Goal: Task Accomplishment & Management: Manage account settings

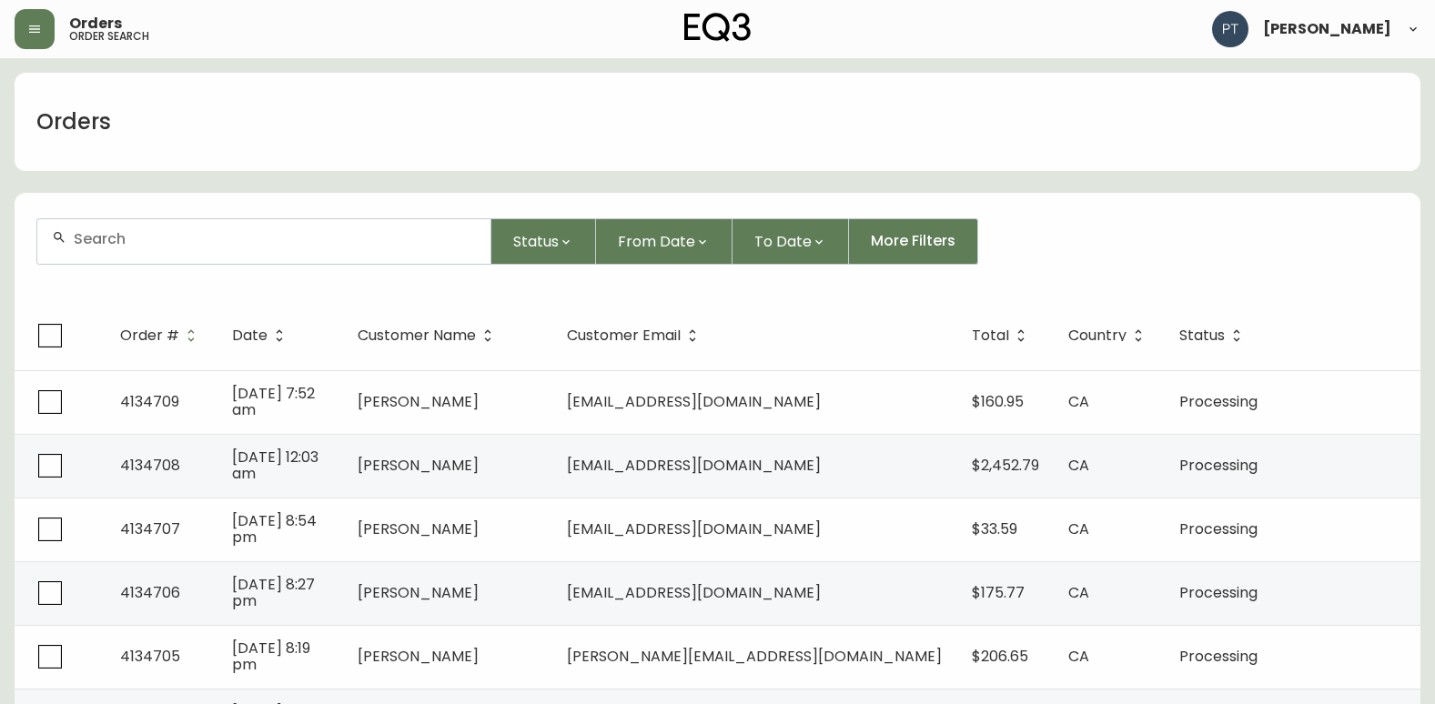
click at [188, 251] on div at bounding box center [263, 241] width 453 height 45
type input "4134704"
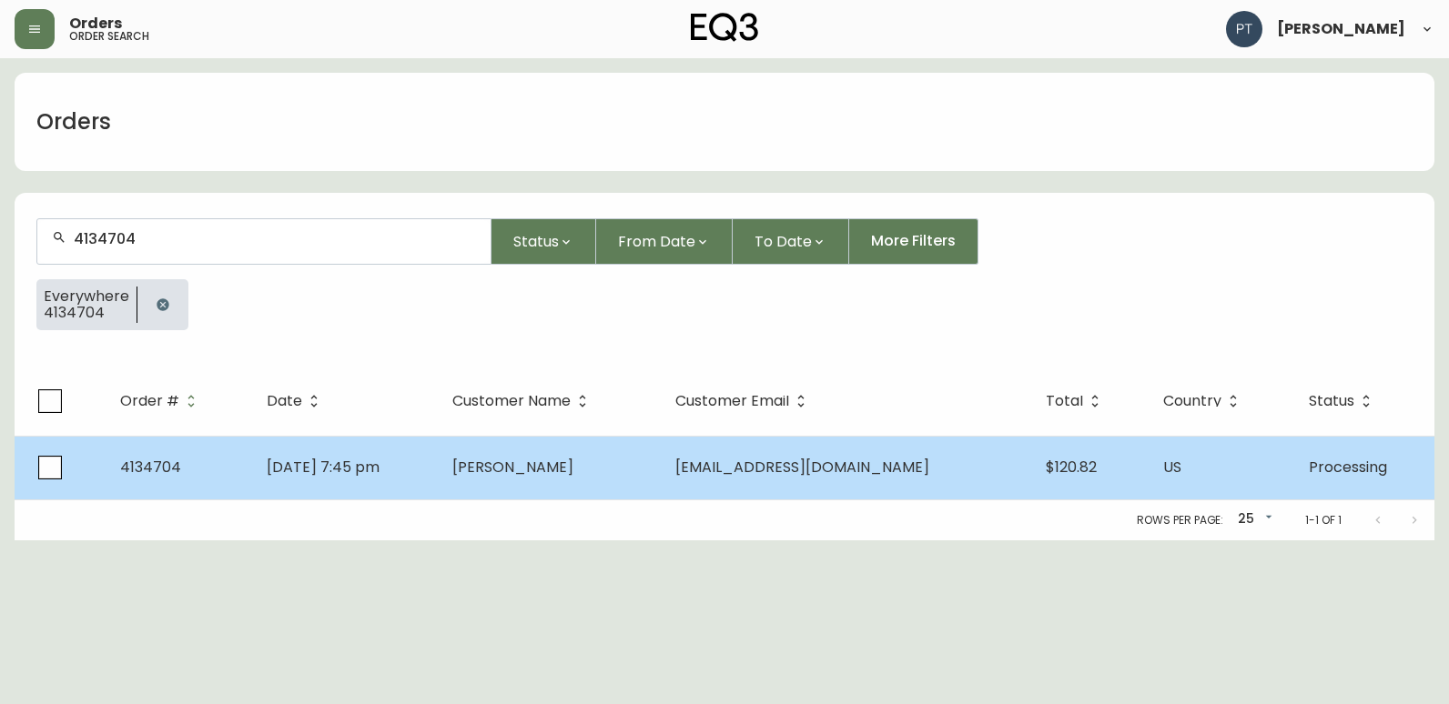
click at [512, 475] on td "[PERSON_NAME]" at bounding box center [550, 468] width 224 height 64
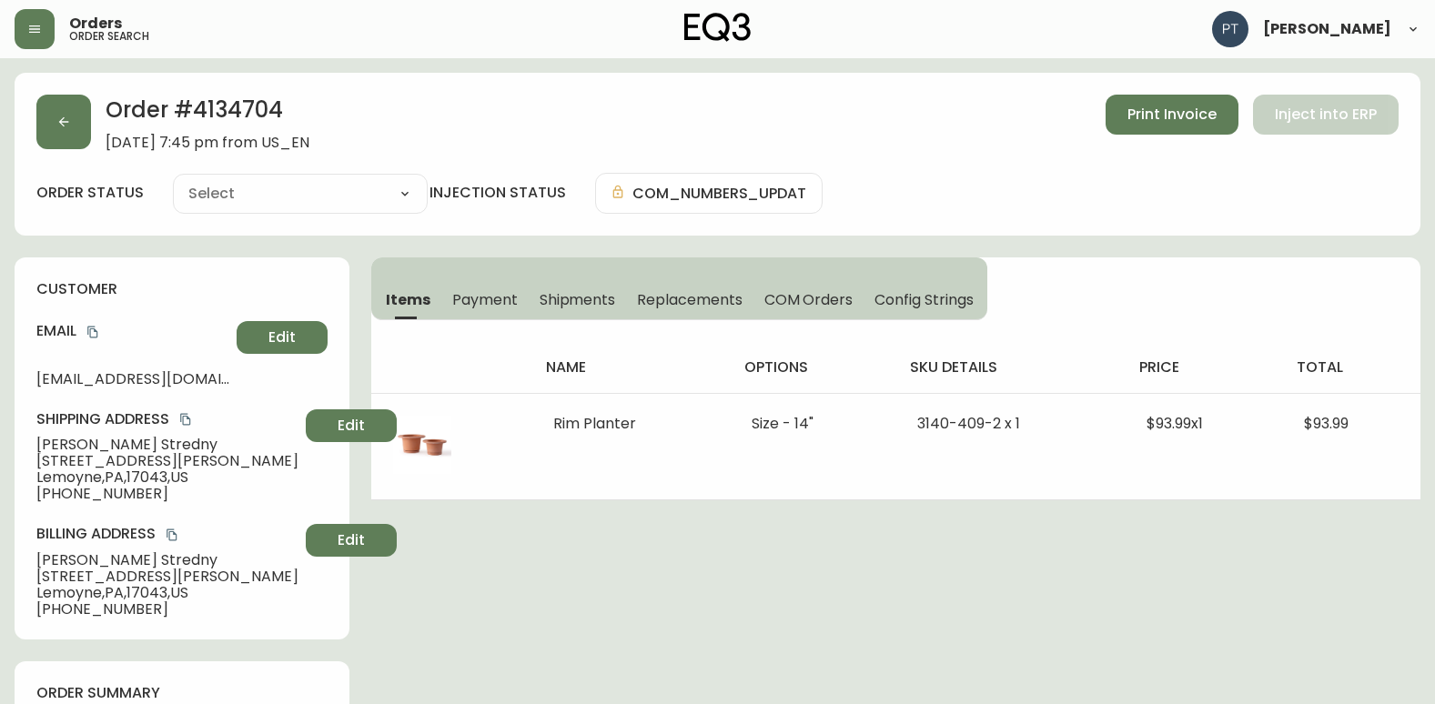
type input "Processing"
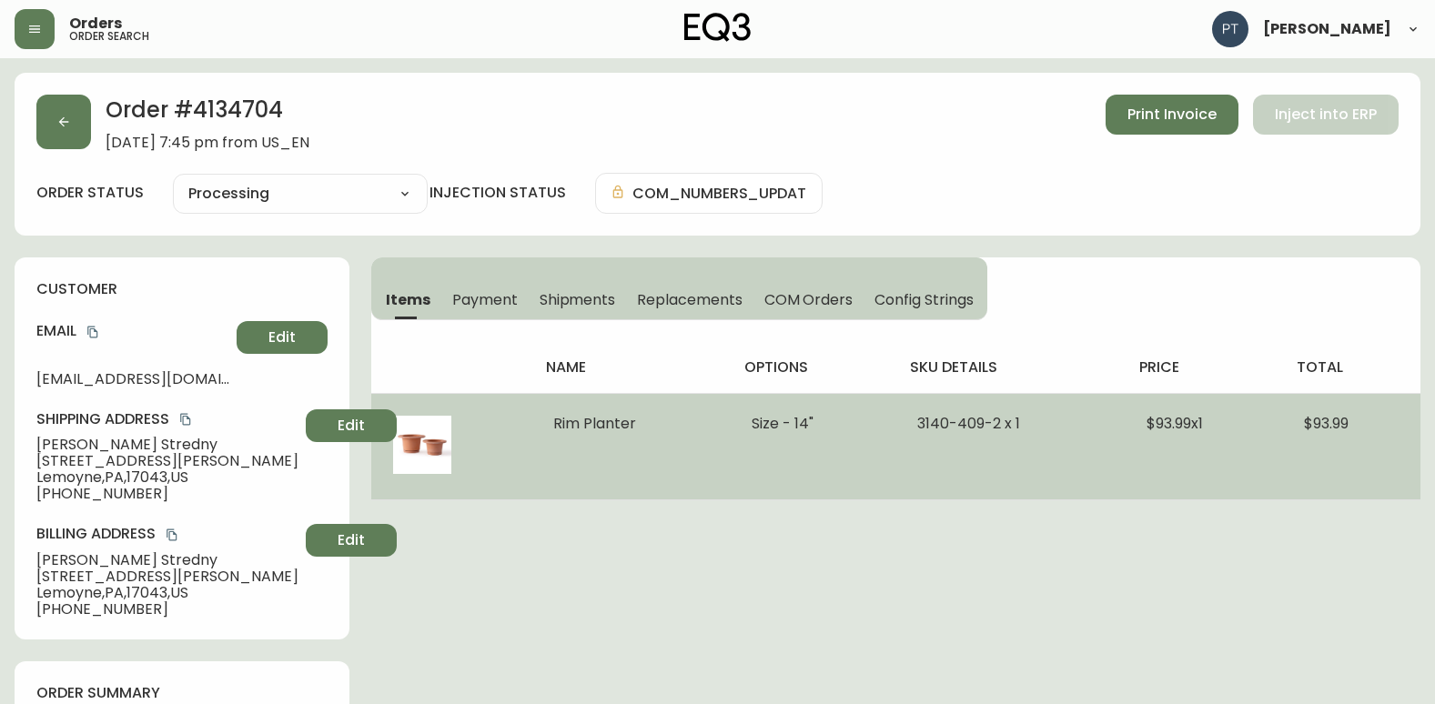
select select "PROCESSING"
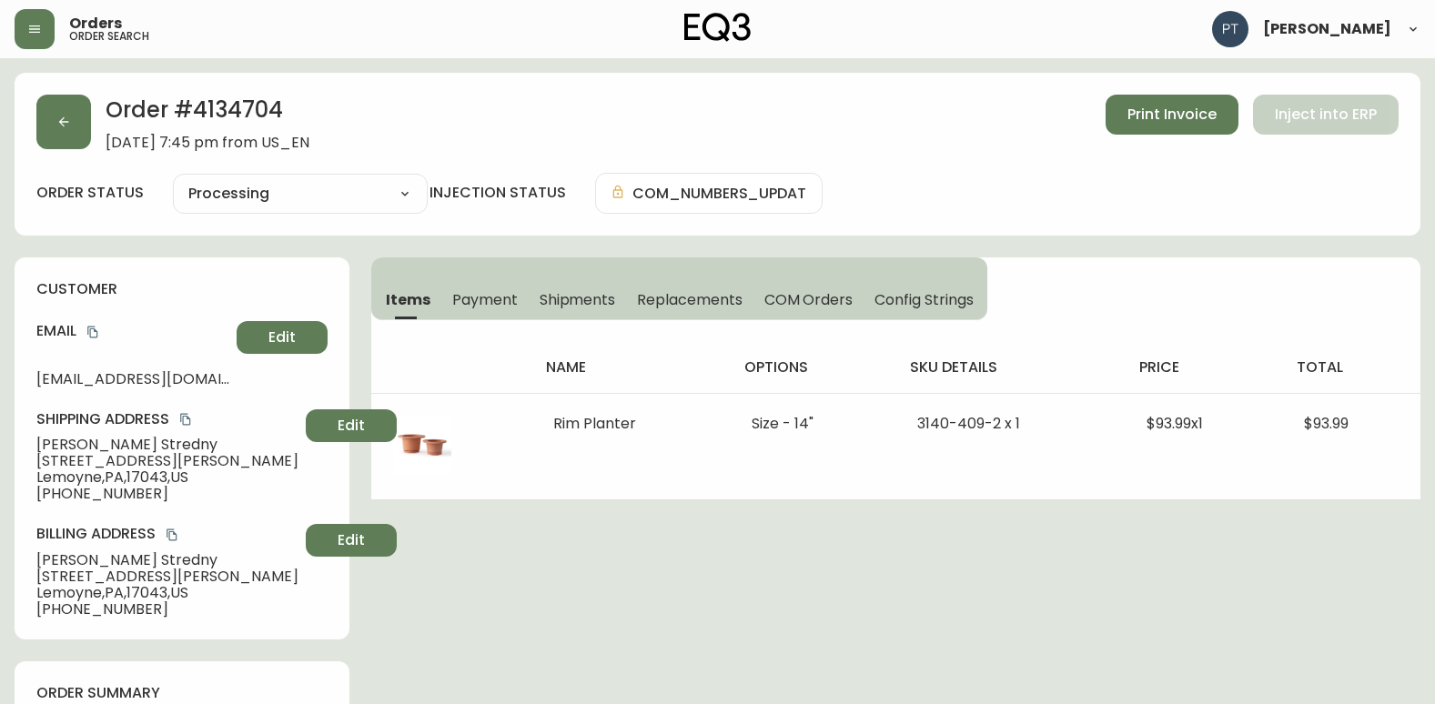
click at [565, 307] on span "Shipments" at bounding box center [578, 299] width 76 height 19
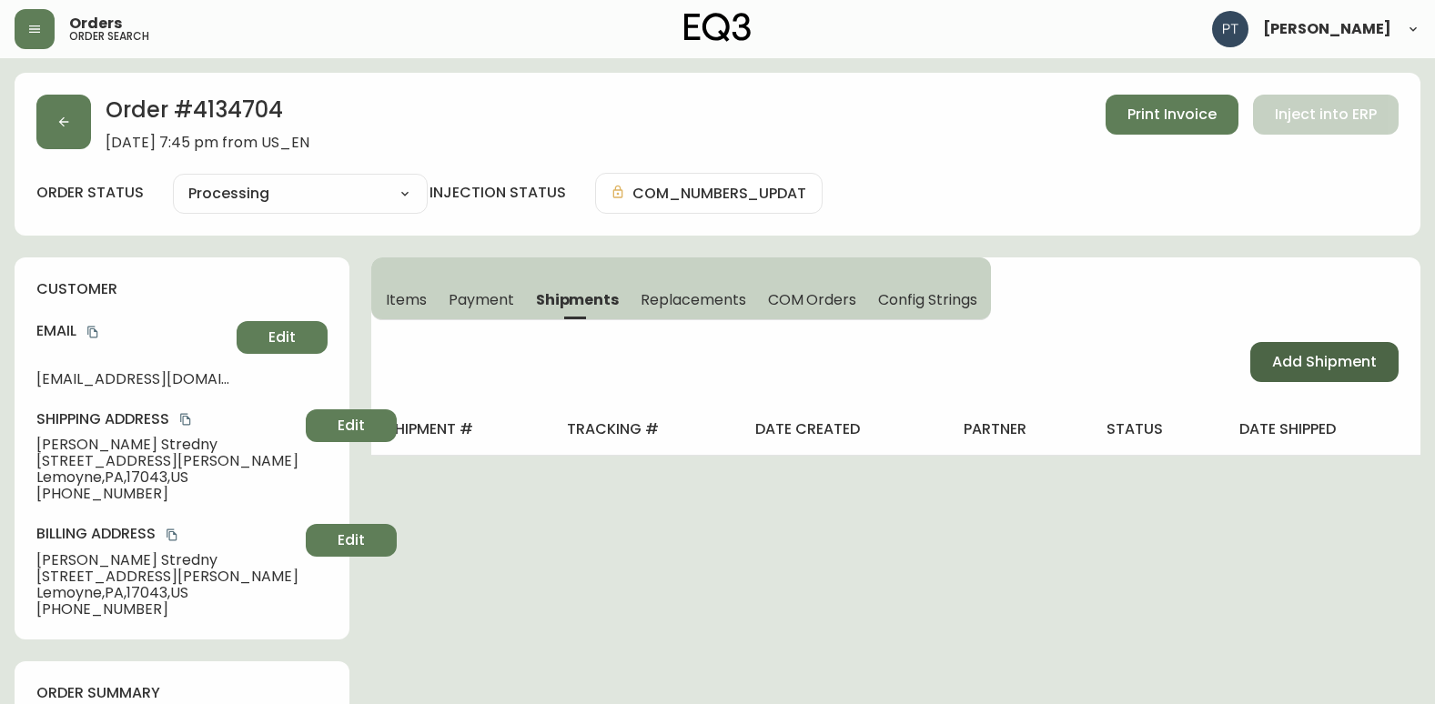
click at [1325, 348] on button "Add Shipment" at bounding box center [1324, 362] width 148 height 40
select select "PENDING"
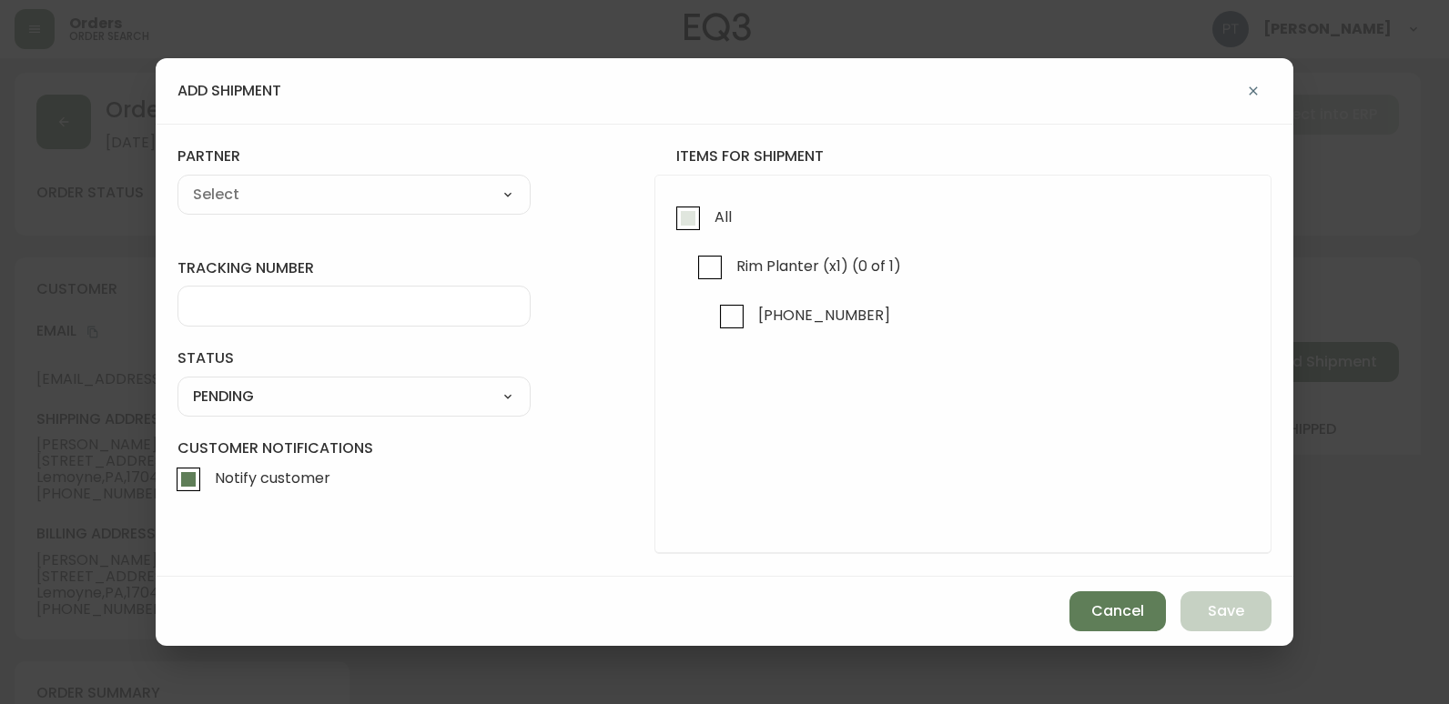
click at [713, 216] on span "All" at bounding box center [720, 217] width 23 height 40
click at [709, 216] on input "All" at bounding box center [688, 218] width 42 height 42
checkbox input "true"
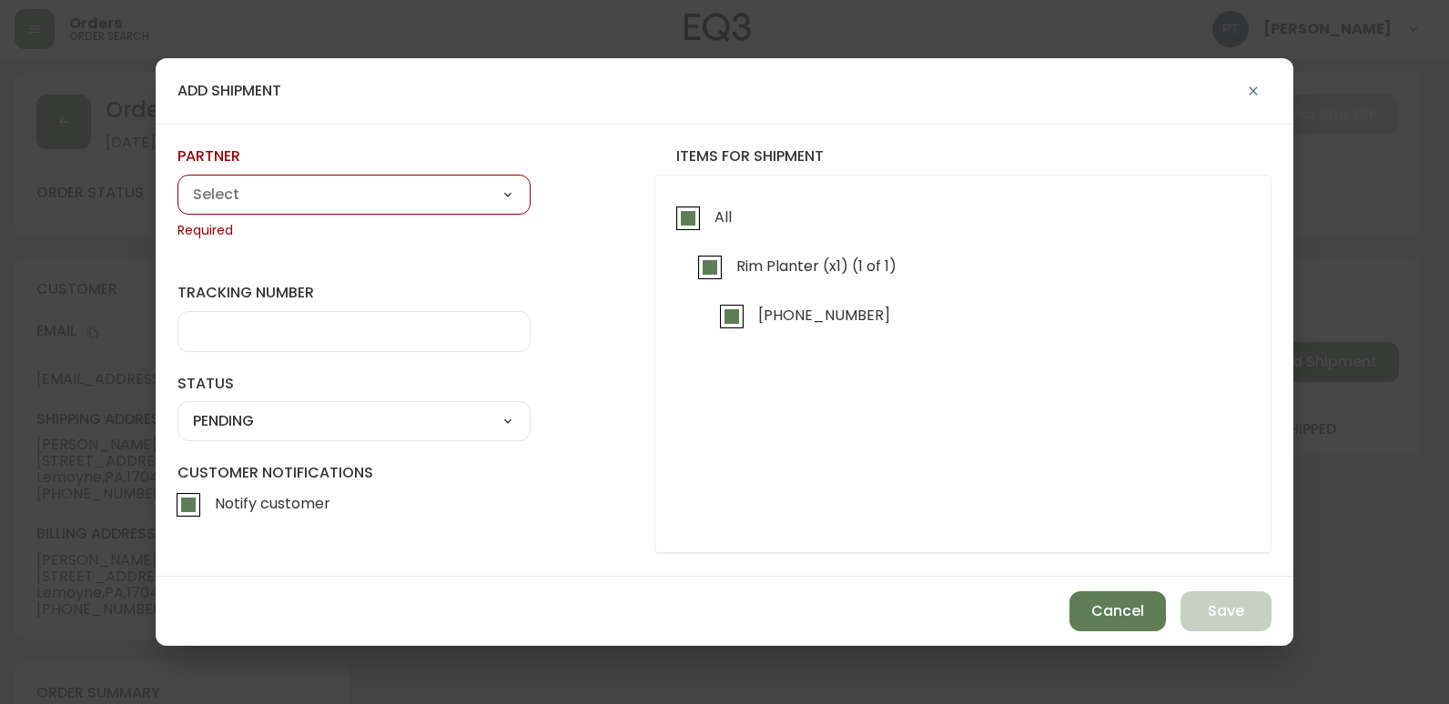
drag, startPoint x: 525, startPoint y: 211, endPoint x: 503, endPoint y: 205, distance: 22.7
click at [522, 210] on div "A Move to Remember LLC ABF Freight Alero [PERSON_NAME] Canada Post CDS Ceva Log…" at bounding box center [353, 195] width 353 height 40
drag, startPoint x: 489, startPoint y: 186, endPoint x: 479, endPoint y: 192, distance: 11.9
click at [488, 187] on select "A Move to Remember LLC ABF Freight Alero [PERSON_NAME] Canada Post CDS Ceva Log…" at bounding box center [353, 194] width 353 height 27
select select "cjy0a9taa01x001669l98m63c"
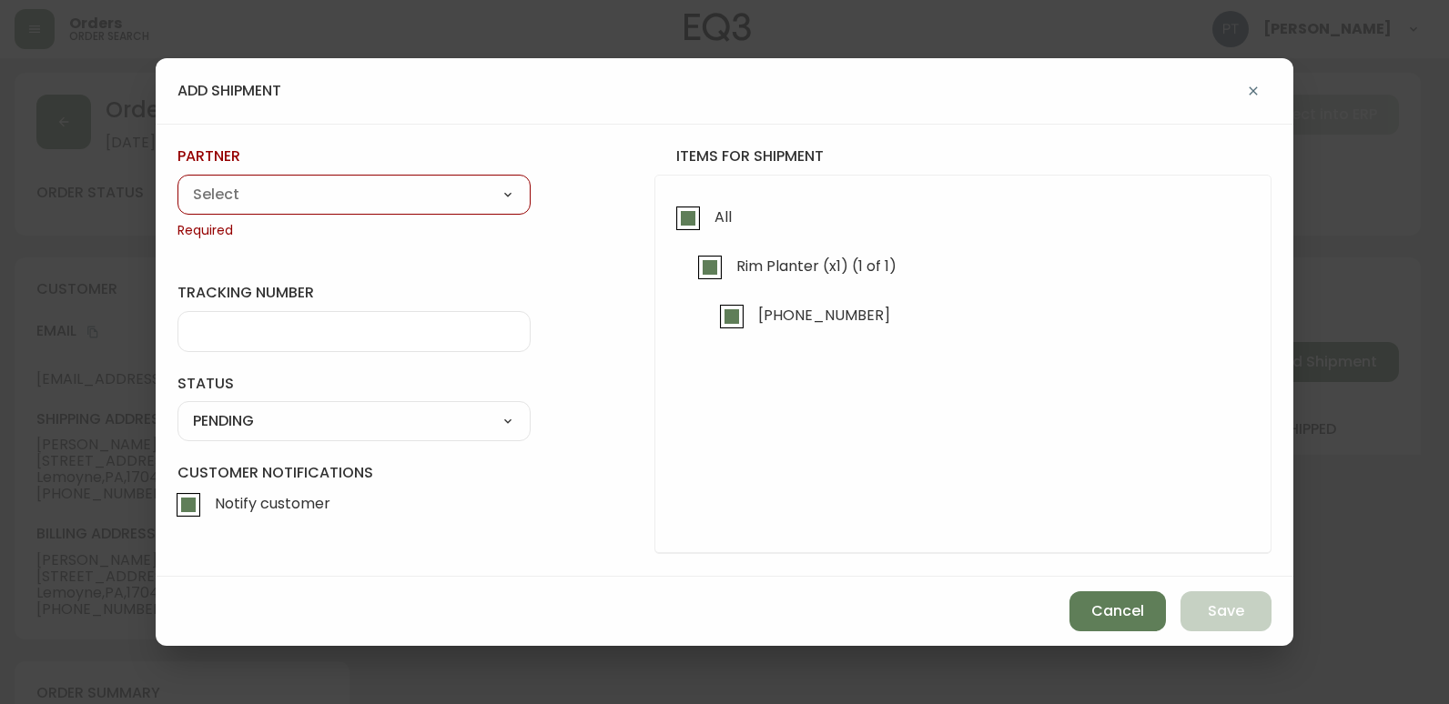
click at [177, 181] on select "A Move to Remember LLC ABF Freight Alero [PERSON_NAME] Canada Post CDS Ceva Log…" at bounding box center [353, 194] width 353 height 27
type input "FedEx"
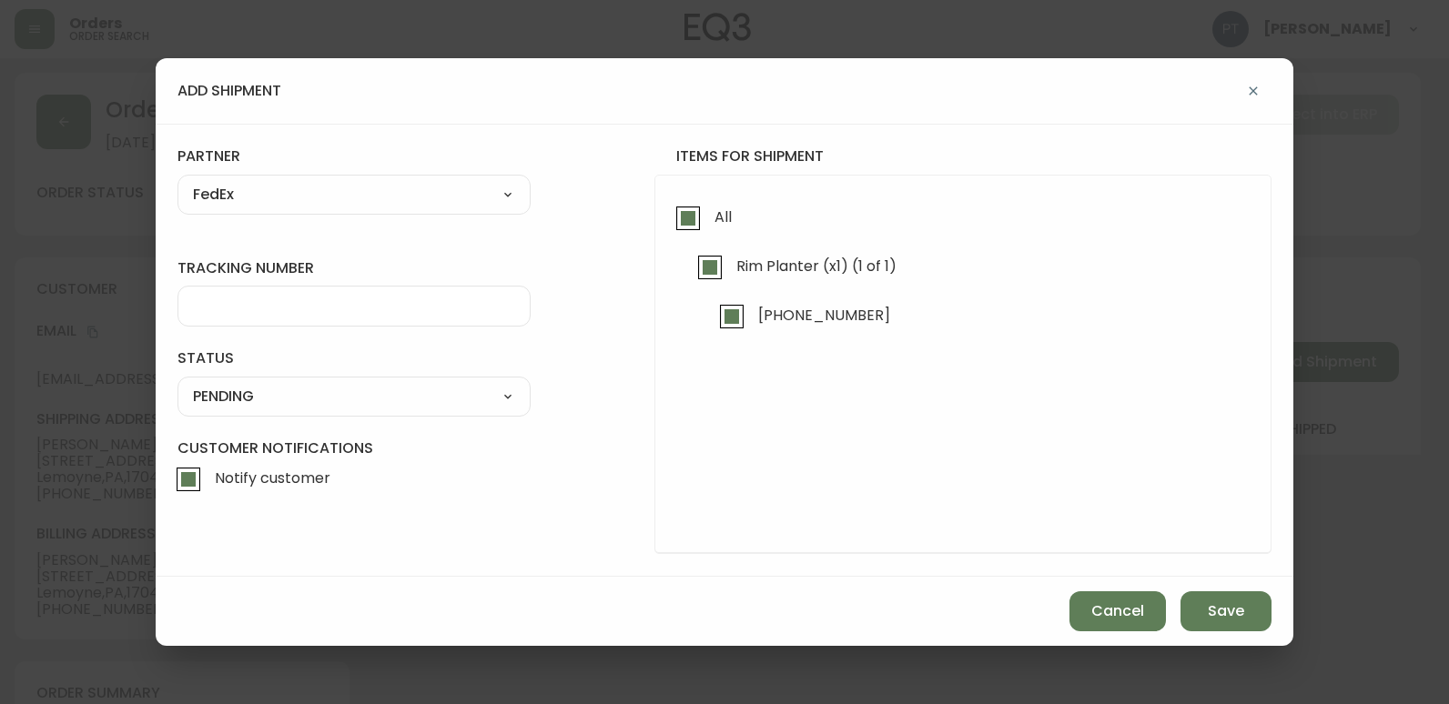
click at [325, 303] on input "tracking number" at bounding box center [354, 306] width 322 height 17
type input "902216337199"
click at [340, 405] on select "SHIPPED PENDING CANCELLED" at bounding box center [353, 396] width 353 height 27
click at [177, 383] on select "SHIPPED PENDING CANCELLED" at bounding box center [353, 396] width 353 height 27
select select "PENDING"
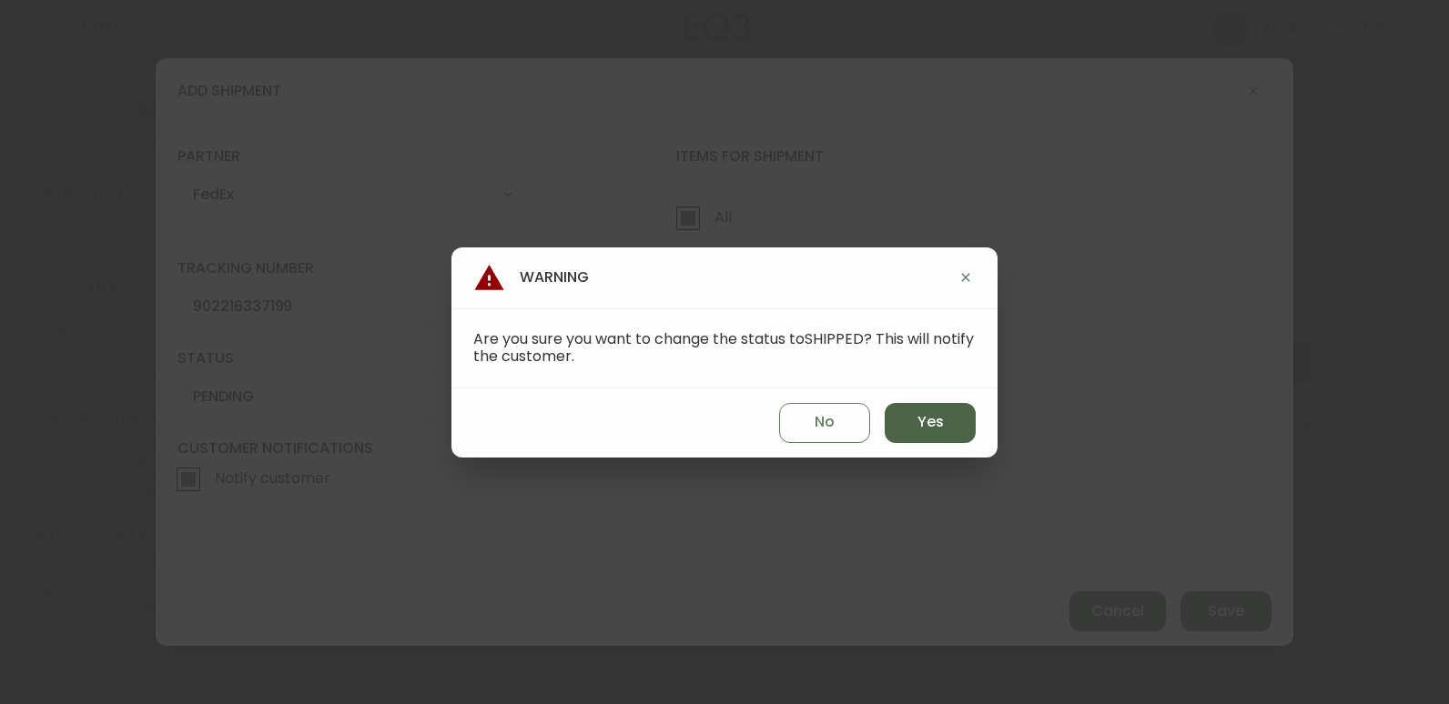
click at [936, 432] on span "Yes" at bounding box center [930, 422] width 26 height 20
type input "SHIPPED"
select select "SHIPPED"
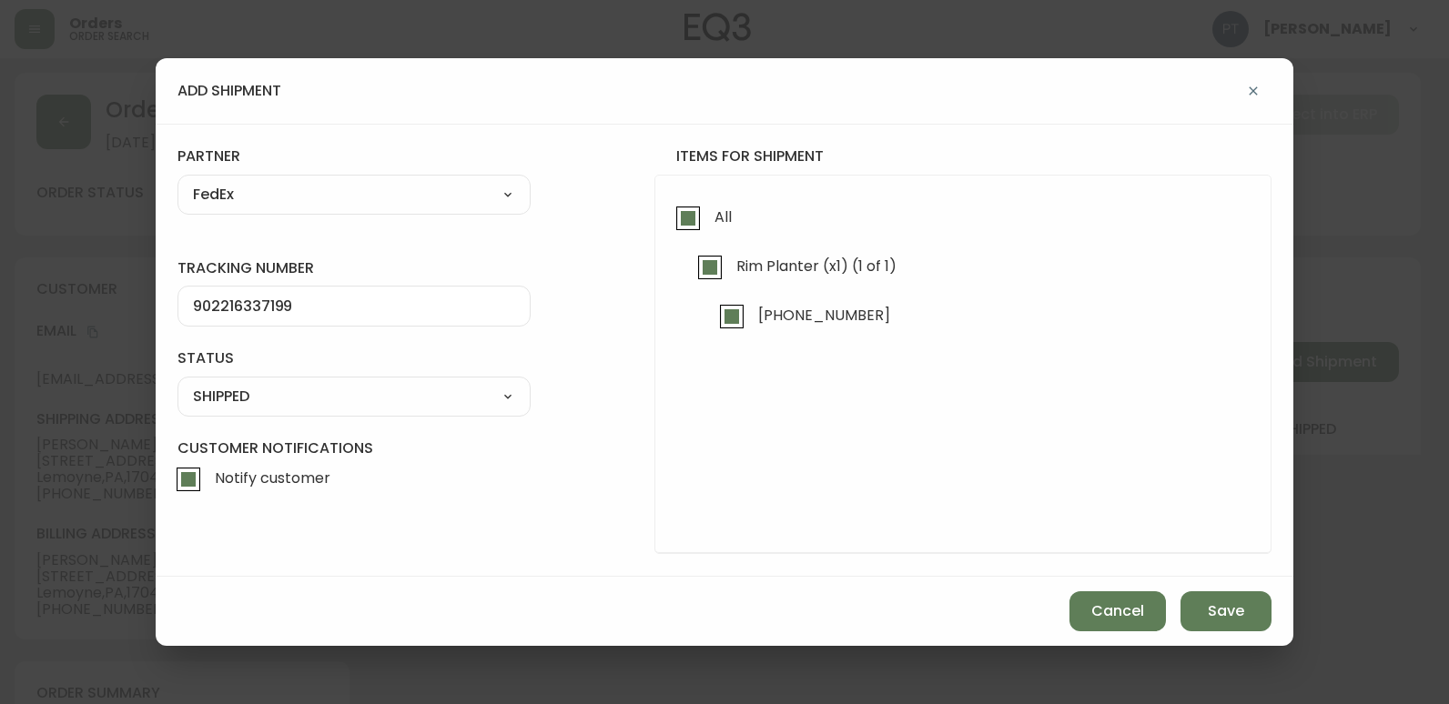
click at [1236, 639] on div "Cancel Save" at bounding box center [724, 611] width 1137 height 69
click at [1234, 620] on span "Save" at bounding box center [1226, 611] width 36 height 20
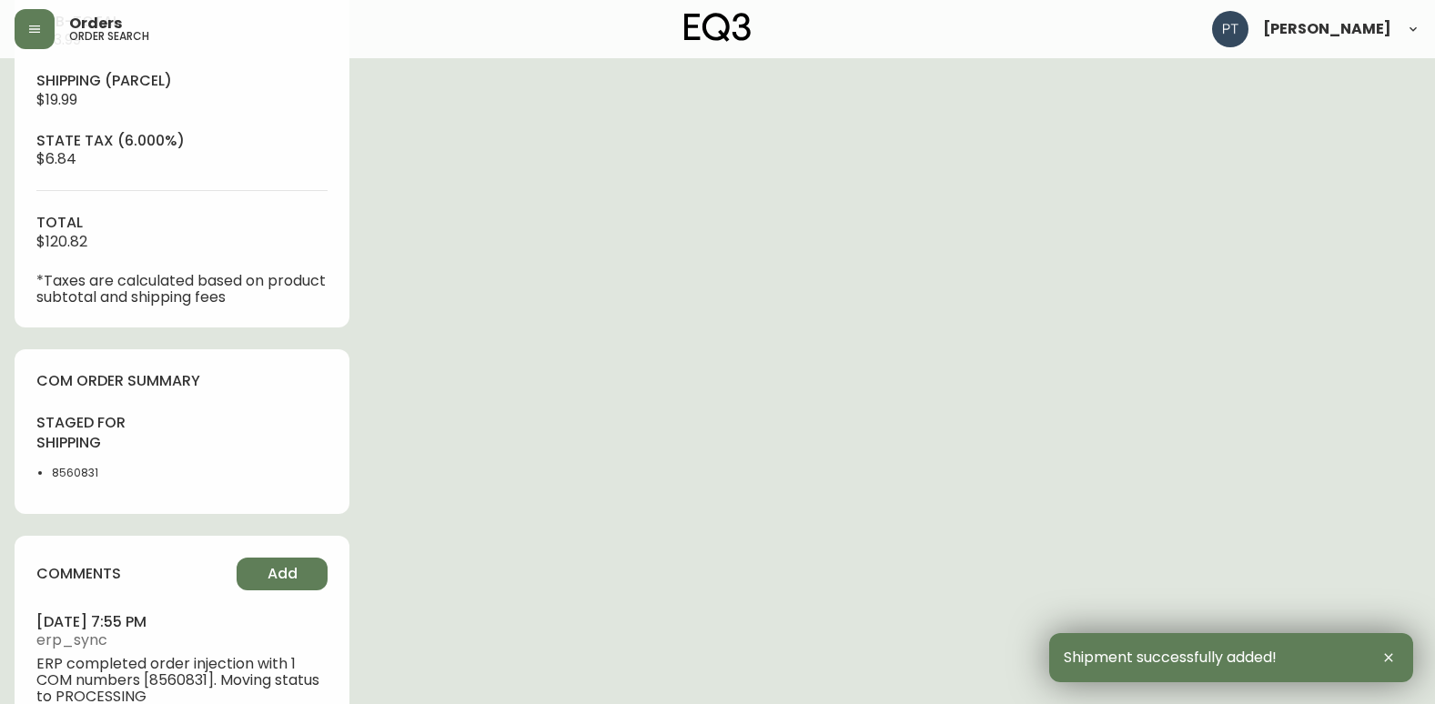
scroll to position [769, 0]
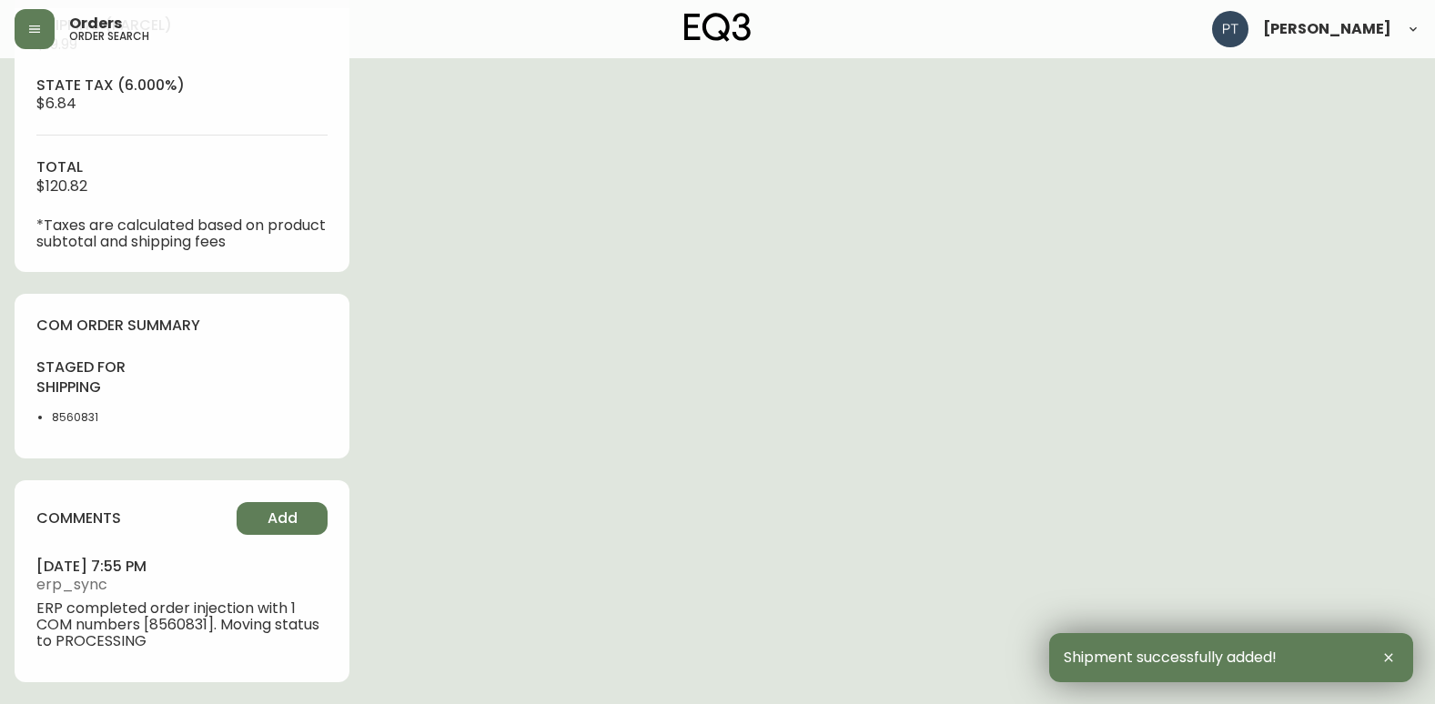
type input "Fully Shipped"
select select "FULLY_SHIPPED"
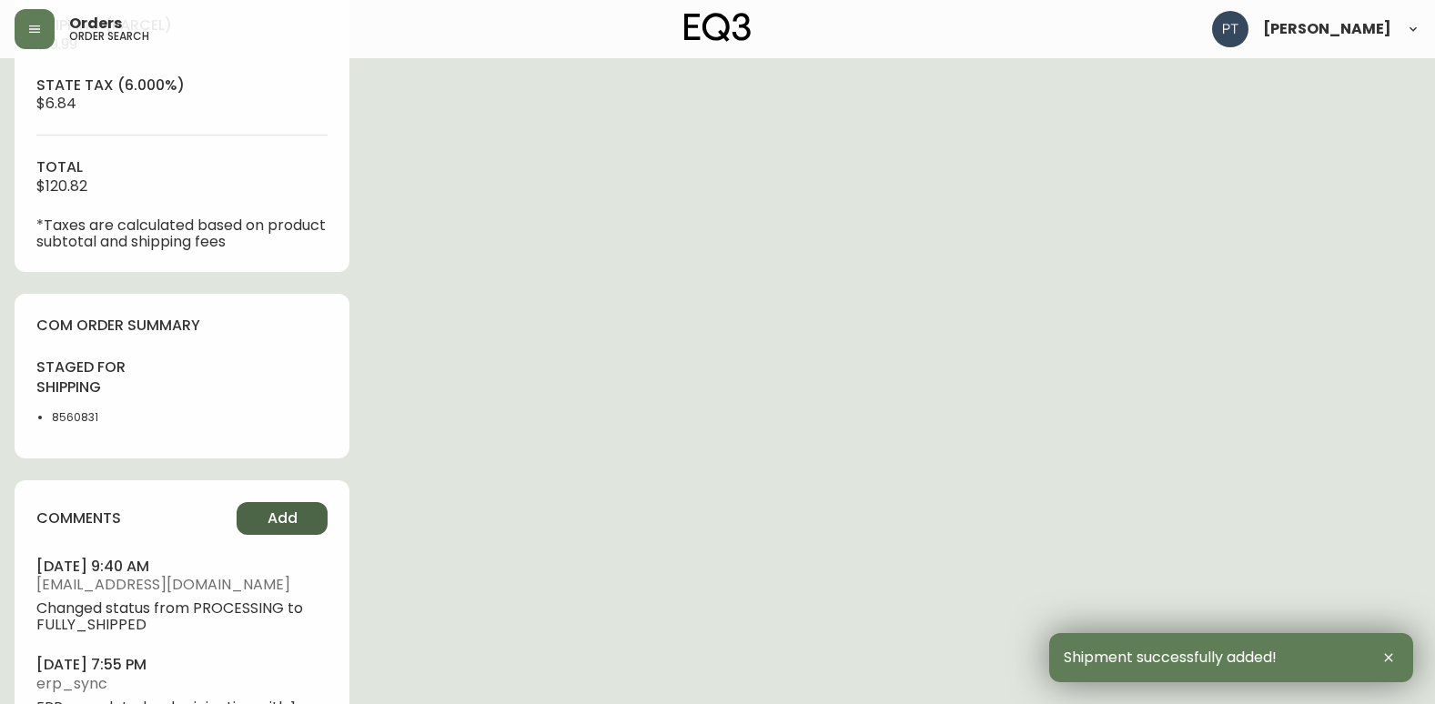
click at [302, 521] on button "Add" at bounding box center [282, 518] width 91 height 33
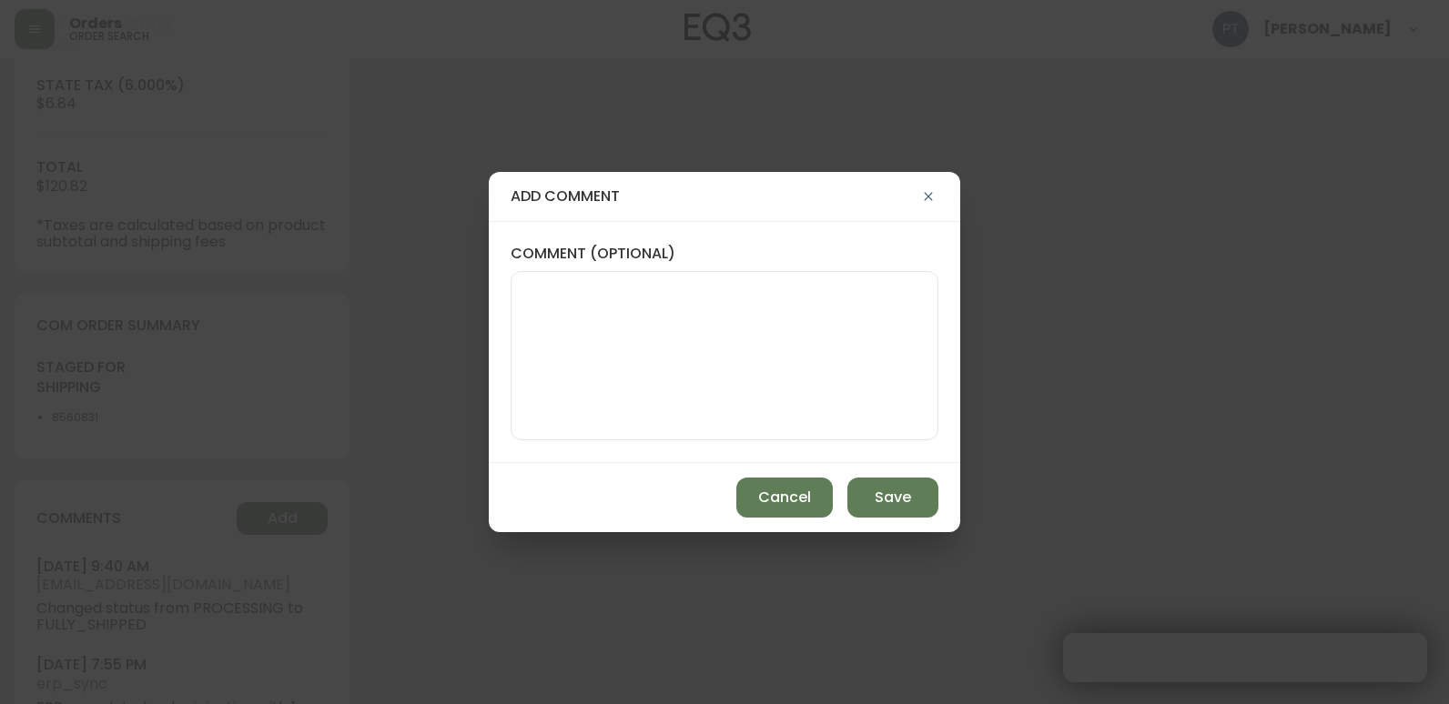
click at [559, 363] on textarea "comment (optional)" at bounding box center [724, 356] width 397 height 146
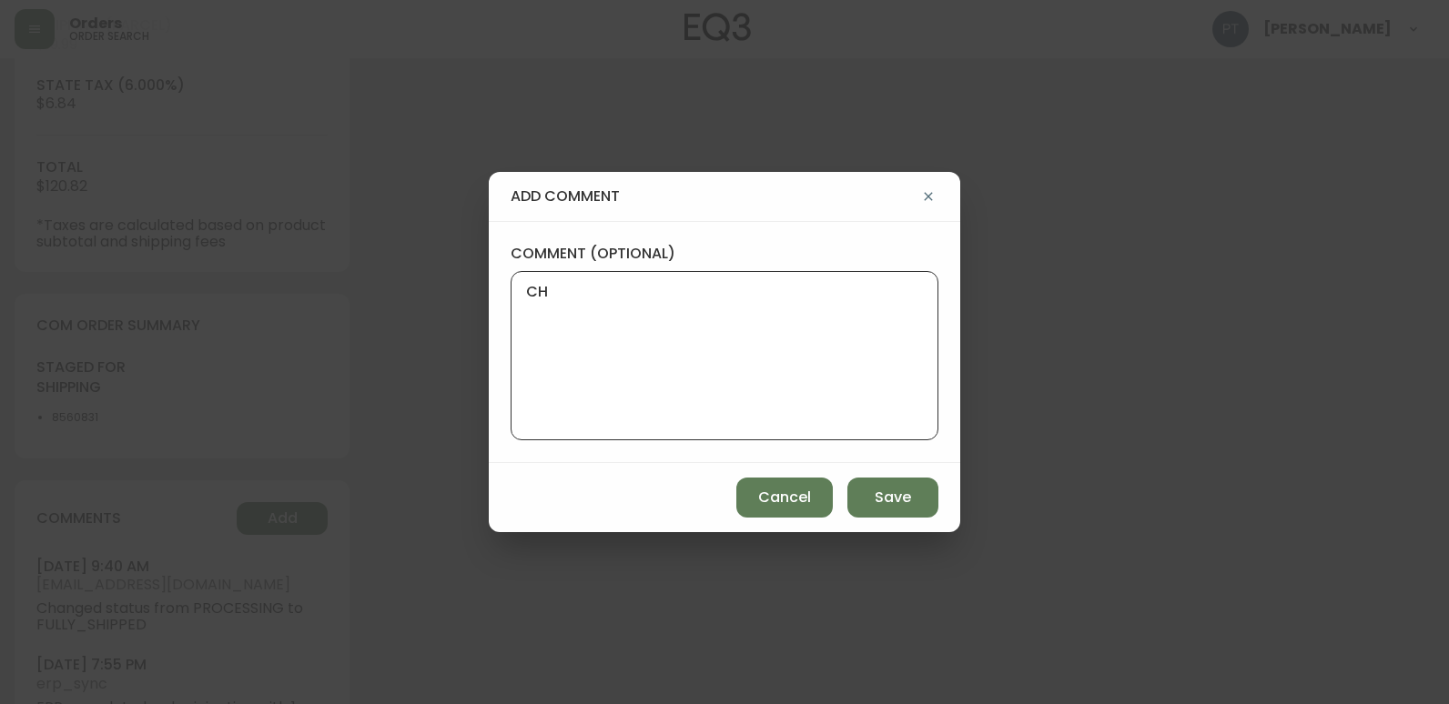
type textarea "CH"
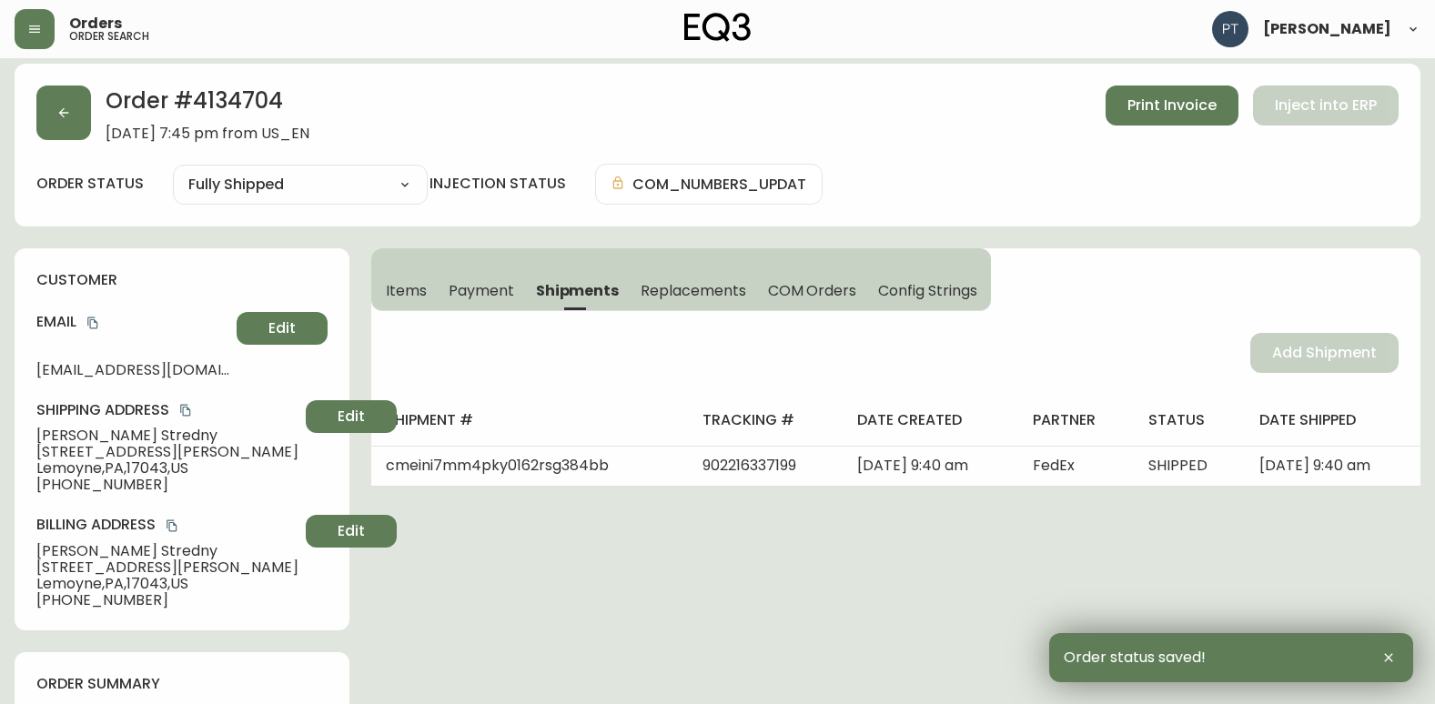
scroll to position [0, 0]
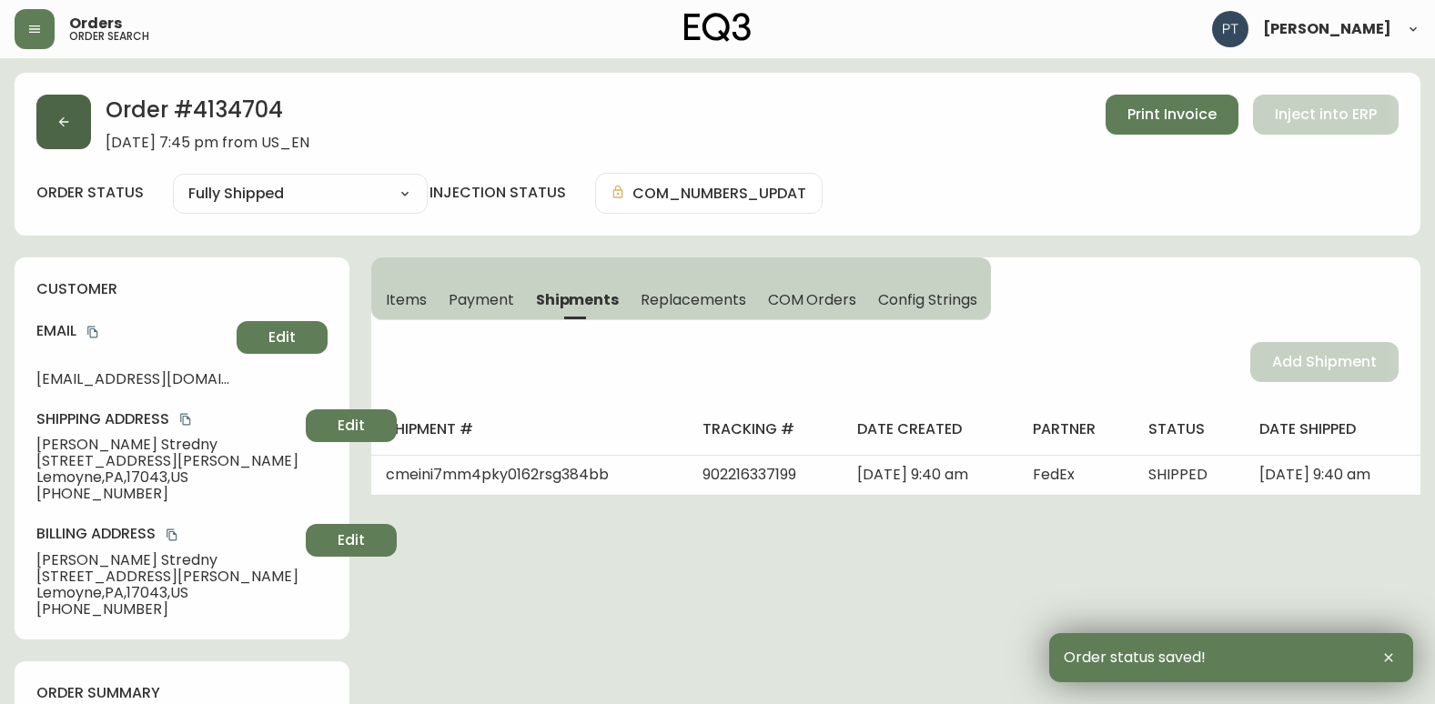
click at [66, 128] on icon "button" at bounding box center [63, 122] width 15 height 15
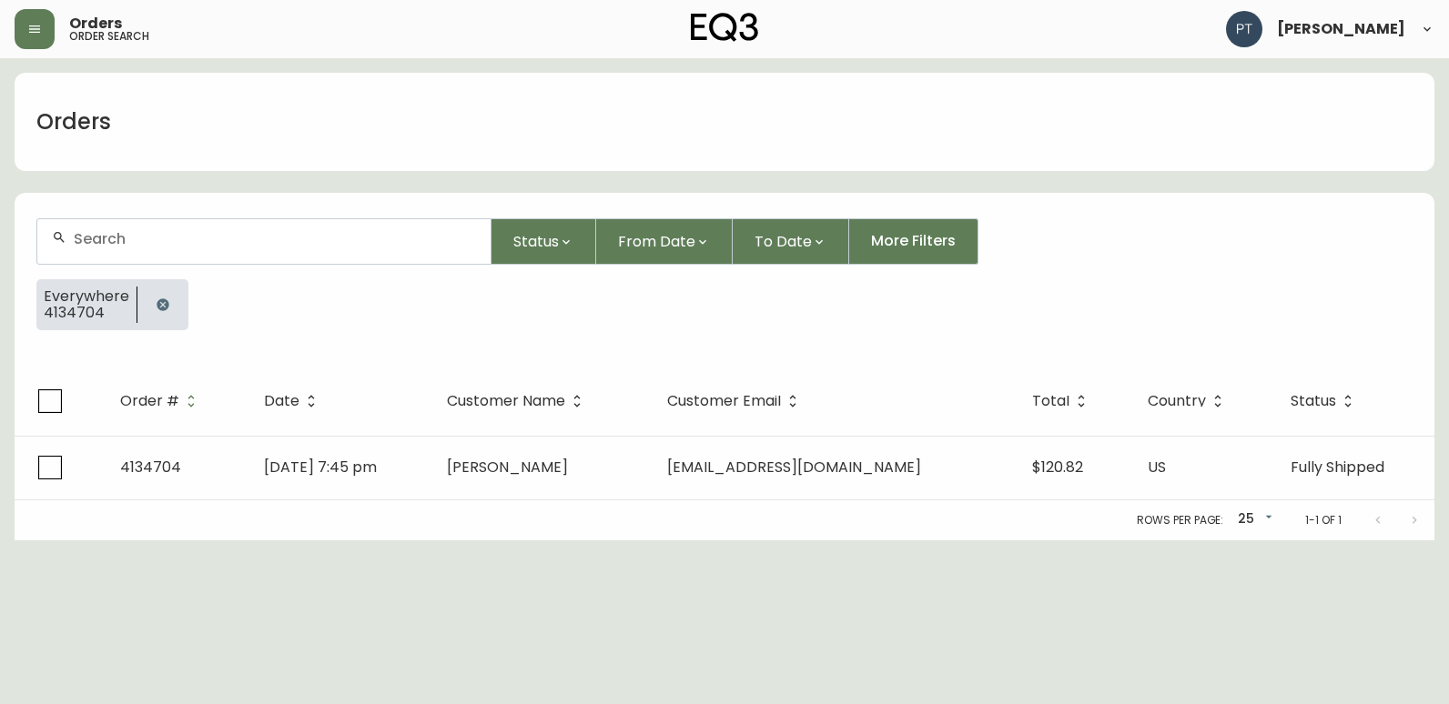
click at [160, 248] on div at bounding box center [263, 241] width 453 height 45
type input "4134695"
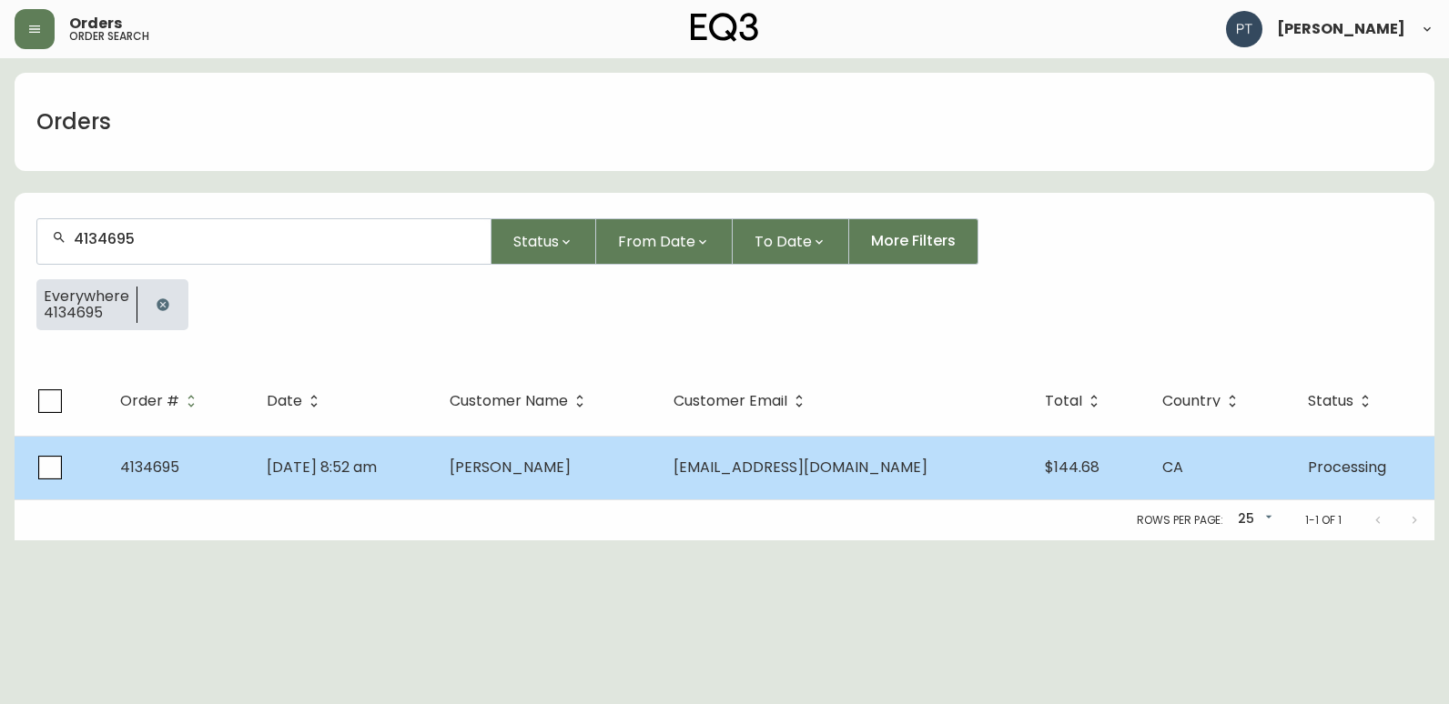
click at [622, 453] on td "[PERSON_NAME]" at bounding box center [547, 468] width 224 height 64
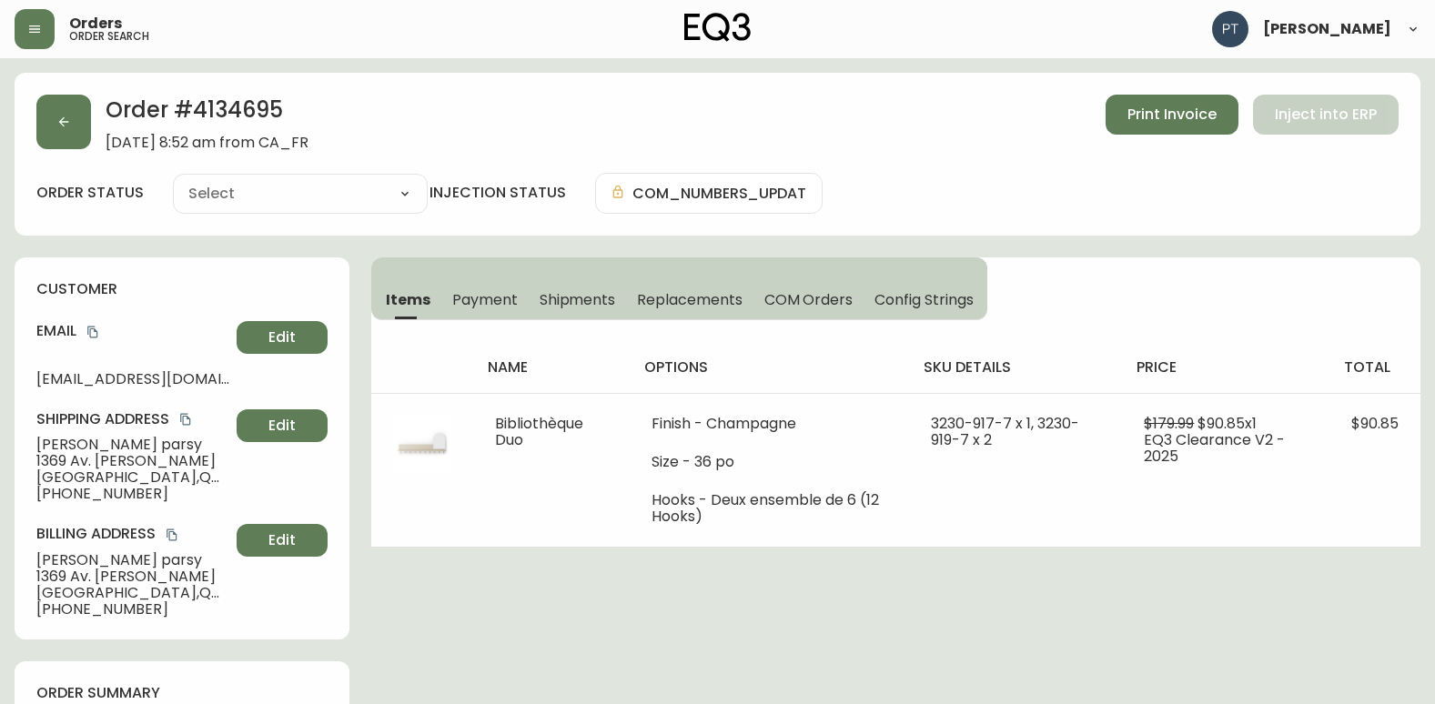
type input "Processing"
select select "PROCESSING"
click at [556, 300] on span "Shipments" at bounding box center [578, 299] width 76 height 19
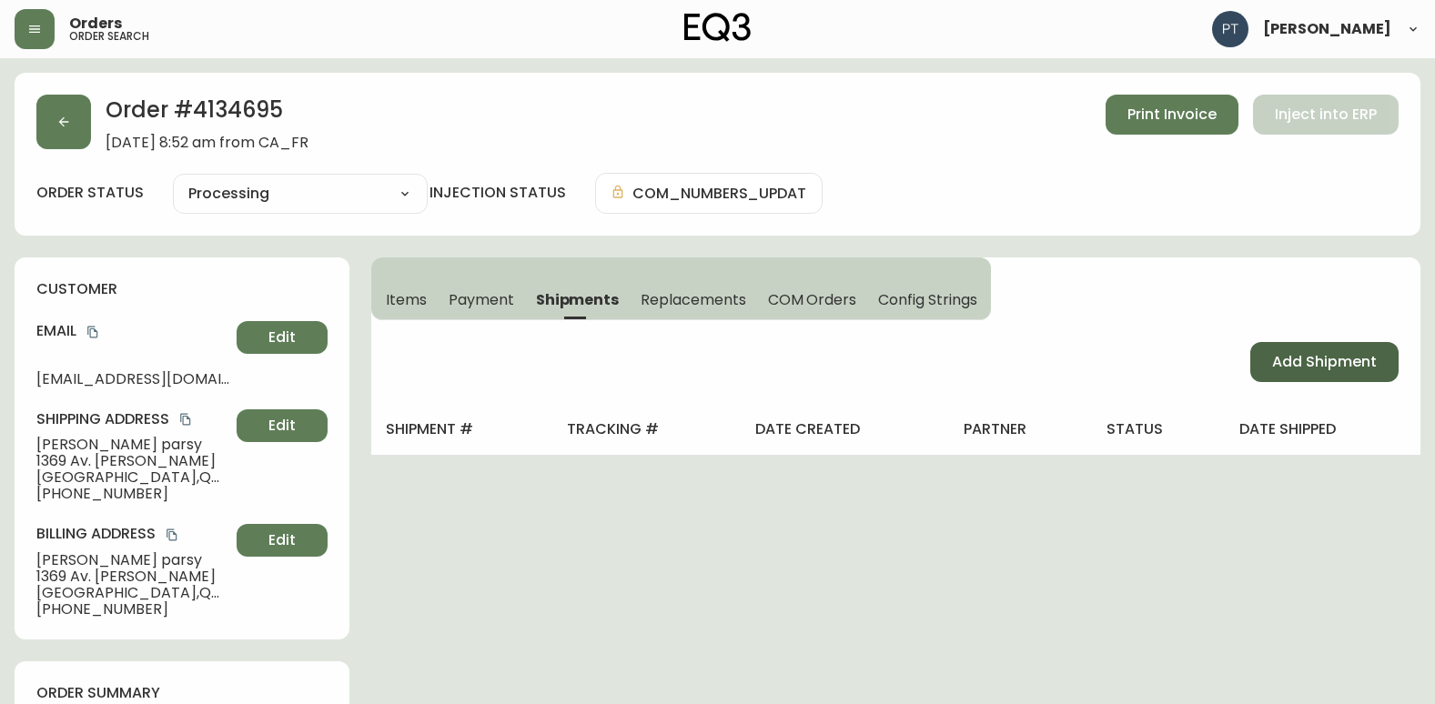
click at [1312, 342] on button "Add Shipment" at bounding box center [1324, 362] width 148 height 40
select select "PENDING"
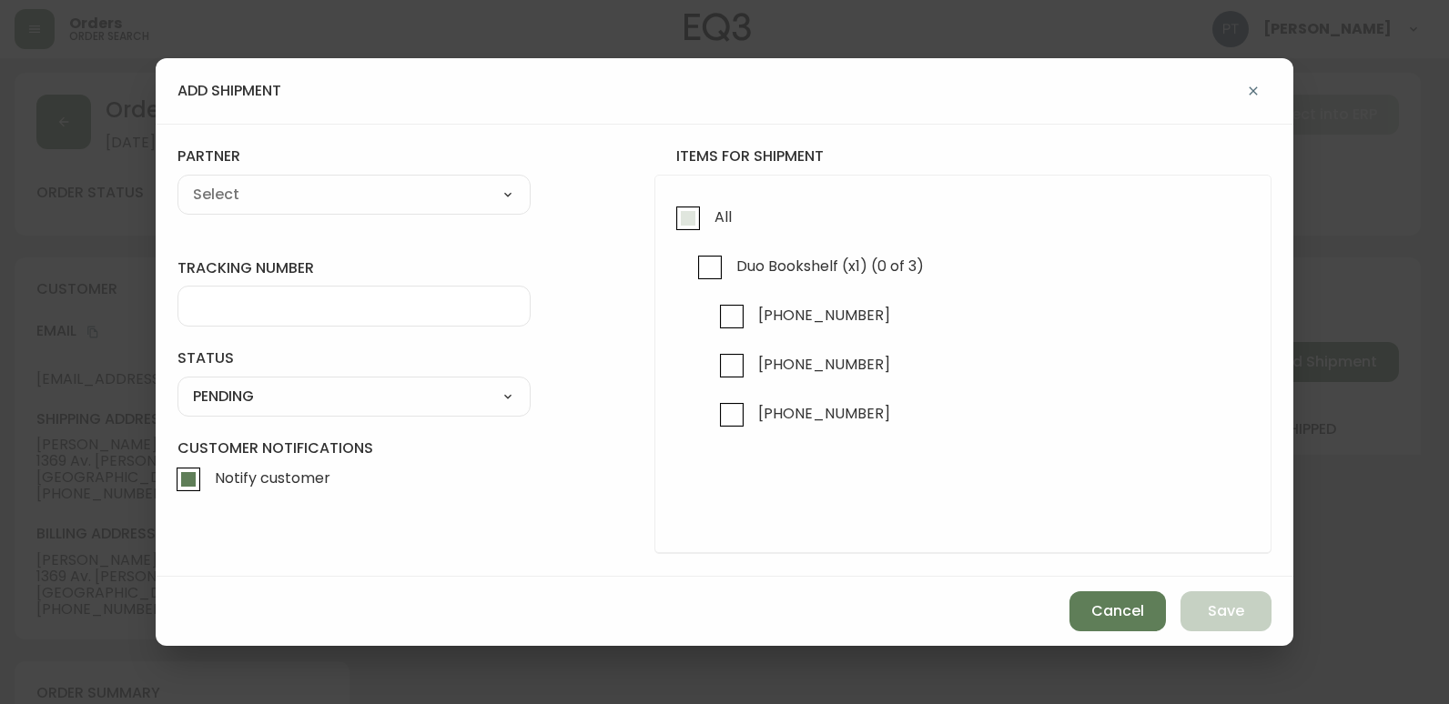
click at [702, 230] on input "All" at bounding box center [688, 218] width 42 height 42
checkbox input "true"
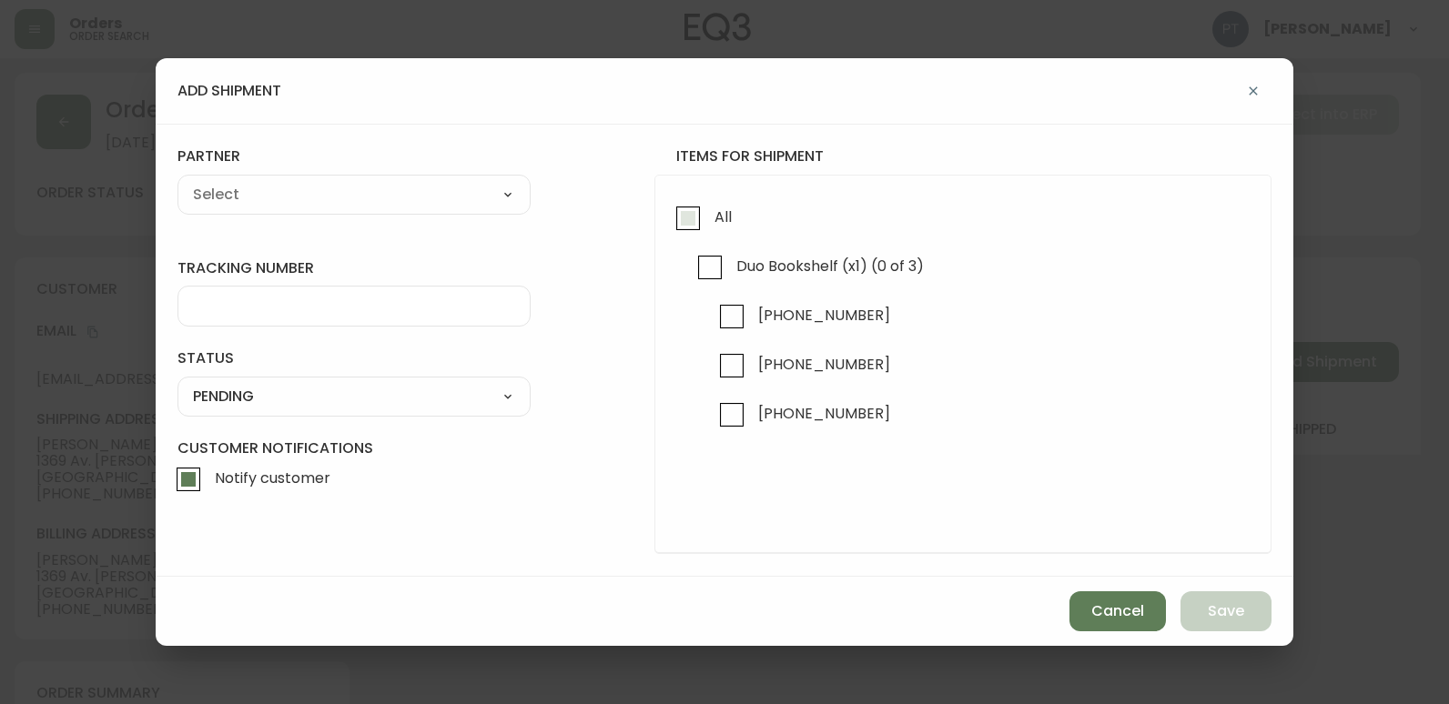
checkbox input "true"
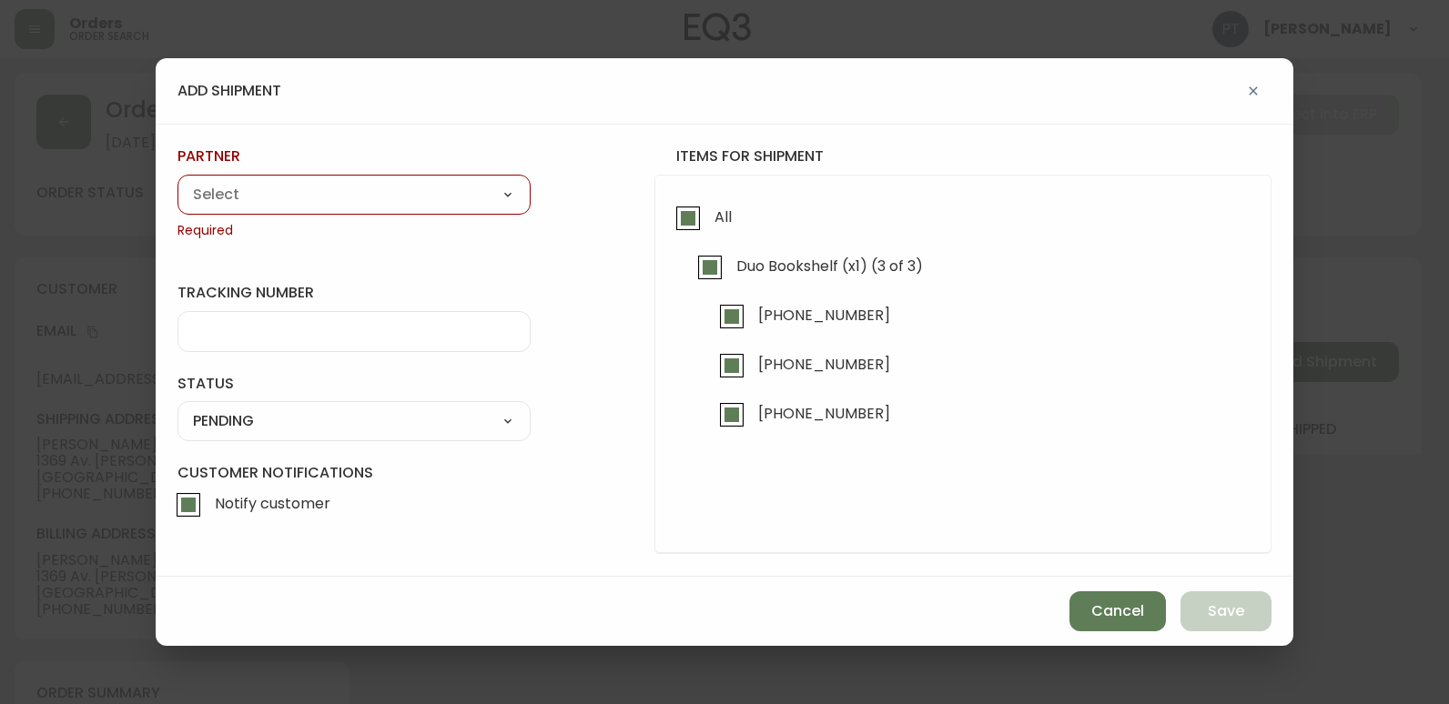
drag, startPoint x: 412, startPoint y: 187, endPoint x: 410, endPoint y: 207, distance: 19.2
click at [412, 187] on select "A Move to Remember LLC ABF Freight Alero [PERSON_NAME] Canada Post CDS Ceva Log…" at bounding box center [353, 194] width 353 height 27
select select "cjy0a9taa01x001669l98m63c"
click at [177, 181] on select "A Move to Remember LLC ABF Freight Alero [PERSON_NAME] Canada Post CDS Ceva Log…" at bounding box center [353, 194] width 353 height 27
type input "FedEx"
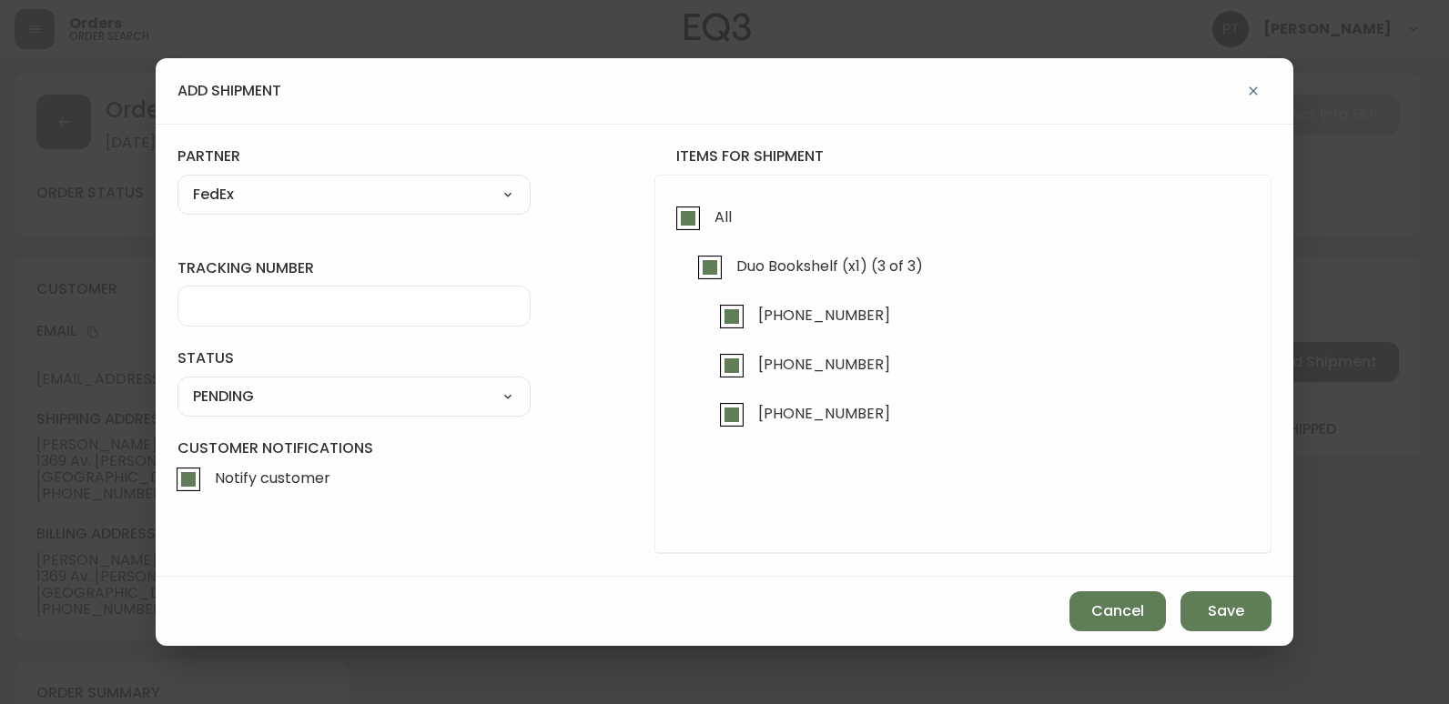
click at [326, 309] on input "tracking number" at bounding box center [354, 306] width 322 height 17
type input "902217262951"
click at [438, 394] on select "SHIPPED PENDING CANCELLED" at bounding box center [353, 396] width 353 height 27
click at [177, 383] on select "SHIPPED PENDING CANCELLED" at bounding box center [353, 396] width 353 height 27
select select "PENDING"
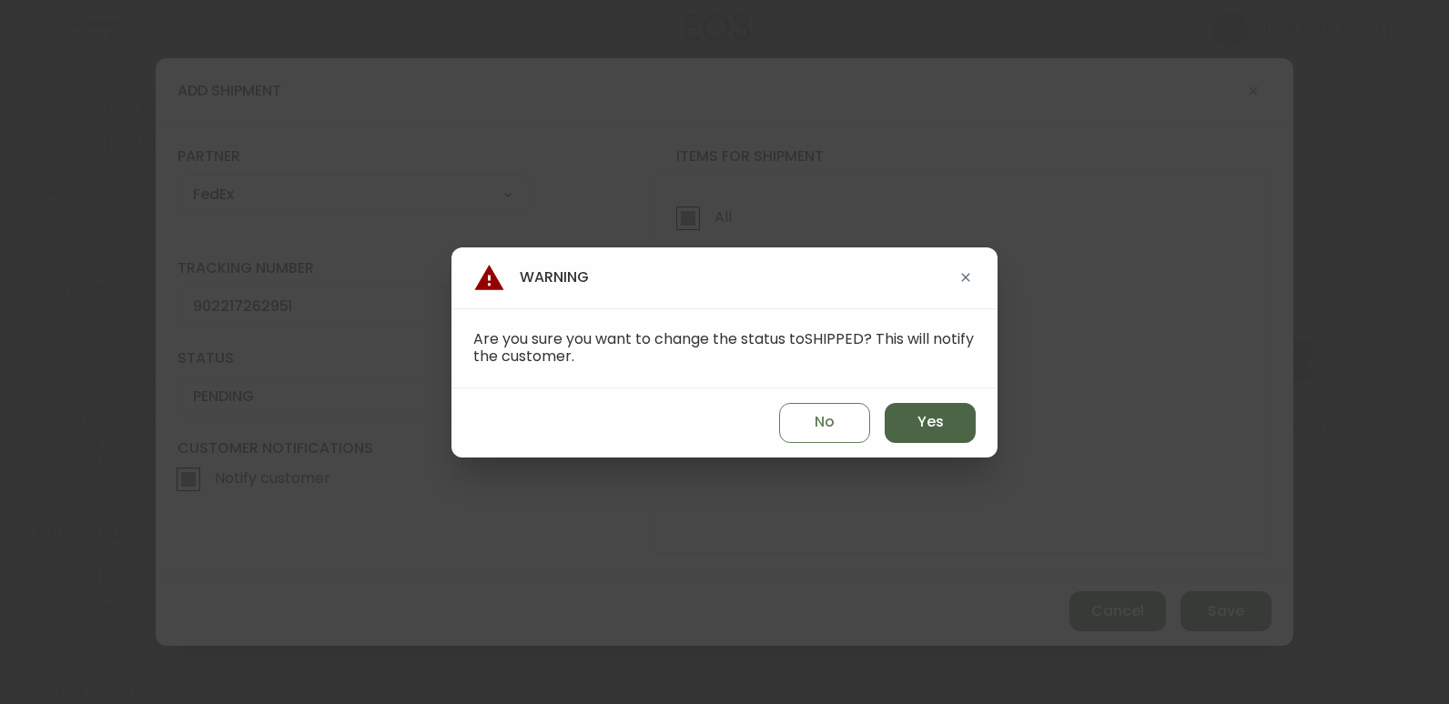
click at [965, 434] on button "Yes" at bounding box center [929, 423] width 91 height 40
type input "SHIPPED"
select select "SHIPPED"
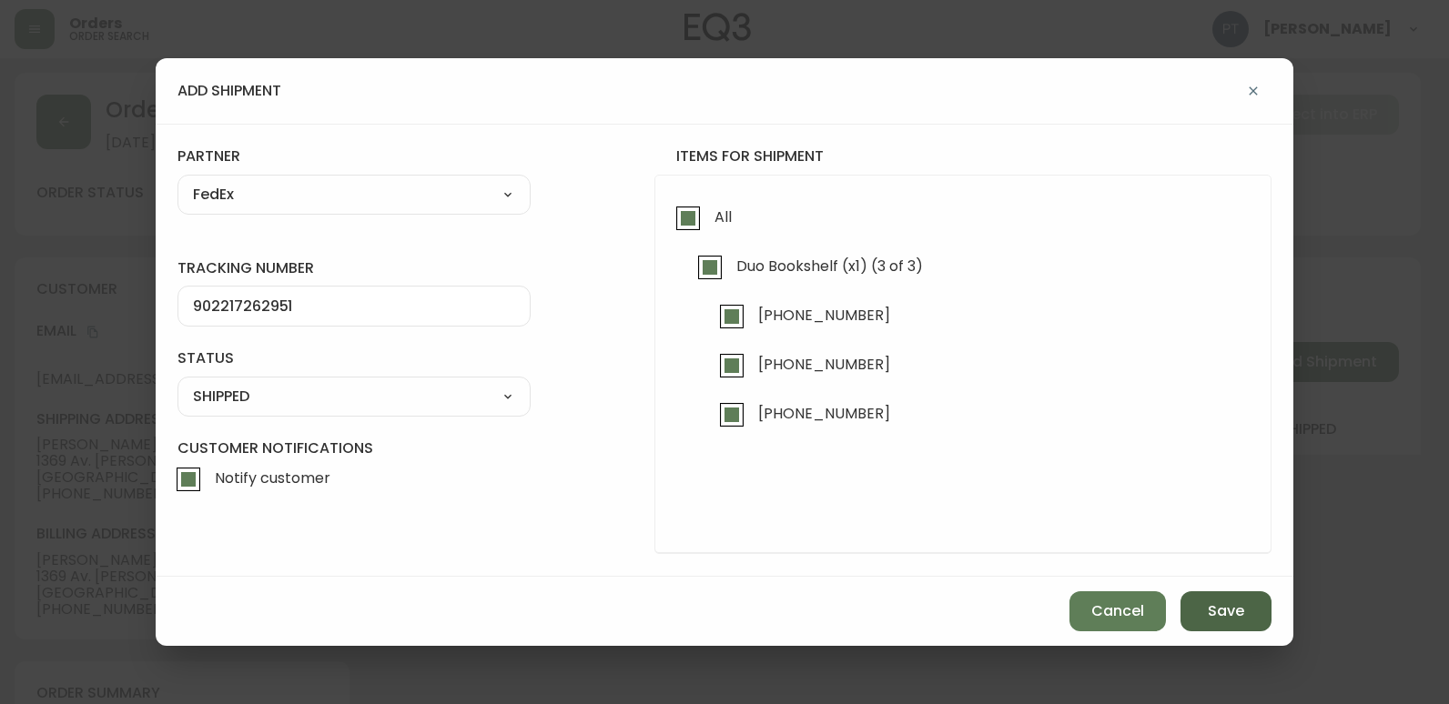
click at [1221, 625] on button "Save" at bounding box center [1225, 611] width 91 height 40
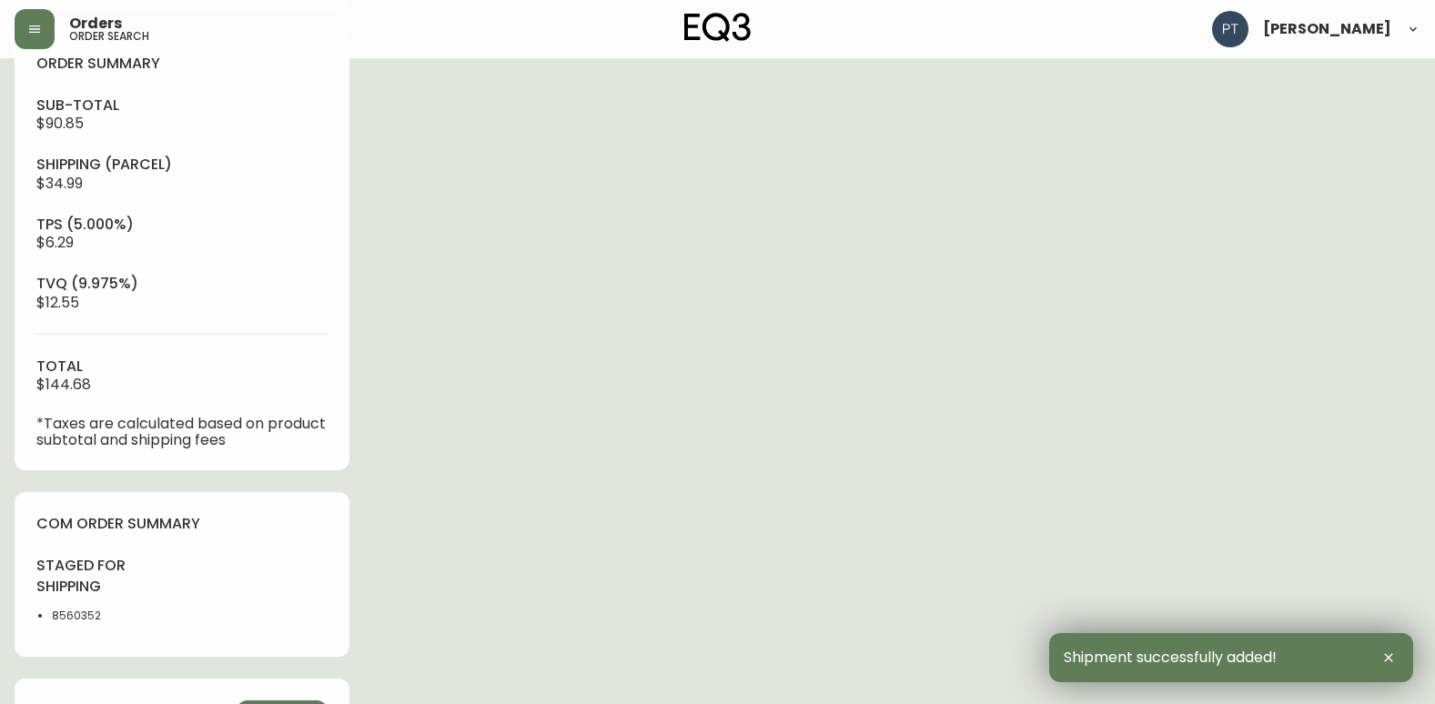
scroll to position [728, 0]
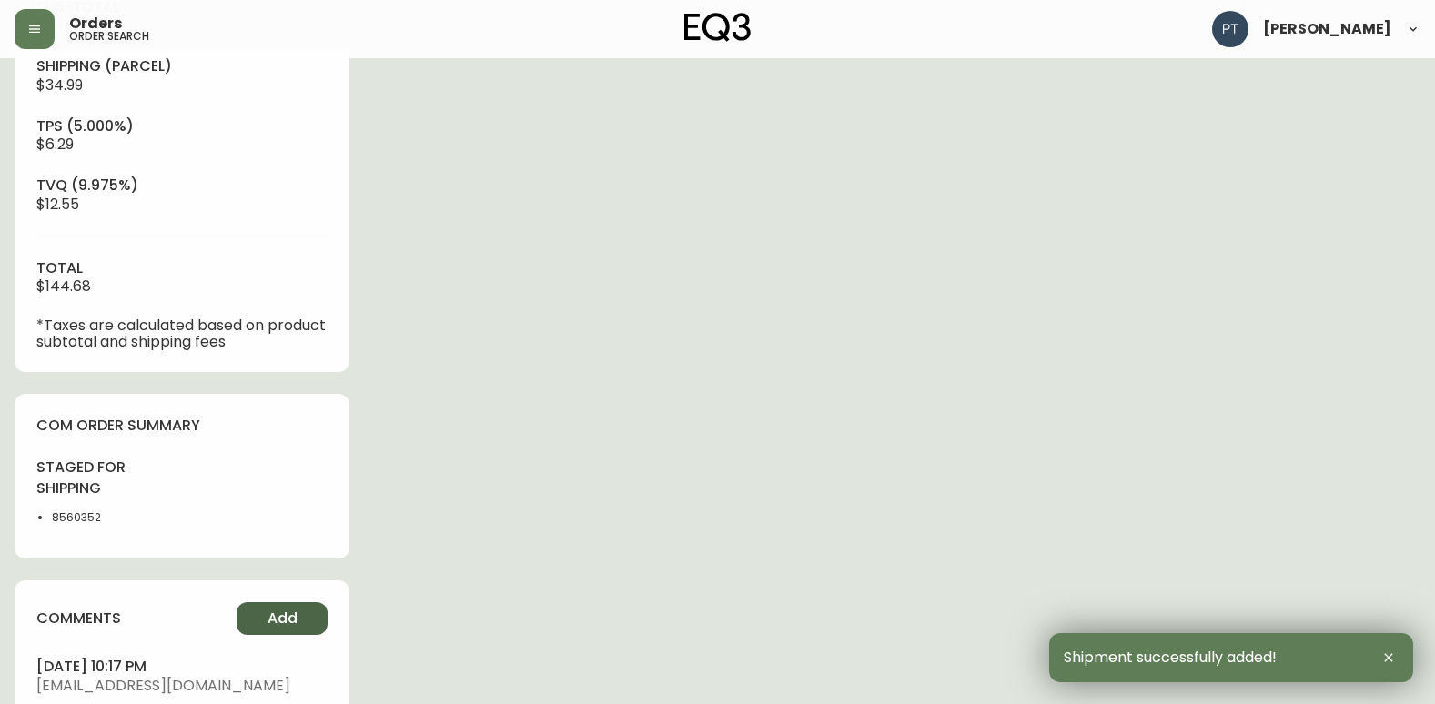
type input "Fully Shipped"
select select "FULLY_SHIPPED"
click at [280, 610] on span "Add" at bounding box center [283, 619] width 30 height 20
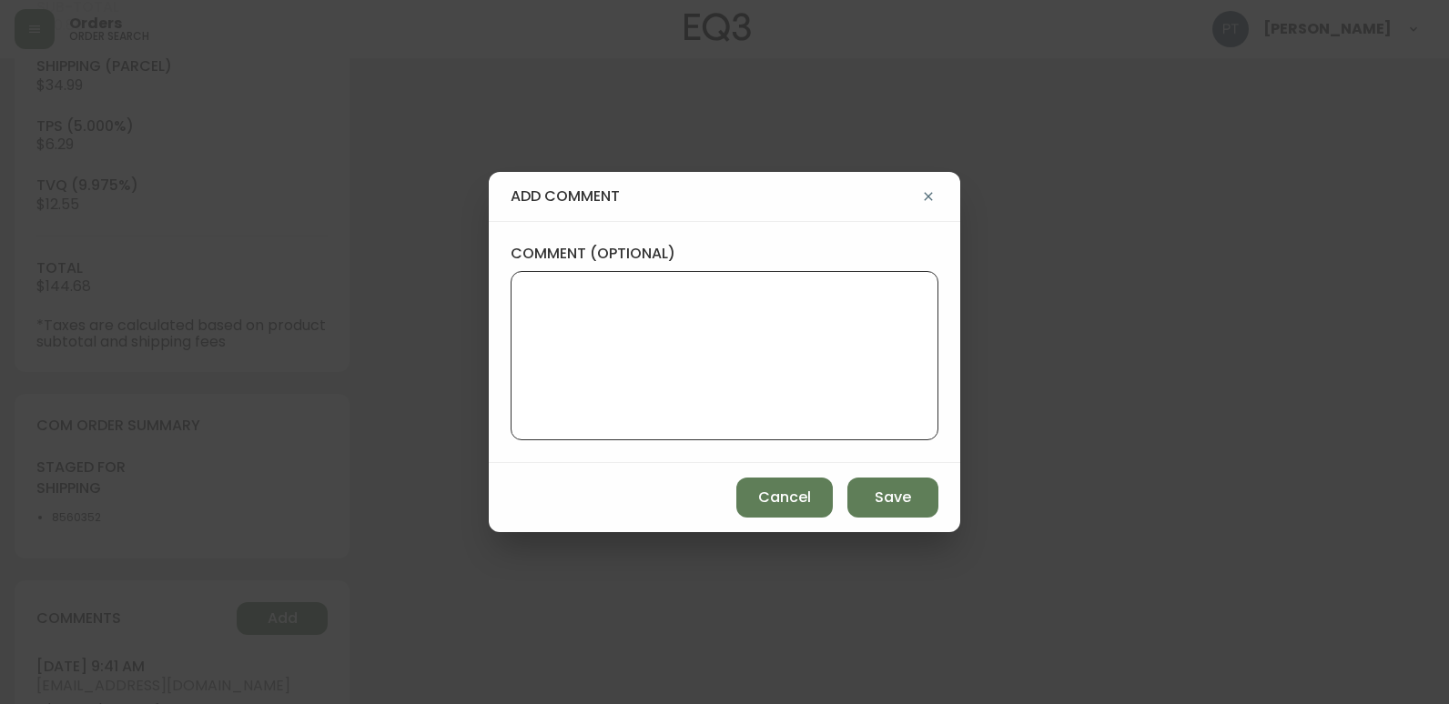
click at [597, 391] on textarea "comment (optional)" at bounding box center [724, 356] width 397 height 146
type textarea "PT"
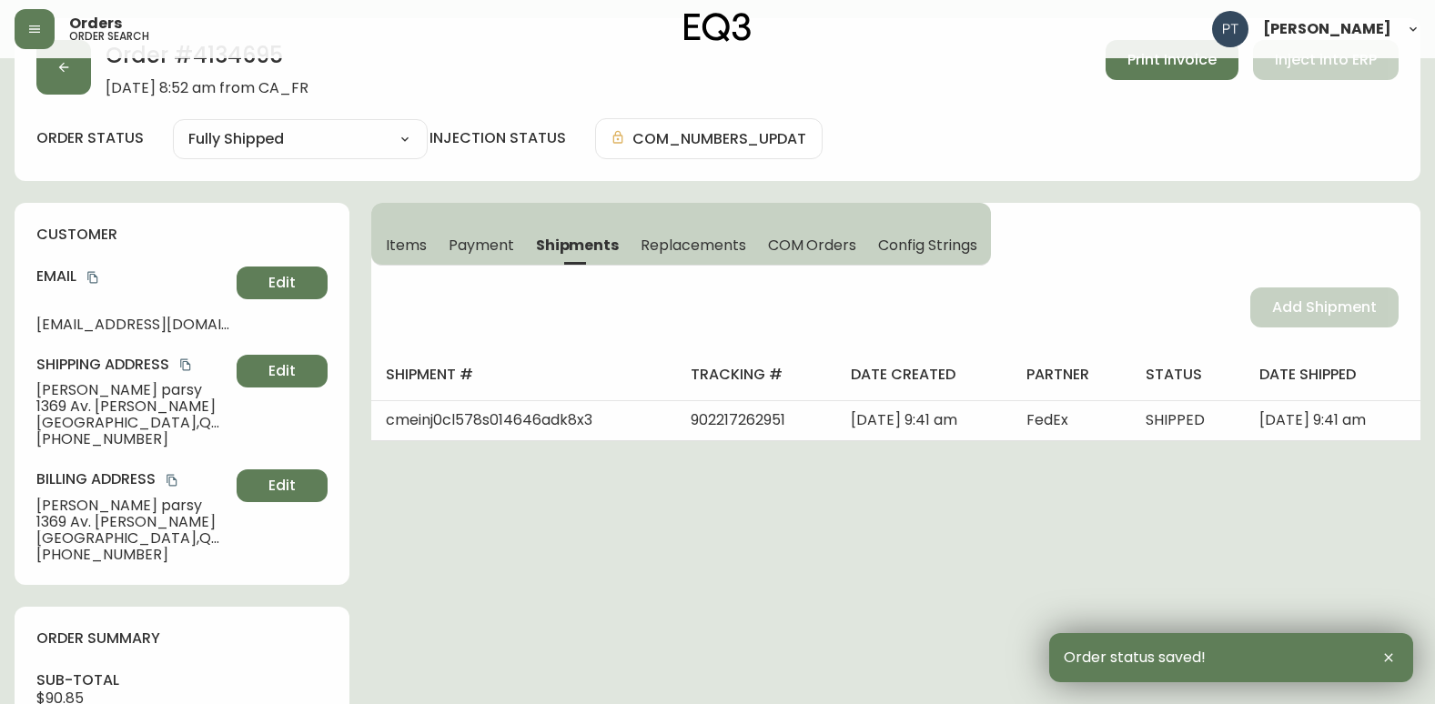
scroll to position [0, 0]
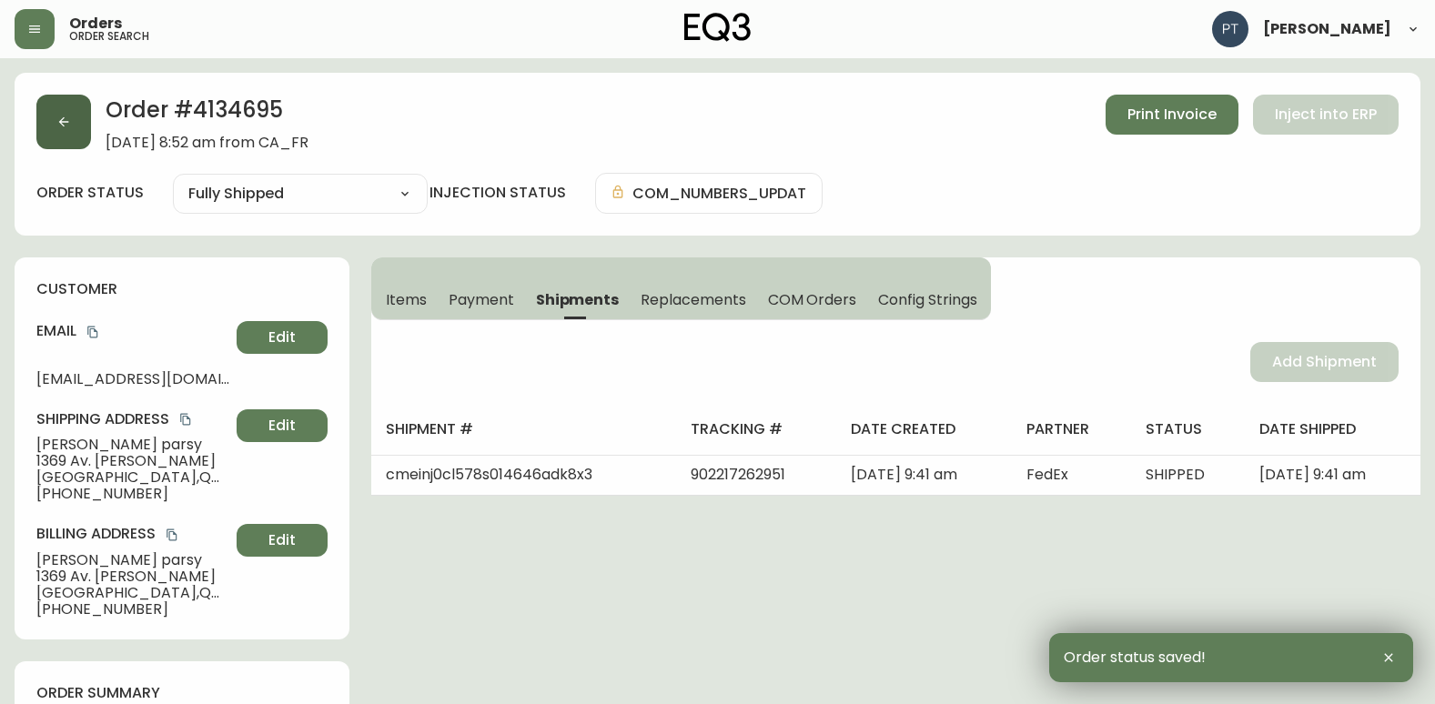
click at [86, 117] on button "button" at bounding box center [63, 122] width 55 height 55
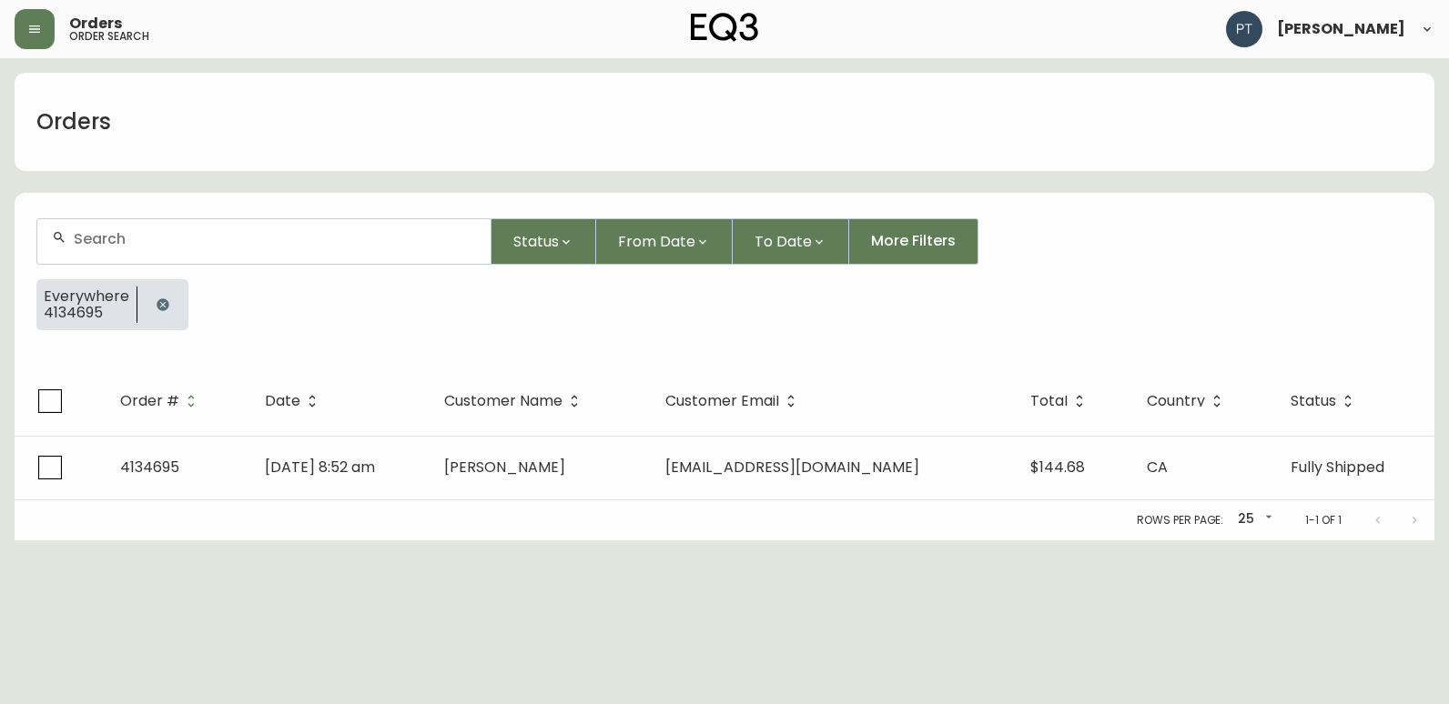
click at [279, 235] on input "text" at bounding box center [275, 238] width 402 height 17
type input "4134701"
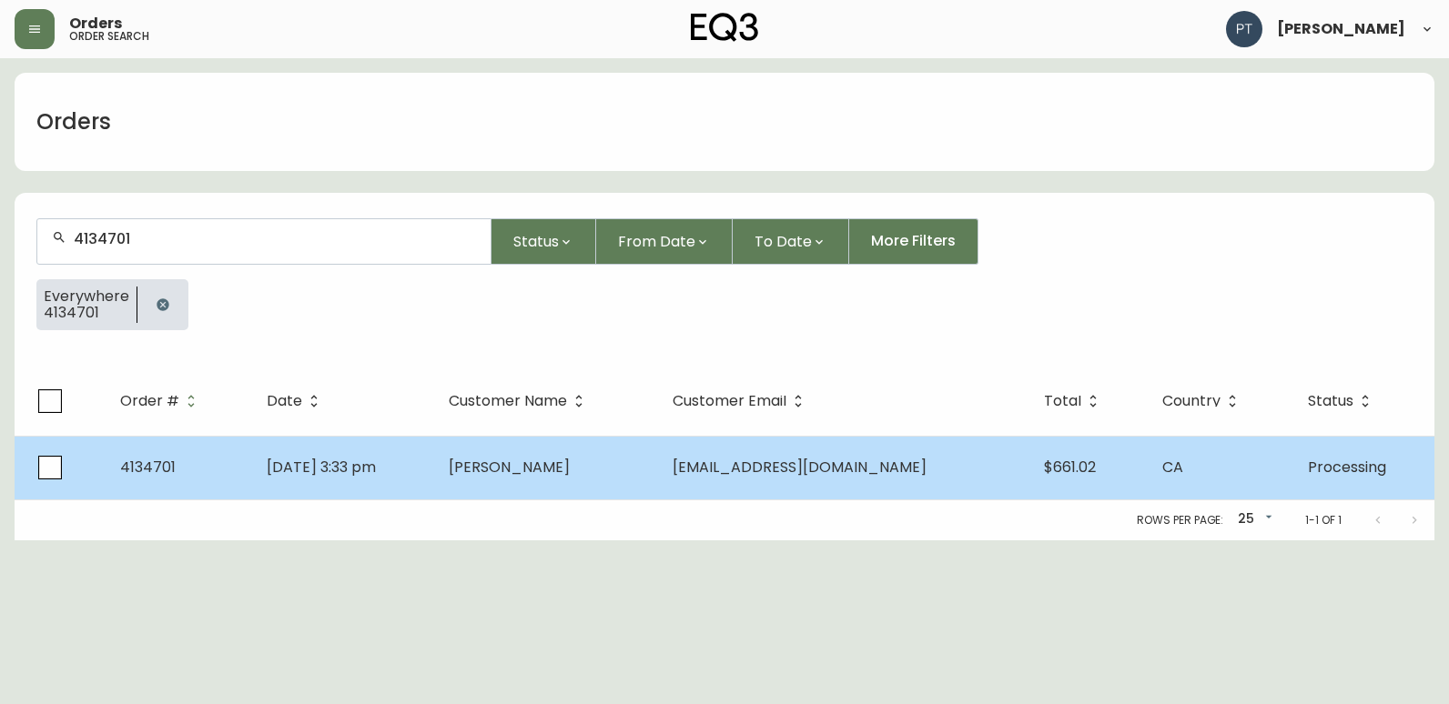
click at [542, 477] on span "[PERSON_NAME]" at bounding box center [509, 467] width 121 height 21
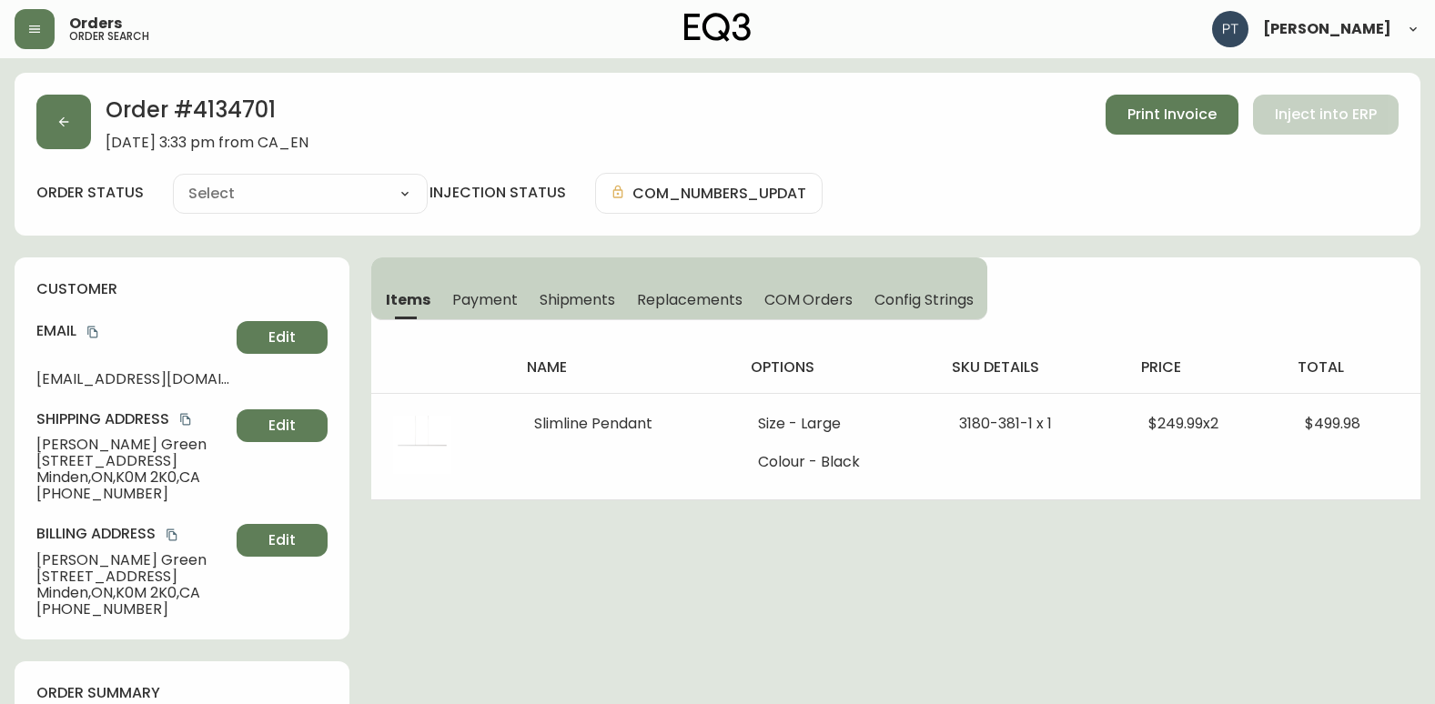
type input "Processing"
select select "PROCESSING"
click at [564, 301] on span "Shipments" at bounding box center [578, 299] width 76 height 19
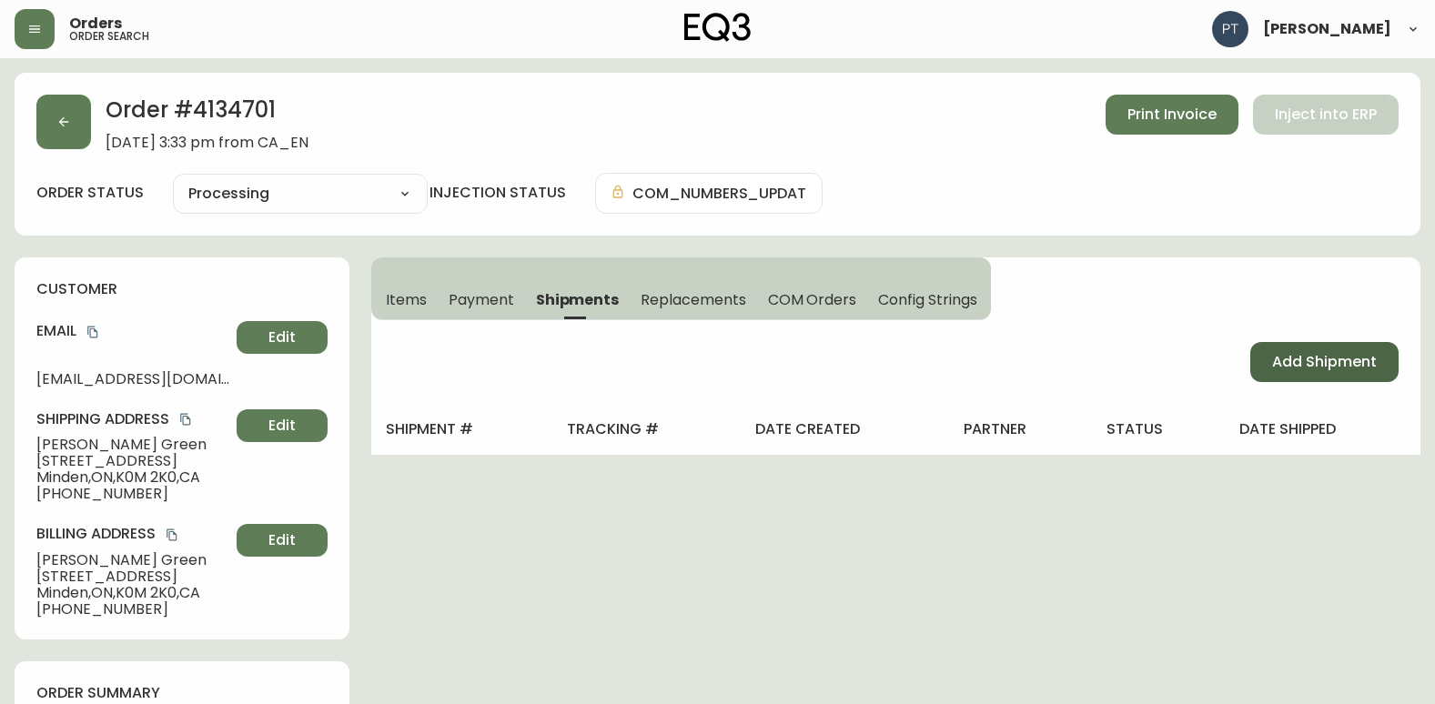
click at [1331, 350] on button "Add Shipment" at bounding box center [1324, 362] width 148 height 40
select select "PENDING"
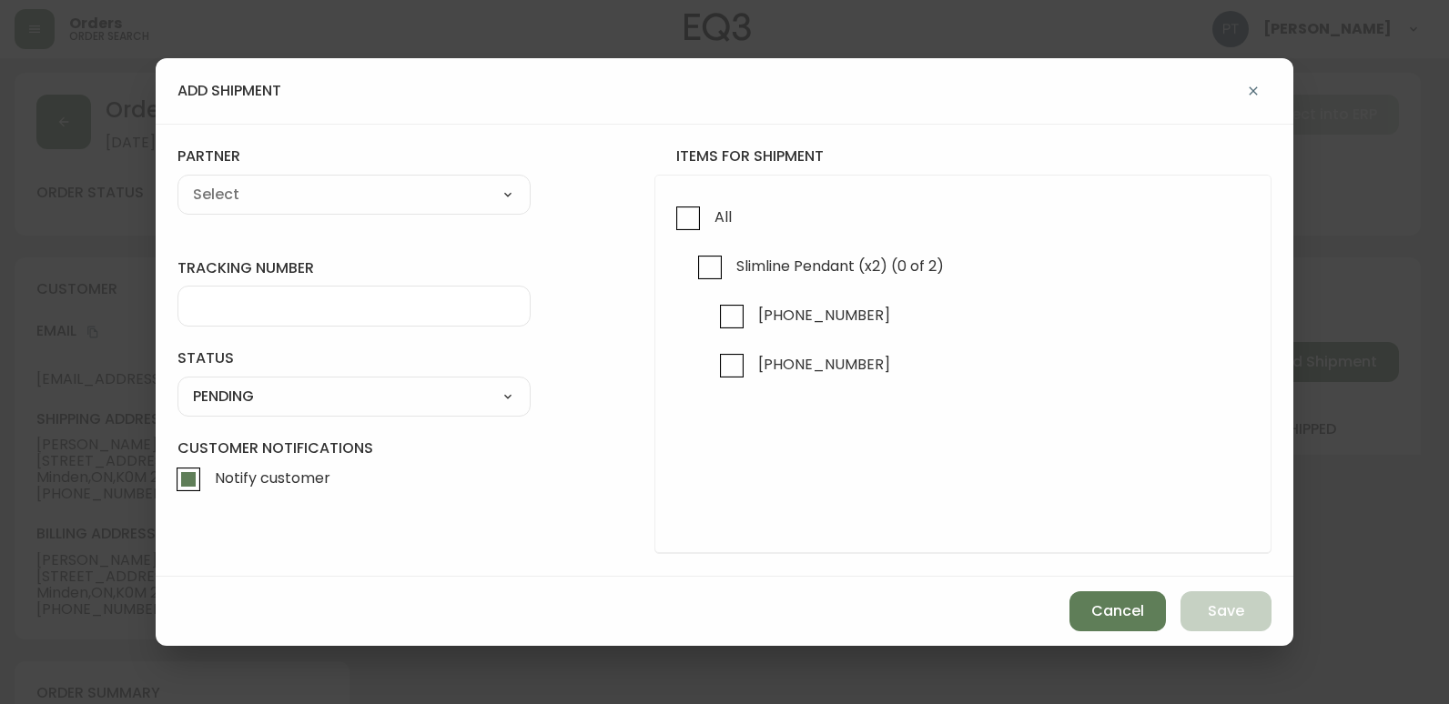
drag, startPoint x: 707, startPoint y: 217, endPoint x: 645, endPoint y: 207, distance: 62.8
click at [701, 215] on label "All" at bounding box center [699, 221] width 65 height 49
click at [701, 215] on input "All" at bounding box center [688, 218] width 42 height 42
checkbox input "true"
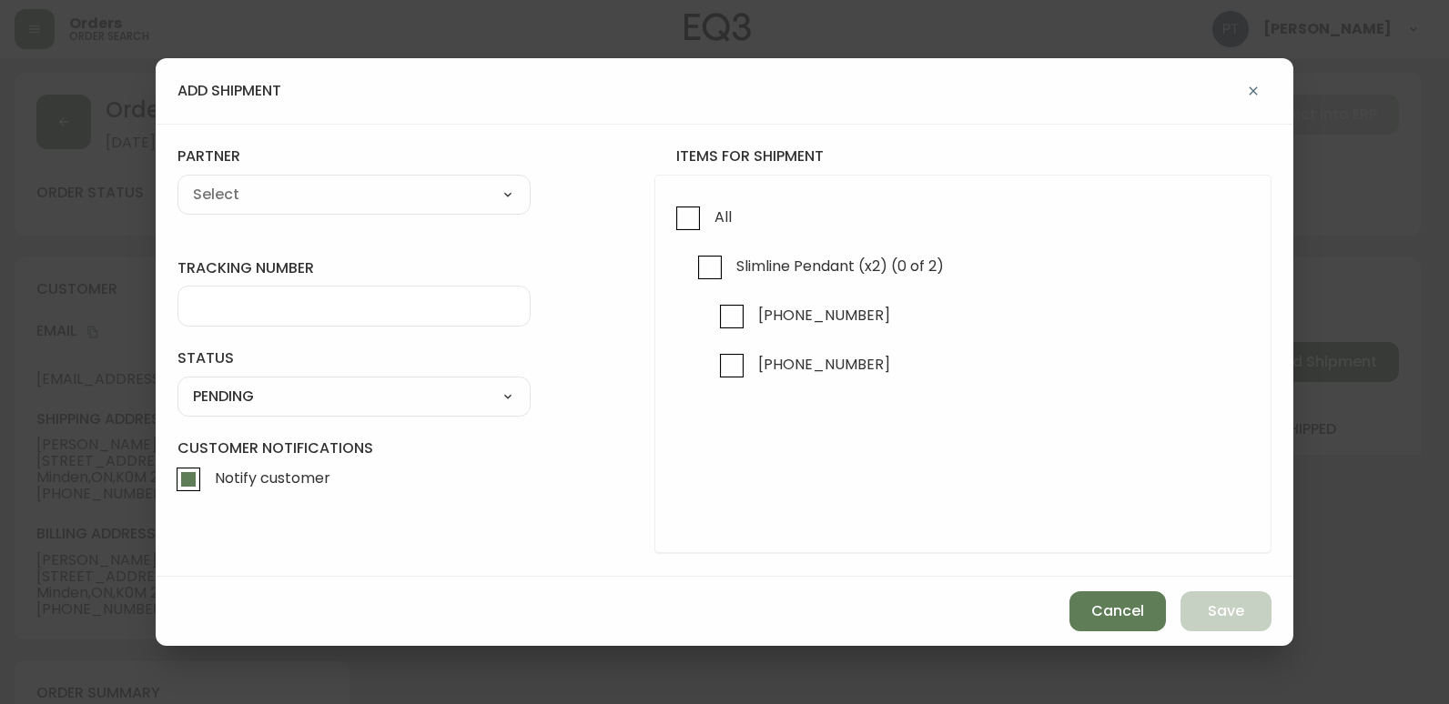
checkbox input "true"
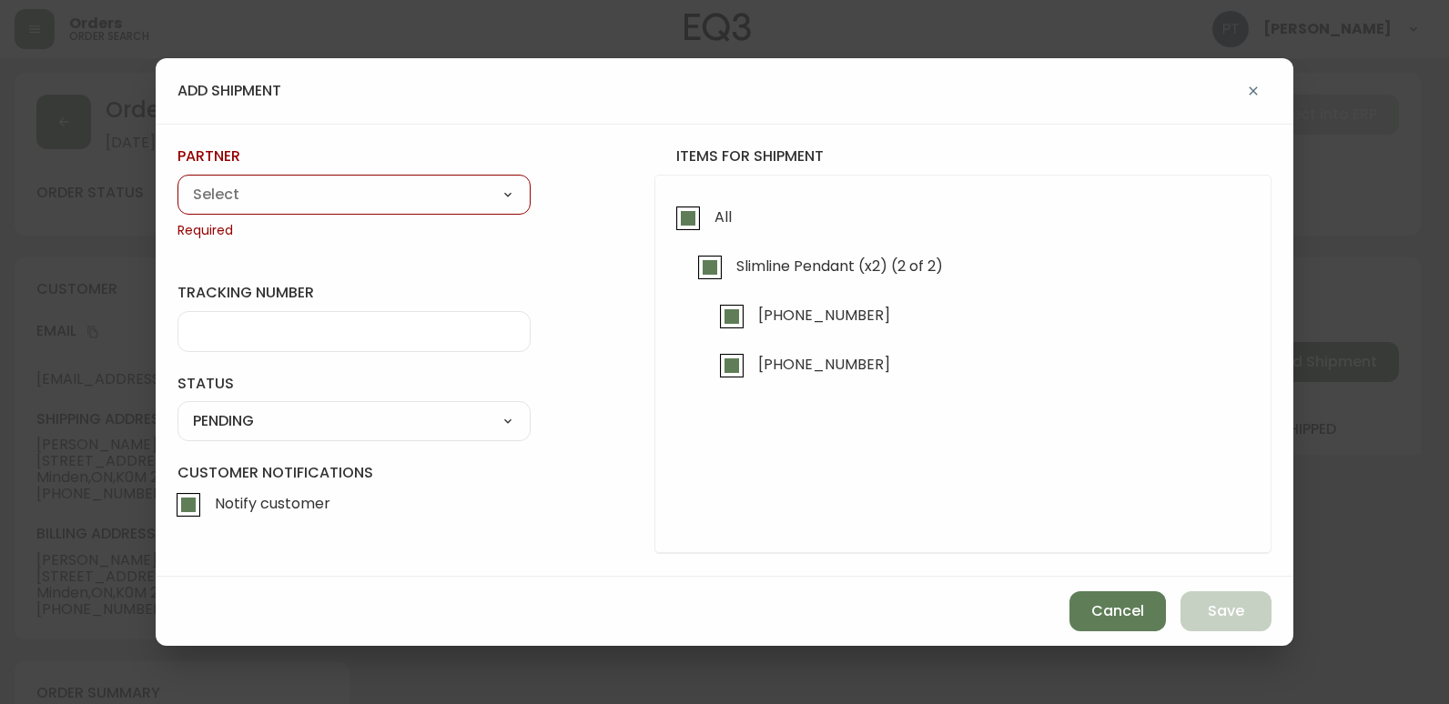
click at [435, 202] on select "A Move to Remember LLC ABF Freight Alero [PERSON_NAME] Canada Post CDS Ceva Log…" at bounding box center [353, 194] width 353 height 27
select select "cjy0a9taa01x001669l98m63c"
click at [177, 181] on select "A Move to Remember LLC ABF Freight Alero [PERSON_NAME] Canada Post CDS Ceva Log…" at bounding box center [353, 194] width 353 height 27
type input "FedEx"
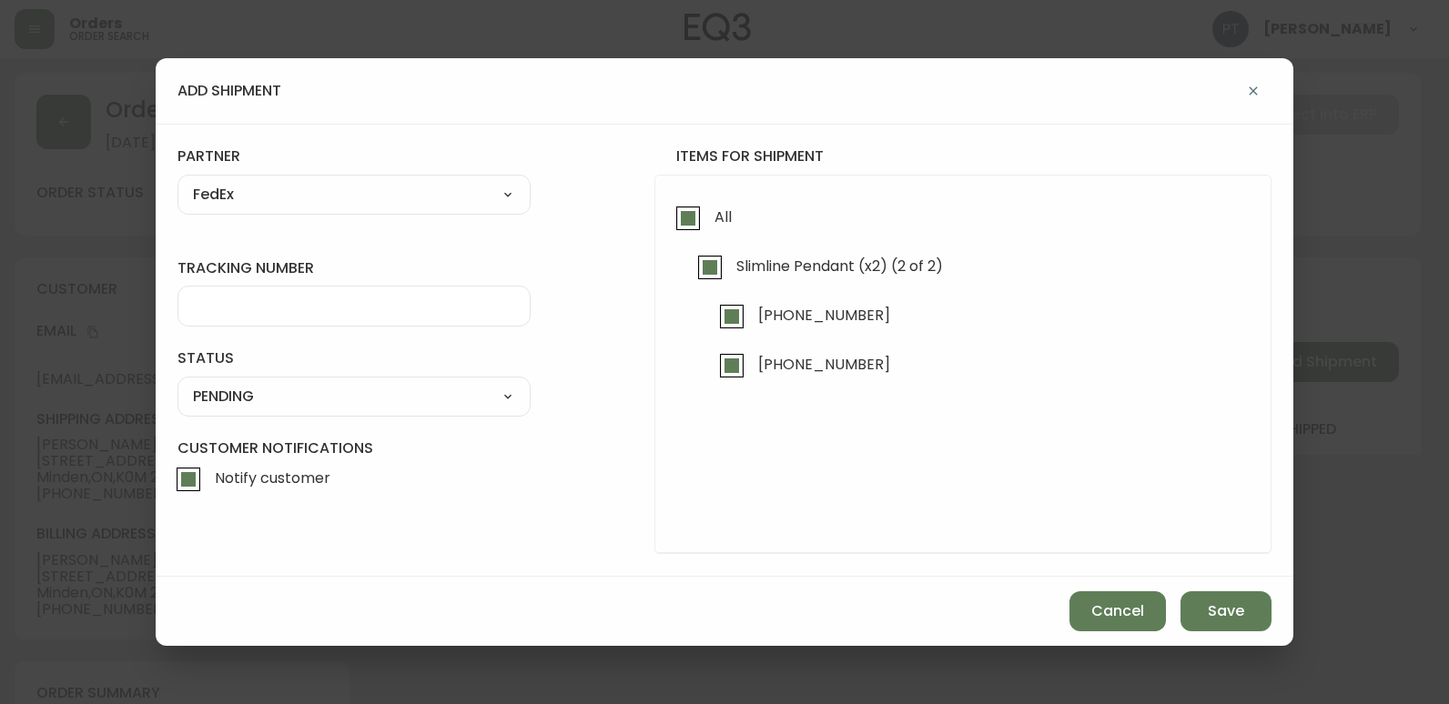
click at [373, 308] on input "tracking number" at bounding box center [354, 306] width 322 height 17
type input "902217262962"
click at [467, 396] on select "SHIPPED PENDING CANCELLED" at bounding box center [353, 396] width 353 height 27
click at [177, 383] on select "SHIPPED PENDING CANCELLED" at bounding box center [353, 396] width 353 height 27
select select "PENDING"
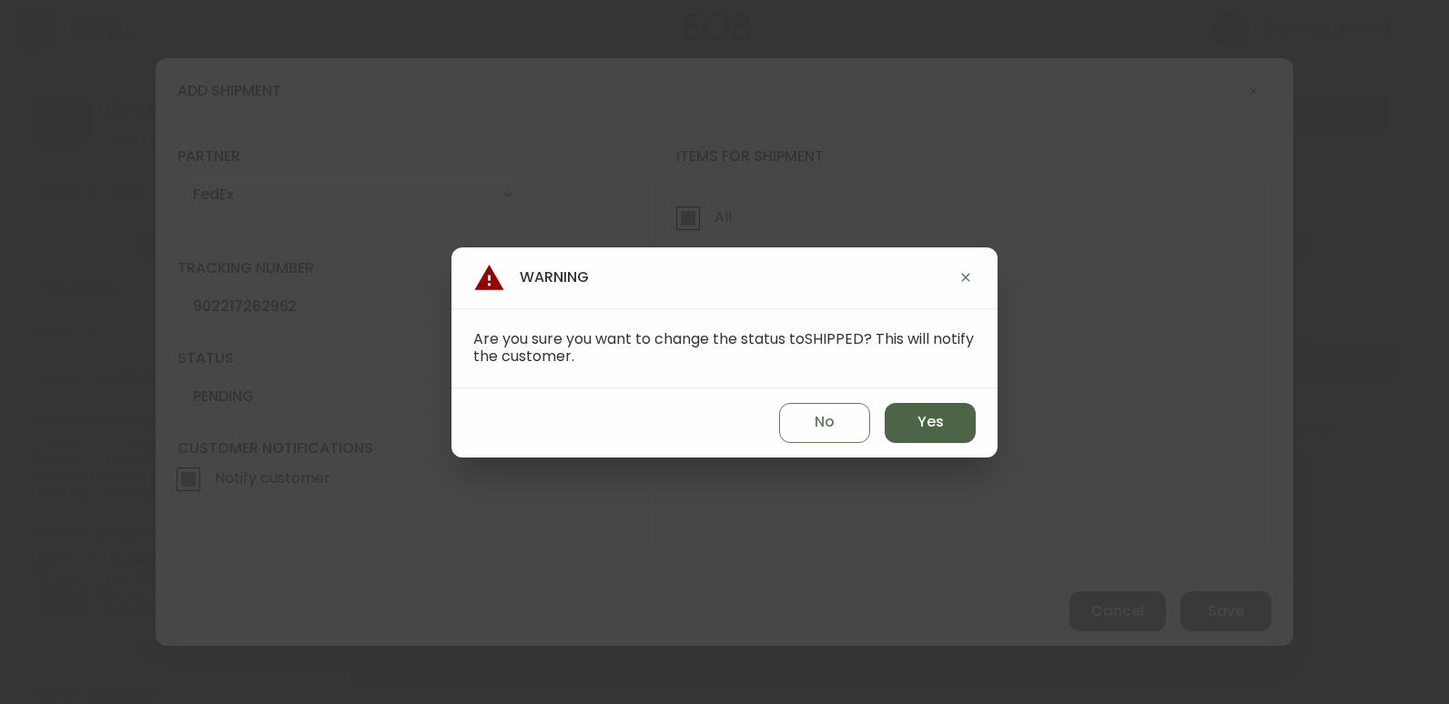
click at [955, 440] on button "Yes" at bounding box center [929, 423] width 91 height 40
type input "SHIPPED"
select select "SHIPPED"
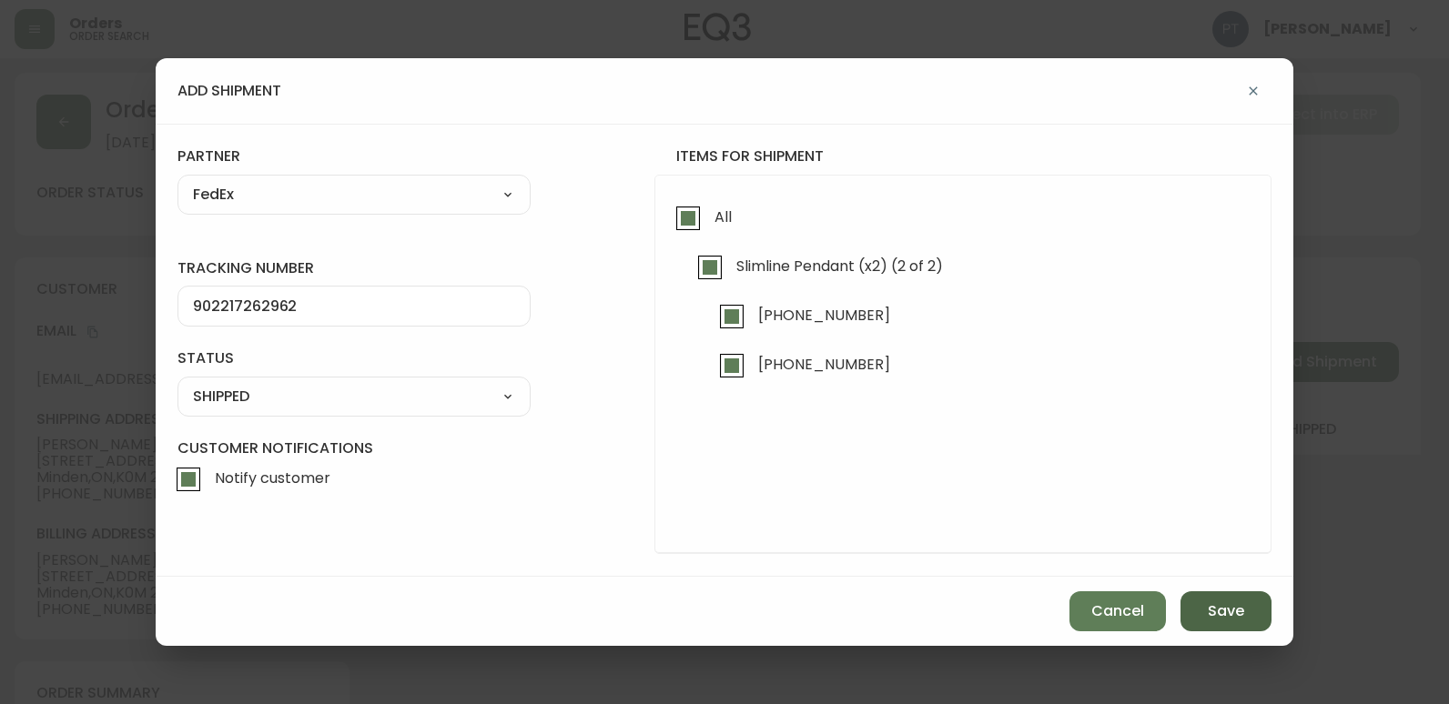
click at [1234, 626] on button "Save" at bounding box center [1225, 611] width 91 height 40
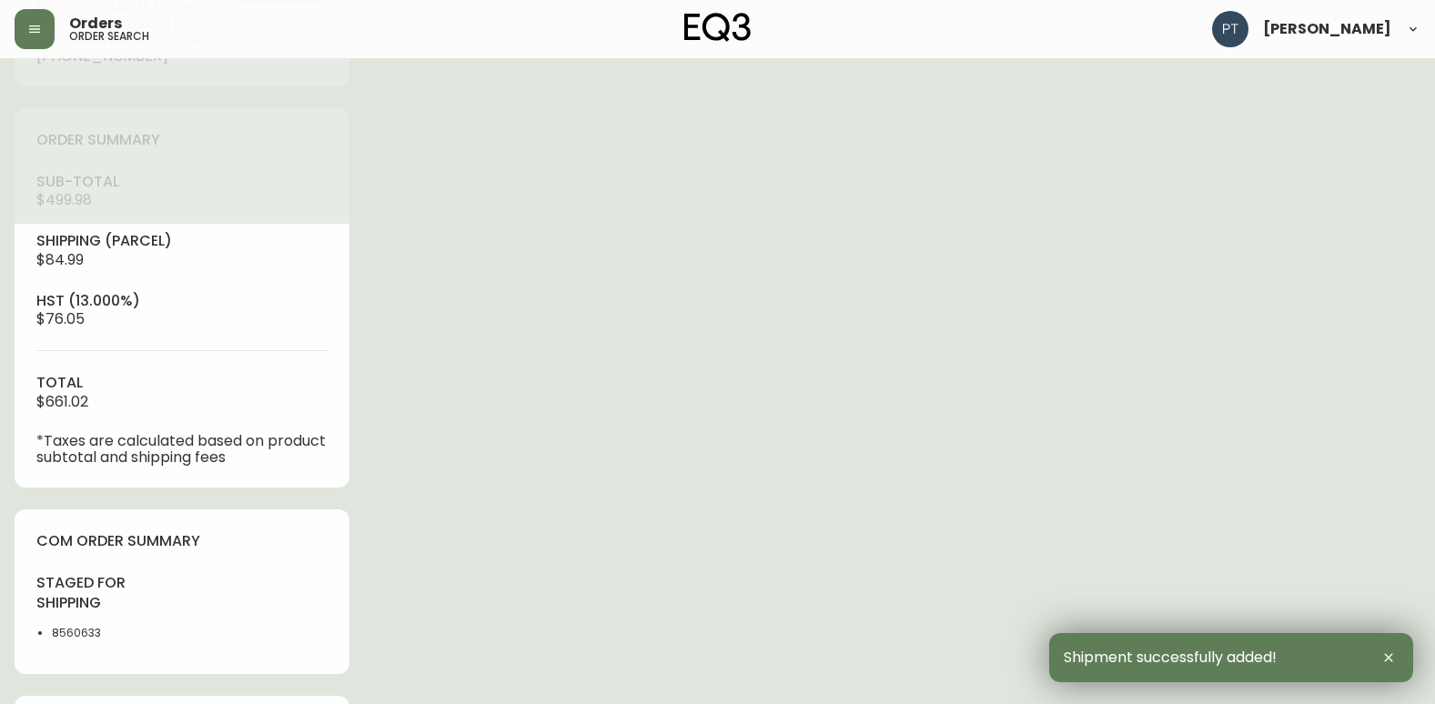
scroll to position [637, 0]
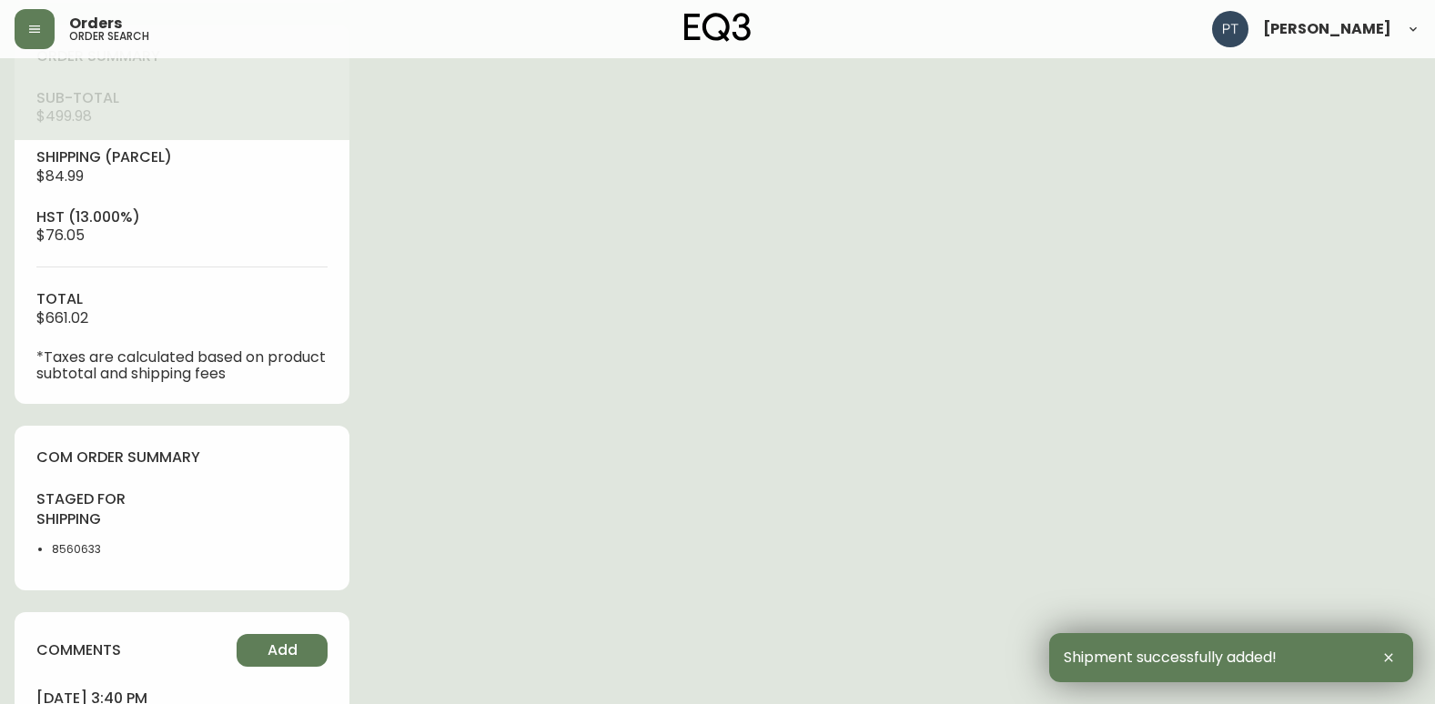
type input "Fully Shipped"
select select "FULLY_SHIPPED"
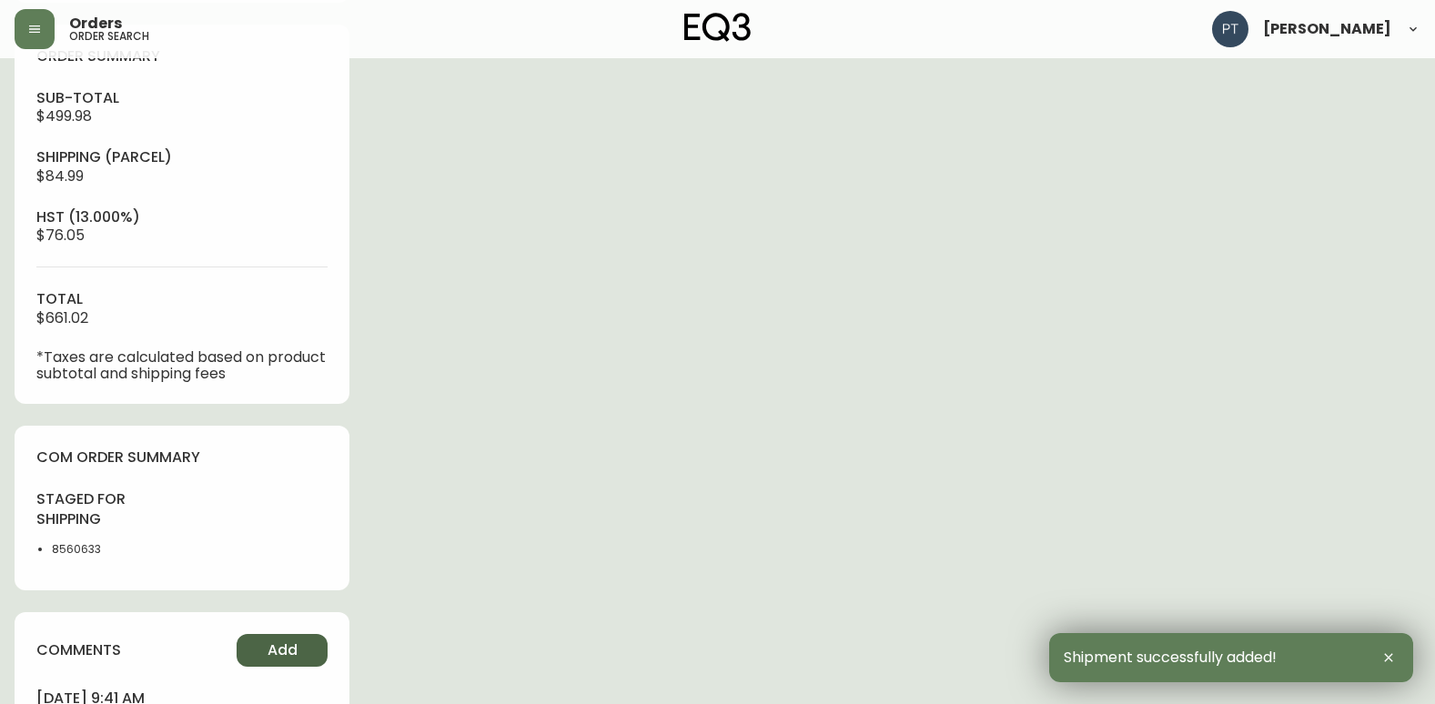
click at [262, 650] on button "Add" at bounding box center [282, 650] width 91 height 33
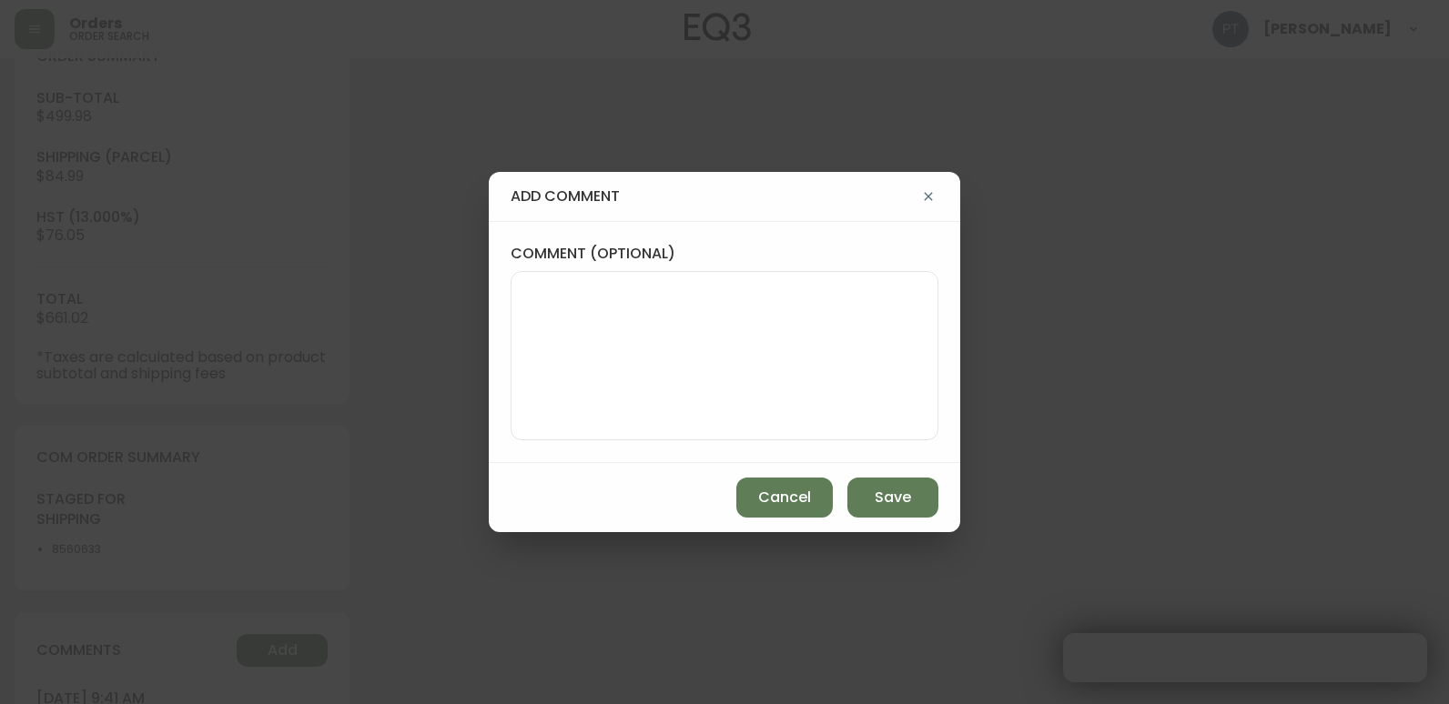
click at [603, 490] on div "Cancel Save" at bounding box center [724, 497] width 471 height 69
click at [605, 349] on textarea "comment (optional)" at bounding box center [724, 356] width 397 height 146
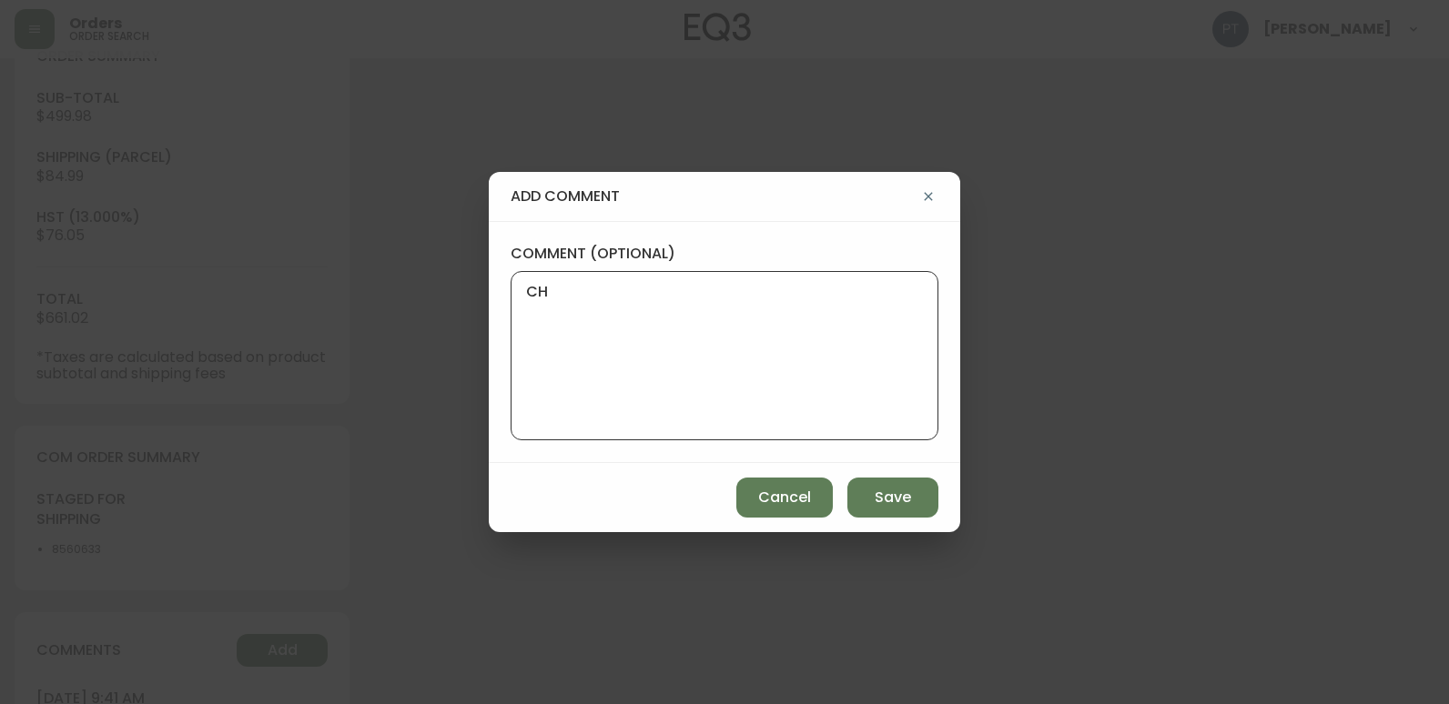
type textarea "CH"
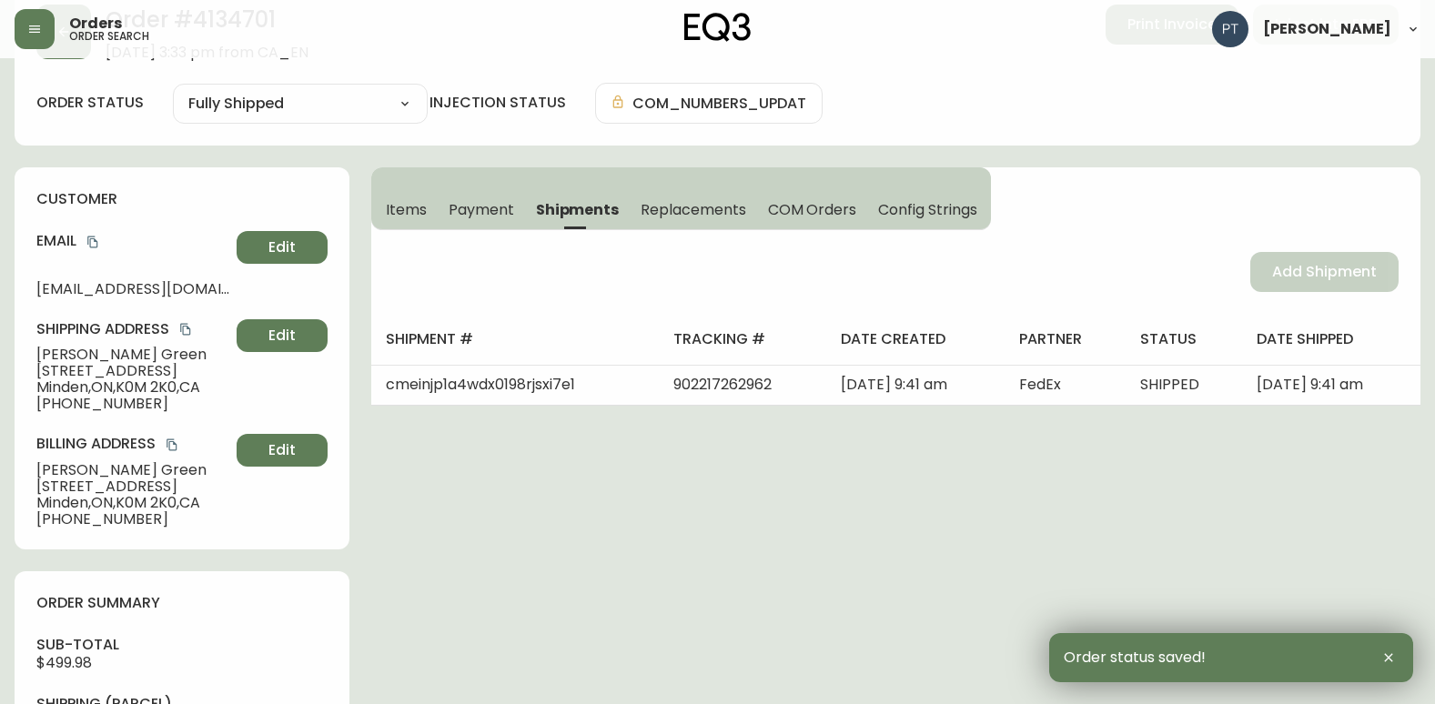
scroll to position [0, 0]
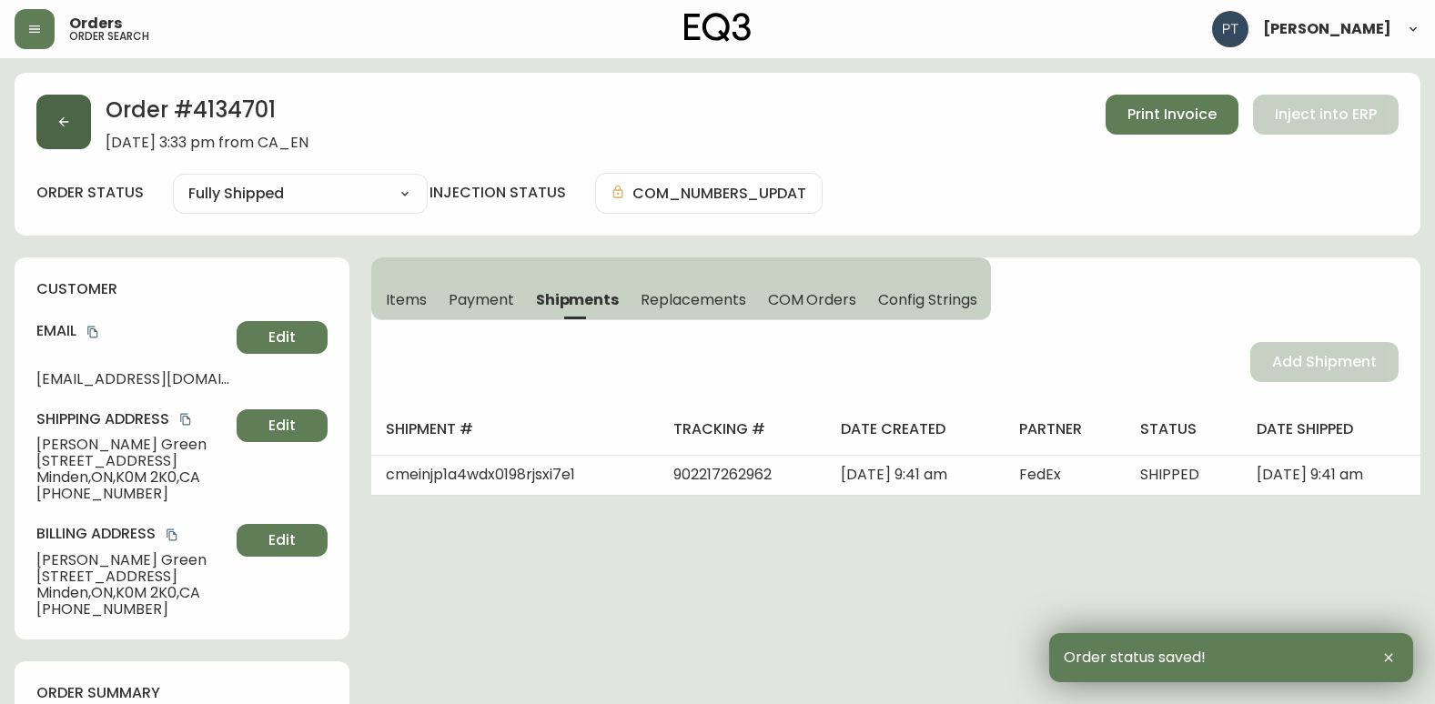
click at [45, 112] on button "button" at bounding box center [63, 122] width 55 height 55
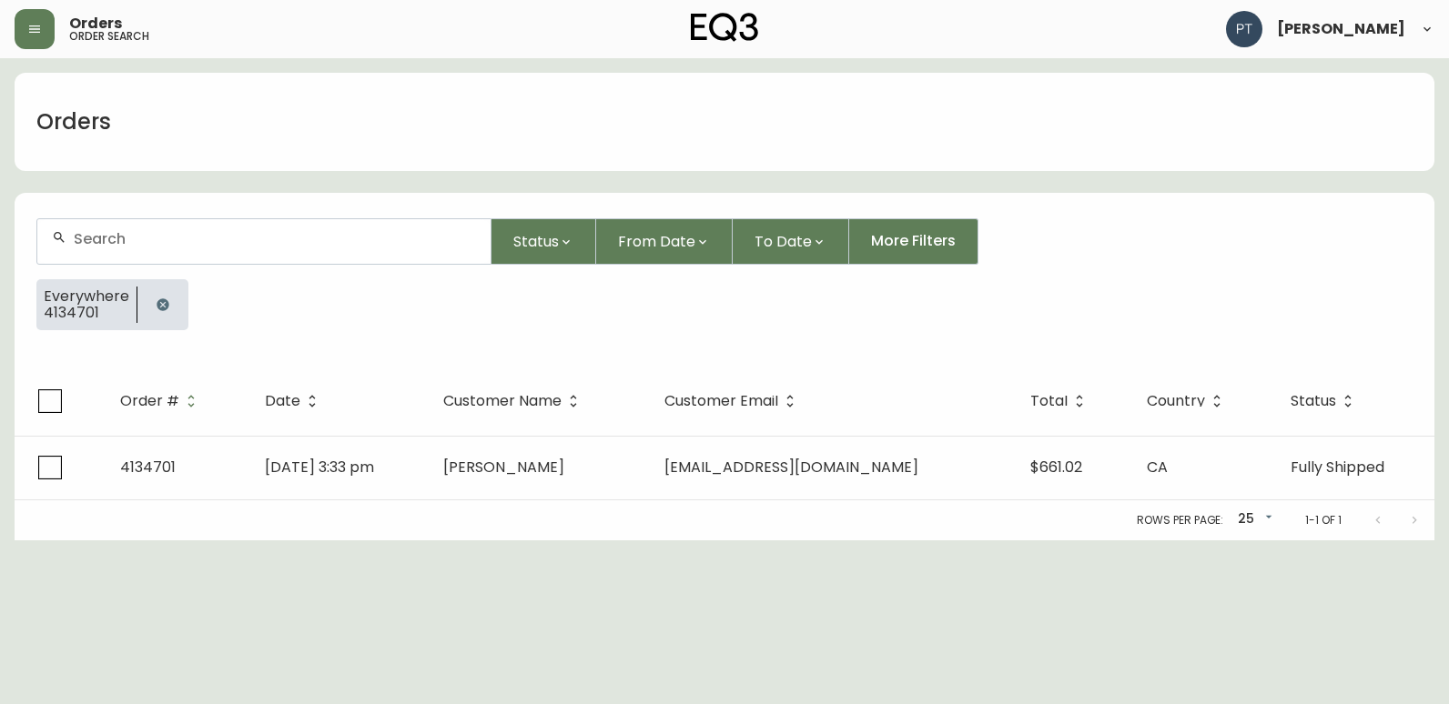
click at [133, 236] on input "text" at bounding box center [275, 238] width 402 height 17
type input "4134706"
click at [436, 480] on td "[DATE] 8:27 pm" at bounding box center [344, 468] width 184 height 64
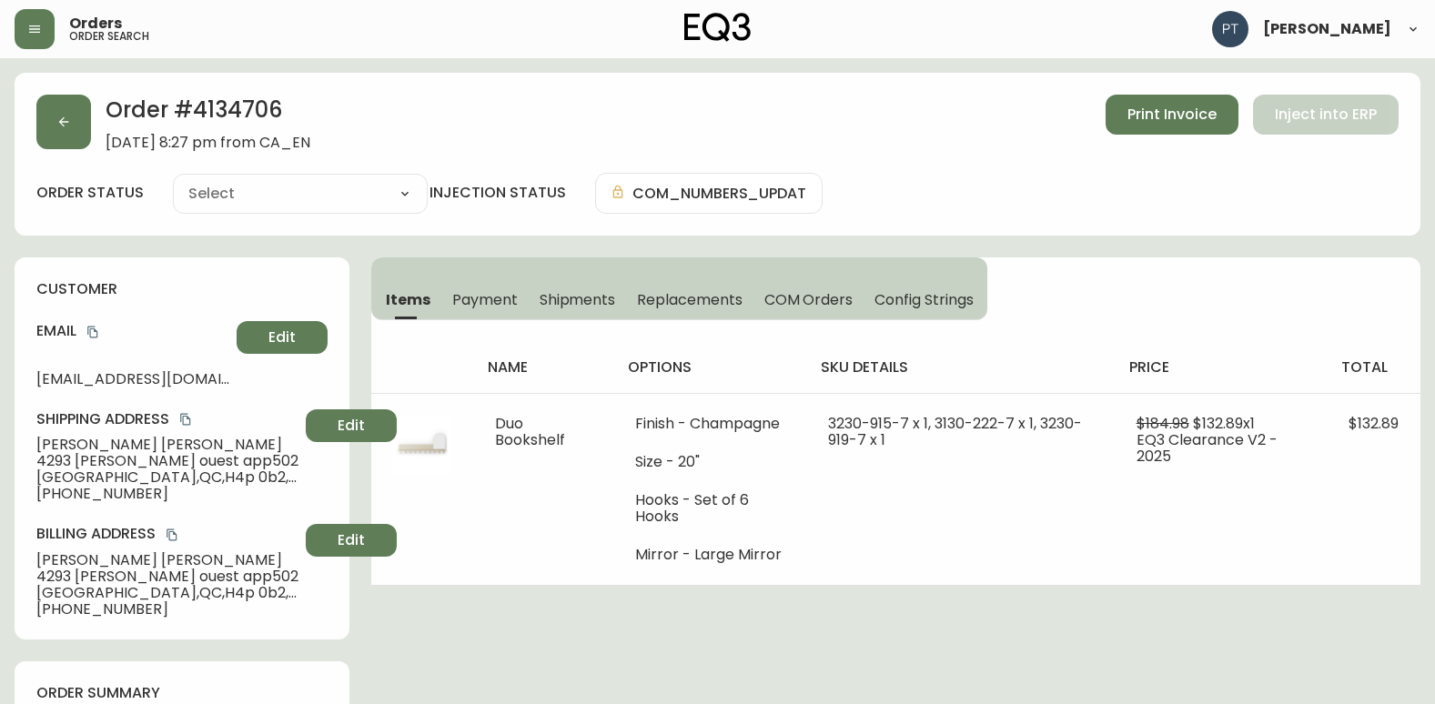
type input "Processing"
select select "PROCESSING"
click at [570, 298] on span "Shipments" at bounding box center [578, 299] width 76 height 19
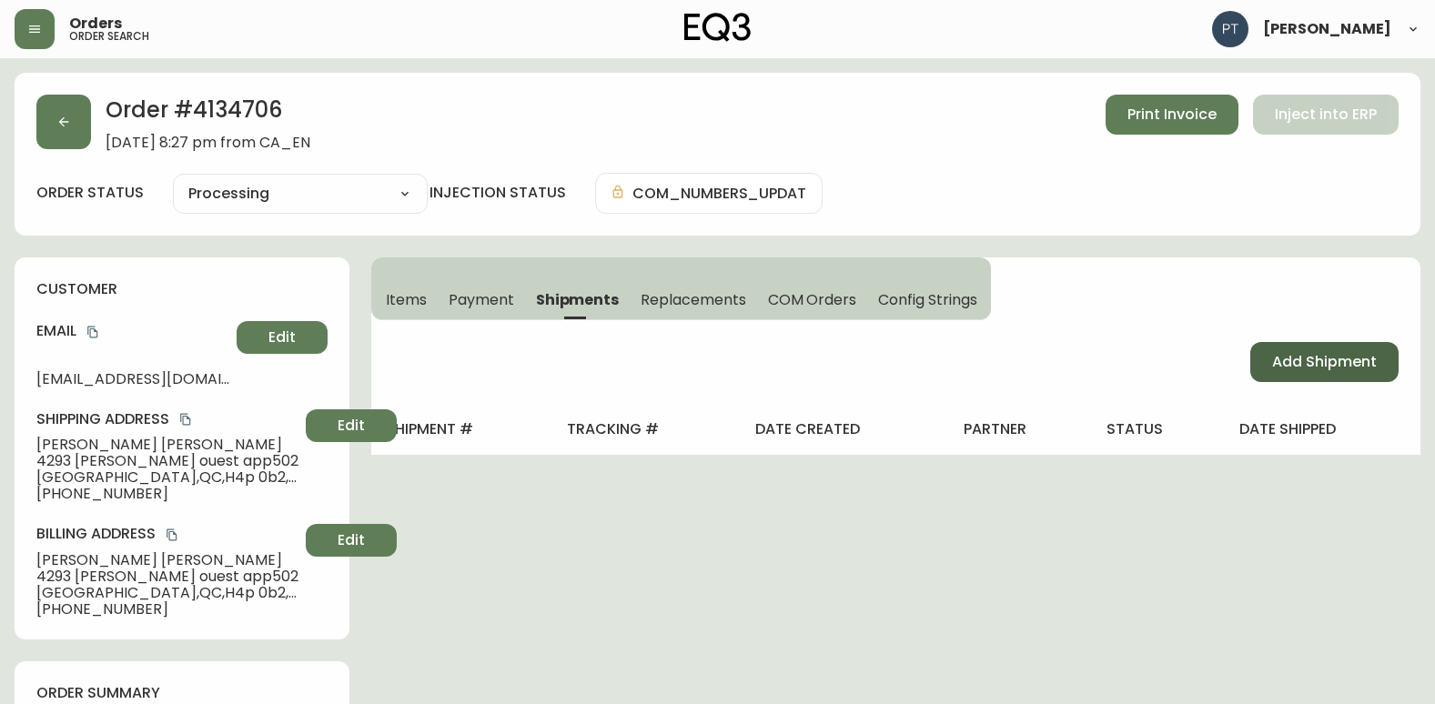
click at [1321, 363] on span "Add Shipment" at bounding box center [1324, 362] width 105 height 20
select select "PENDING"
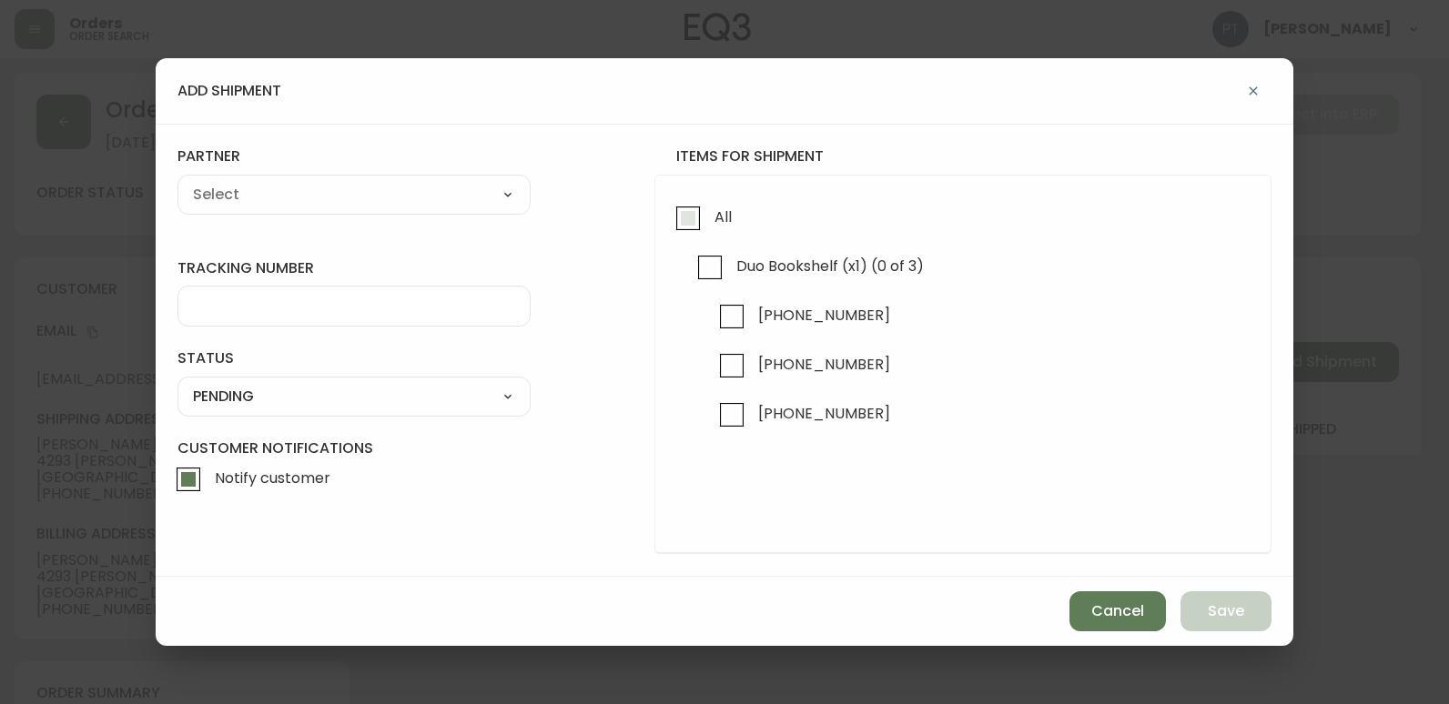
click at [667, 234] on input "All" at bounding box center [688, 218] width 42 height 42
checkbox input "true"
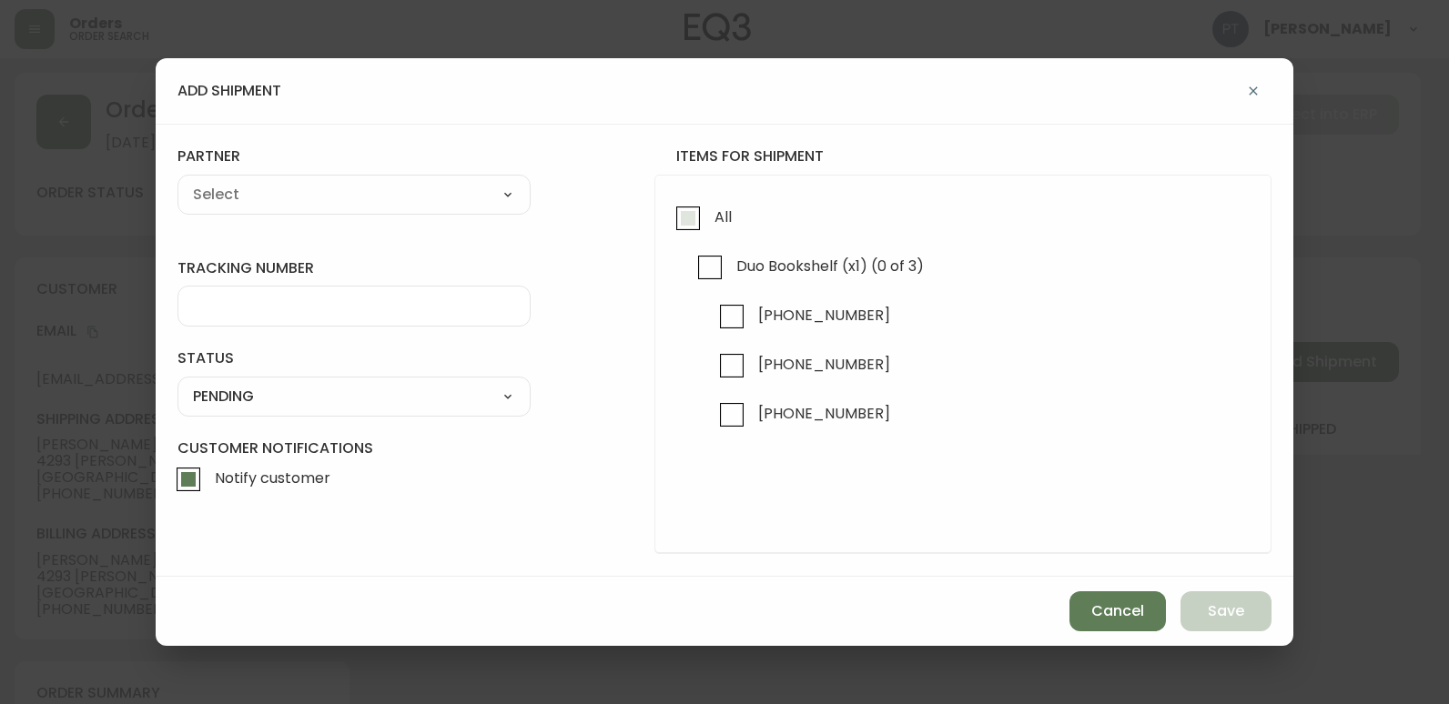
checkbox input "true"
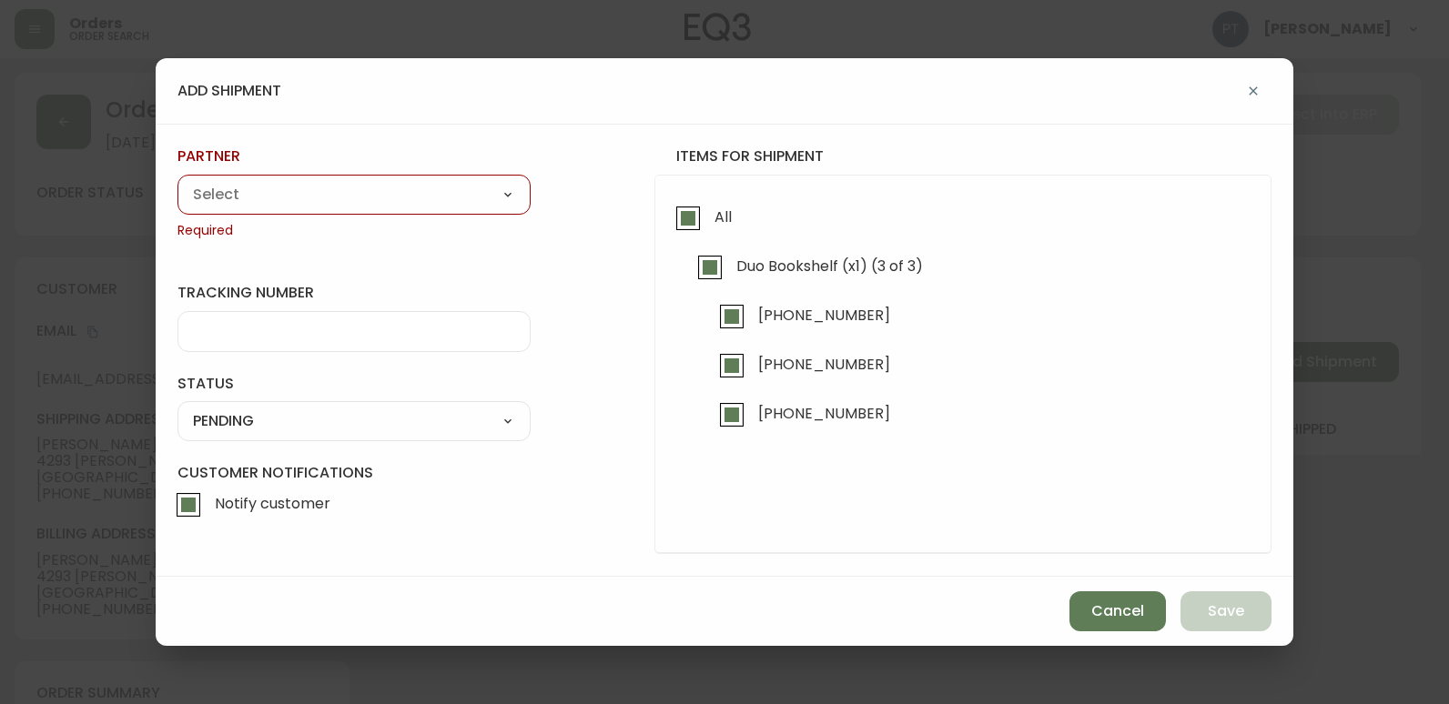
click at [462, 195] on select "A Move to Remember LLC ABF Freight Alero [PERSON_NAME] Canada Post CDS Ceva Log…" at bounding box center [353, 194] width 353 height 27
select select "cjy0a9taa01x001669l98m63c"
click at [177, 181] on select "A Move to Remember LLC ABF Freight Alero [PERSON_NAME] Canada Post CDS Ceva Log…" at bounding box center [353, 194] width 353 height 27
type input "FedEx"
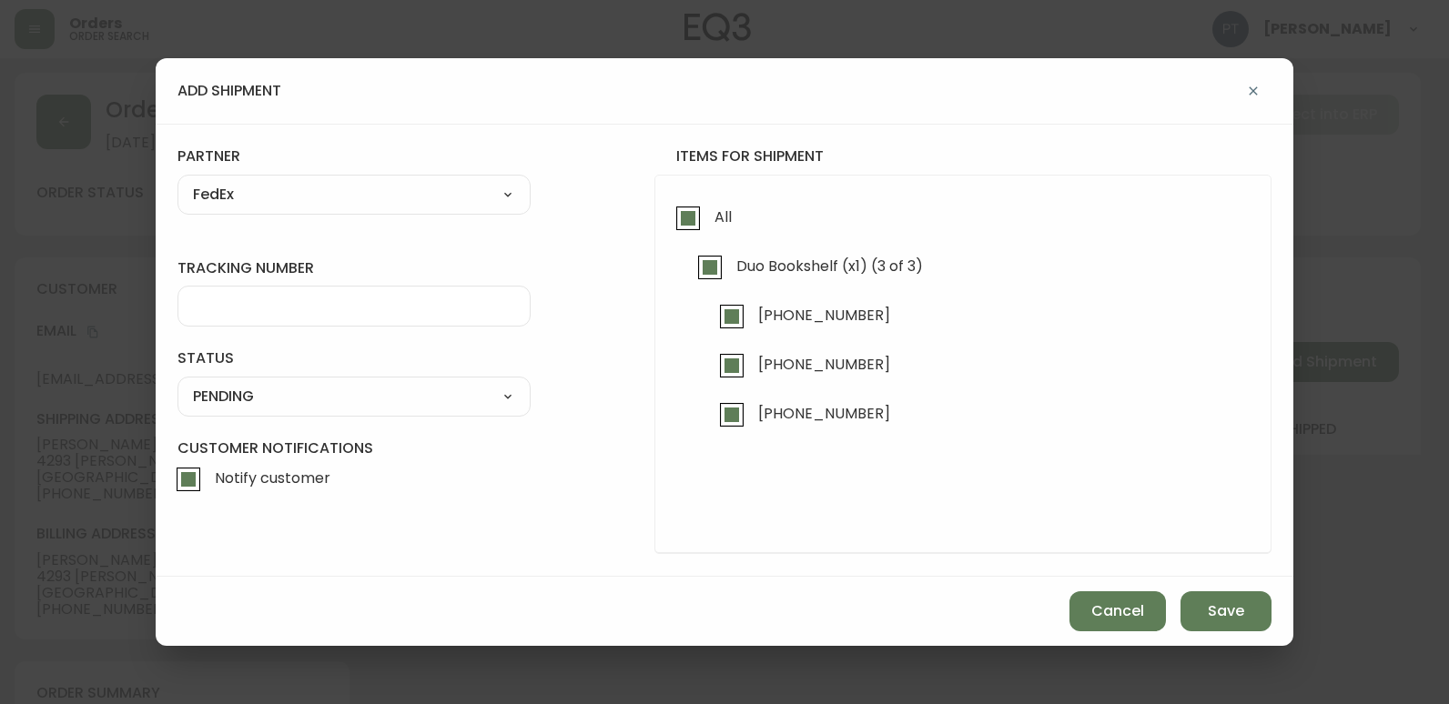
click at [380, 306] on input "tracking number" at bounding box center [354, 306] width 322 height 17
type input "902217262973"
click at [370, 384] on select "SHIPPED PENDING CANCELLED" at bounding box center [353, 396] width 353 height 27
click at [177, 383] on select "SHIPPED PENDING CANCELLED" at bounding box center [353, 396] width 353 height 27
select select "PENDING"
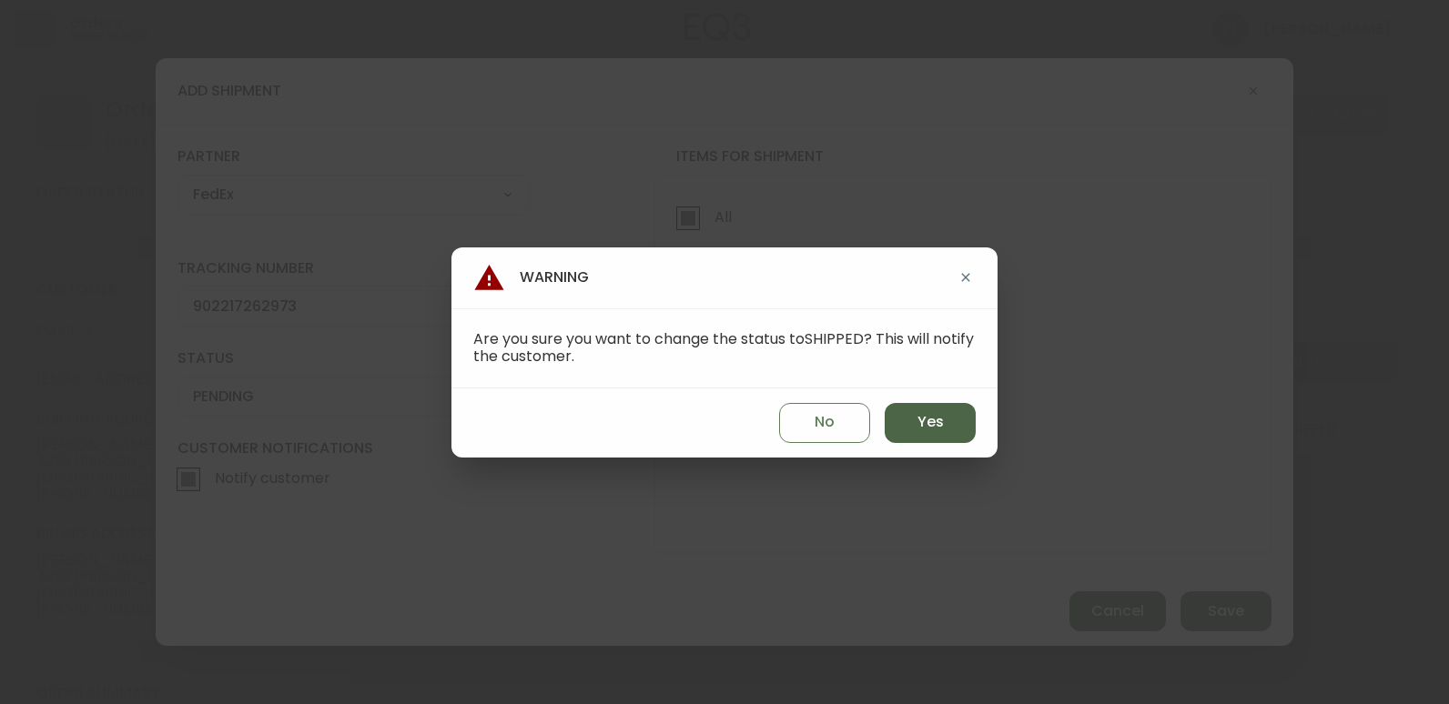
click at [919, 410] on button "Yes" at bounding box center [929, 423] width 91 height 40
type input "SHIPPED"
select select "SHIPPED"
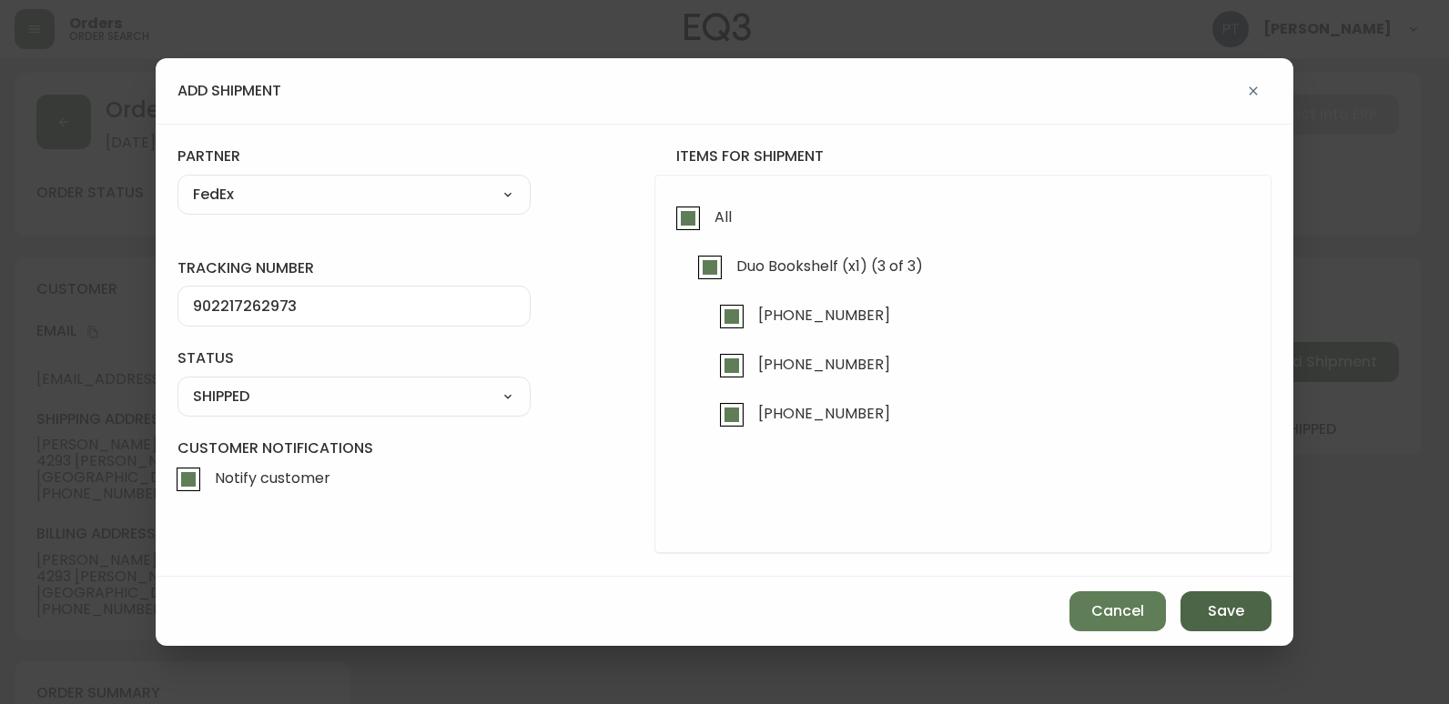
click at [1208, 620] on span "Save" at bounding box center [1226, 611] width 36 height 20
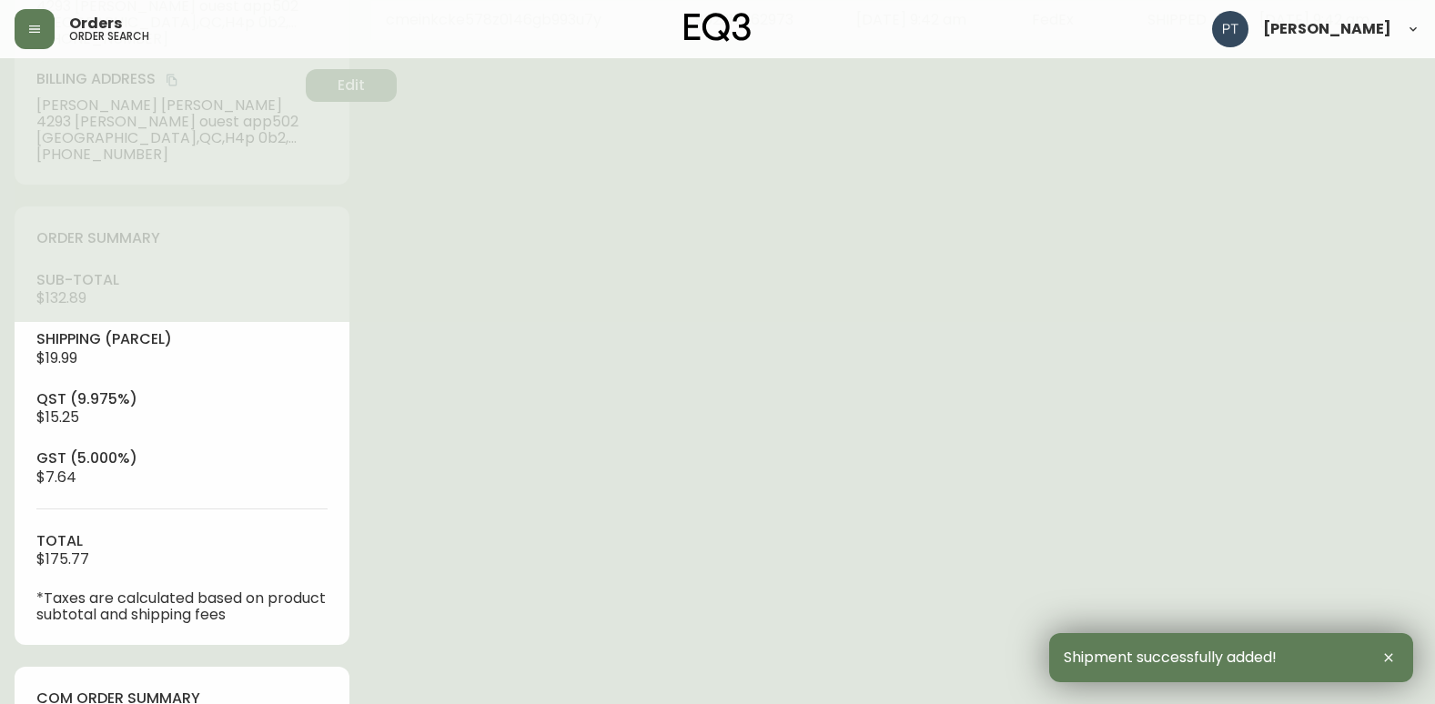
type input "Fully Shipped"
select select "FULLY_SHIPPED"
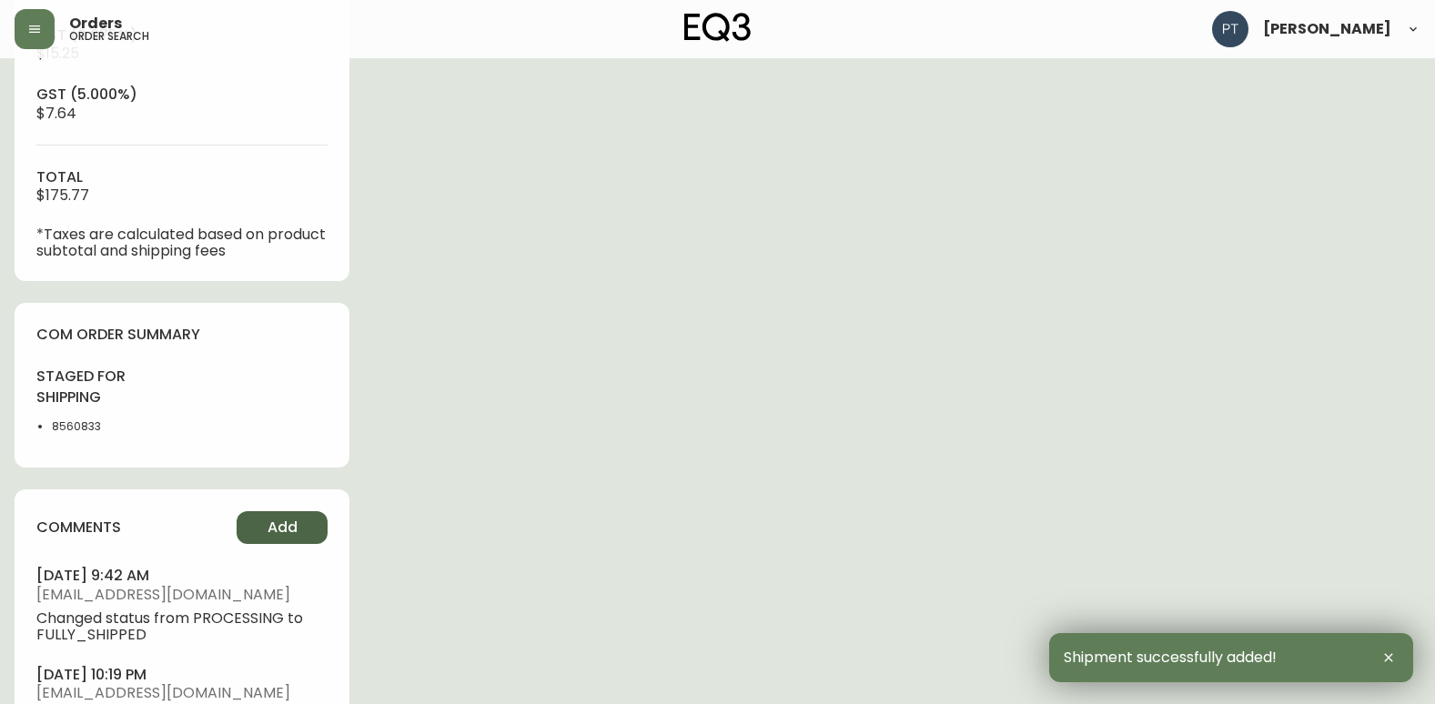
click at [310, 526] on button "Add" at bounding box center [282, 527] width 91 height 33
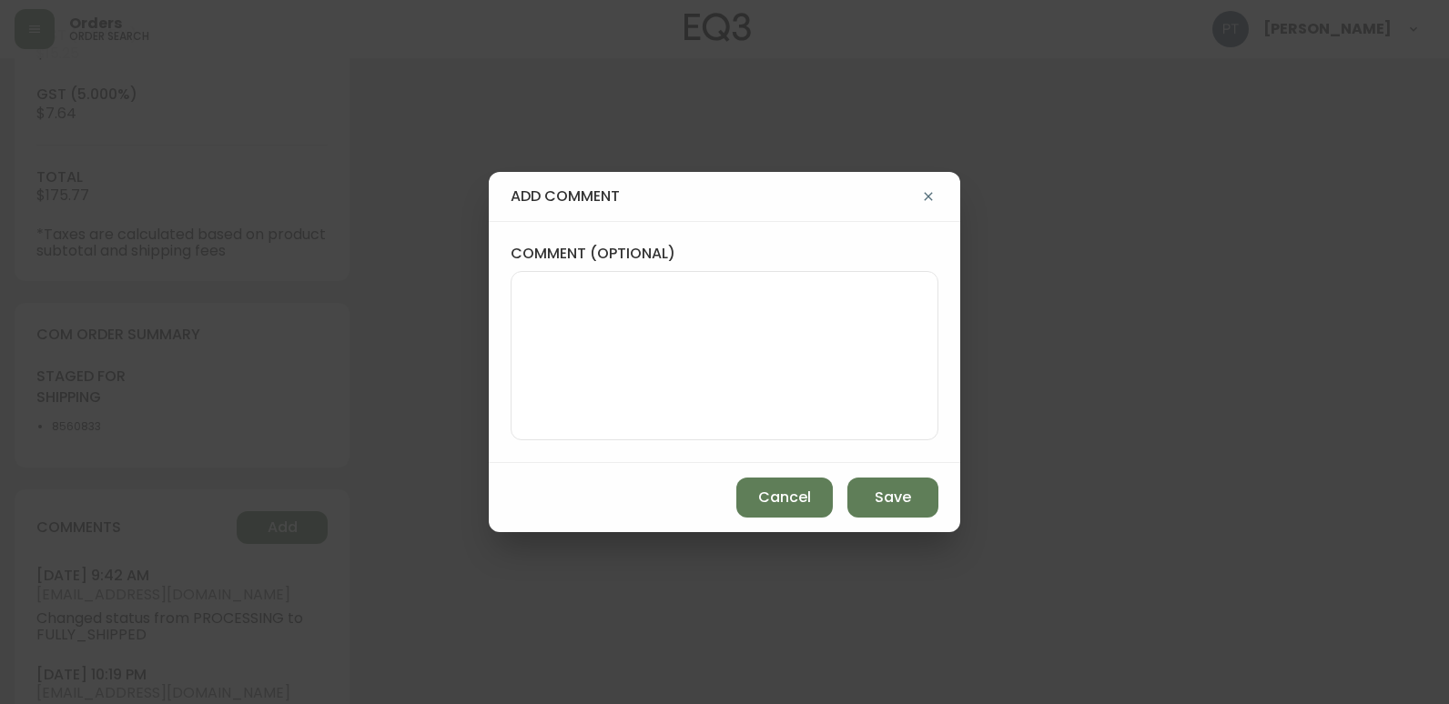
click at [596, 358] on textarea "comment (optional)" at bounding box center [724, 356] width 397 height 146
type textarea "CH"
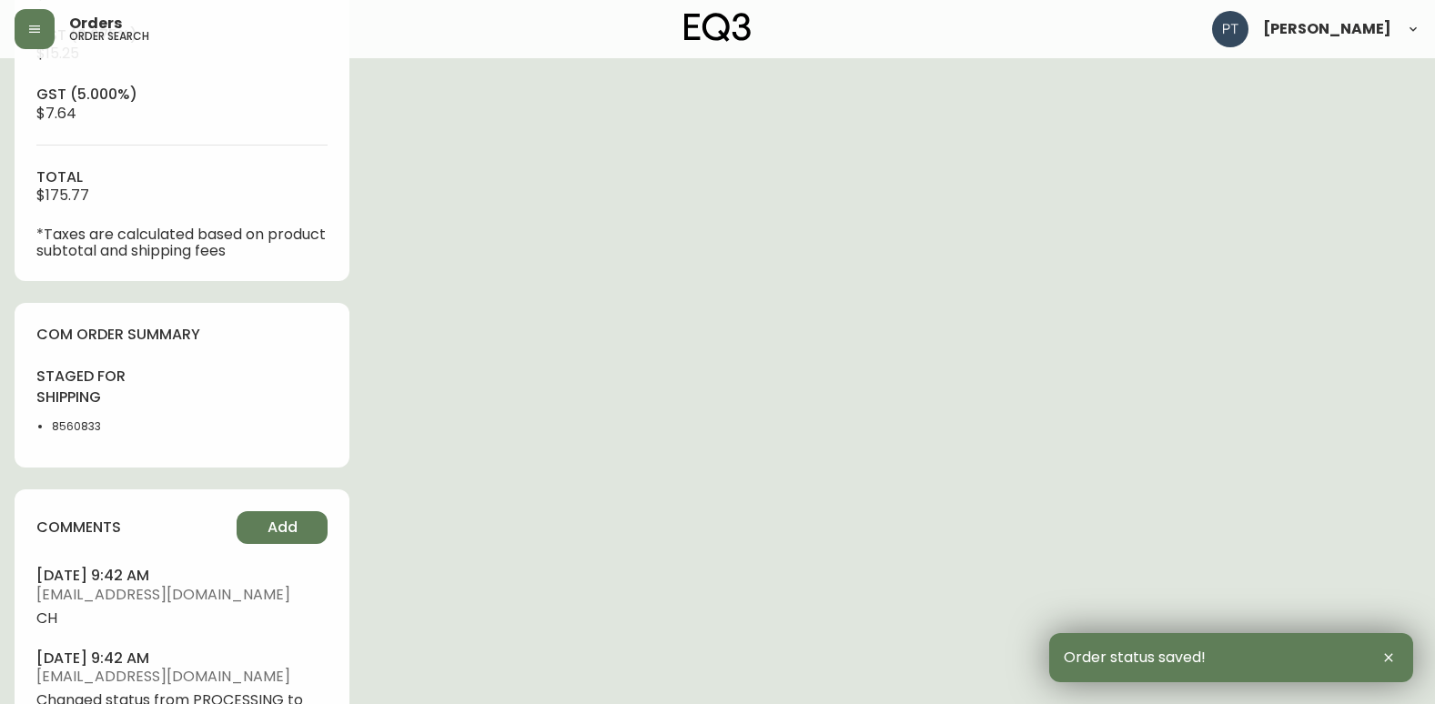
drag, startPoint x: 596, startPoint y: 358, endPoint x: 513, endPoint y: 369, distance: 83.5
click at [513, 369] on div "Order # 4134706 [DATE] 8:27 pm from CA_EN Print Invoice Inject into ERP order s…" at bounding box center [718, 140] width 1406 height 1773
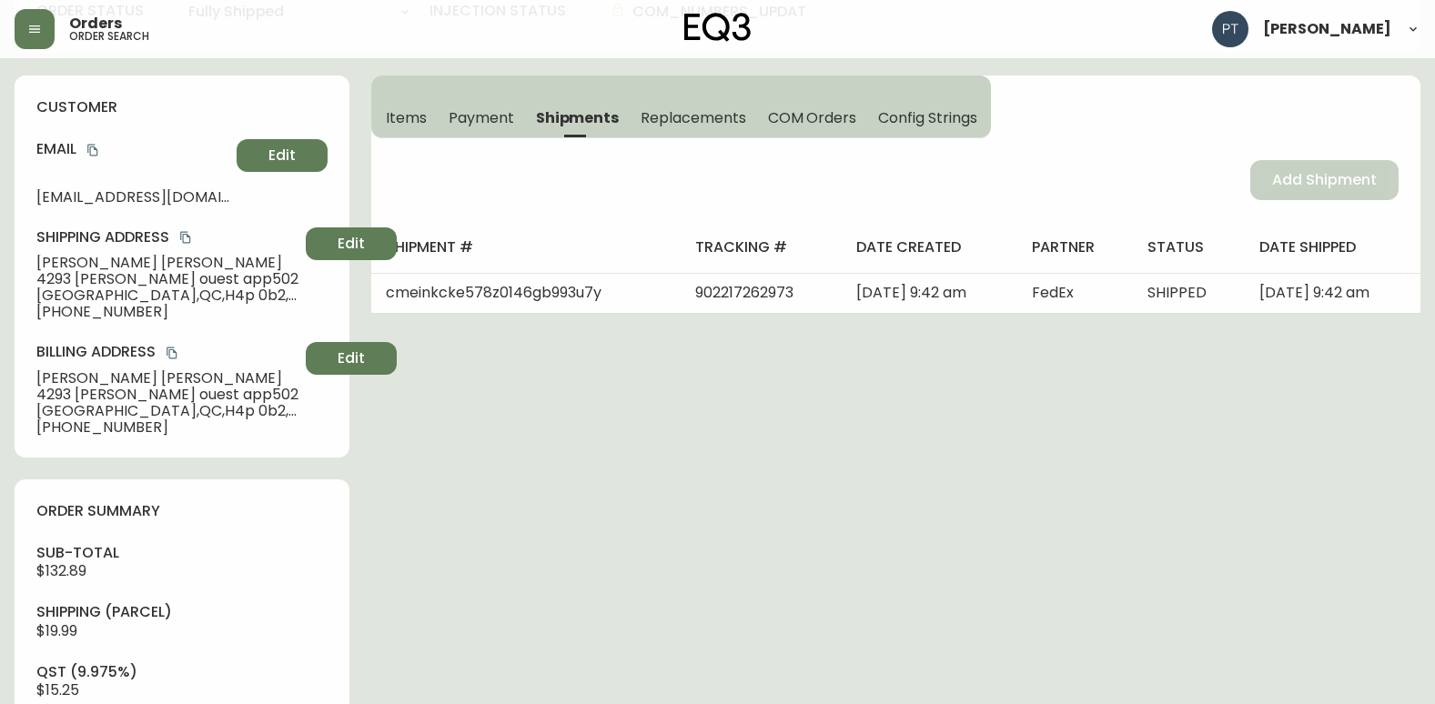
scroll to position [0, 0]
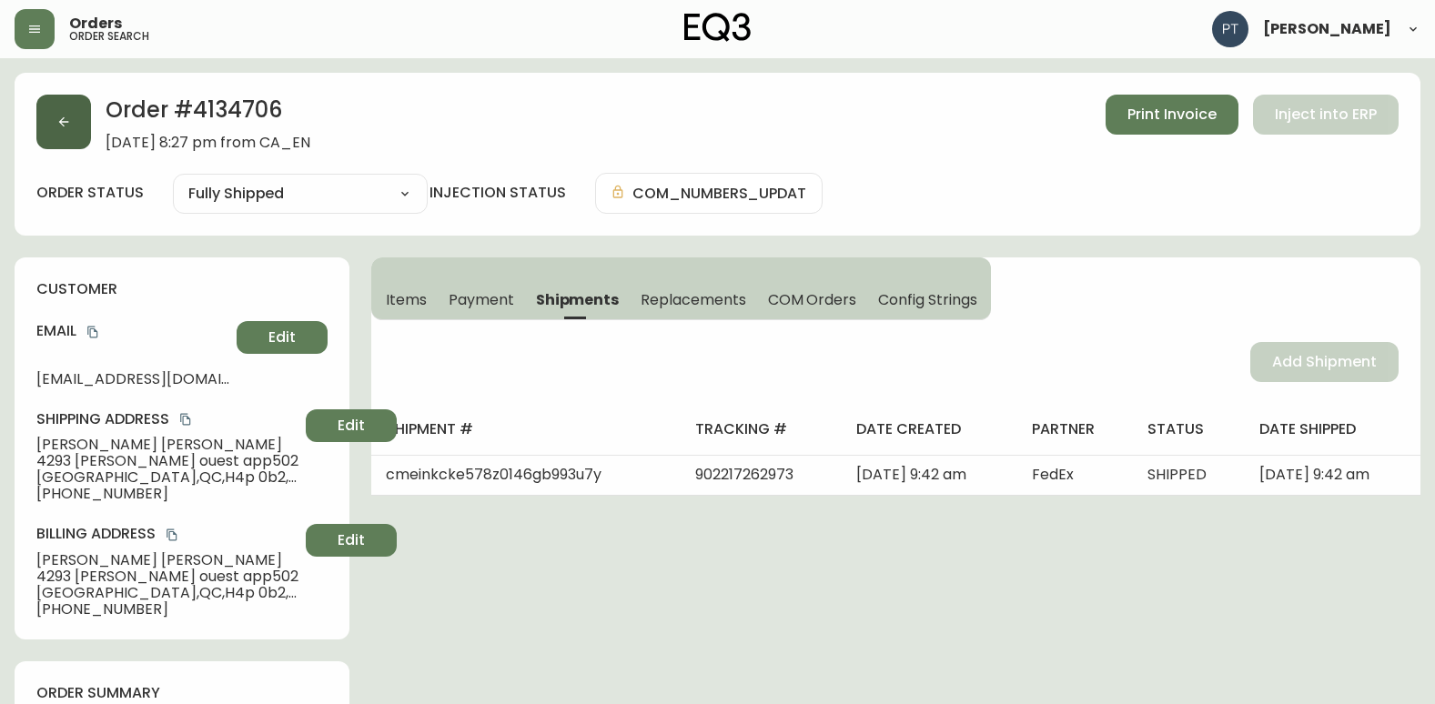
drag, startPoint x: 11, startPoint y: 116, endPoint x: 52, endPoint y: 126, distance: 42.4
click at [56, 127] on icon "button" at bounding box center [63, 122] width 15 height 15
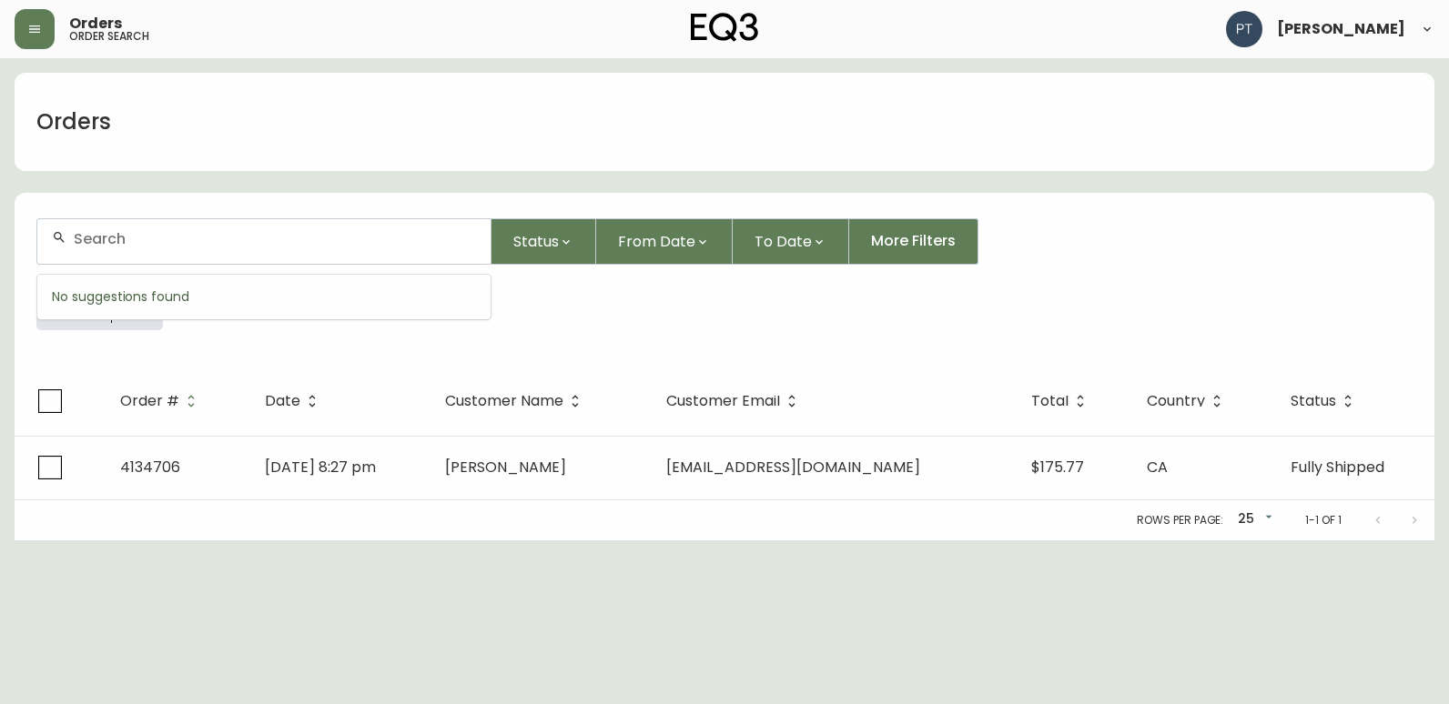
click at [308, 247] on input "text" at bounding box center [275, 238] width 402 height 17
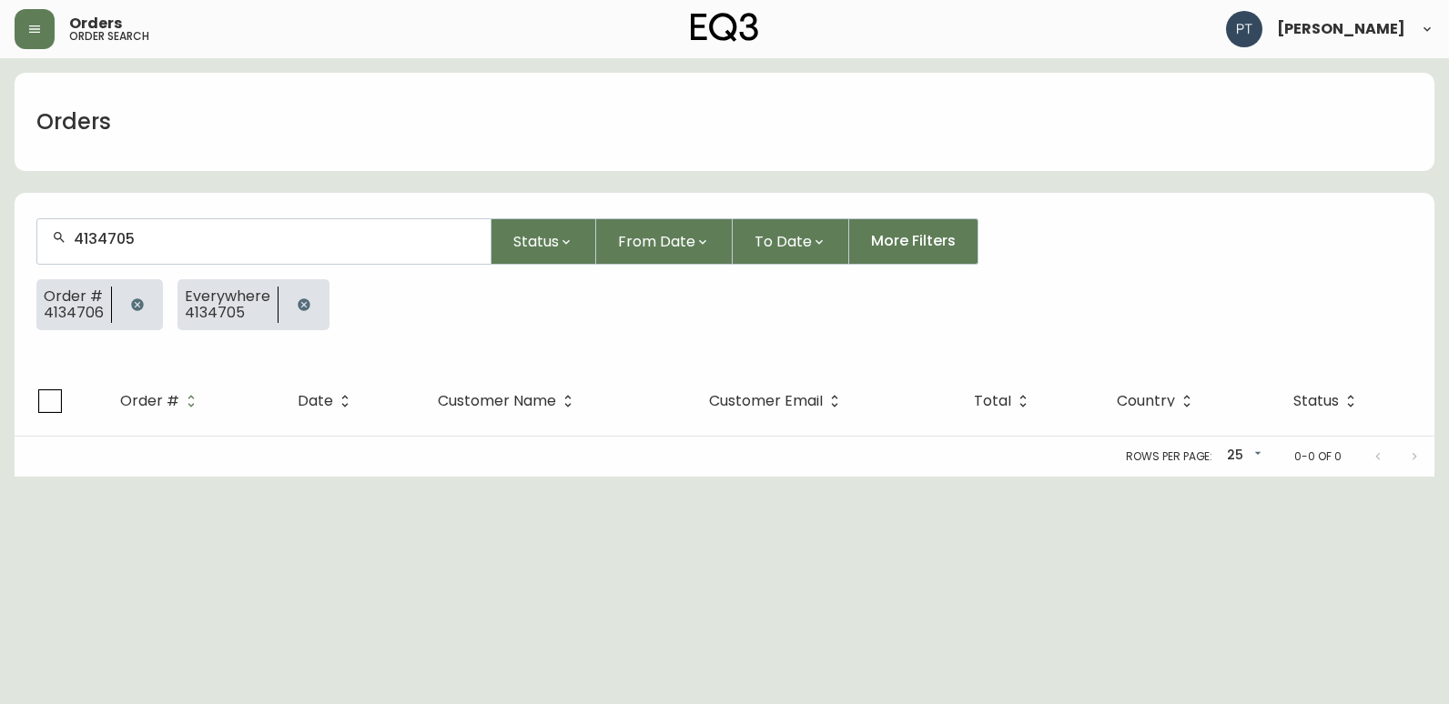
type input "413470"
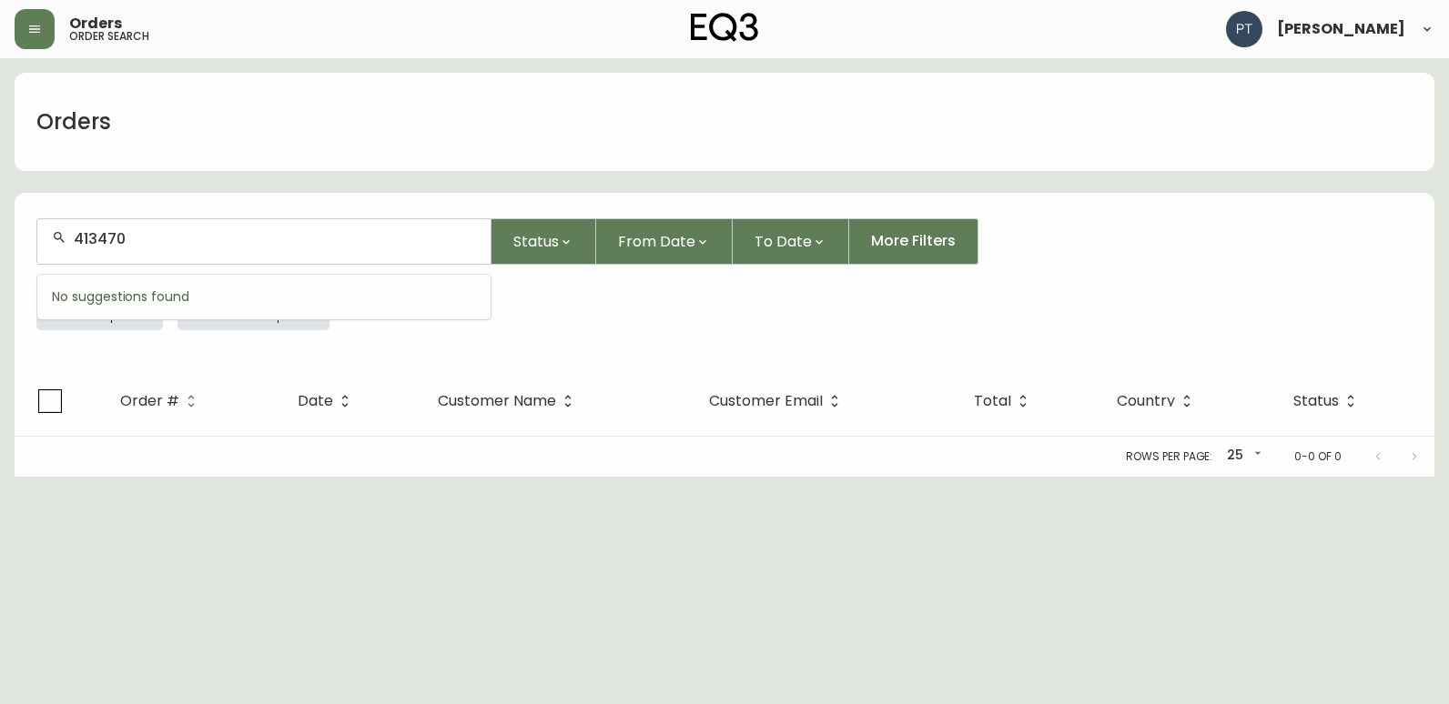
type input "4134705"
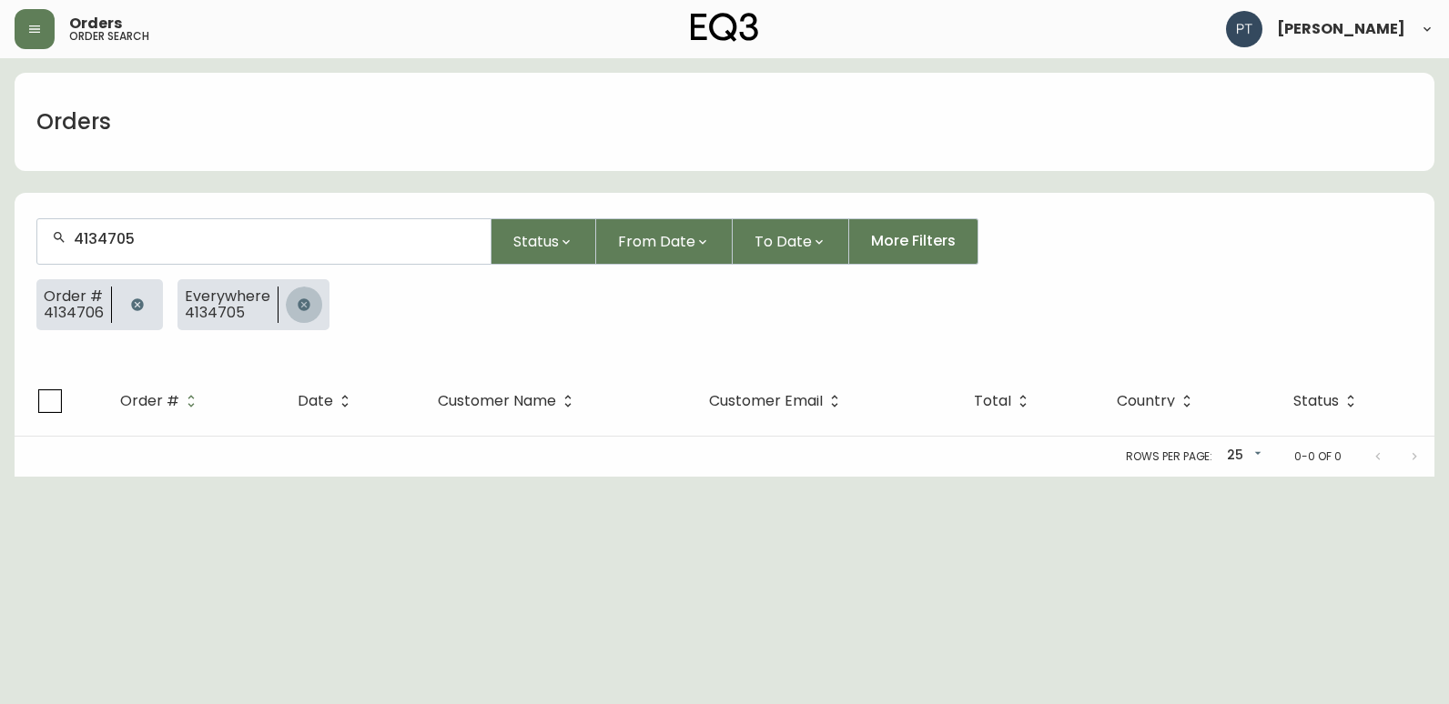
click at [301, 299] on icon "button" at bounding box center [304, 304] width 12 height 12
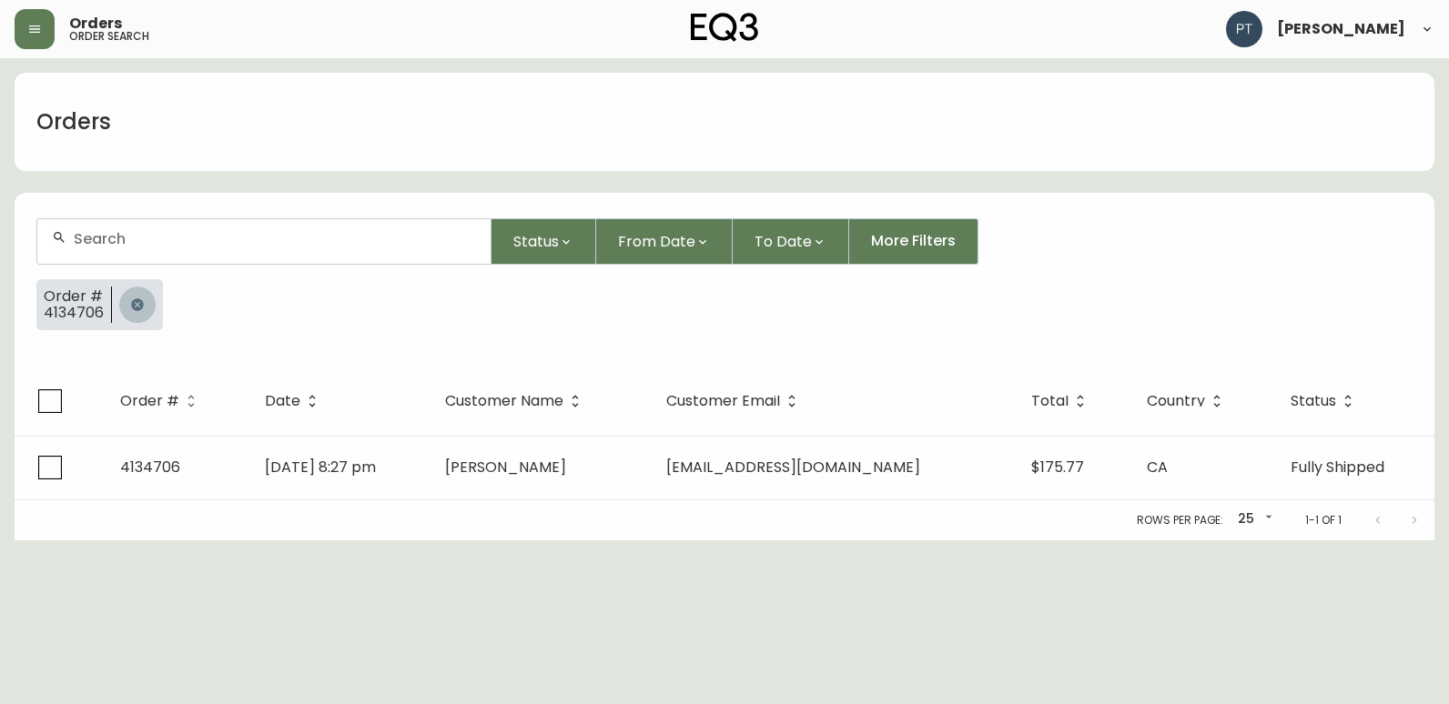
click at [143, 304] on button "button" at bounding box center [137, 305] width 36 height 36
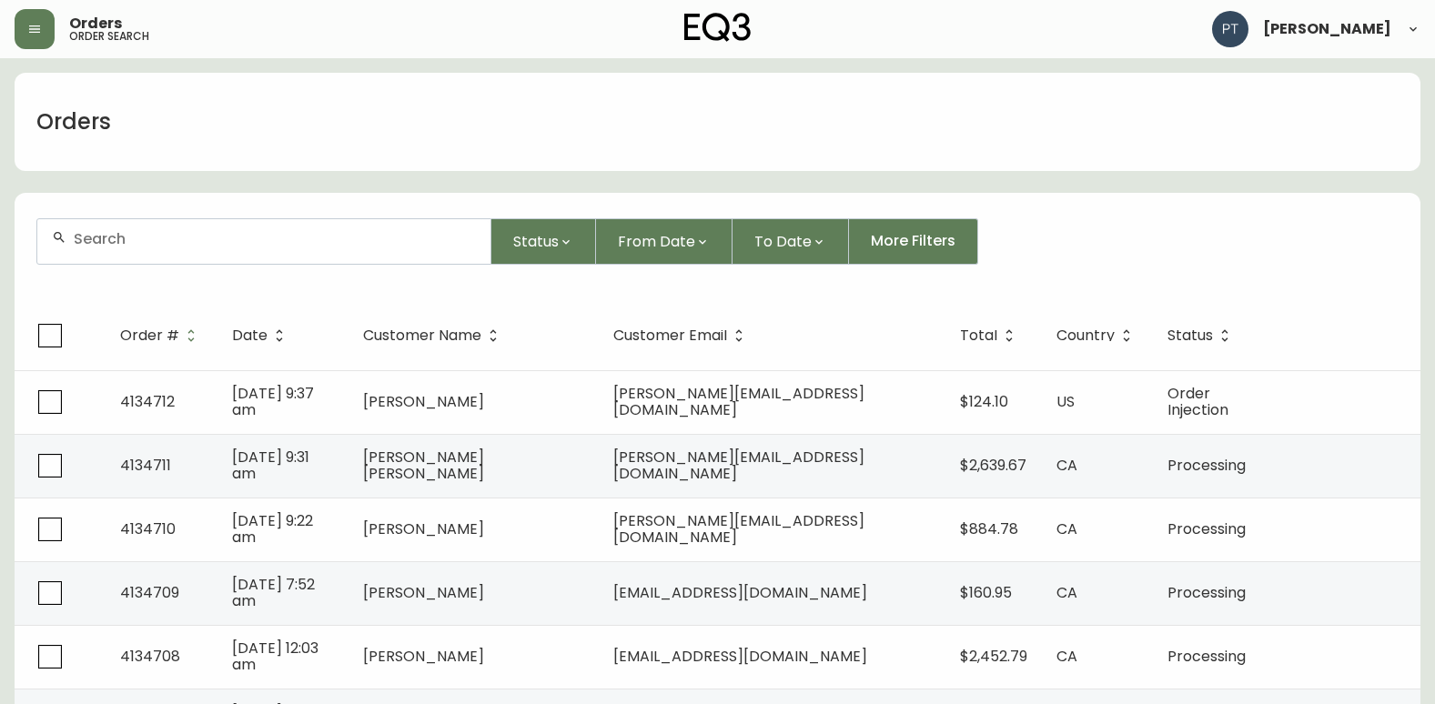
click at [218, 254] on div at bounding box center [263, 241] width 453 height 45
type input "4134705"
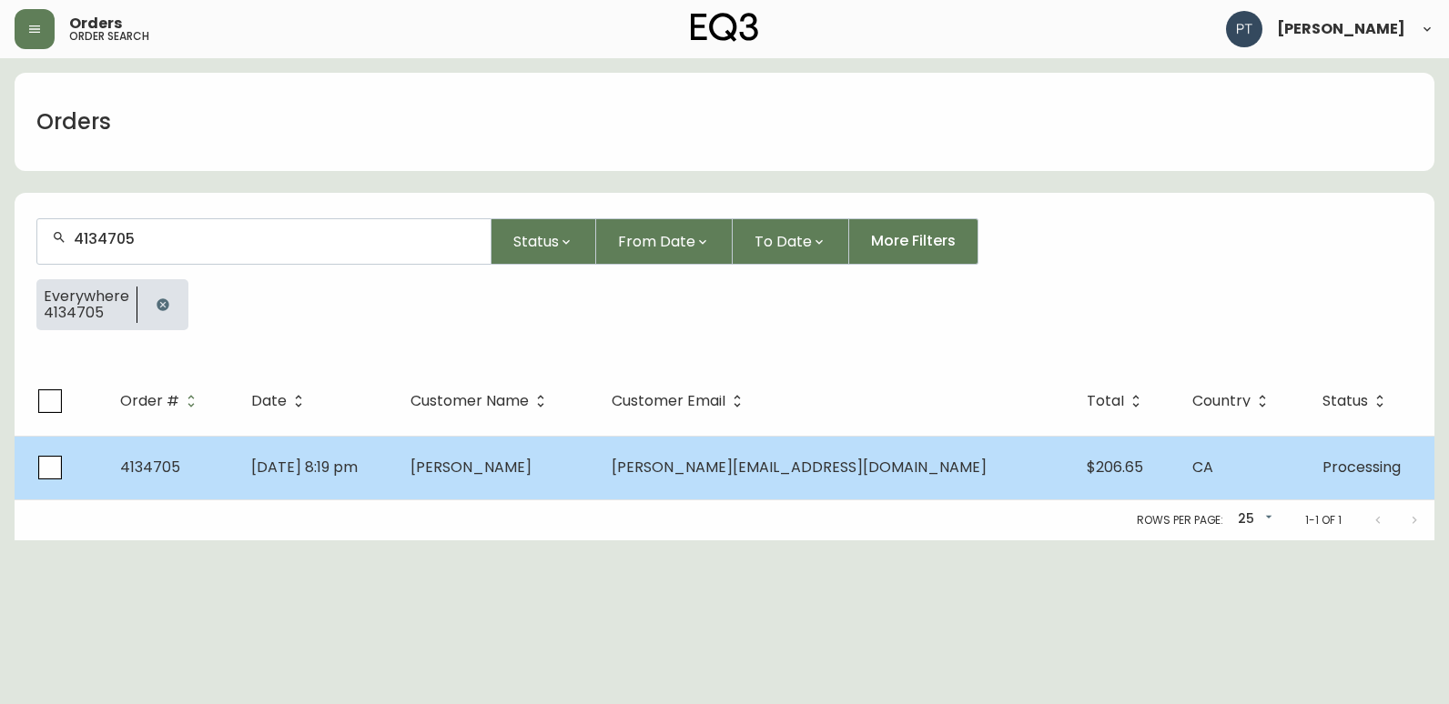
click at [597, 466] on td "[PERSON_NAME]" at bounding box center [496, 468] width 201 height 64
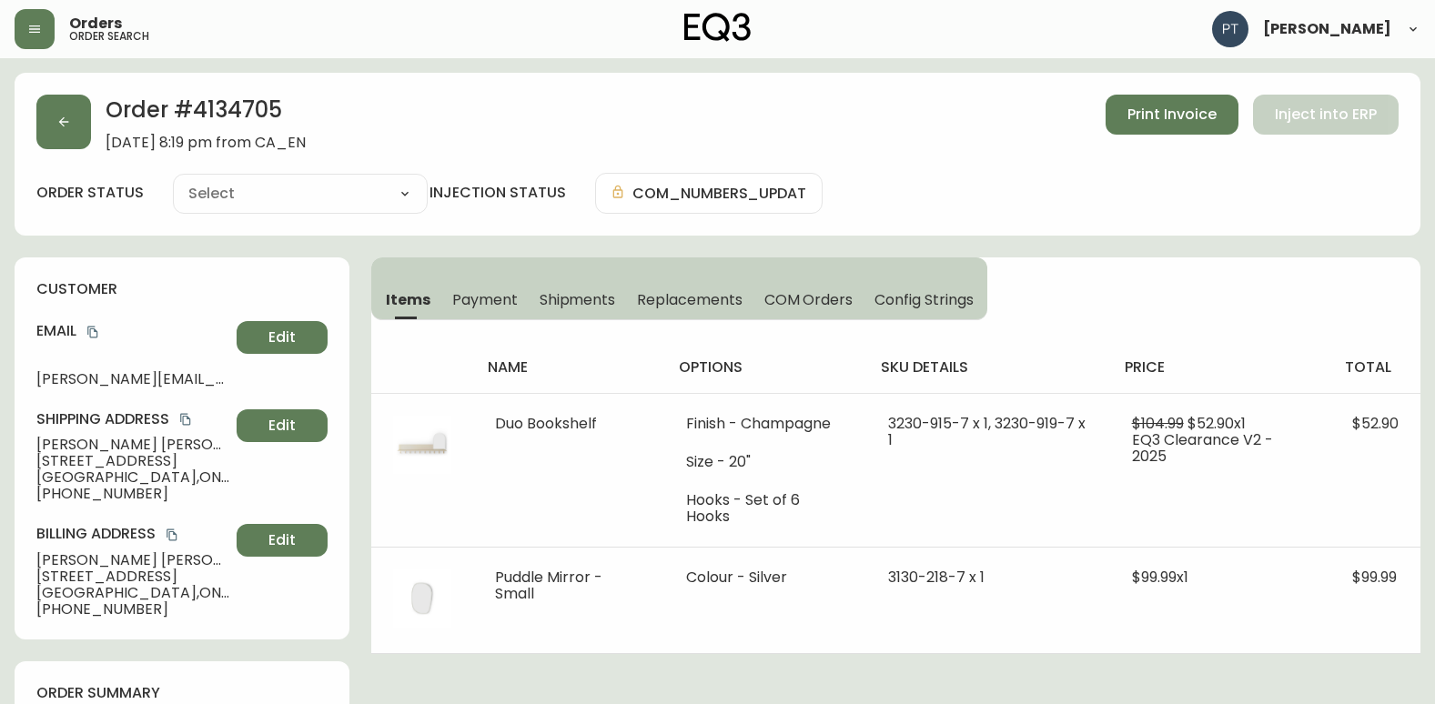
type input "Processing"
select select "PROCESSING"
click at [593, 294] on span "Shipments" at bounding box center [578, 299] width 76 height 19
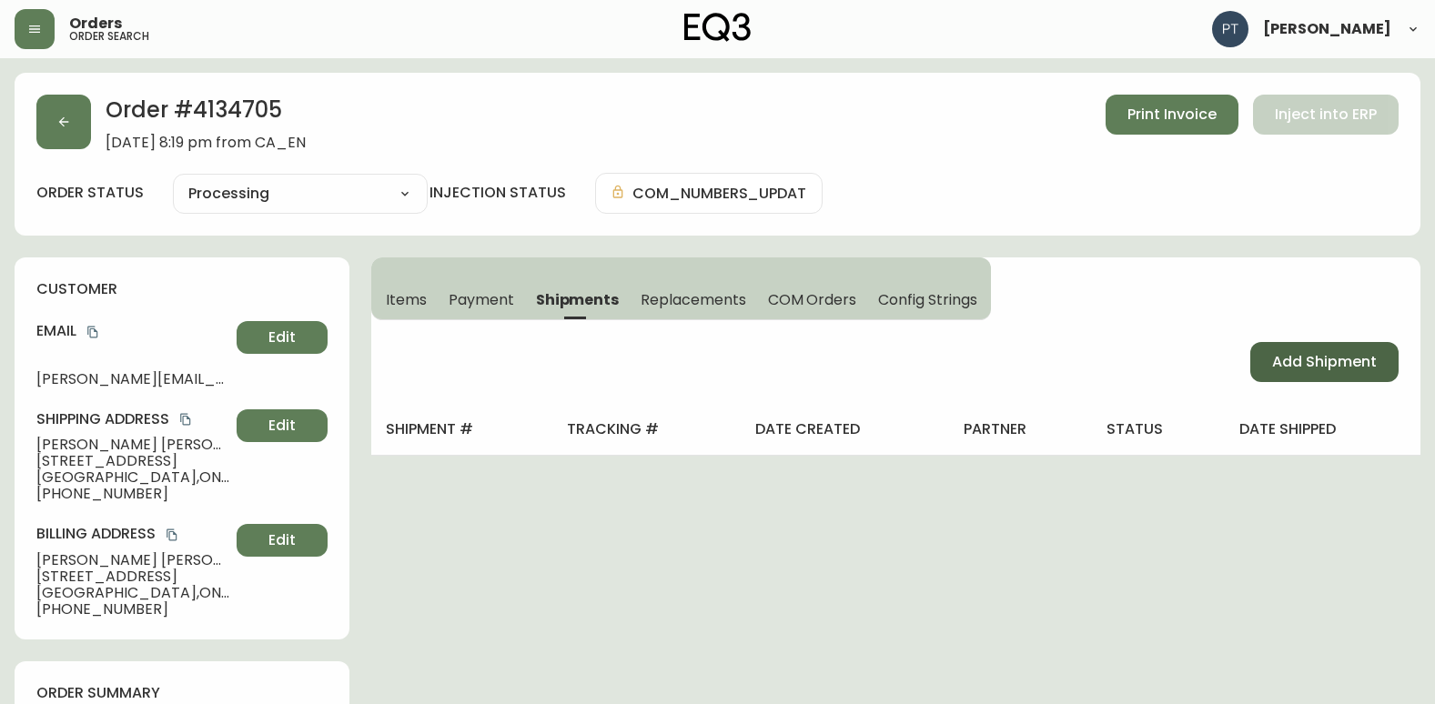
click at [1370, 360] on span "Add Shipment" at bounding box center [1324, 362] width 105 height 20
select select "PENDING"
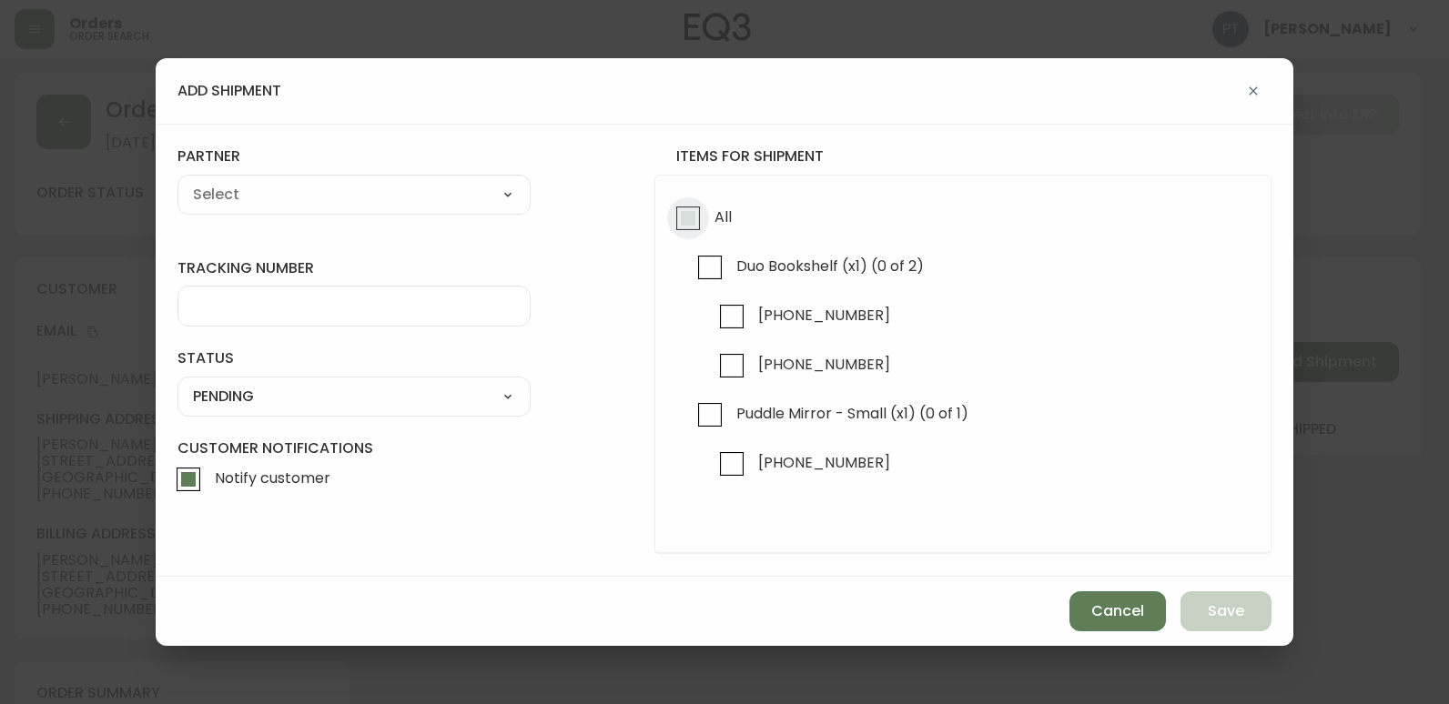
click at [689, 227] on input "All" at bounding box center [688, 218] width 42 height 42
checkbox input "true"
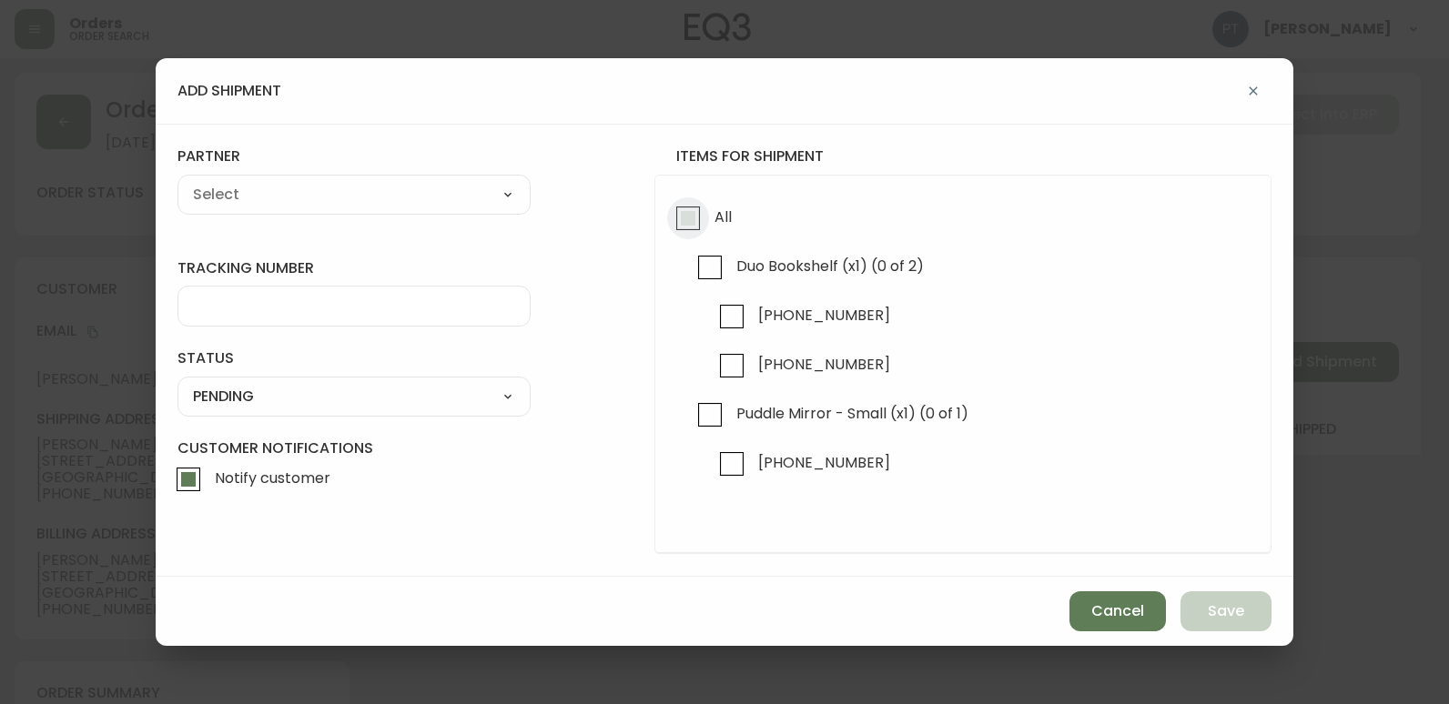
checkbox input "true"
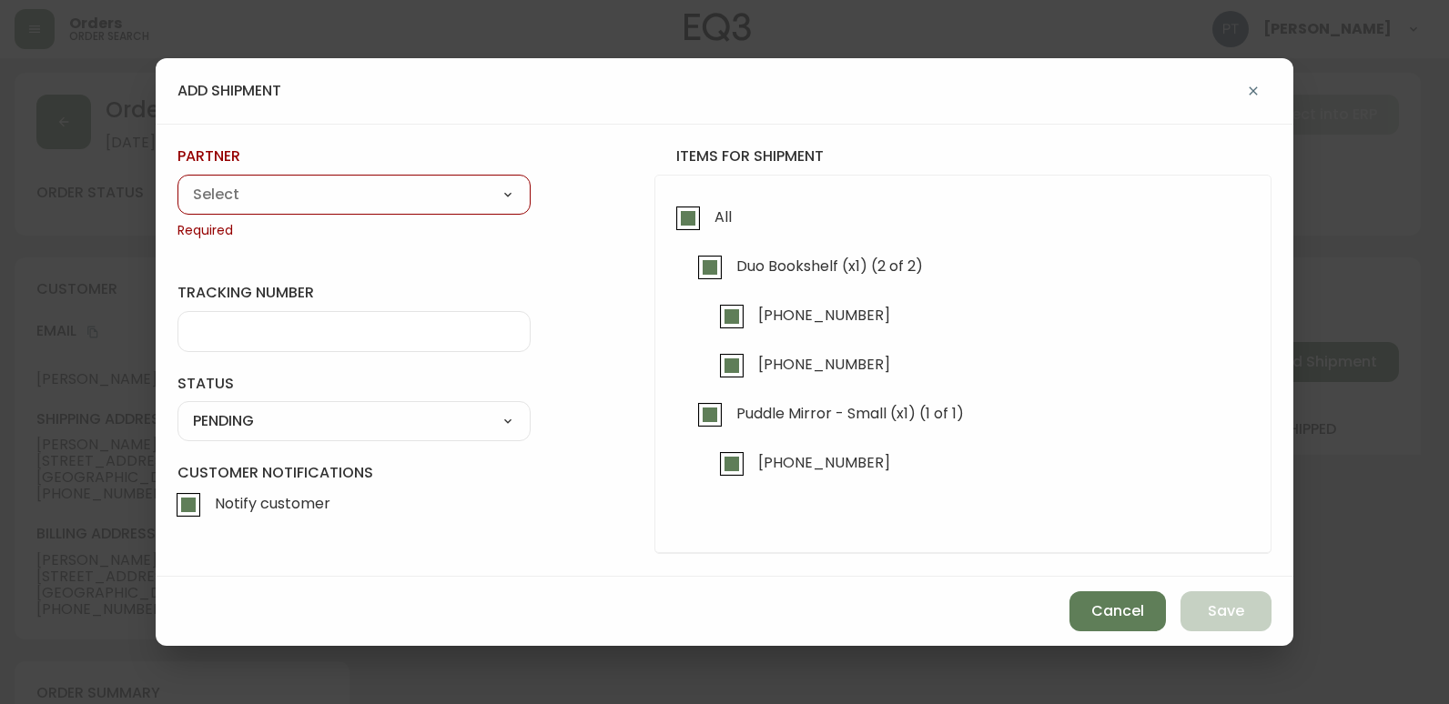
click at [445, 204] on select "A Move to Remember LLC ABF Freight Alero [PERSON_NAME] Canada Post CDS Ceva Log…" at bounding box center [353, 194] width 353 height 27
select select "cjy0a9taa01x001669l98m63c"
click at [177, 181] on select "A Move to Remember LLC ABF Freight Alero [PERSON_NAME] Canada Post CDS Ceva Log…" at bounding box center [353, 194] width 353 height 27
type input "FedEx"
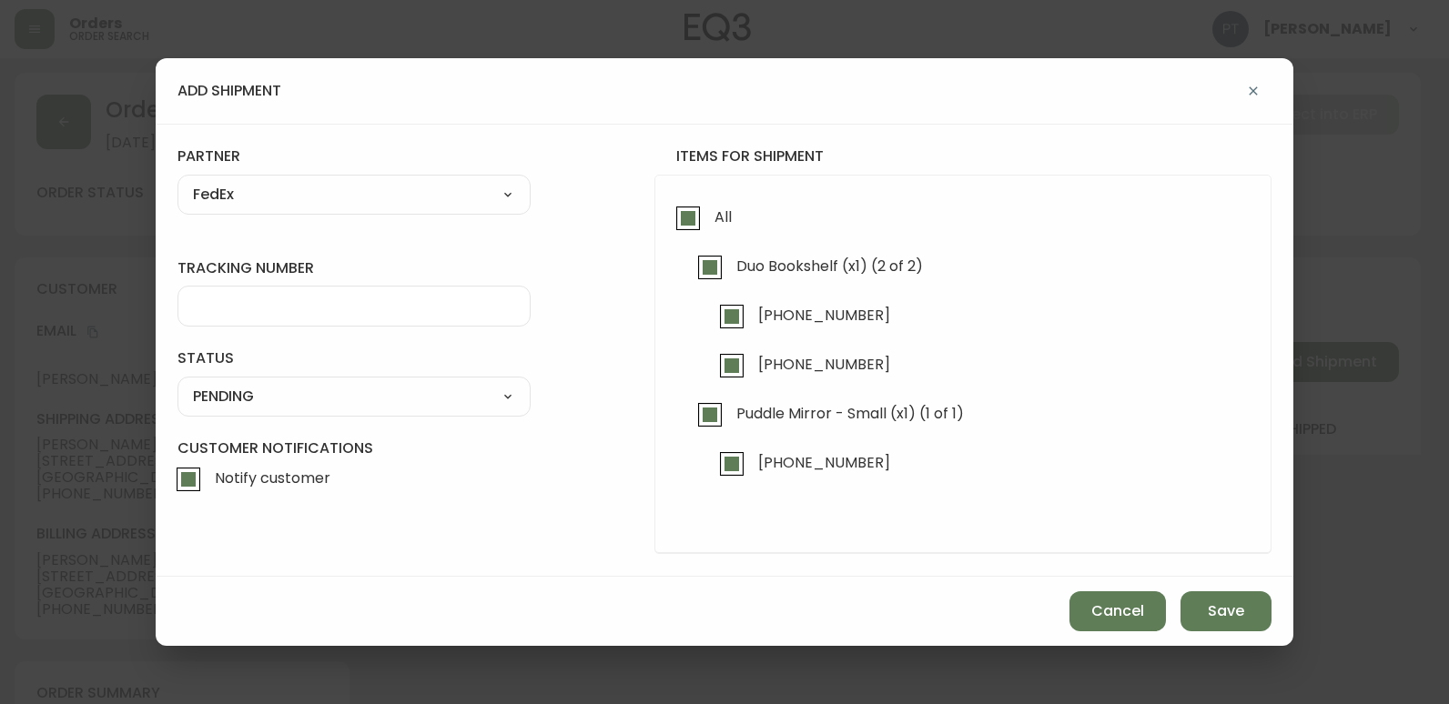
click at [302, 304] on input "tracking number" at bounding box center [354, 306] width 322 height 17
type input "902217262984"
drag, startPoint x: 322, startPoint y: 376, endPoint x: 326, endPoint y: 389, distance: 13.2
click at [326, 389] on div "status PENDING SHIPPED PENDING CANCELLED" at bounding box center [353, 382] width 353 height 67
click at [330, 397] on select "SHIPPED PENDING CANCELLED" at bounding box center [353, 396] width 353 height 27
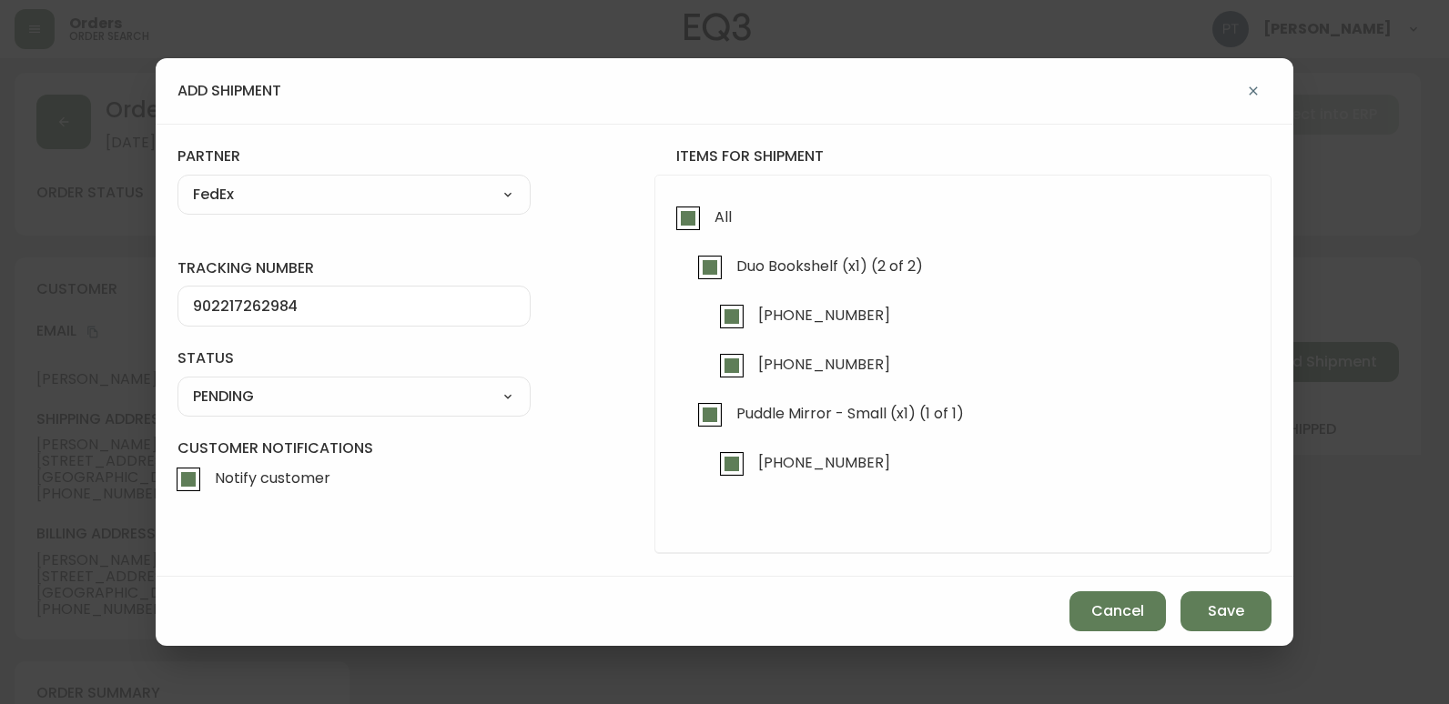
click at [177, 383] on select "SHIPPED PENDING CANCELLED" at bounding box center [353, 396] width 353 height 27
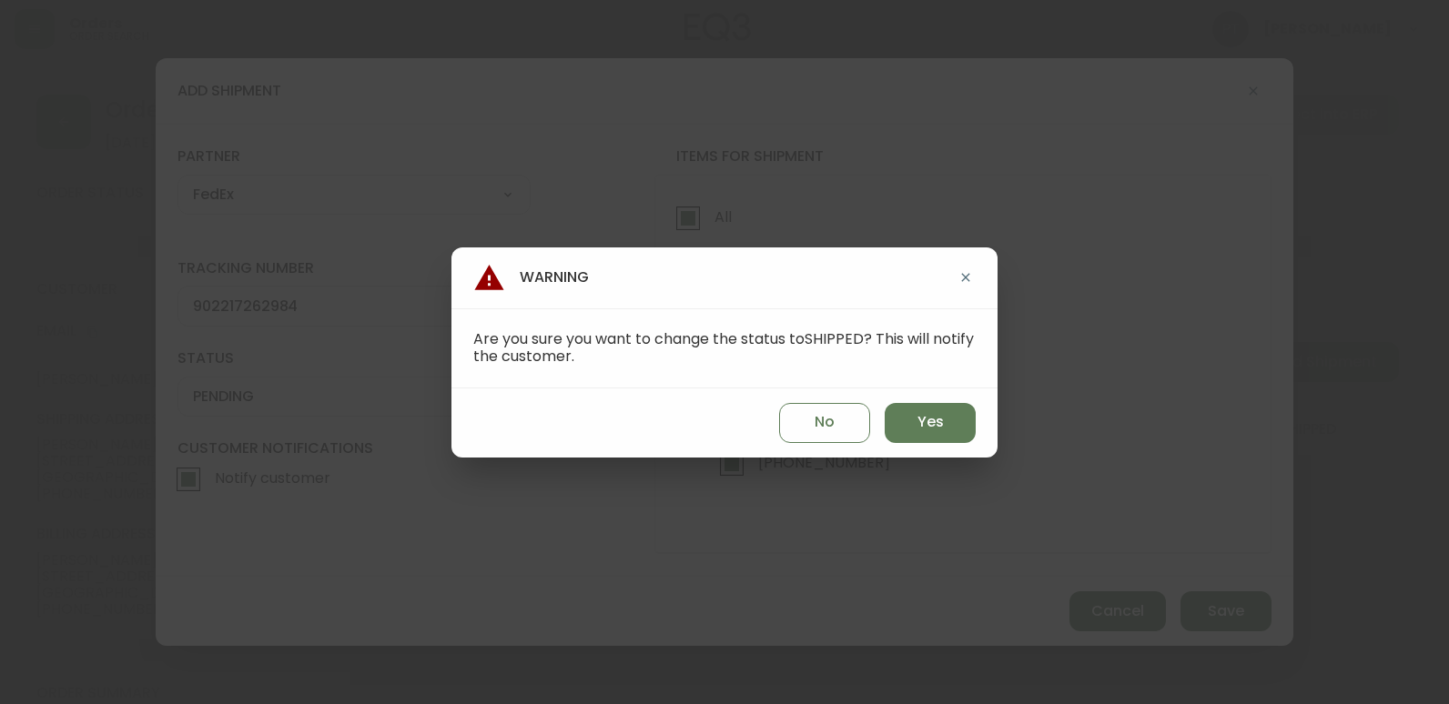
select select "PENDING"
click at [923, 406] on button "Yes" at bounding box center [929, 423] width 91 height 40
type input "SHIPPED"
select select "SHIPPED"
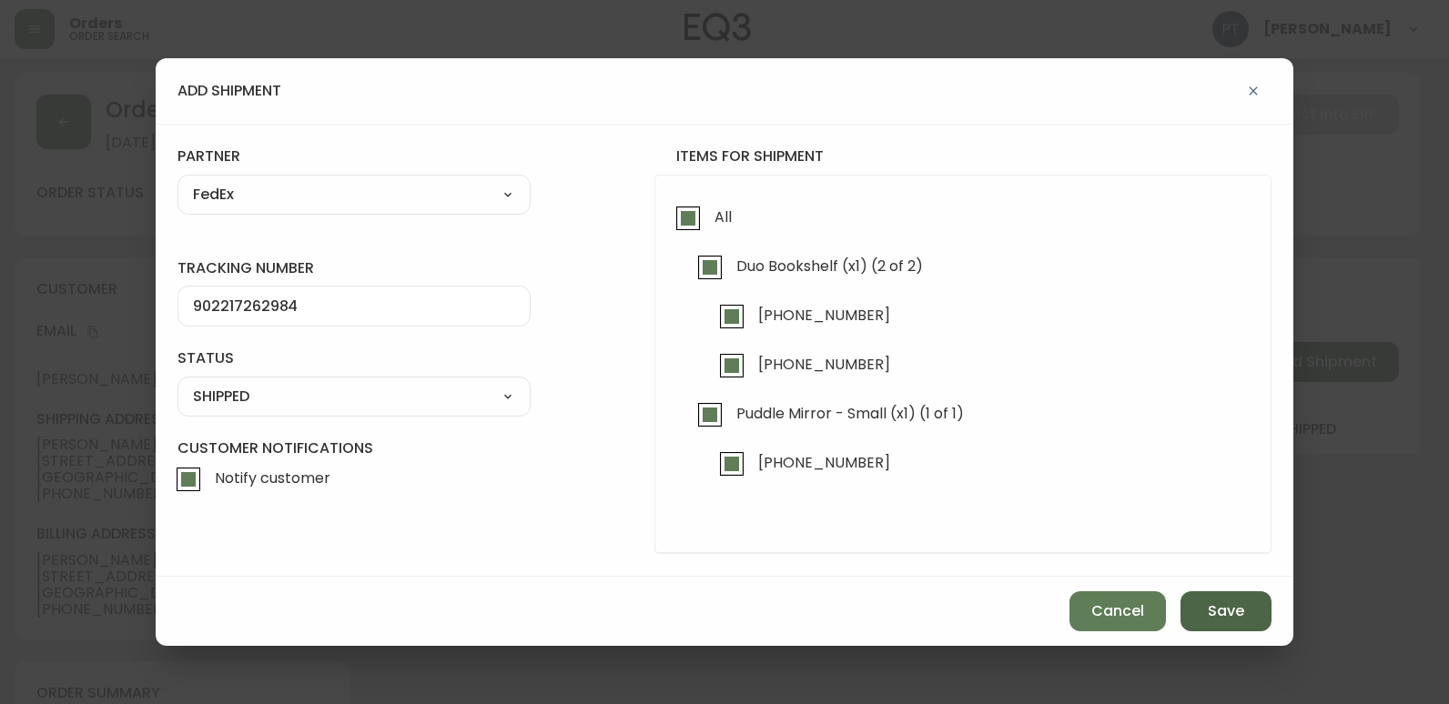
click at [1198, 604] on button "Save" at bounding box center [1225, 611] width 91 height 40
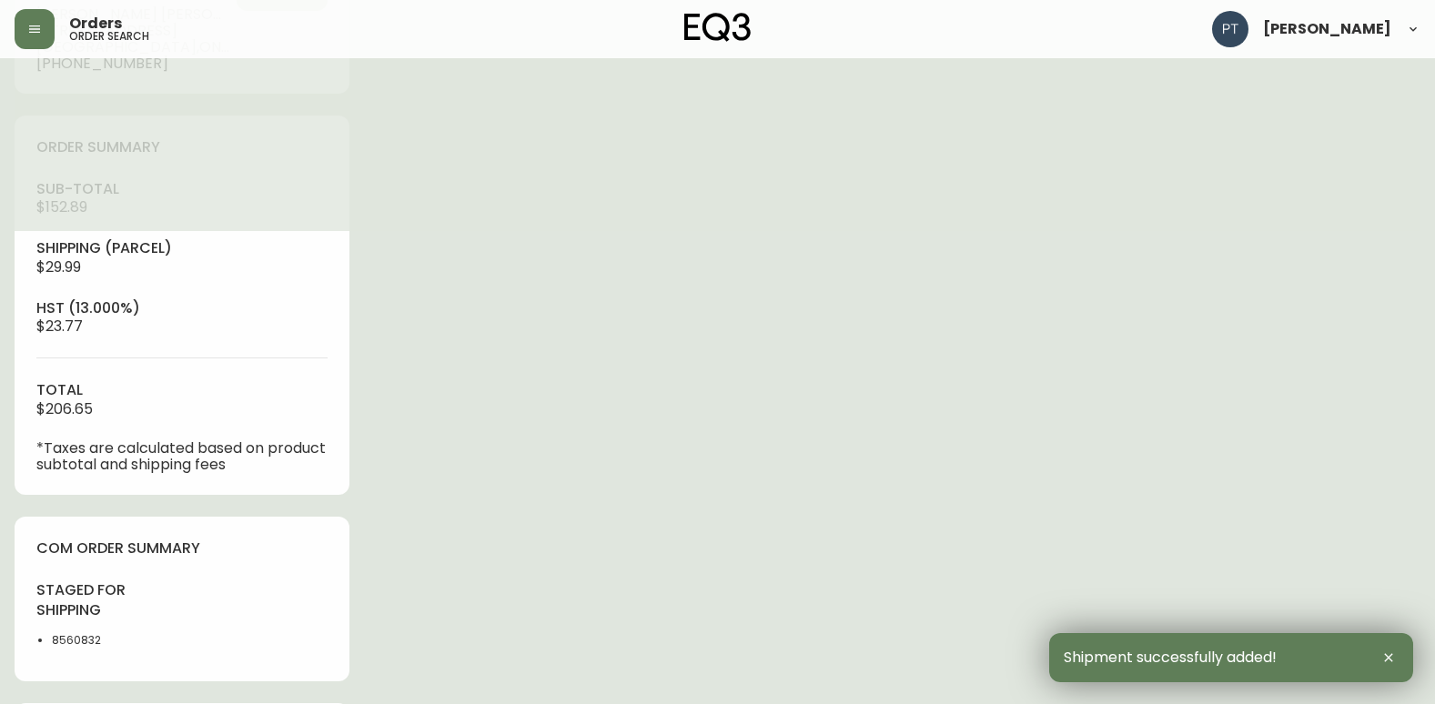
type input "Fully Shipped"
select select "FULLY_SHIPPED"
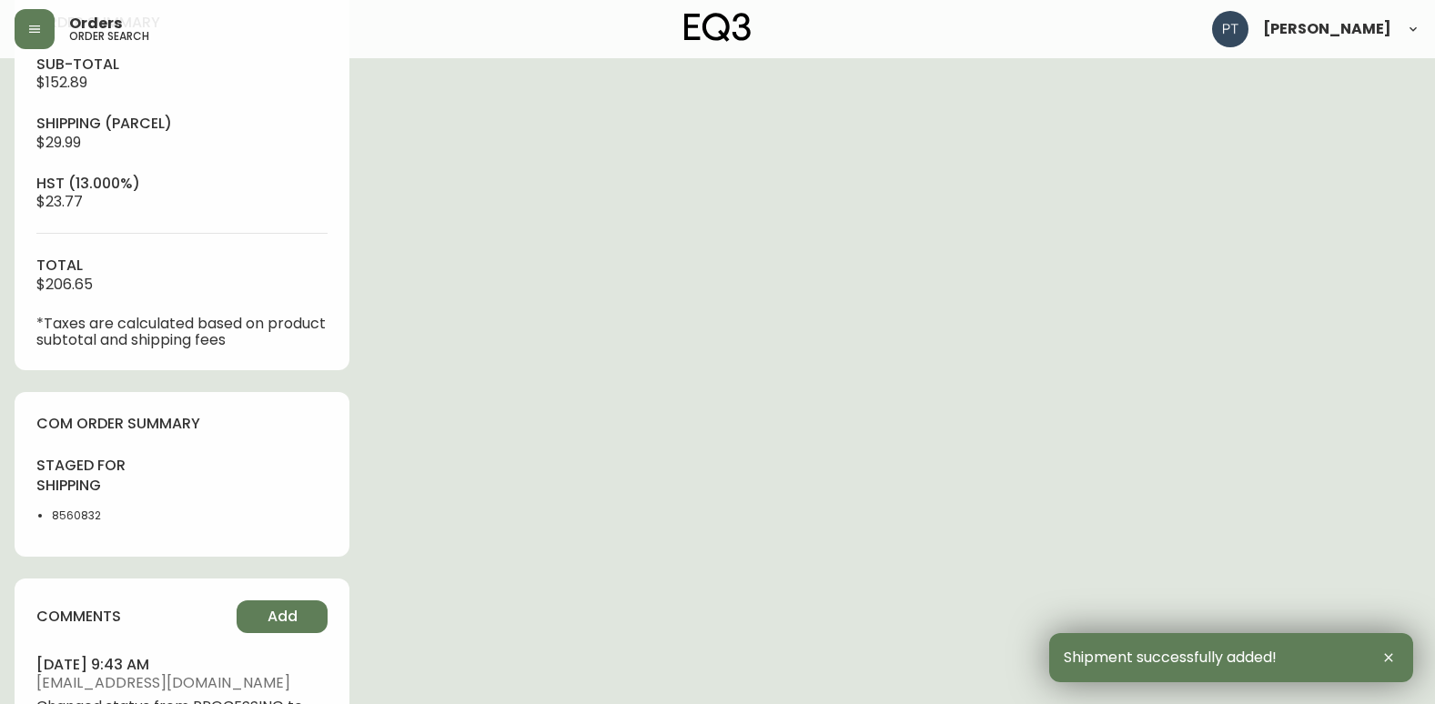
scroll to position [769, 0]
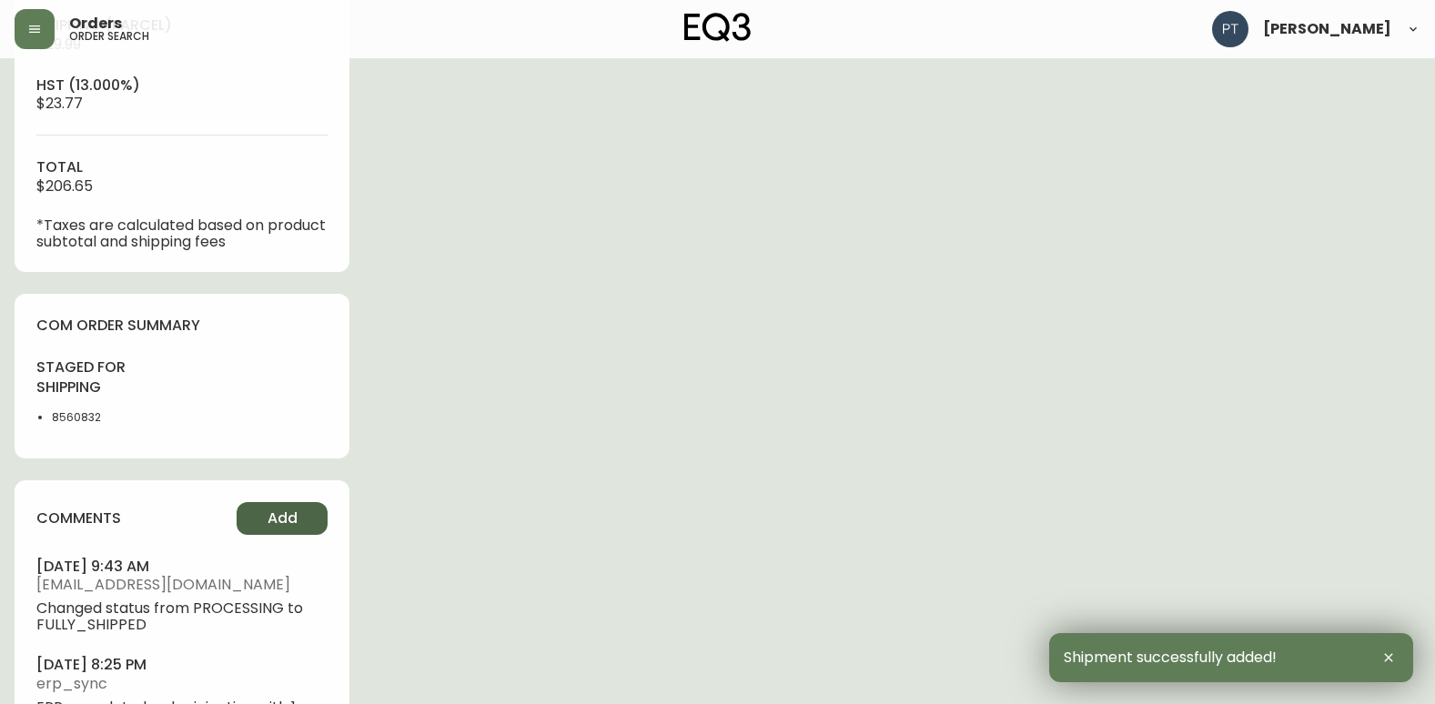
click at [292, 506] on button "Add" at bounding box center [282, 518] width 91 height 33
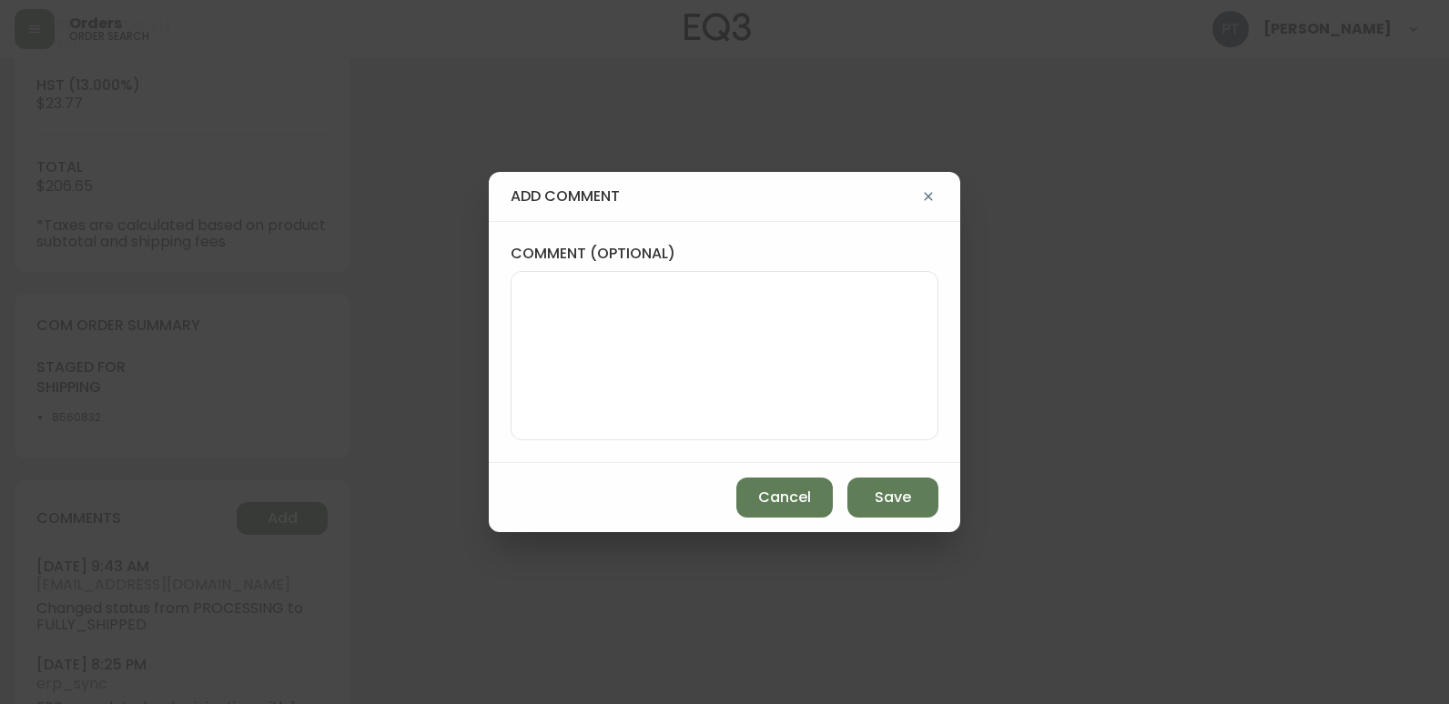
click at [510, 322] on div at bounding box center [724, 355] width 428 height 169
type textarea "CH"
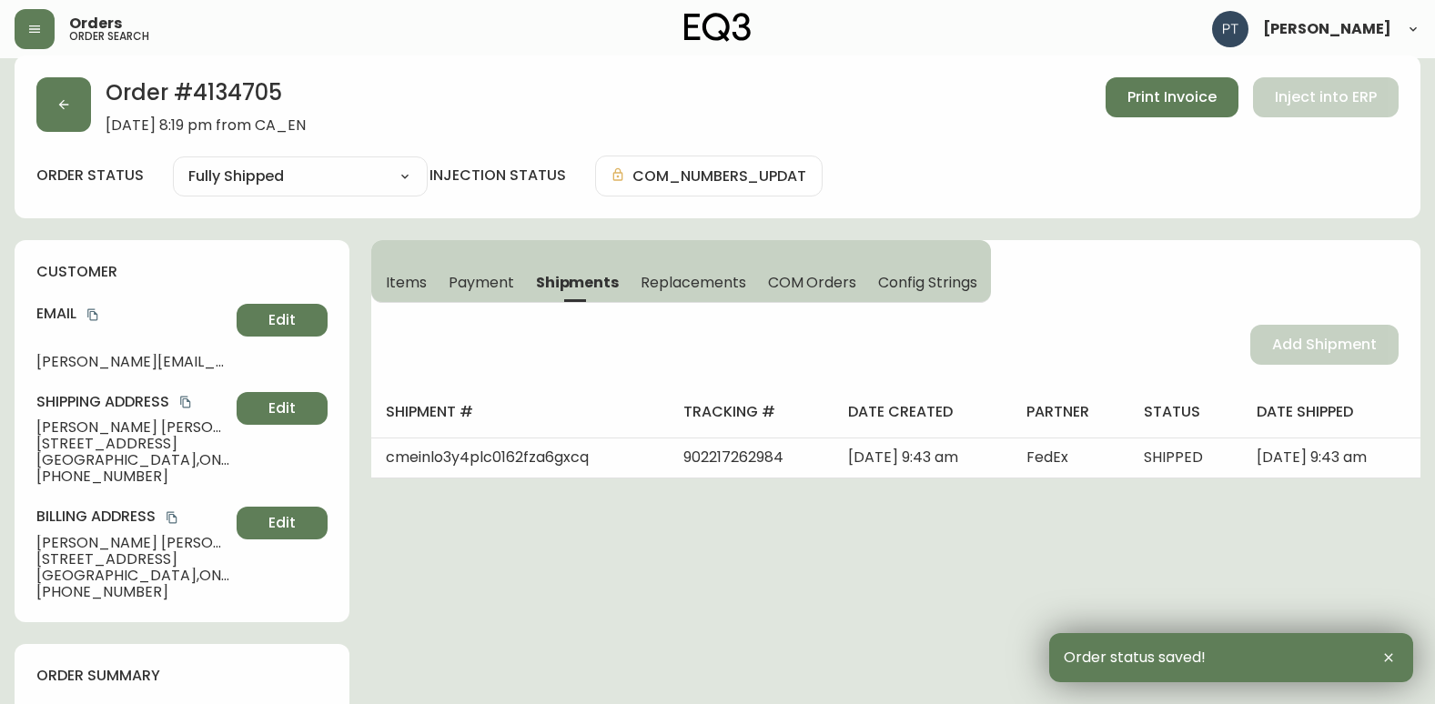
scroll to position [0, 0]
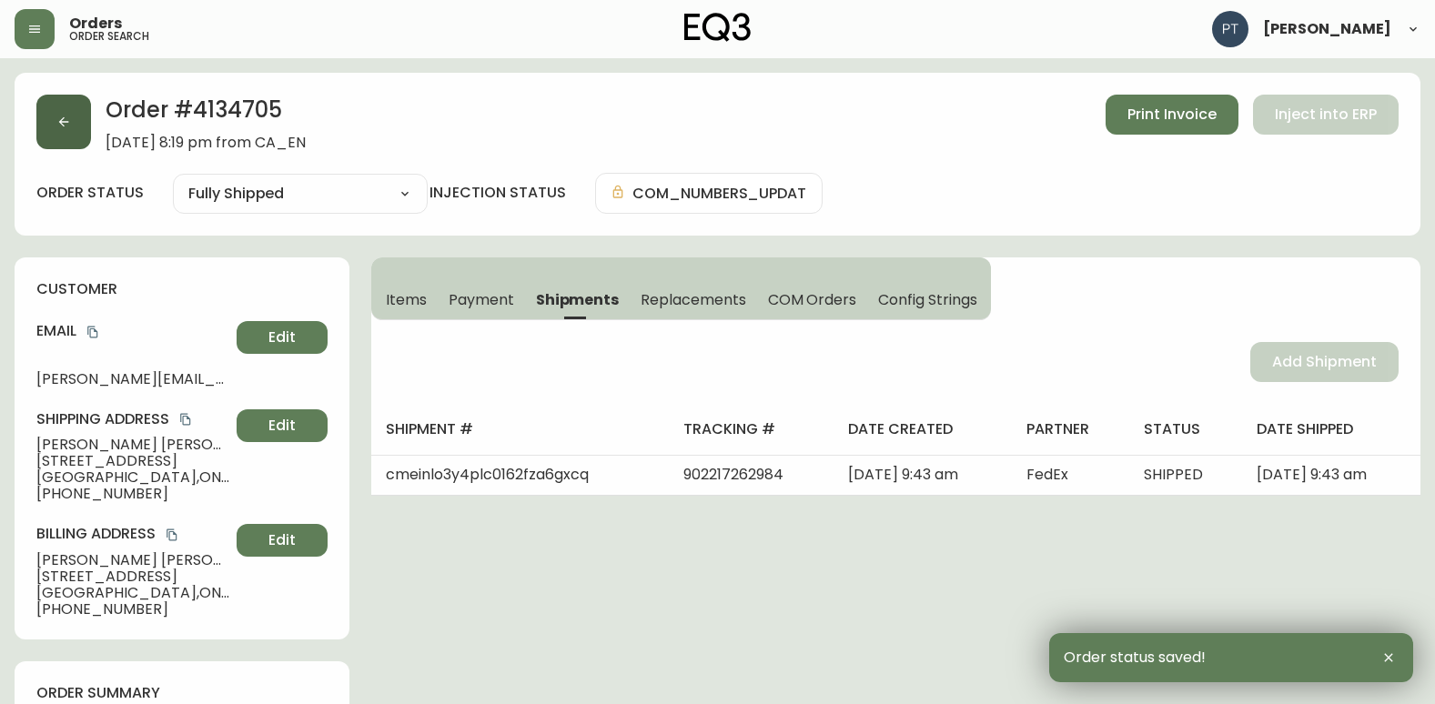
click at [62, 115] on icon "button" at bounding box center [63, 122] width 15 height 15
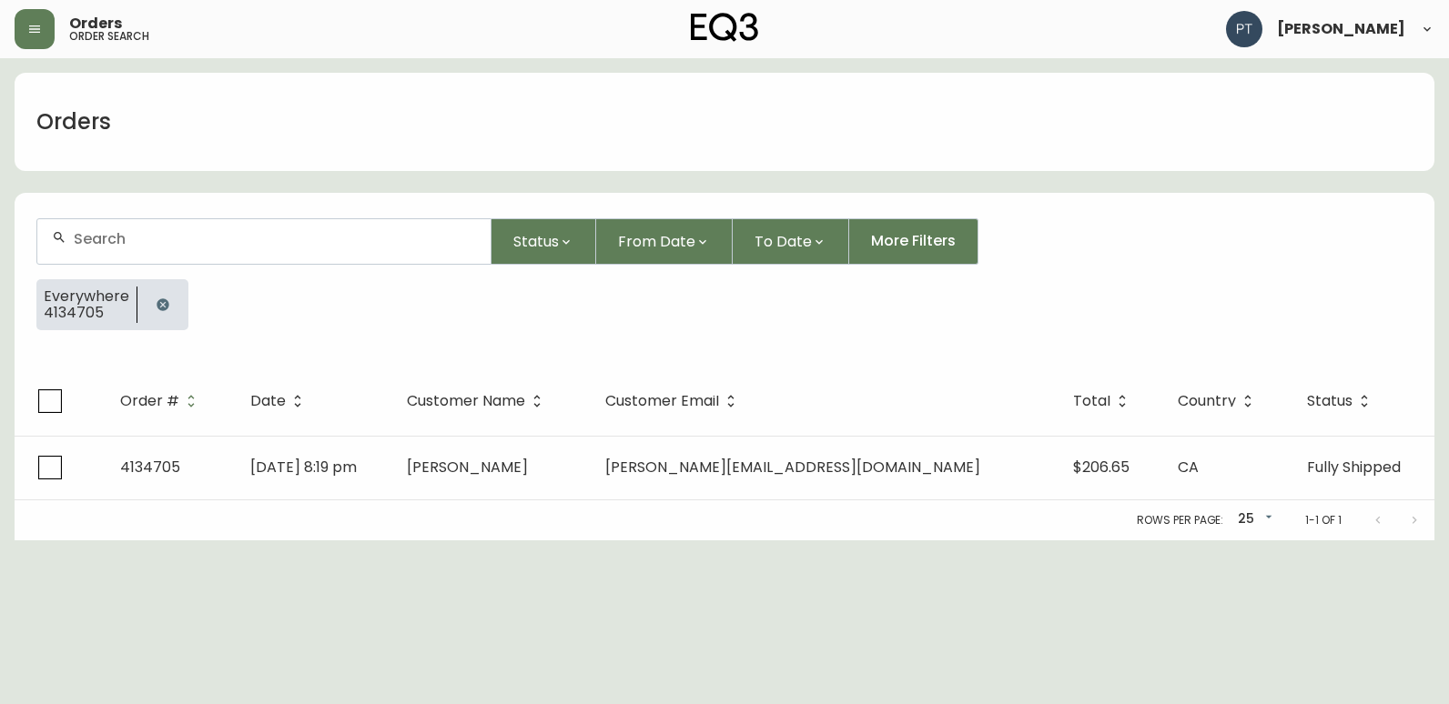
click at [231, 237] on input "text" at bounding box center [275, 238] width 402 height 17
type input "4134703"
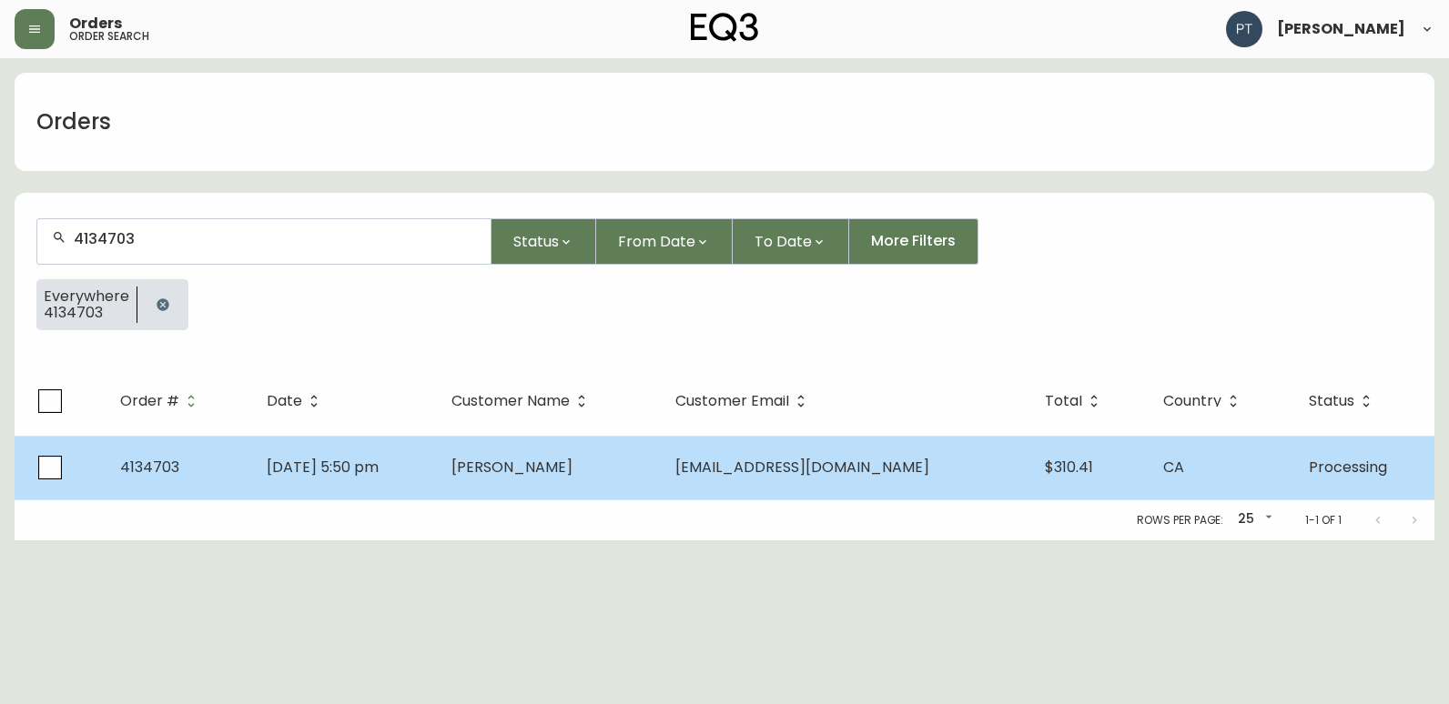
click at [508, 485] on td "[PERSON_NAME]" at bounding box center [549, 468] width 224 height 64
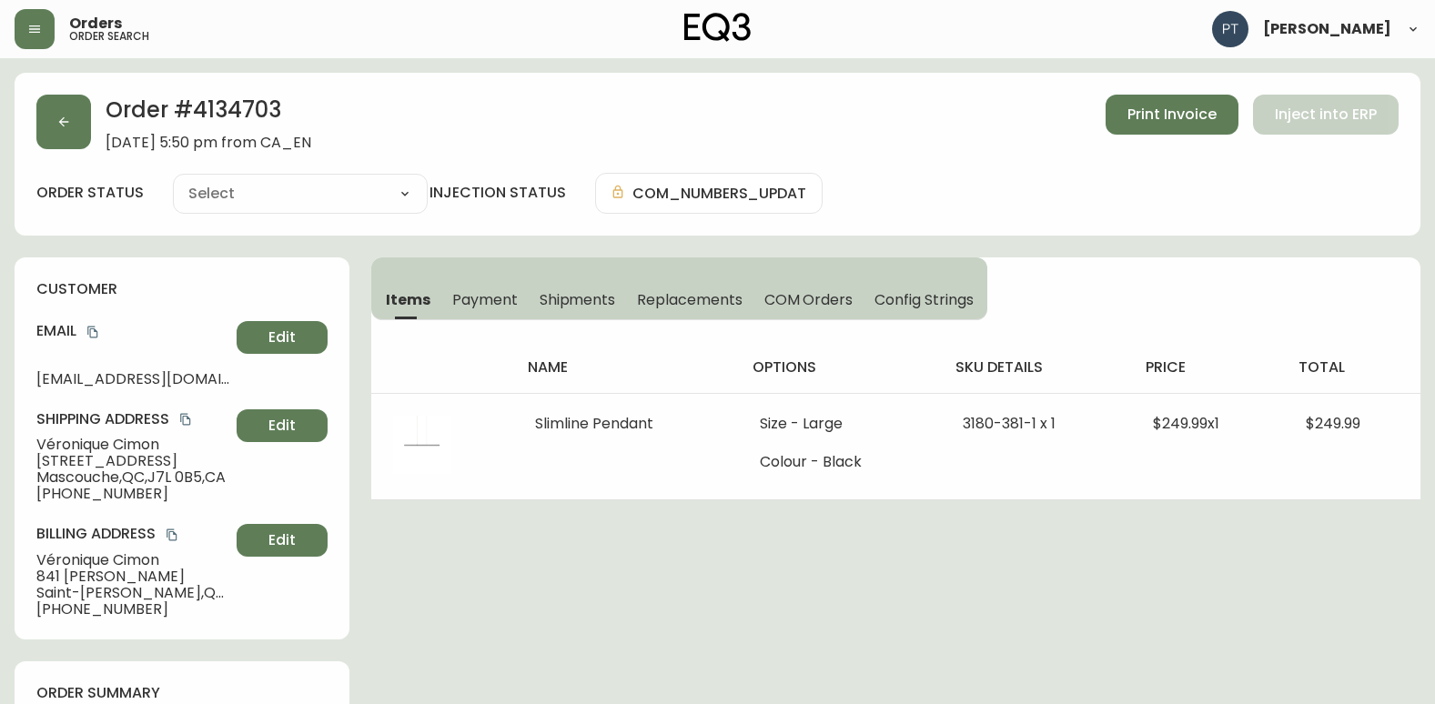
type input "Processing"
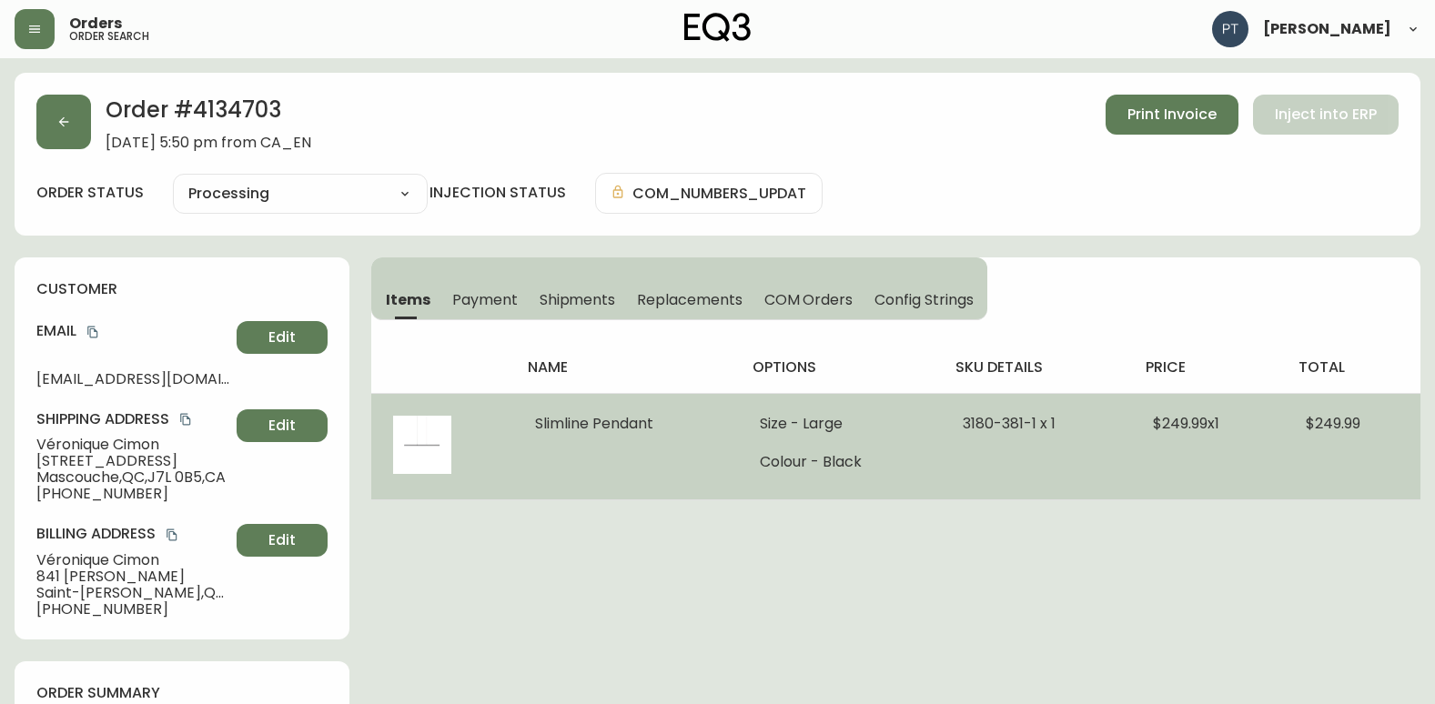
select select "PROCESSING"
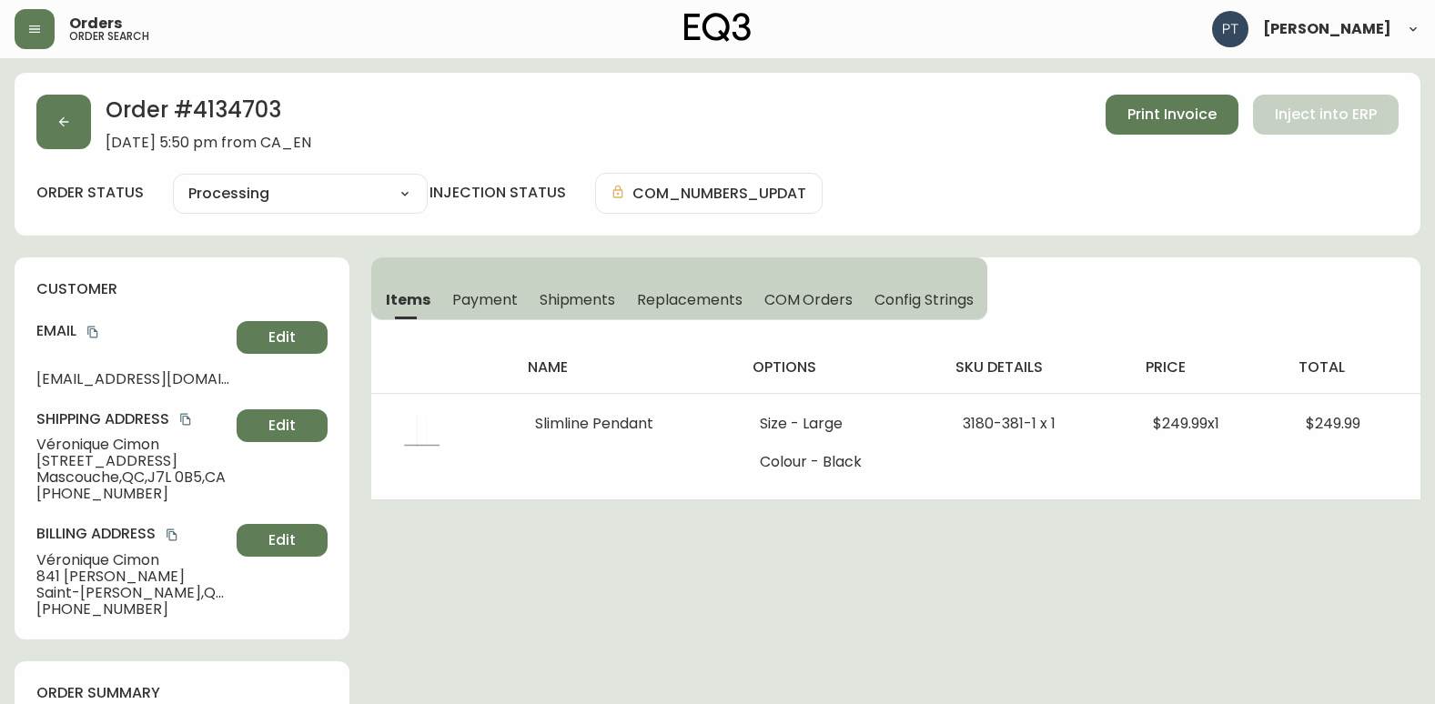
click at [566, 285] on button "Shipments" at bounding box center [578, 299] width 98 height 40
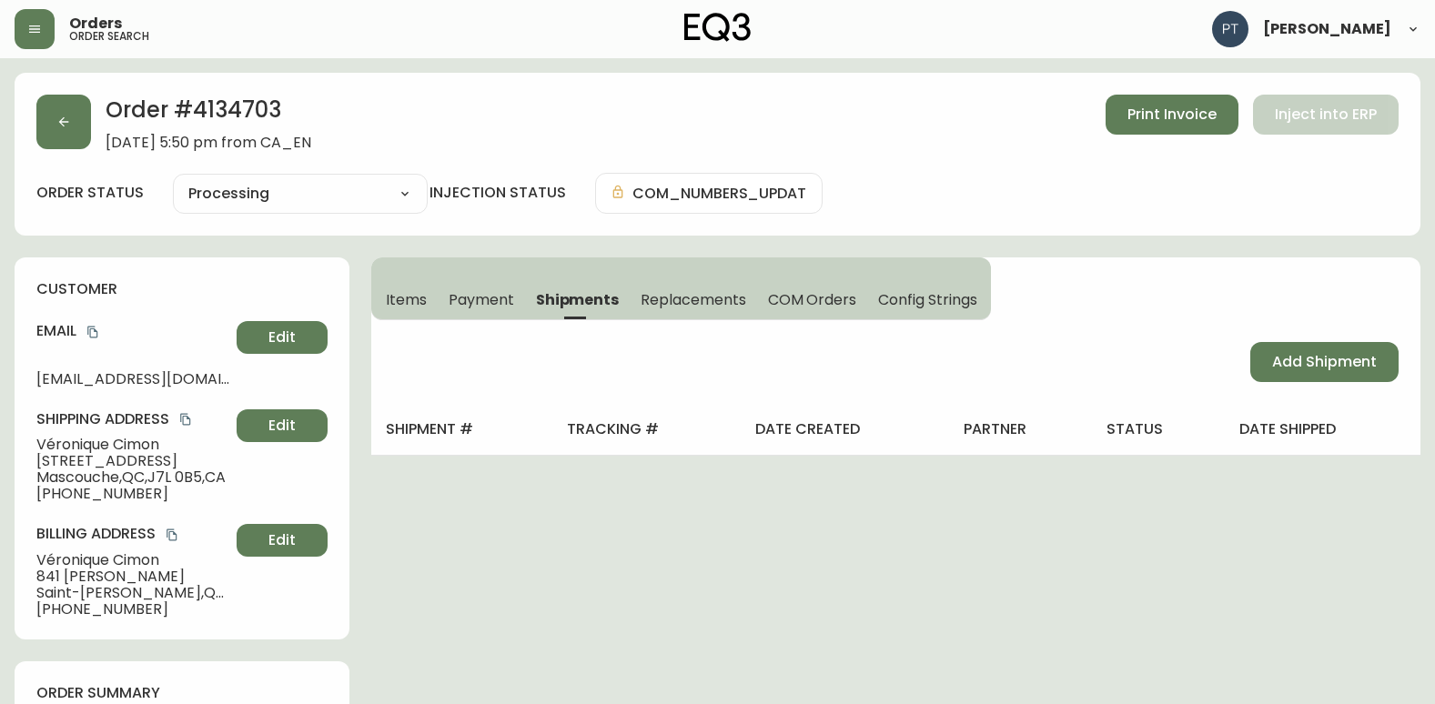
click at [1247, 374] on div "Add Shipment" at bounding box center [895, 362] width 1049 height 84
click at [1306, 365] on span "Add Shipment" at bounding box center [1324, 362] width 105 height 20
select select "PENDING"
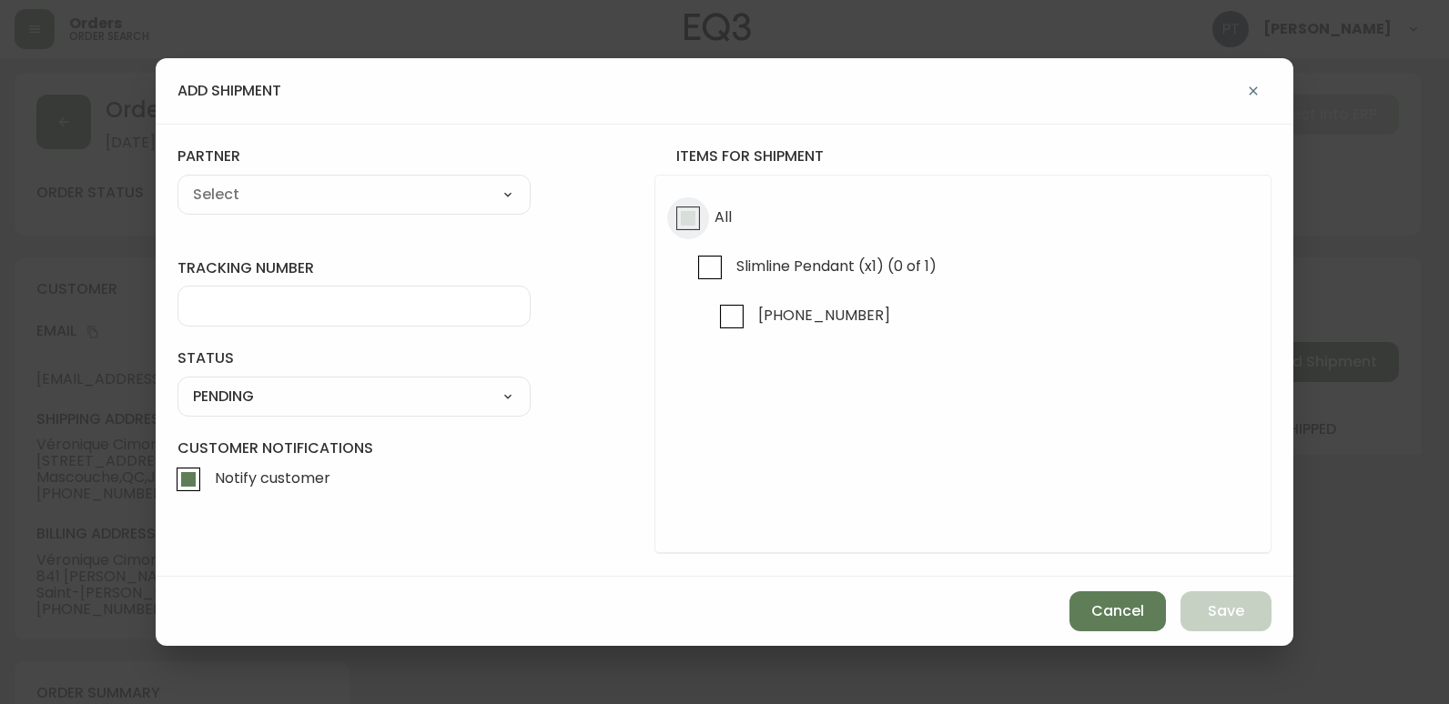
click at [701, 223] on input "All" at bounding box center [688, 218] width 42 height 42
checkbox input "true"
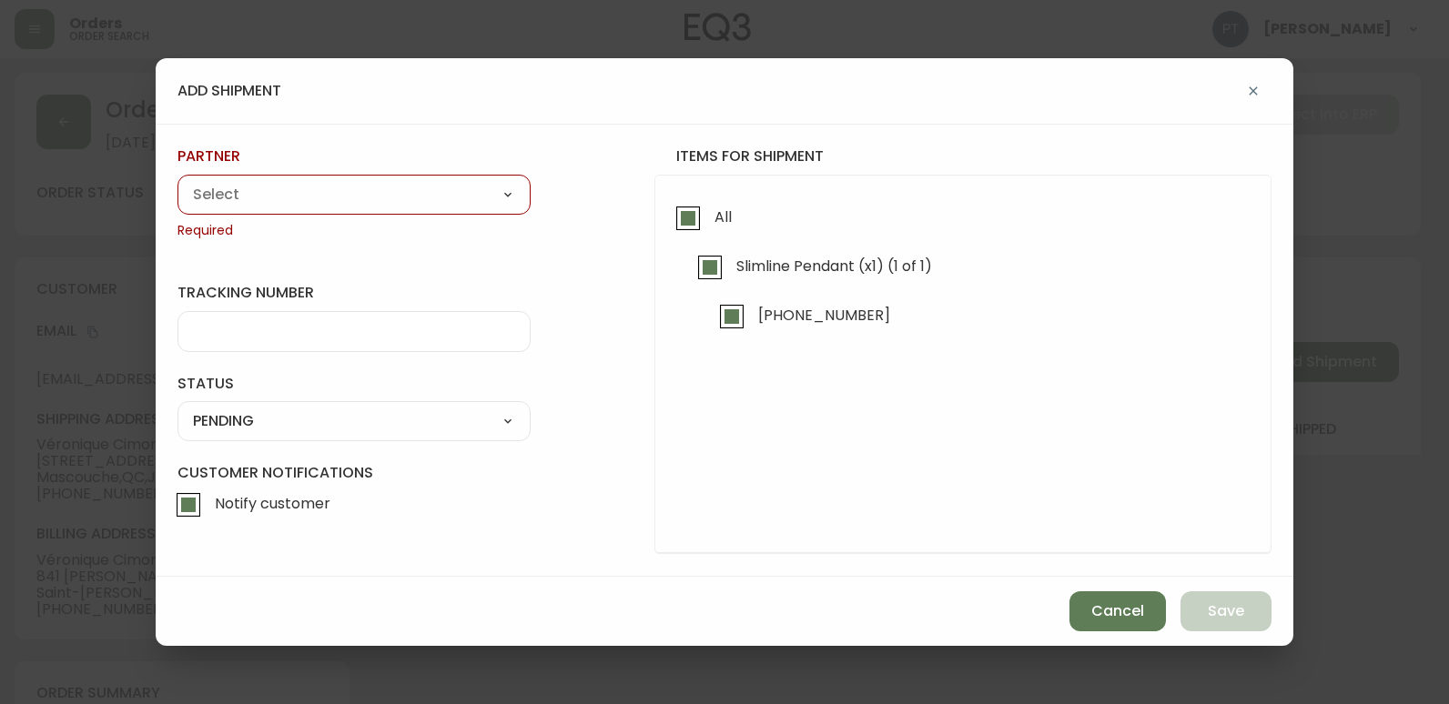
drag, startPoint x: 372, startPoint y: 192, endPoint x: 369, endPoint y: 205, distance: 13.2
click at [373, 192] on select "A Move to Remember LLC ABF Freight Alero [PERSON_NAME] Canada Post CDS Ceva Log…" at bounding box center [353, 194] width 353 height 27
select select "cjy0a9taa01x001669l98m63c"
click at [177, 181] on select "A Move to Remember LLC ABF Freight Alero [PERSON_NAME] Canada Post CDS Ceva Log…" at bounding box center [353, 194] width 353 height 27
type input "FedEx"
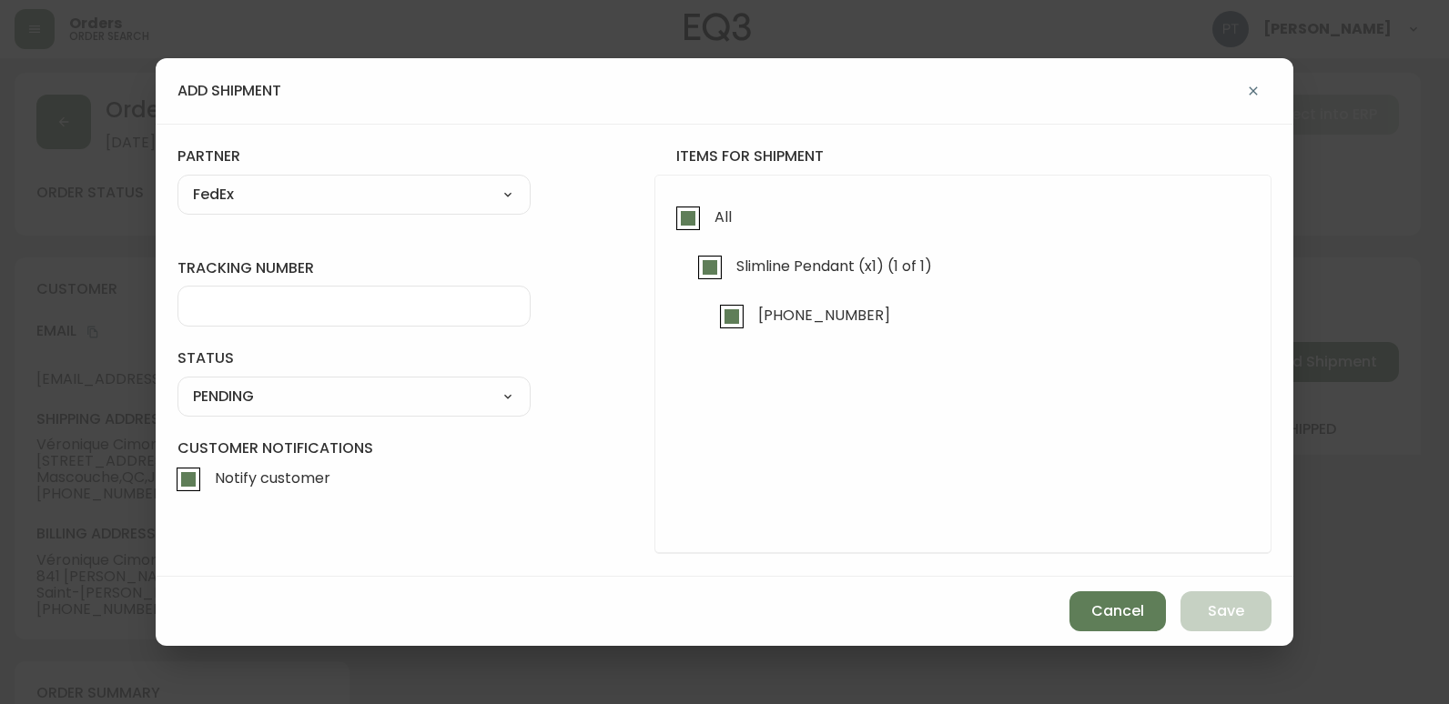
click at [317, 308] on input "tracking number" at bounding box center [354, 306] width 322 height 17
type input "902217262995"
click at [402, 395] on select "SHIPPED PENDING CANCELLED" at bounding box center [353, 396] width 353 height 27
click at [177, 383] on select "SHIPPED PENDING CANCELLED" at bounding box center [353, 396] width 353 height 27
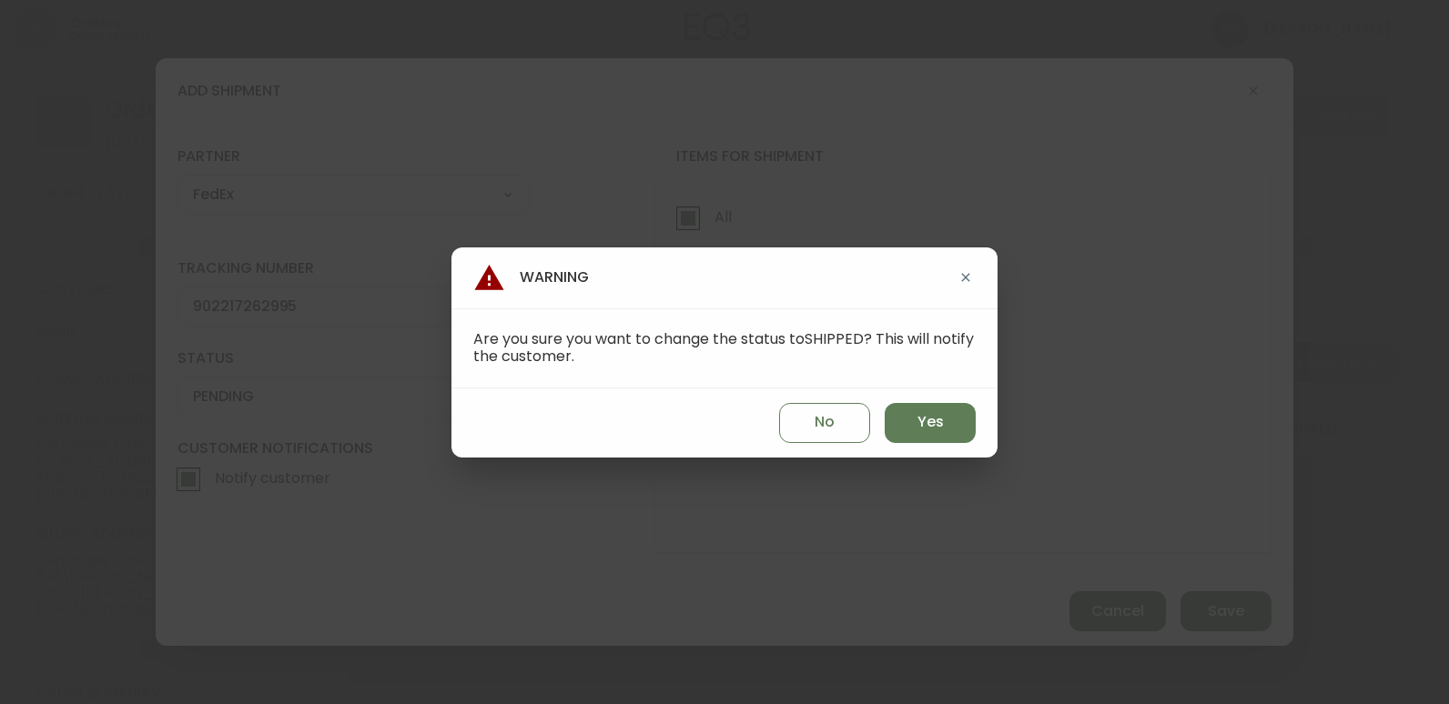
select select "PENDING"
click at [933, 415] on span "Yes" at bounding box center [930, 422] width 26 height 20
type input "SHIPPED"
select select "SHIPPED"
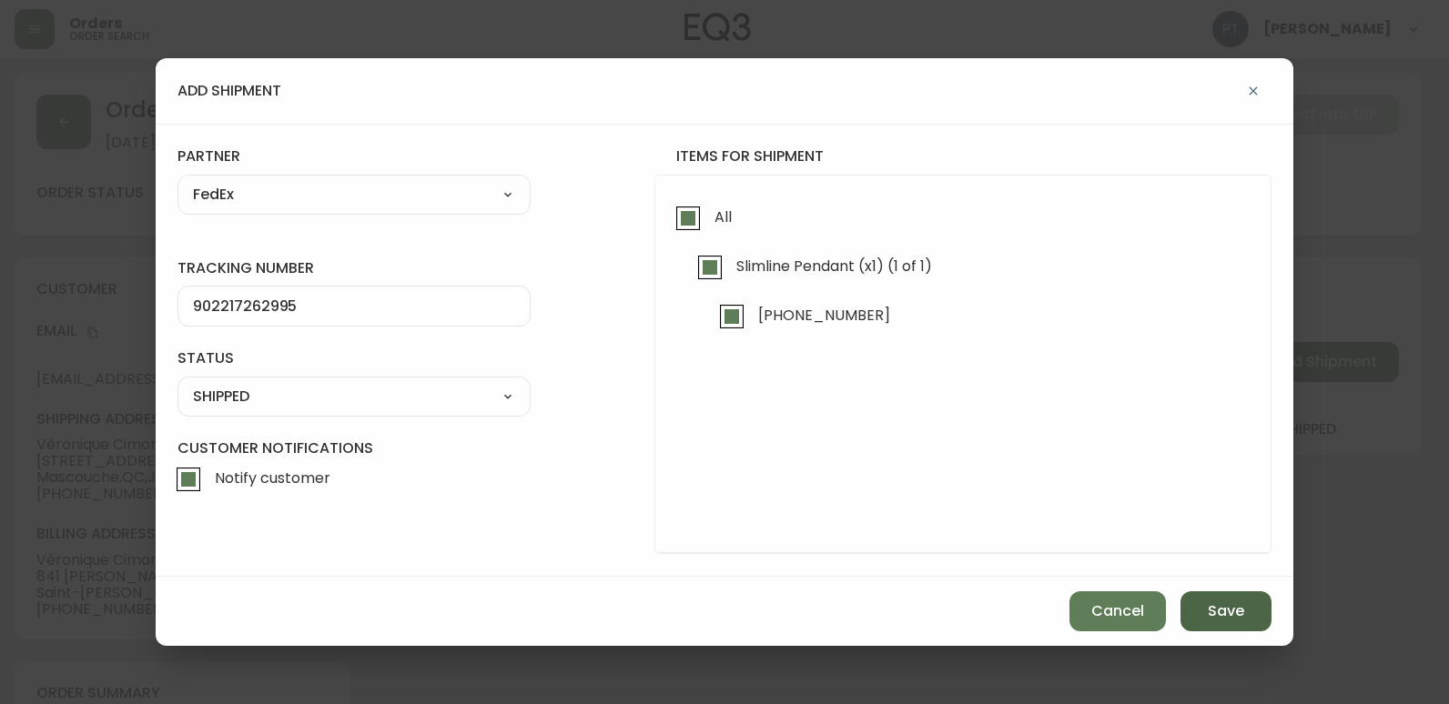
click at [1258, 618] on button "Save" at bounding box center [1225, 611] width 91 height 40
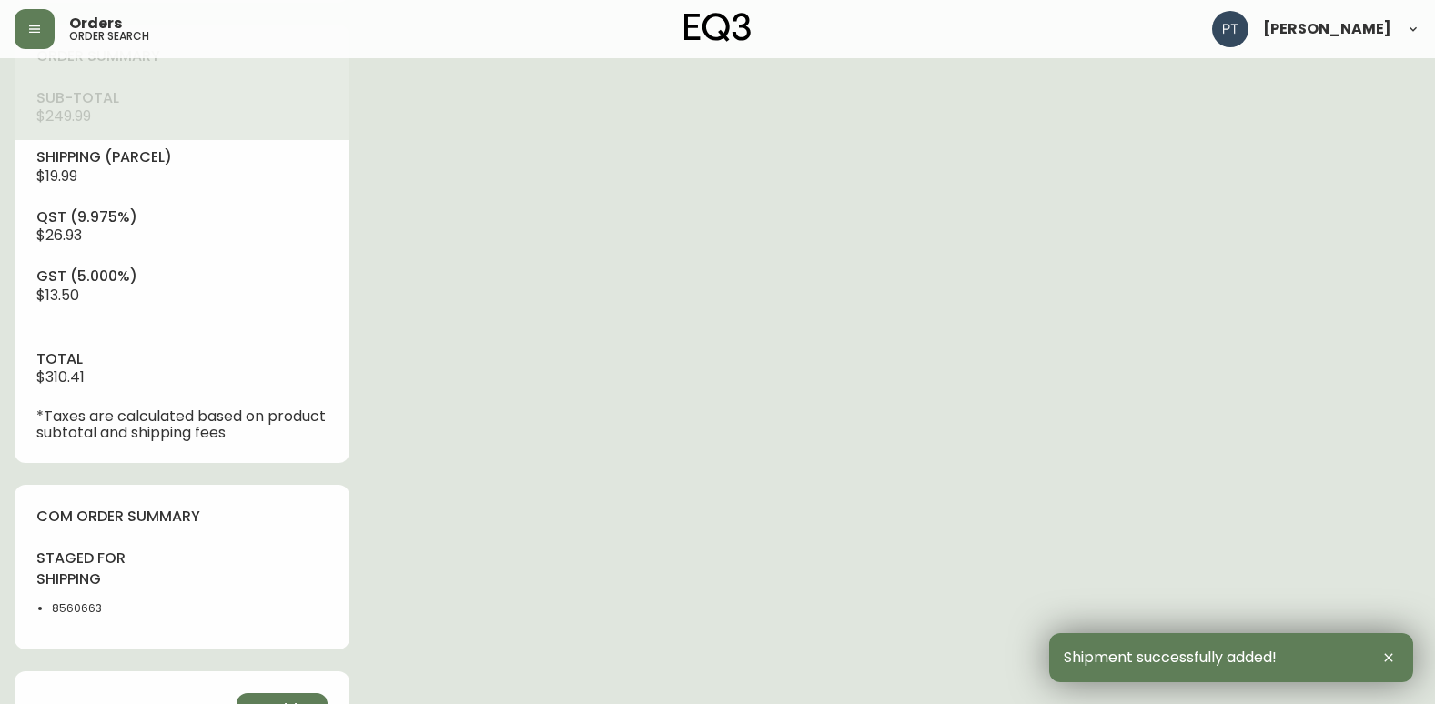
type input "Fully Shipped"
select select "FULLY_SHIPPED"
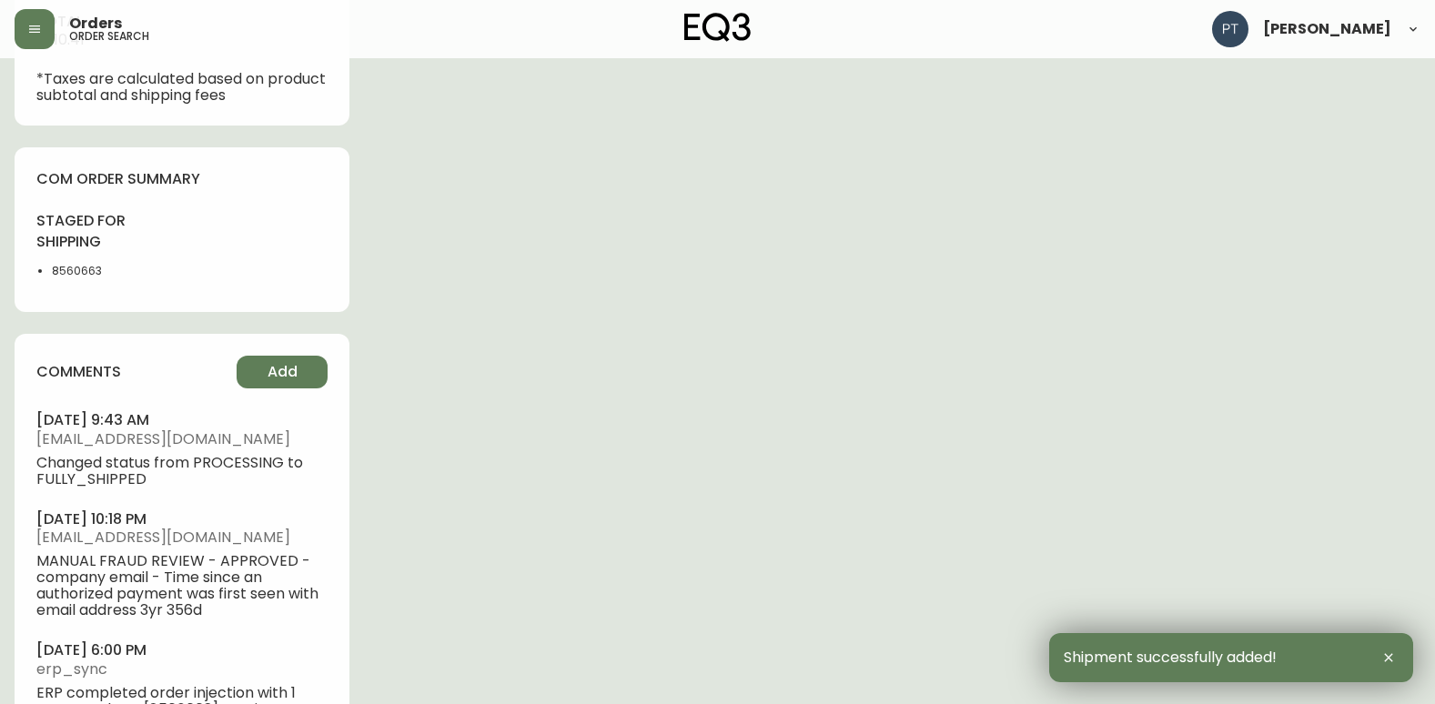
scroll to position [1059, 0]
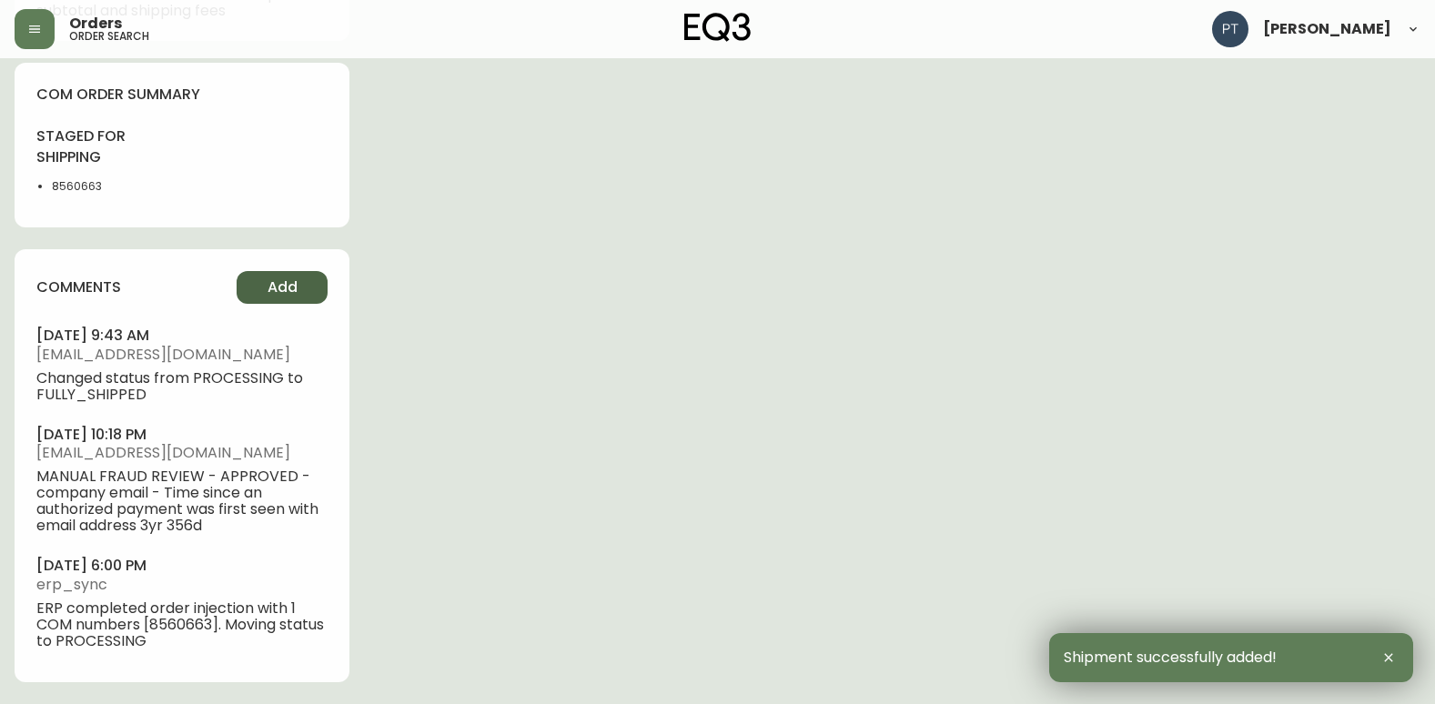
click at [276, 294] on span "Add" at bounding box center [283, 288] width 30 height 20
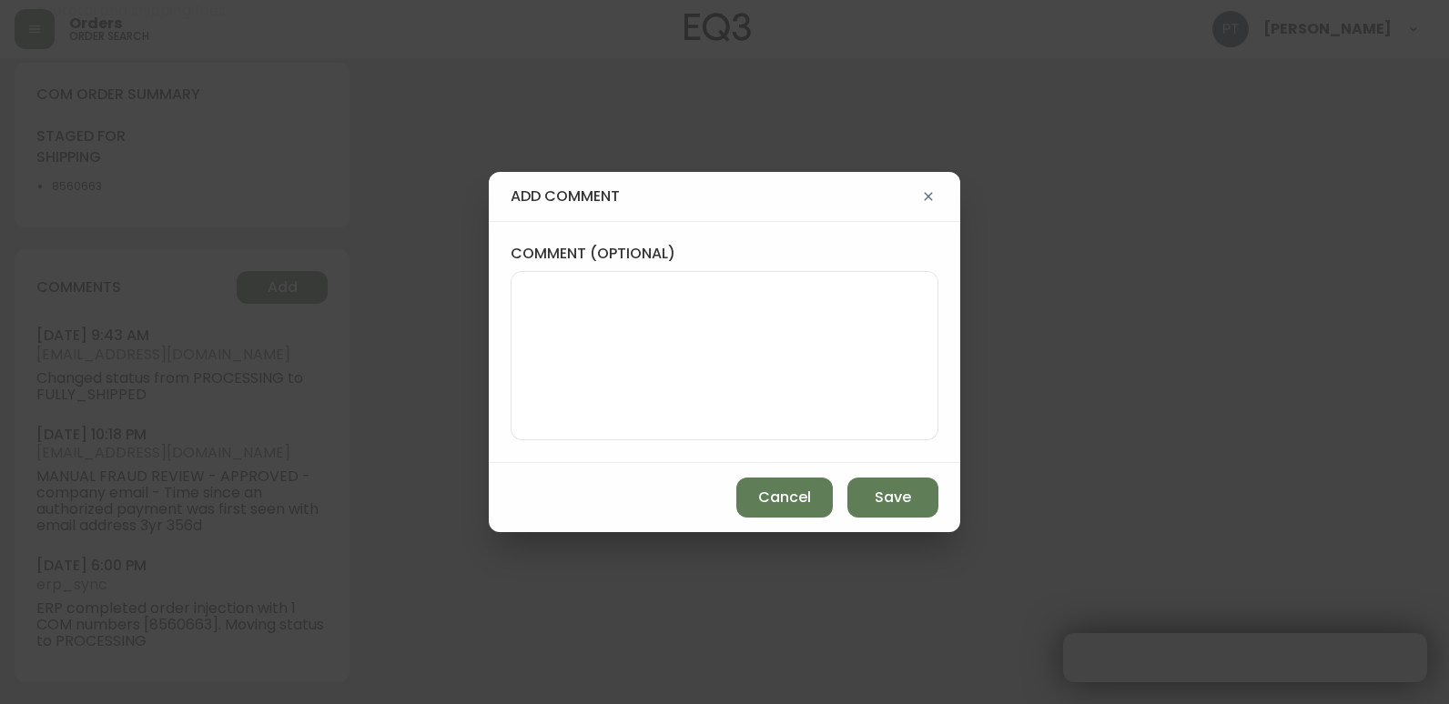
click at [629, 301] on textarea "comment (optional)" at bounding box center [724, 356] width 397 height 146
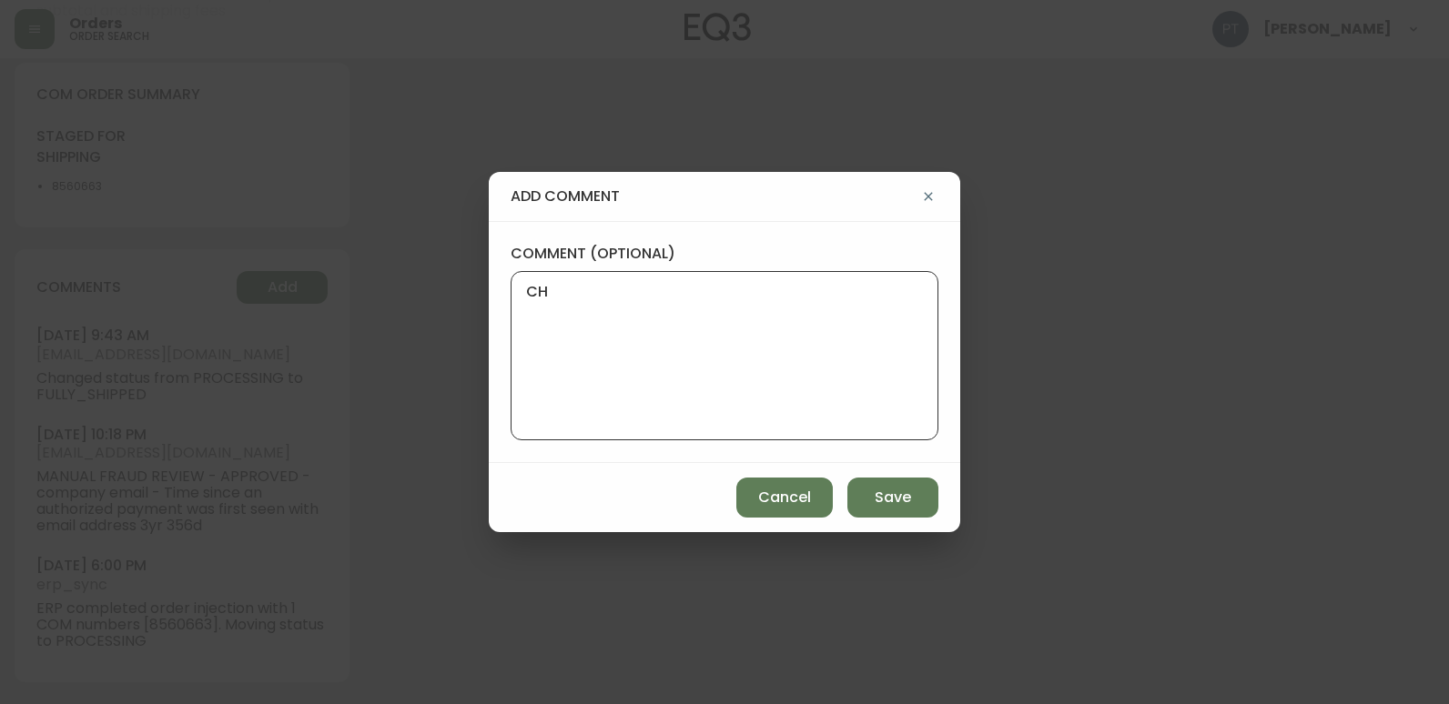
type textarea "CH"
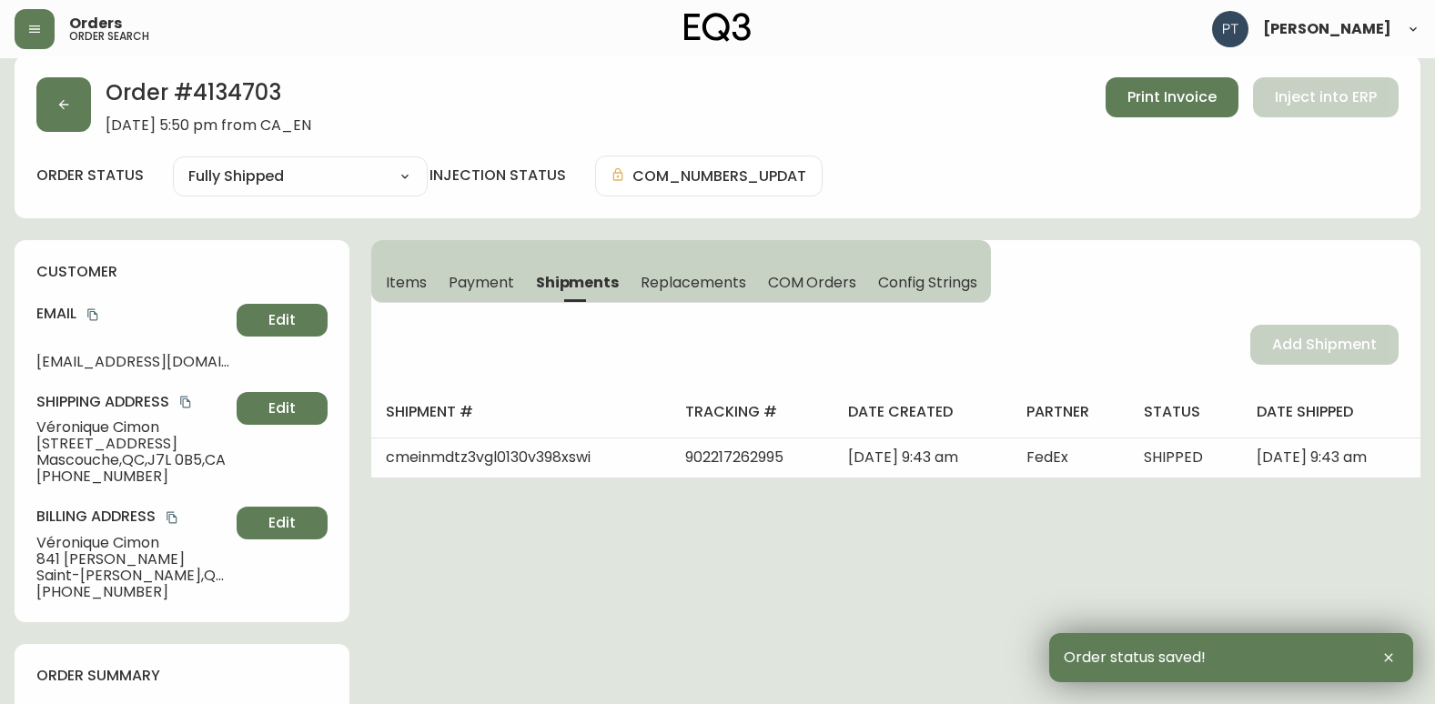
scroll to position [0, 0]
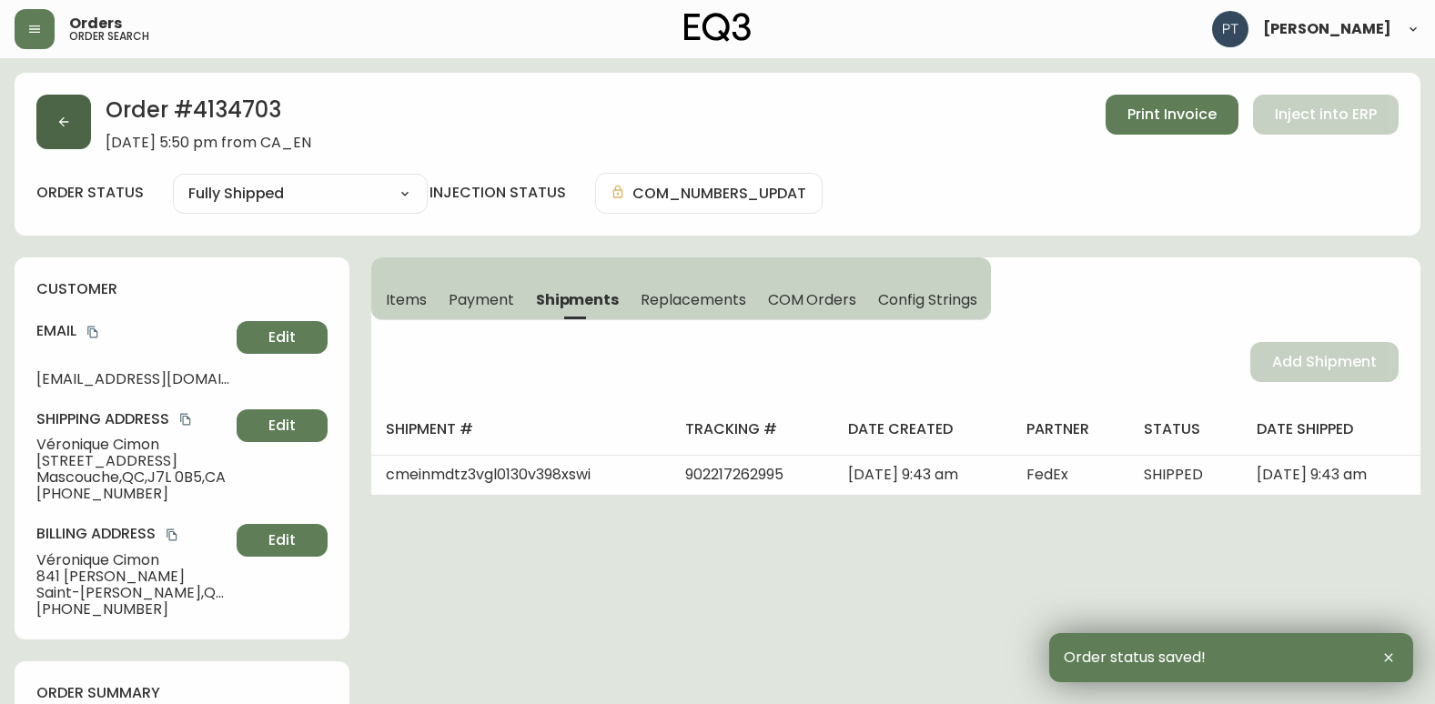
click at [66, 116] on button "button" at bounding box center [63, 122] width 55 height 55
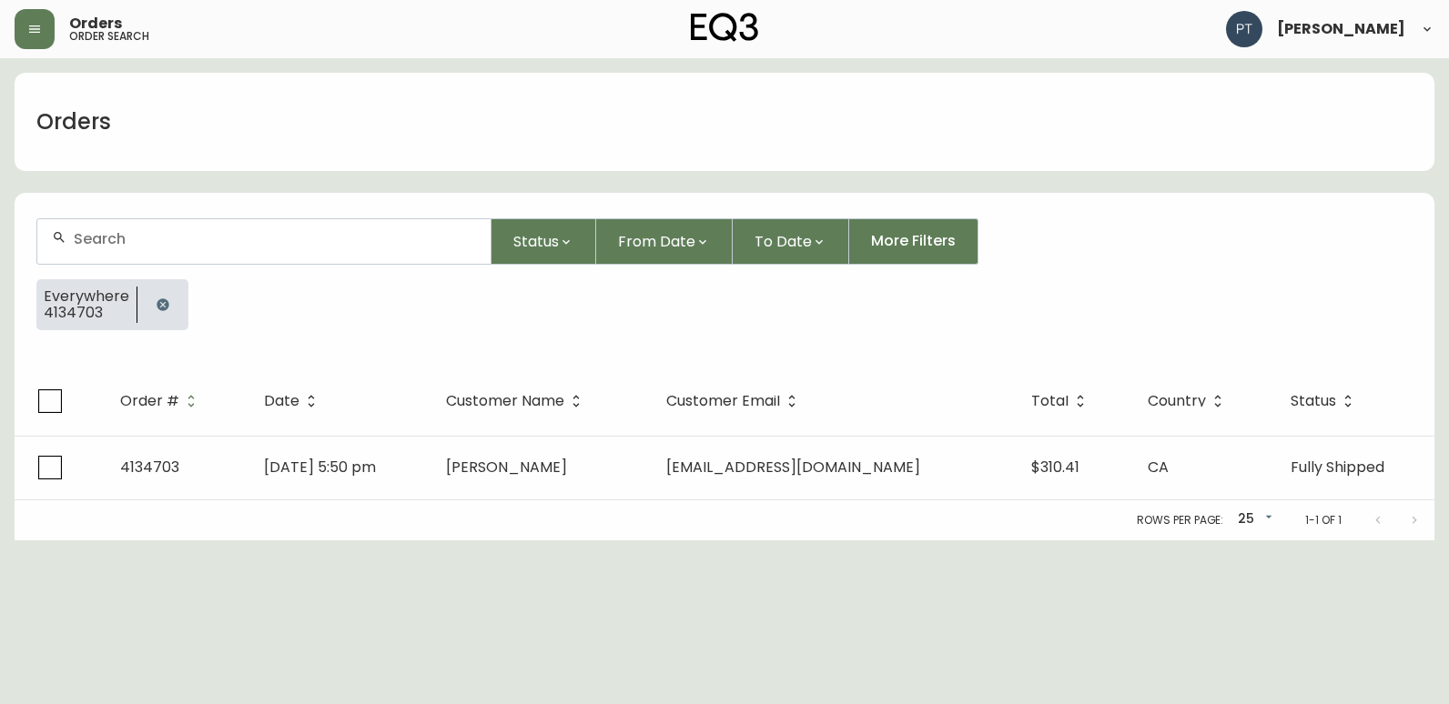
click at [269, 258] on div at bounding box center [263, 241] width 453 height 45
type input "4134696"
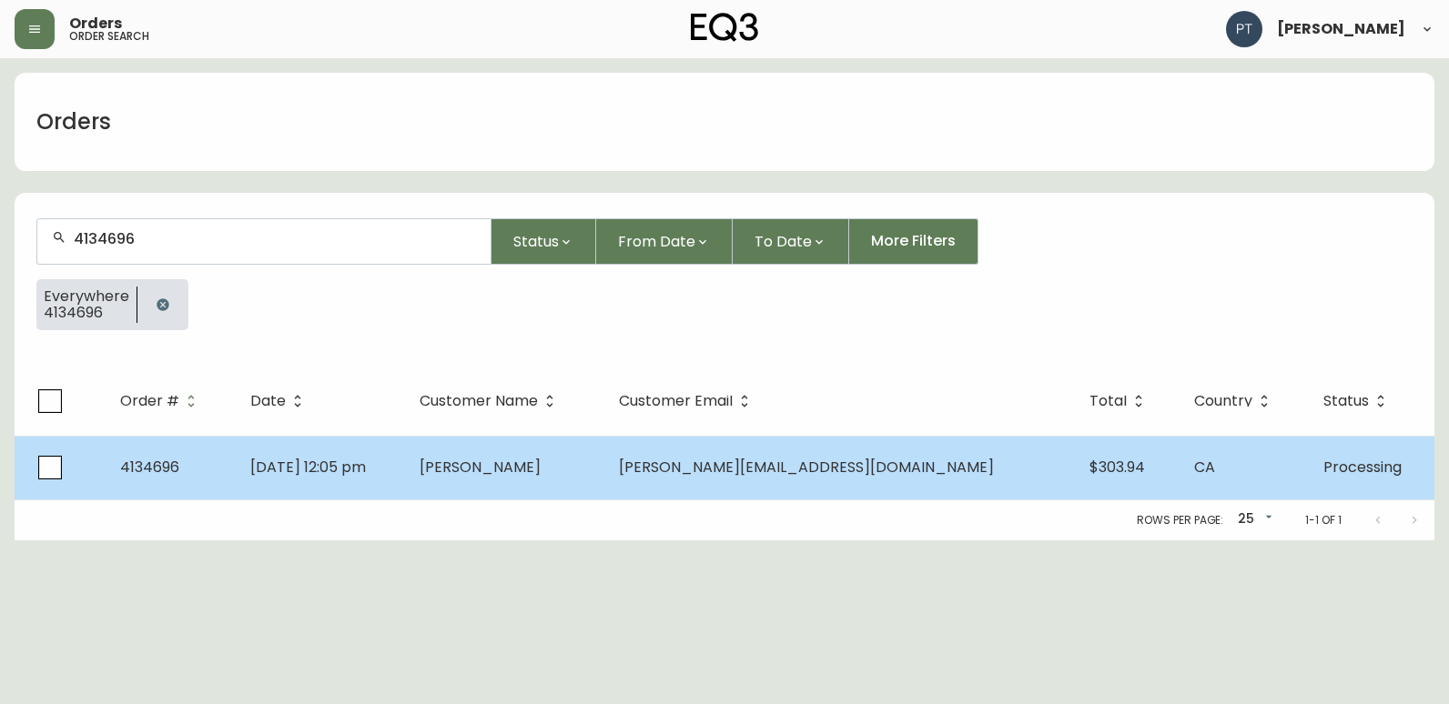
click at [529, 474] on span "[PERSON_NAME]" at bounding box center [479, 467] width 121 height 21
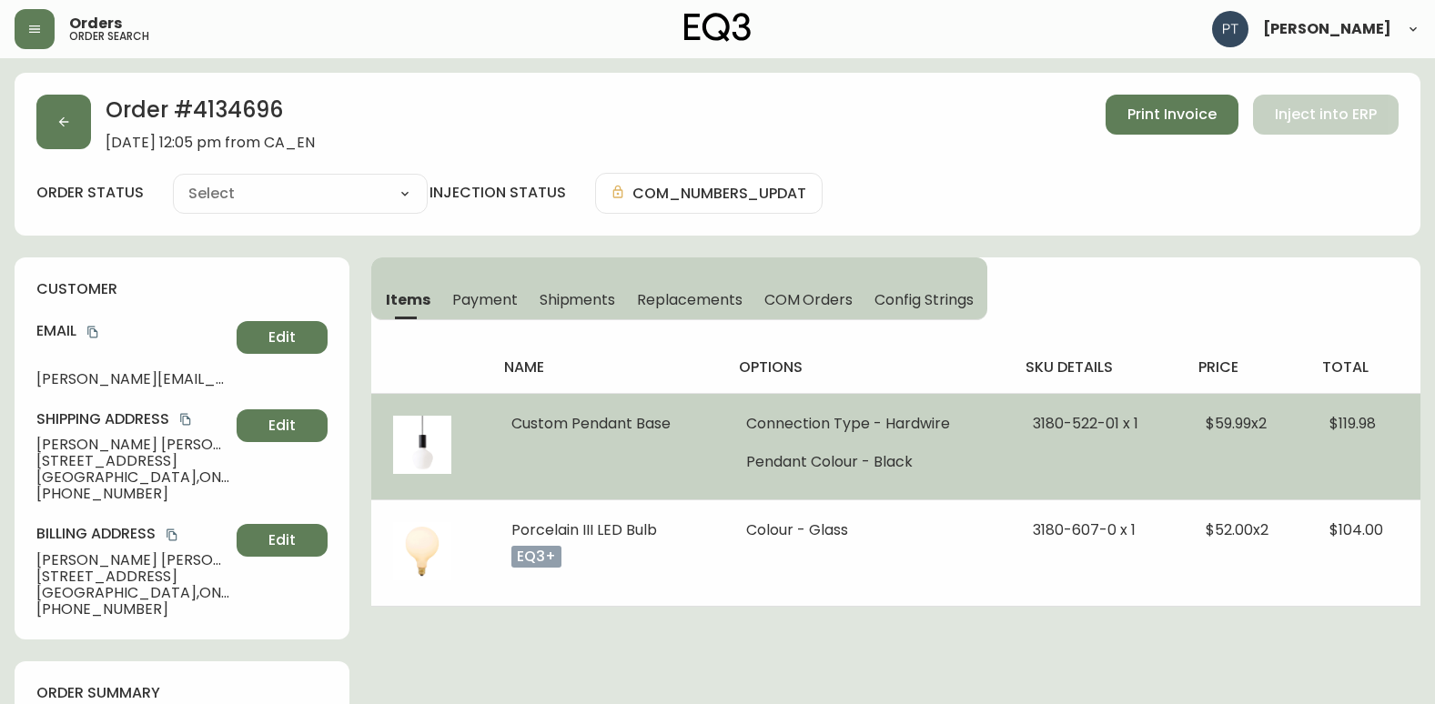
type input "Processing"
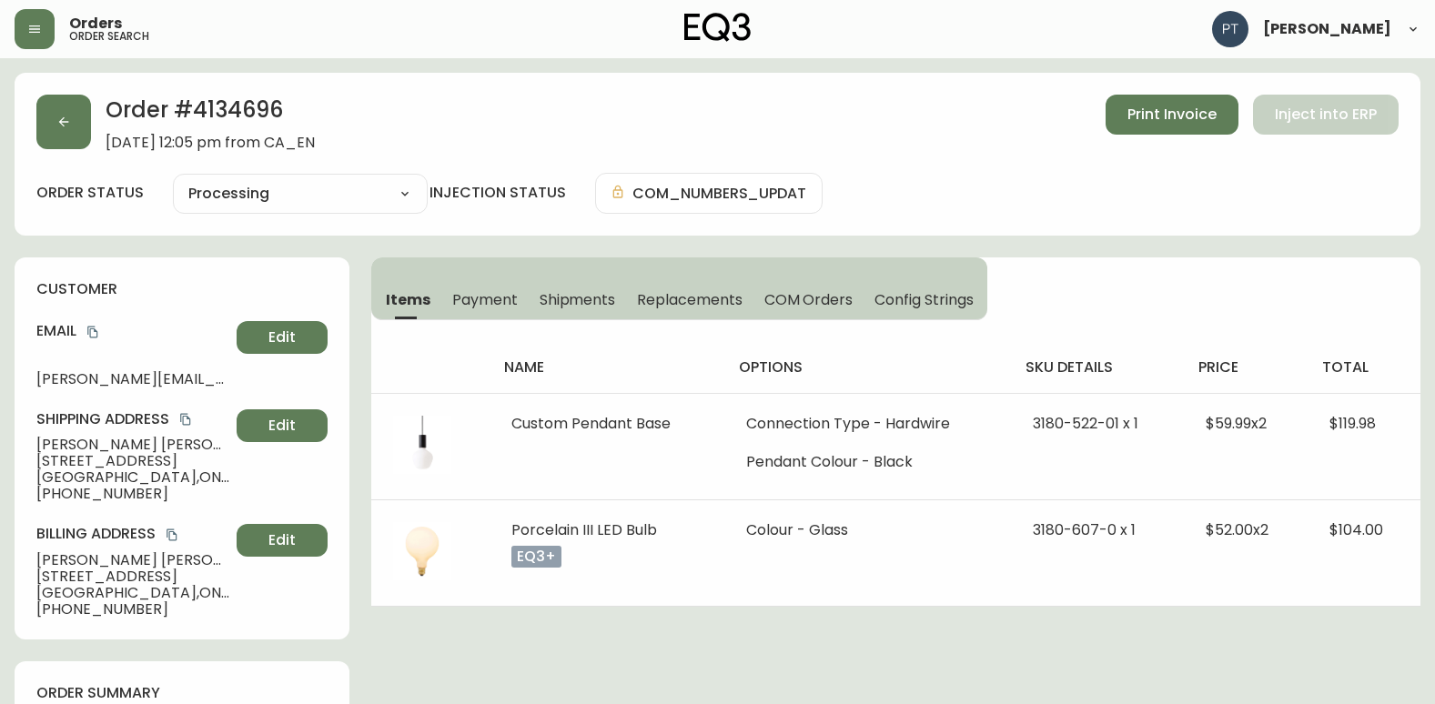
select select "PROCESSING"
click at [594, 288] on button "Shipments" at bounding box center [578, 299] width 98 height 40
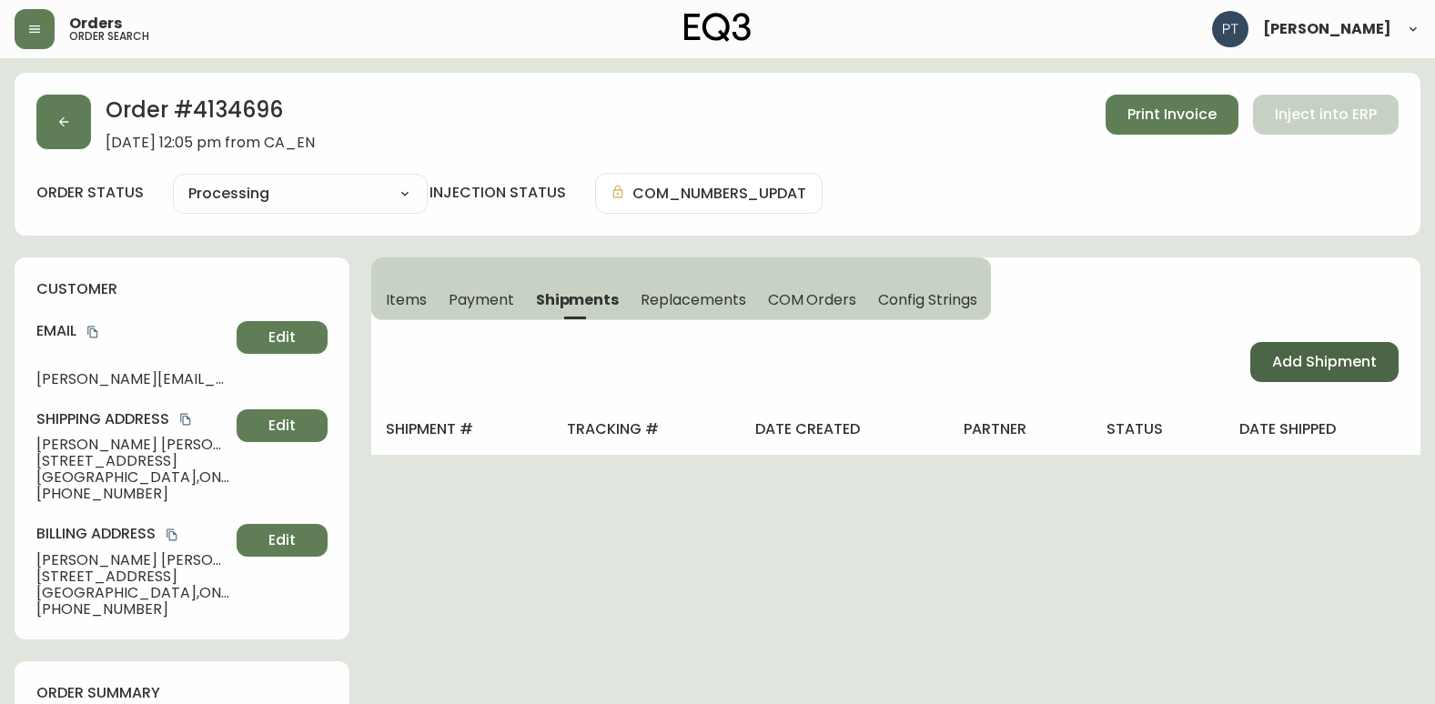
click at [1288, 367] on span "Add Shipment" at bounding box center [1324, 362] width 105 height 20
select select "PENDING"
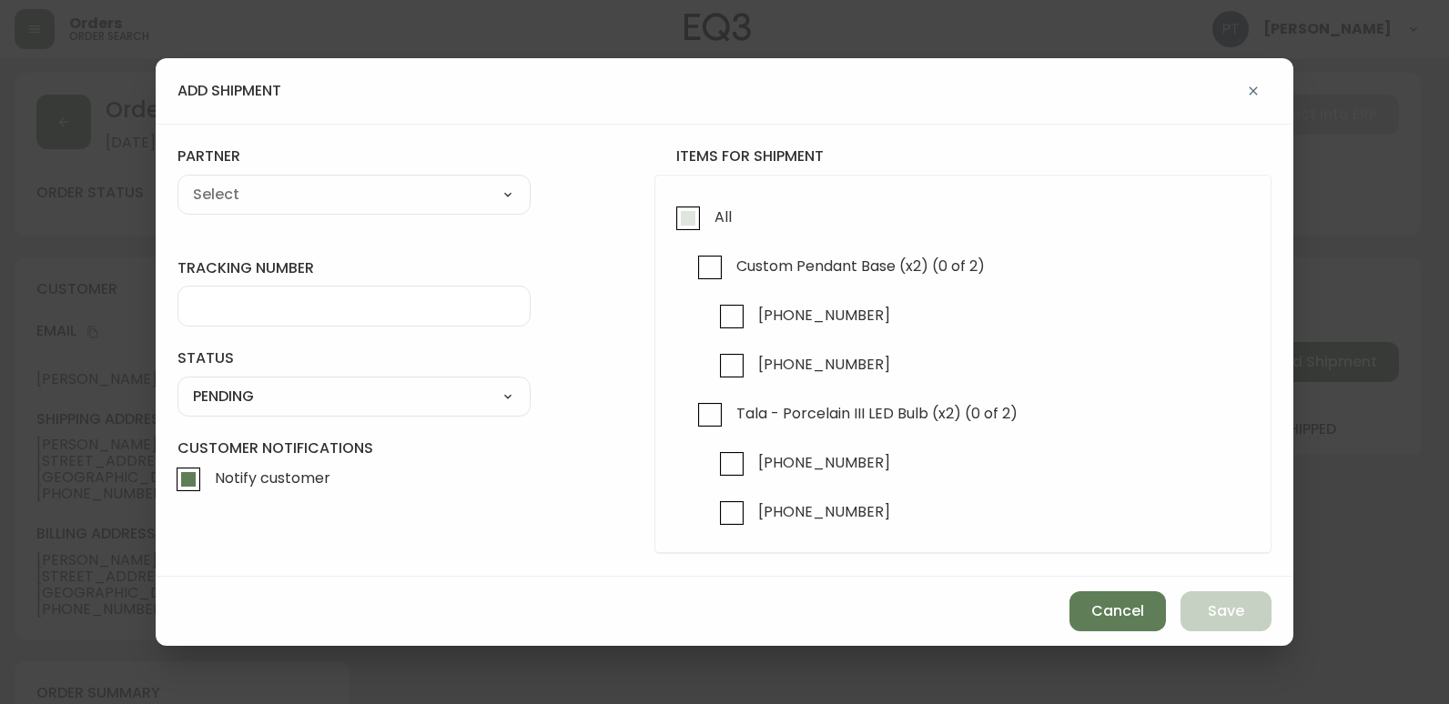
click at [714, 225] on span "All" at bounding box center [722, 216] width 17 height 19
click at [709, 225] on input "All" at bounding box center [688, 218] width 42 height 42
checkbox input "true"
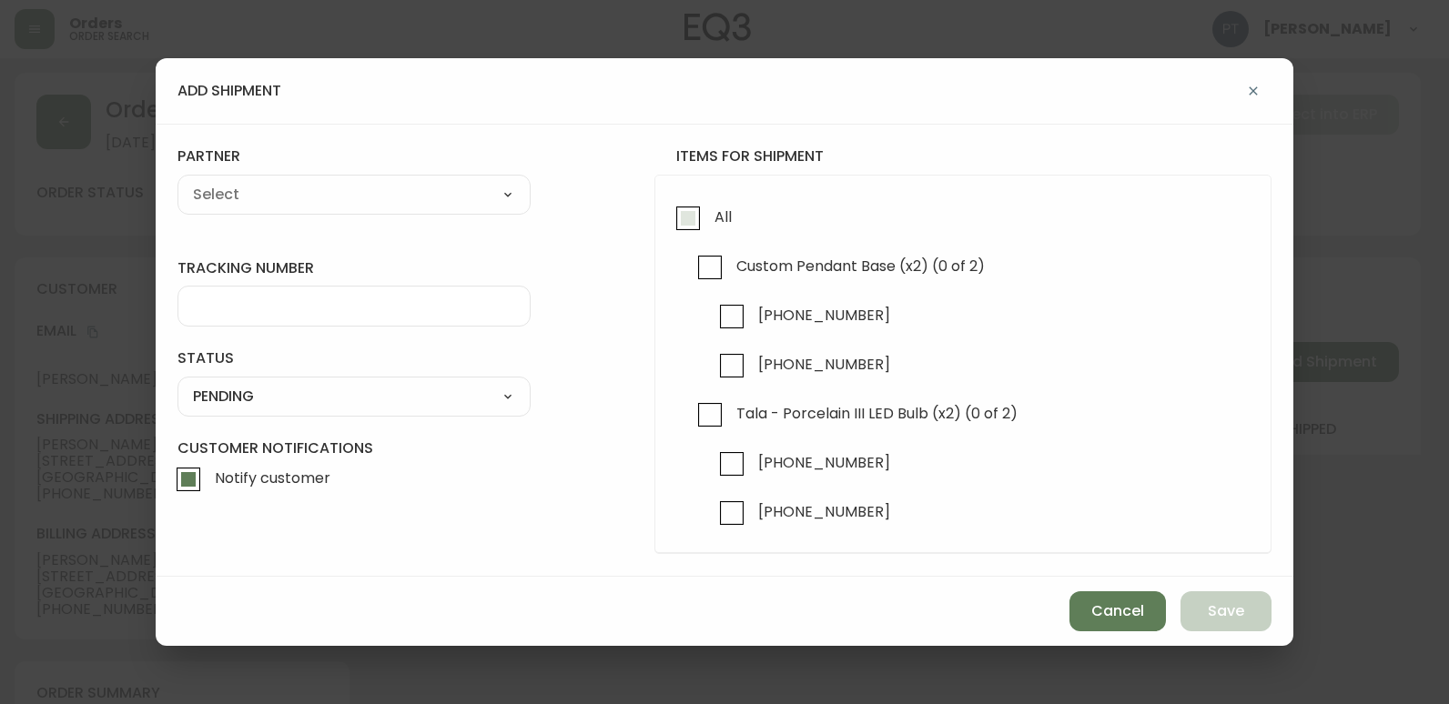
checkbox input "true"
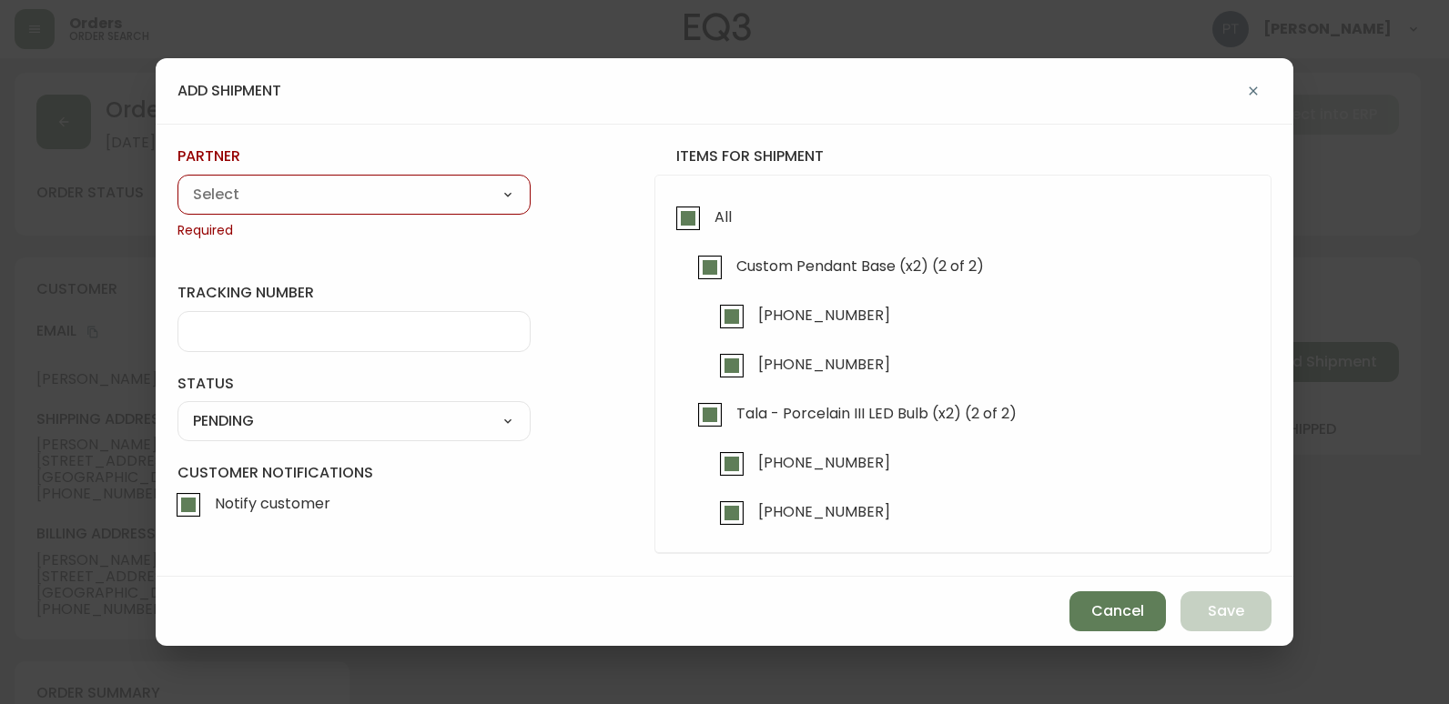
click at [511, 185] on select "A Move to Remember LLC ABF Freight Alero [PERSON_NAME] Canada Post CDS Ceva Log…" at bounding box center [353, 194] width 353 height 27
select select "cjy0a9taa01x001669l98m63c"
click at [177, 181] on select "A Move to Remember LLC ABF Freight Alero [PERSON_NAME] Canada Post CDS Ceva Log…" at bounding box center [353, 194] width 353 height 27
type input "FedEx"
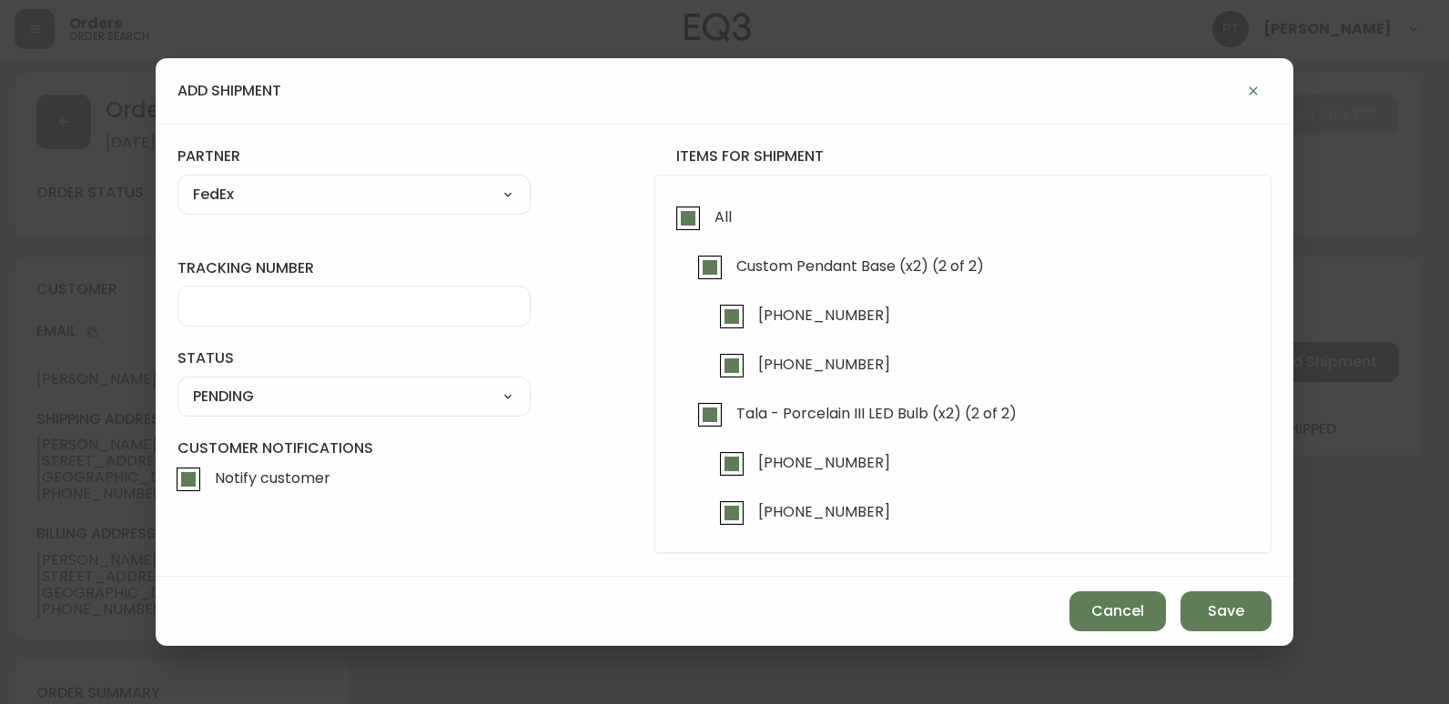
click at [280, 317] on div at bounding box center [353, 306] width 353 height 41
type input "902217263009"
click at [340, 380] on div "SHIPPED PENDING CANCELLED" at bounding box center [353, 397] width 353 height 40
click at [368, 397] on select "SHIPPED PENDING CANCELLED" at bounding box center [353, 396] width 353 height 27
click at [177, 383] on select "SHIPPED PENDING CANCELLED" at bounding box center [353, 396] width 353 height 27
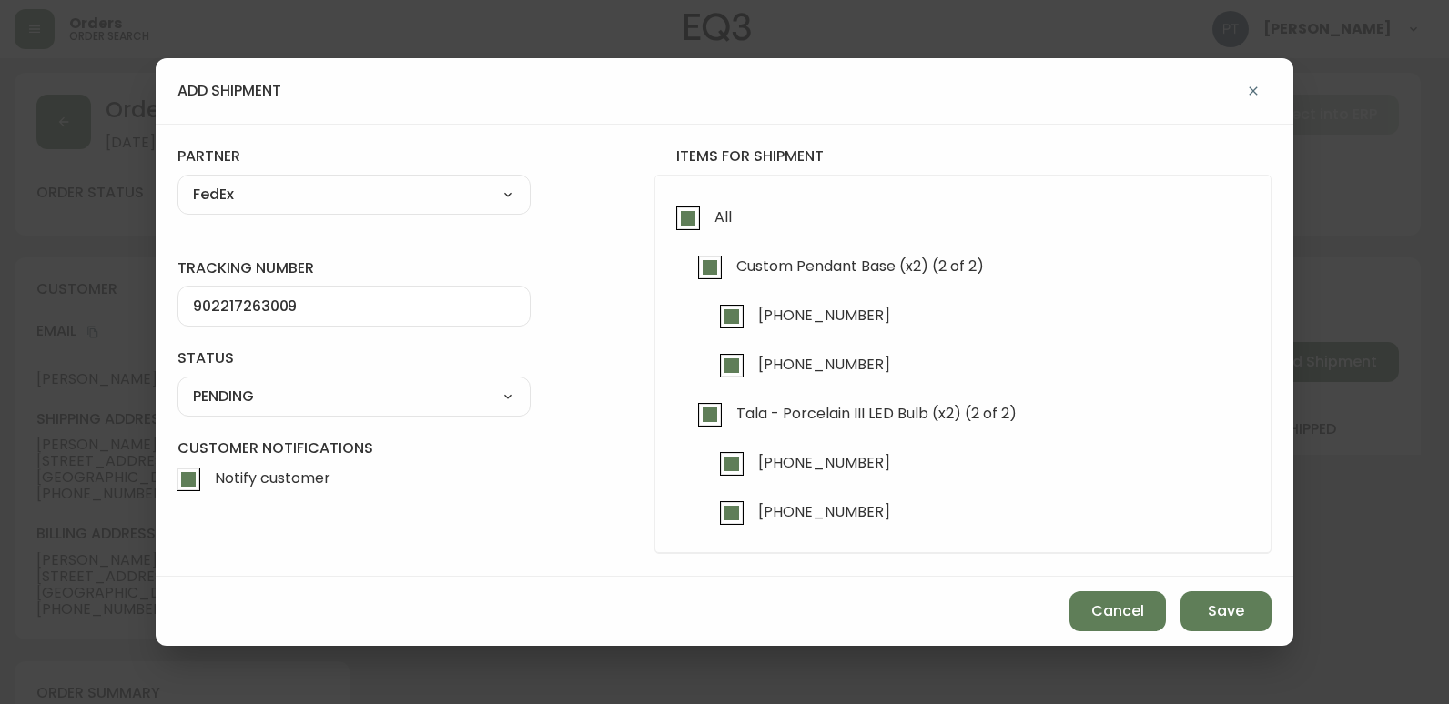
select select "PENDING"
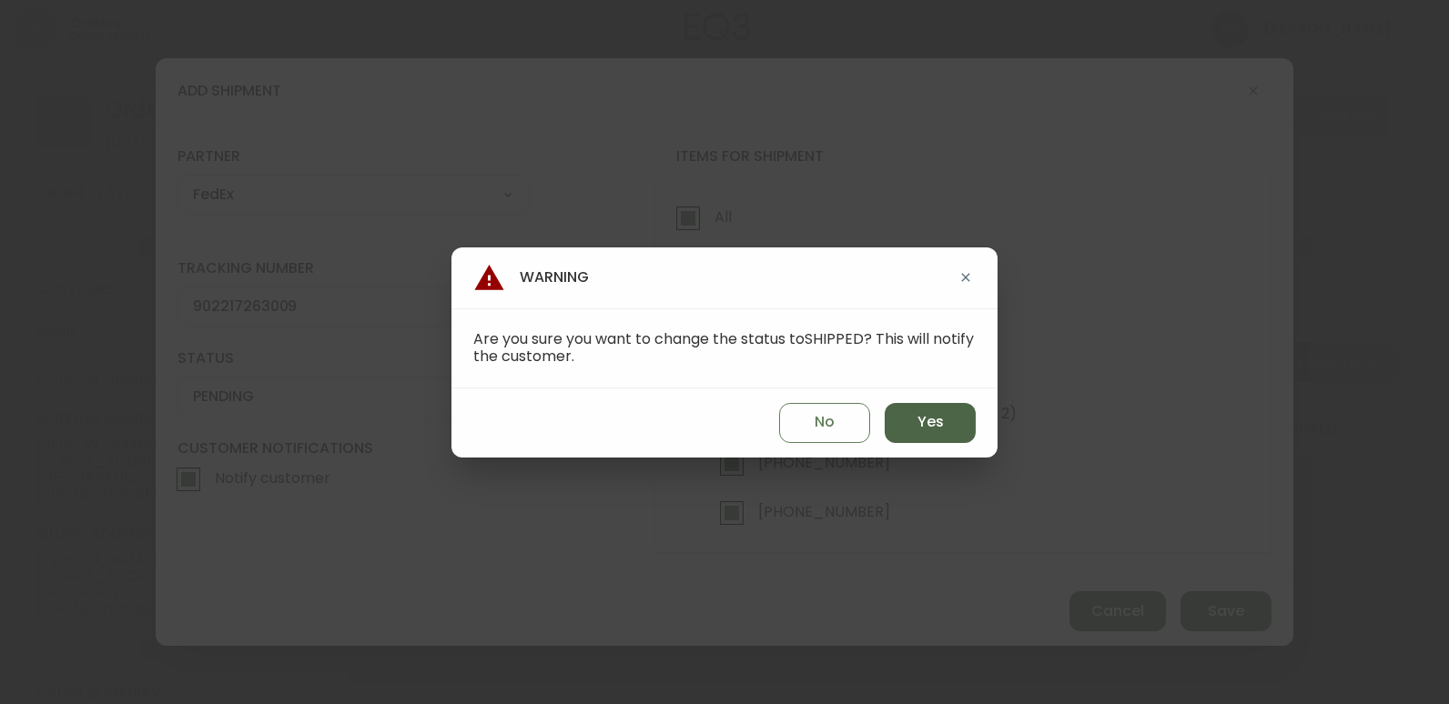
click at [935, 411] on button "Yes" at bounding box center [929, 423] width 91 height 40
type input "SHIPPED"
select select "SHIPPED"
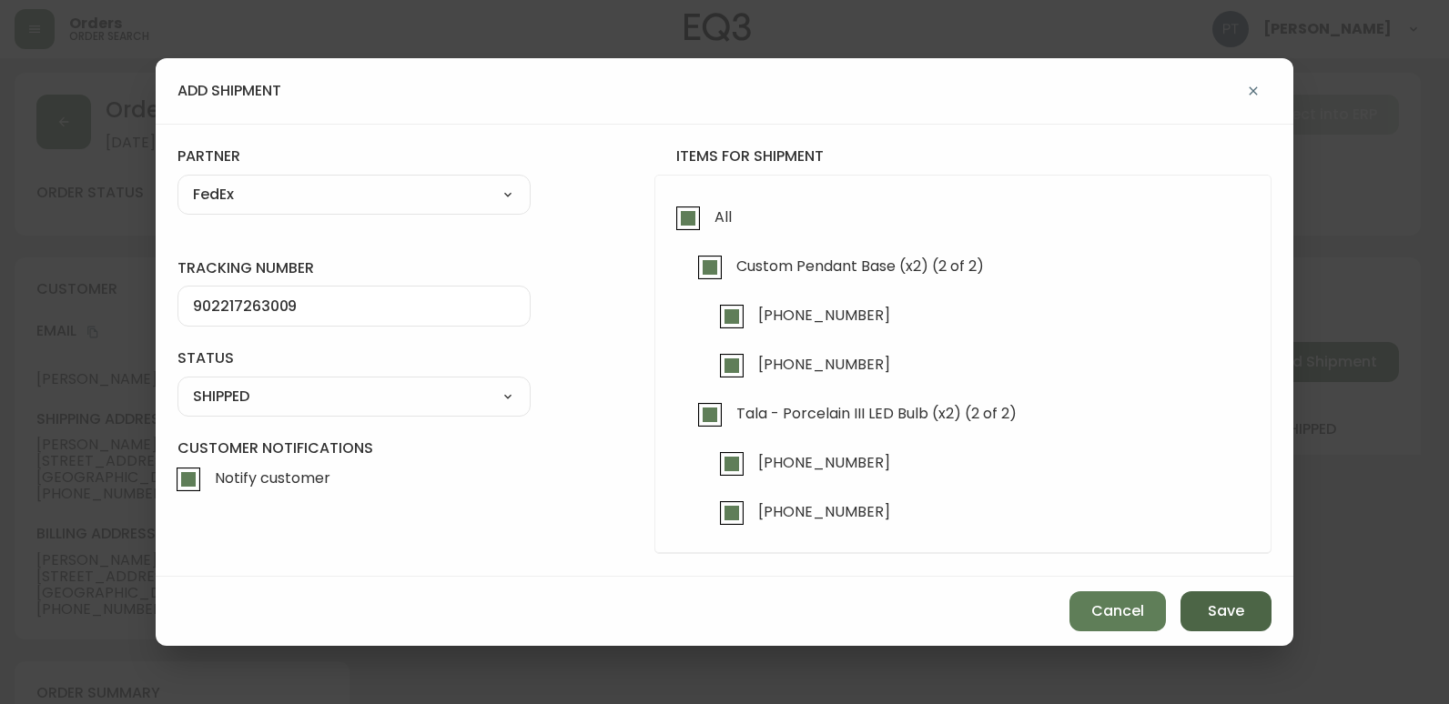
click at [1231, 615] on span "Save" at bounding box center [1226, 611] width 36 height 20
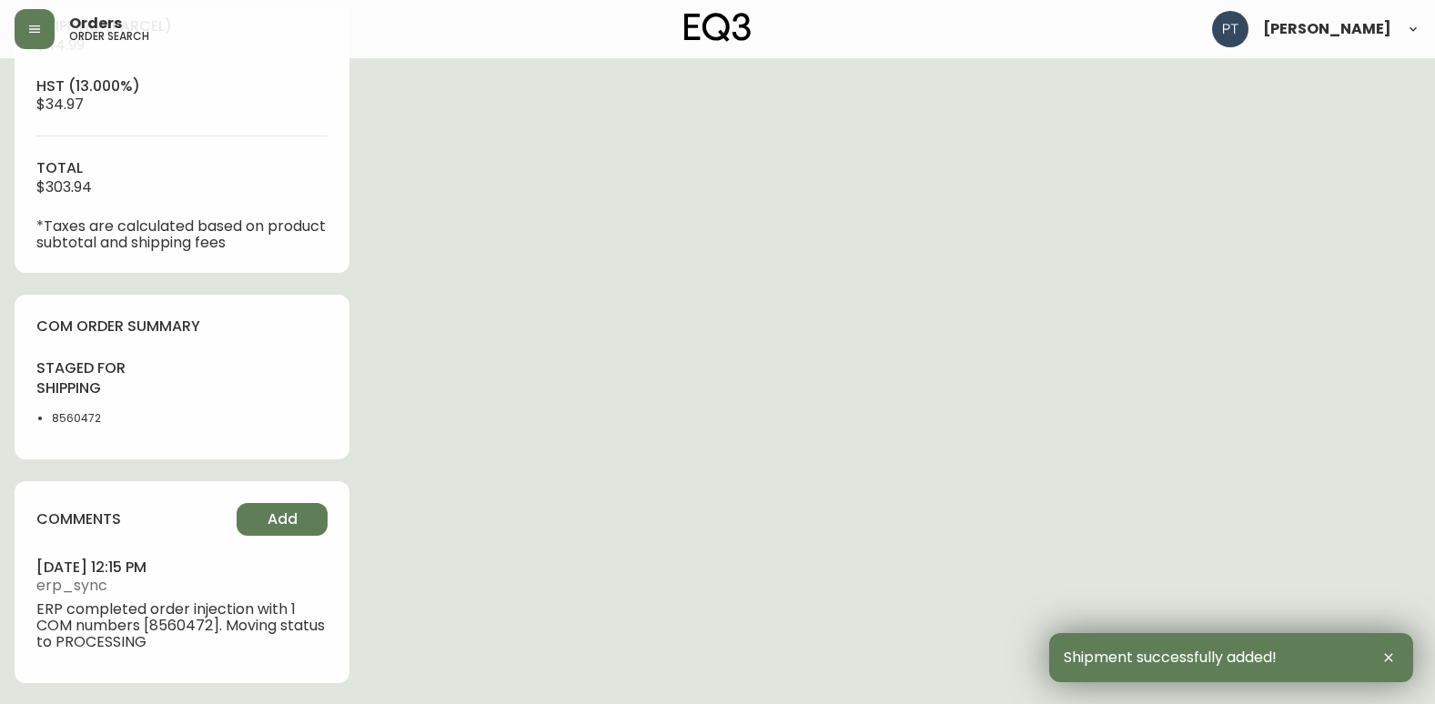
type input "Fully Shipped"
select select "FULLY_SHIPPED"
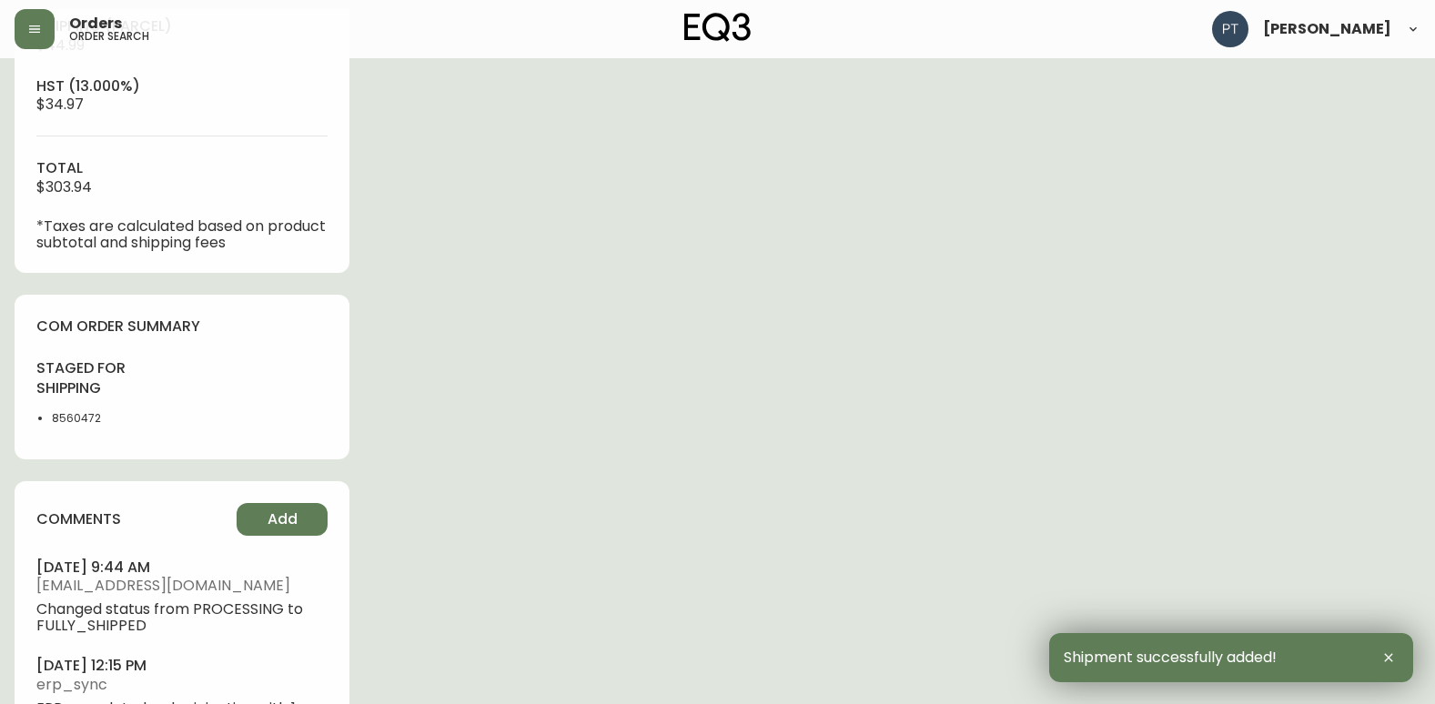
scroll to position [769, 0]
click at [273, 504] on button "Add" at bounding box center [282, 518] width 91 height 33
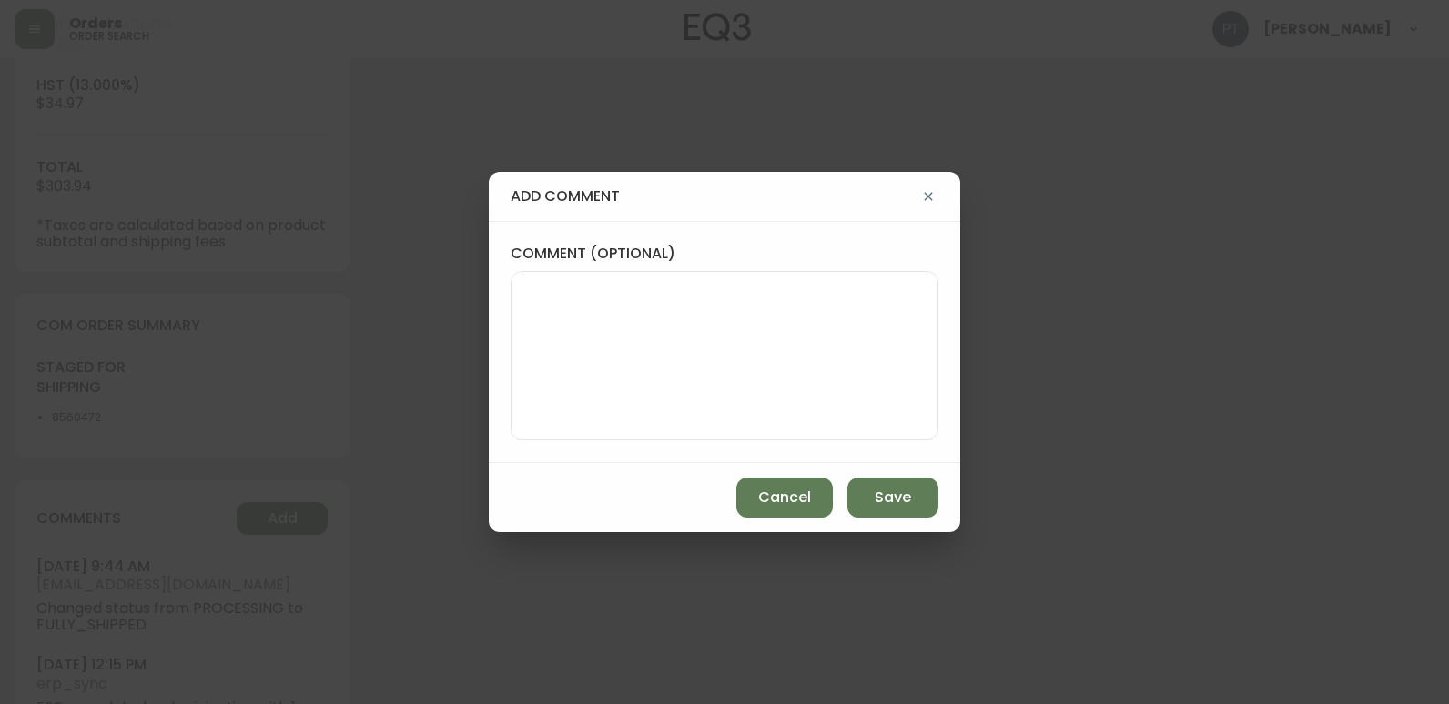
click at [618, 345] on textarea "comment (optional)" at bounding box center [724, 356] width 397 height 146
type textarea "CH"
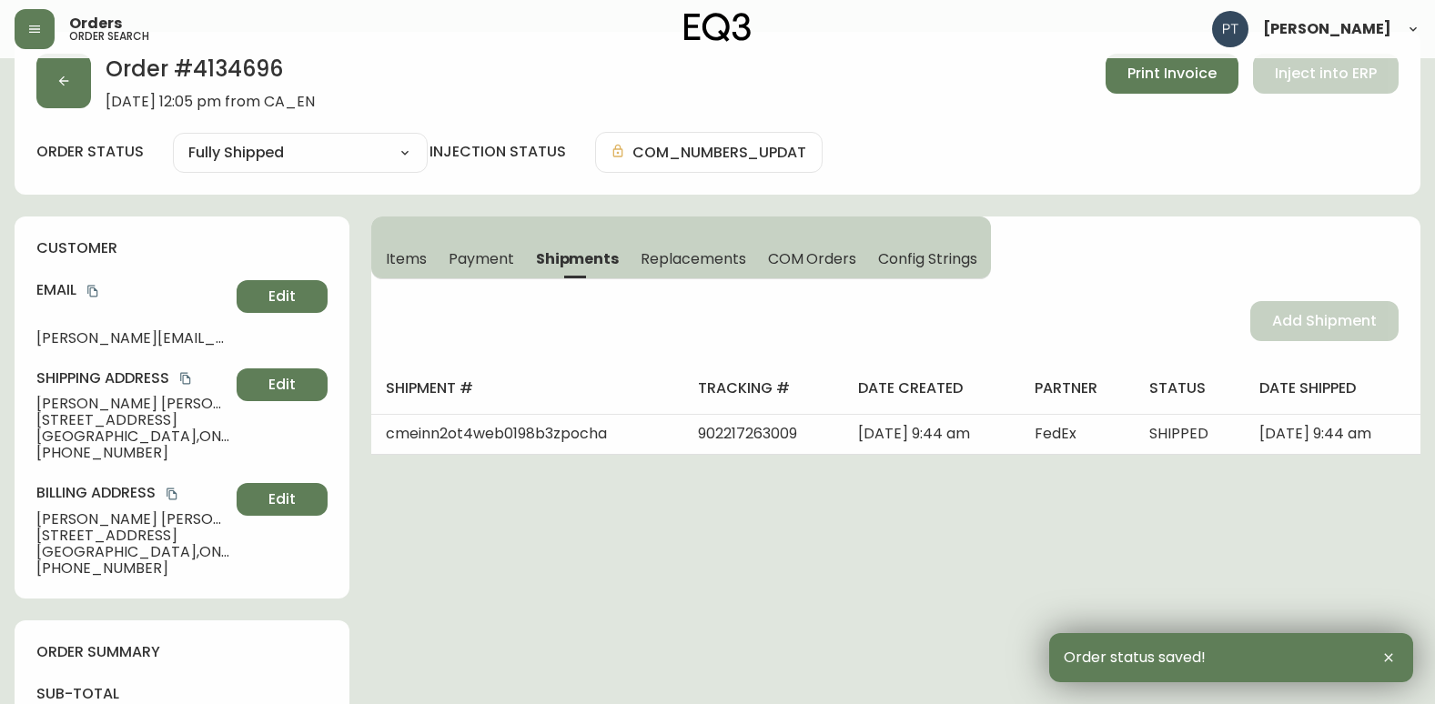
scroll to position [0, 0]
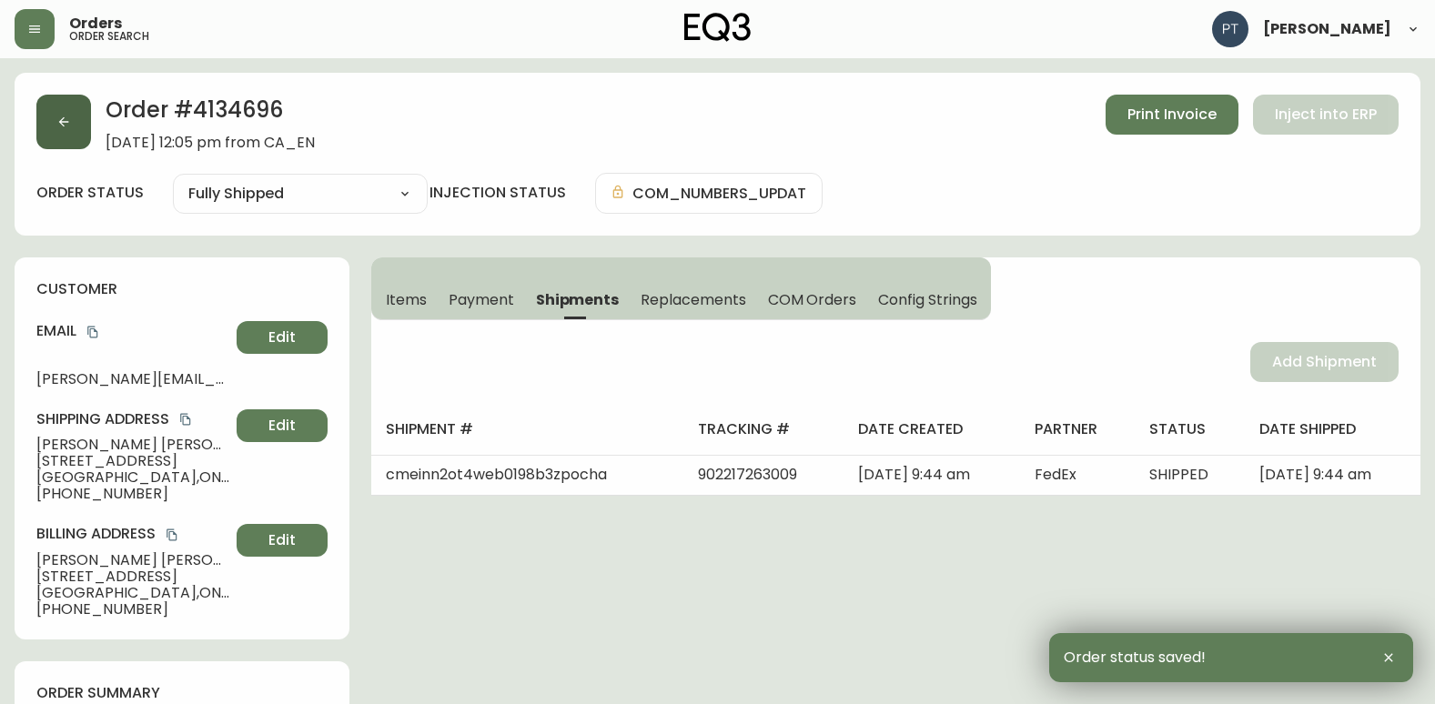
click at [60, 117] on icon "button" at bounding box center [63, 122] width 15 height 15
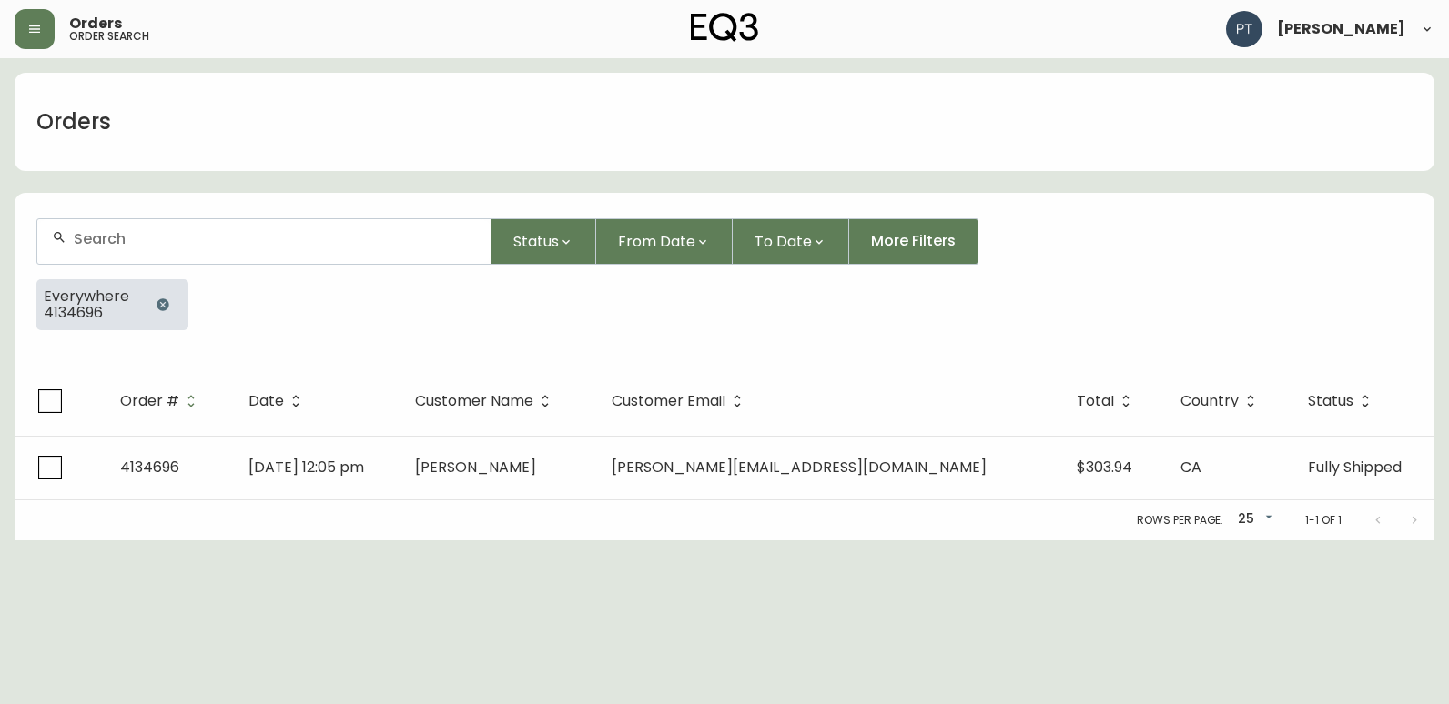
click at [252, 260] on div at bounding box center [263, 241] width 453 height 45
type input "4134702"
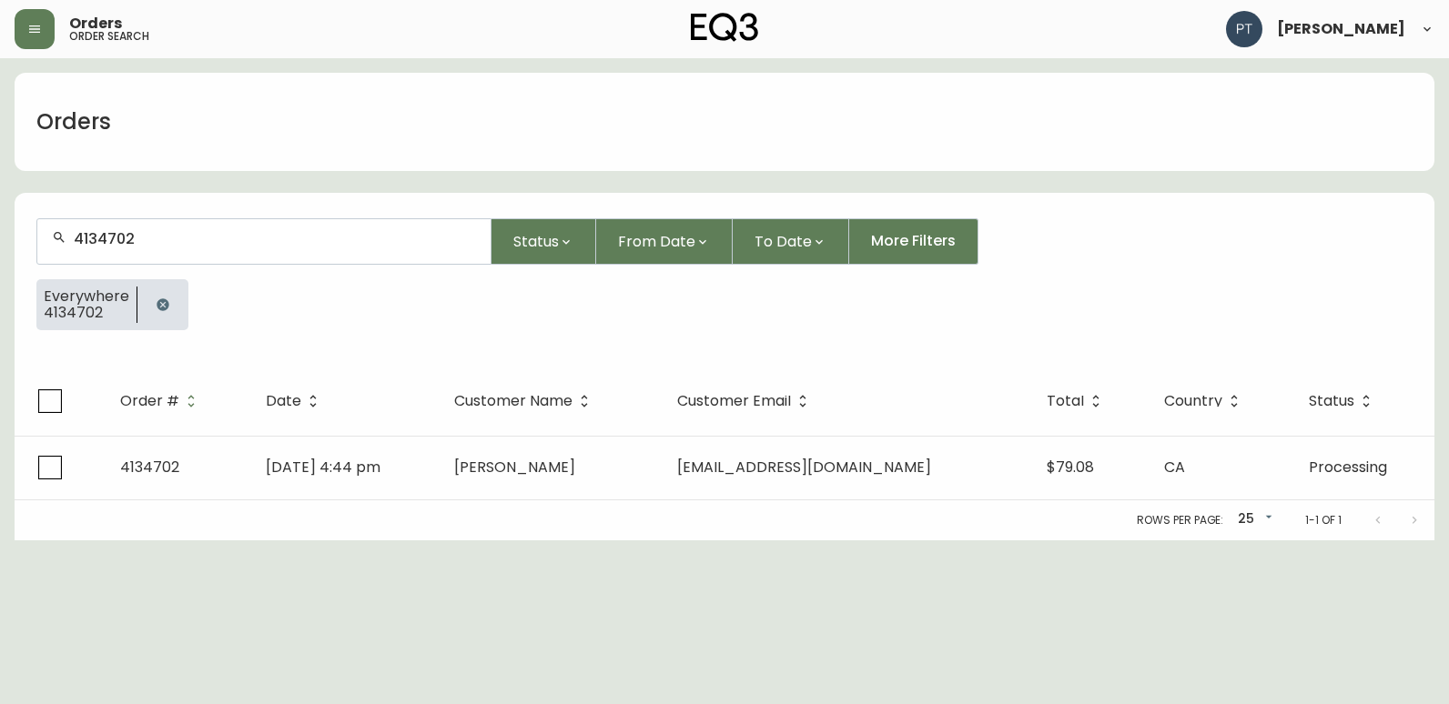
drag, startPoint x: 538, startPoint y: 526, endPoint x: 538, endPoint y: 512, distance: 13.6
click at [538, 521] on div "Rows per page: 25 25 1-1 of 1" at bounding box center [725, 520] width 1420 height 40
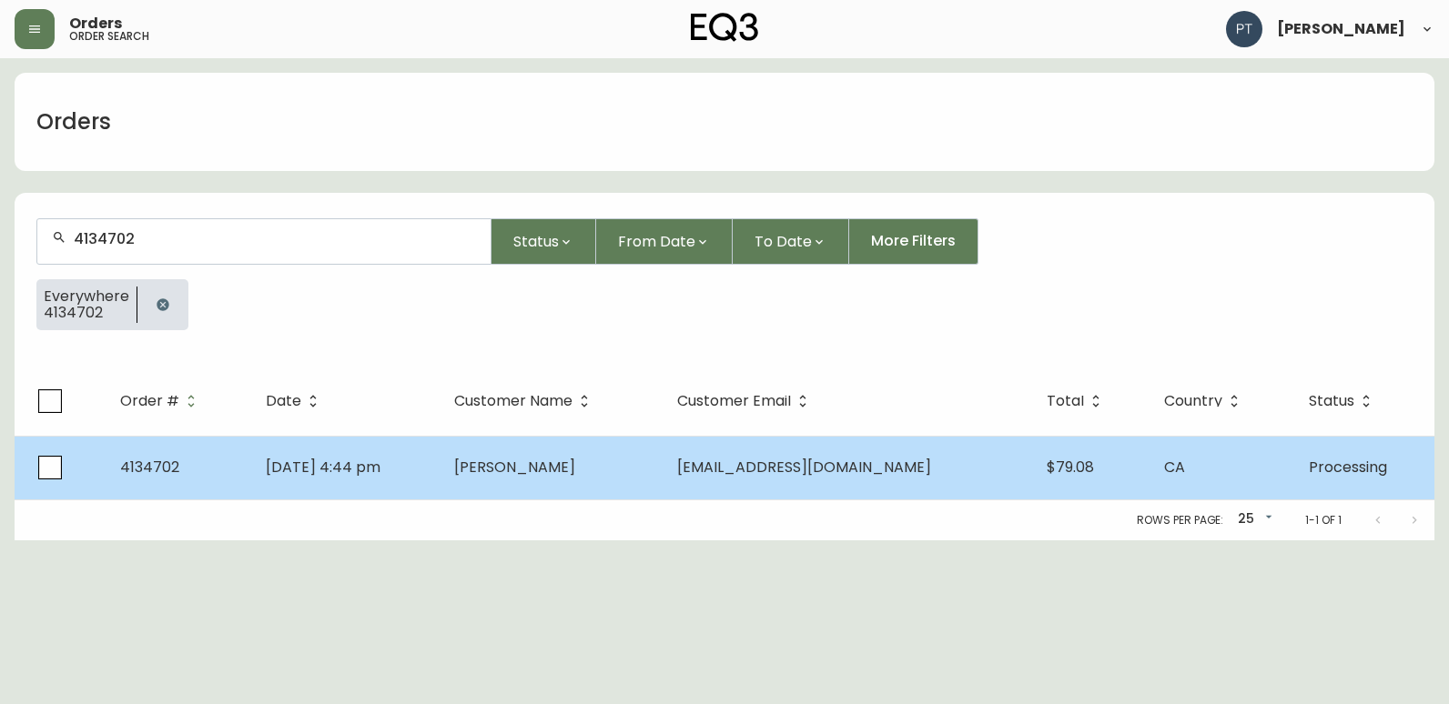
click at [538, 489] on td "[PERSON_NAME]" at bounding box center [551, 468] width 223 height 64
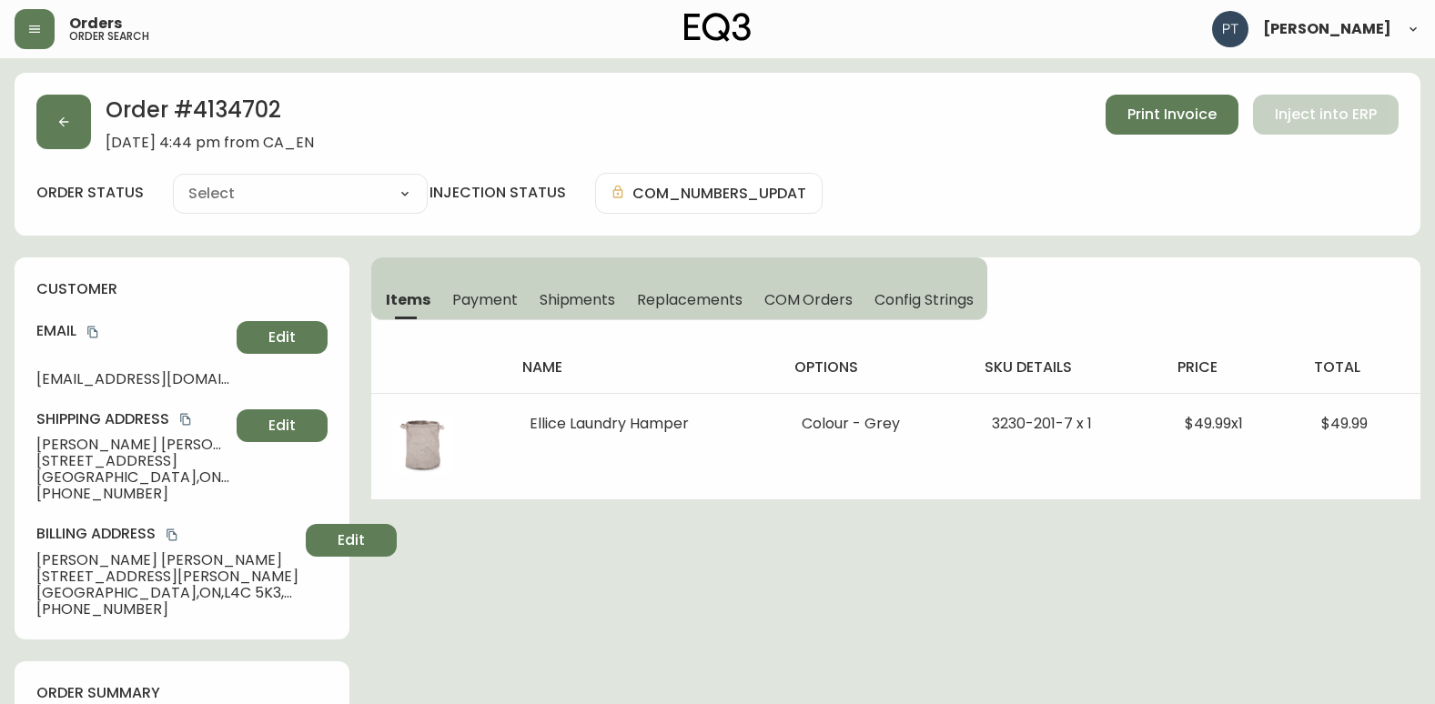
type input "Processing"
click at [580, 291] on button "Shipments" at bounding box center [578, 299] width 98 height 40
select select "PROCESSING"
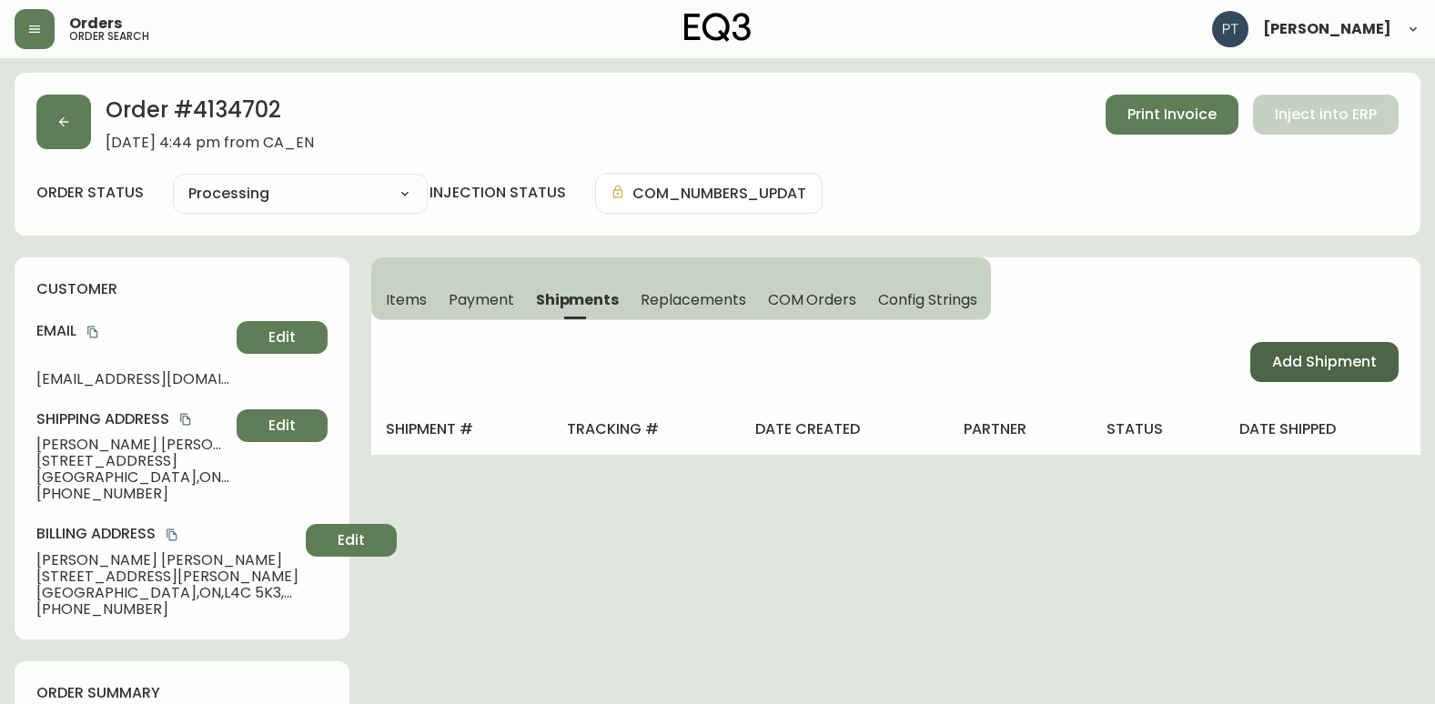
drag, startPoint x: 1315, startPoint y: 369, endPoint x: 1306, endPoint y: 366, distance: 9.5
click at [1313, 368] on span "Add Shipment" at bounding box center [1324, 362] width 105 height 20
select select "PENDING"
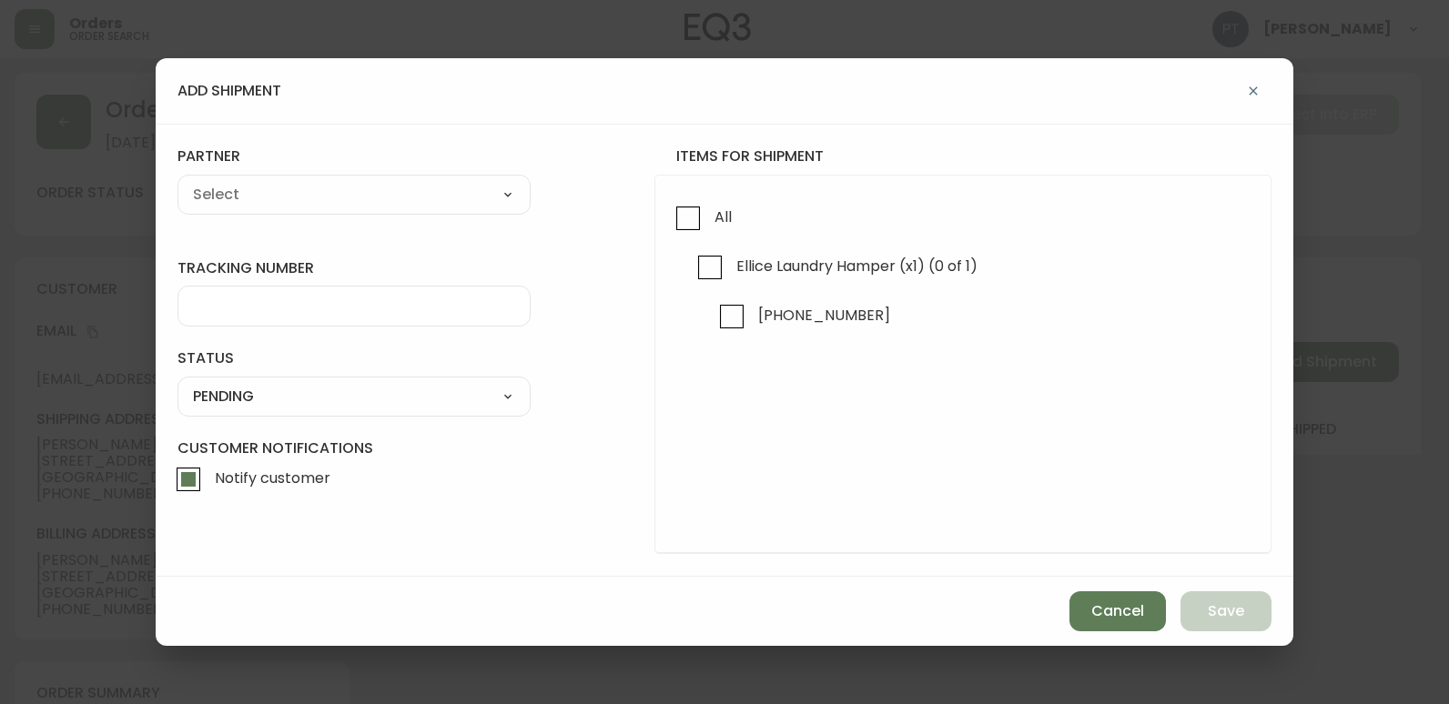
click at [689, 233] on input "All" at bounding box center [688, 218] width 42 height 42
checkbox input "true"
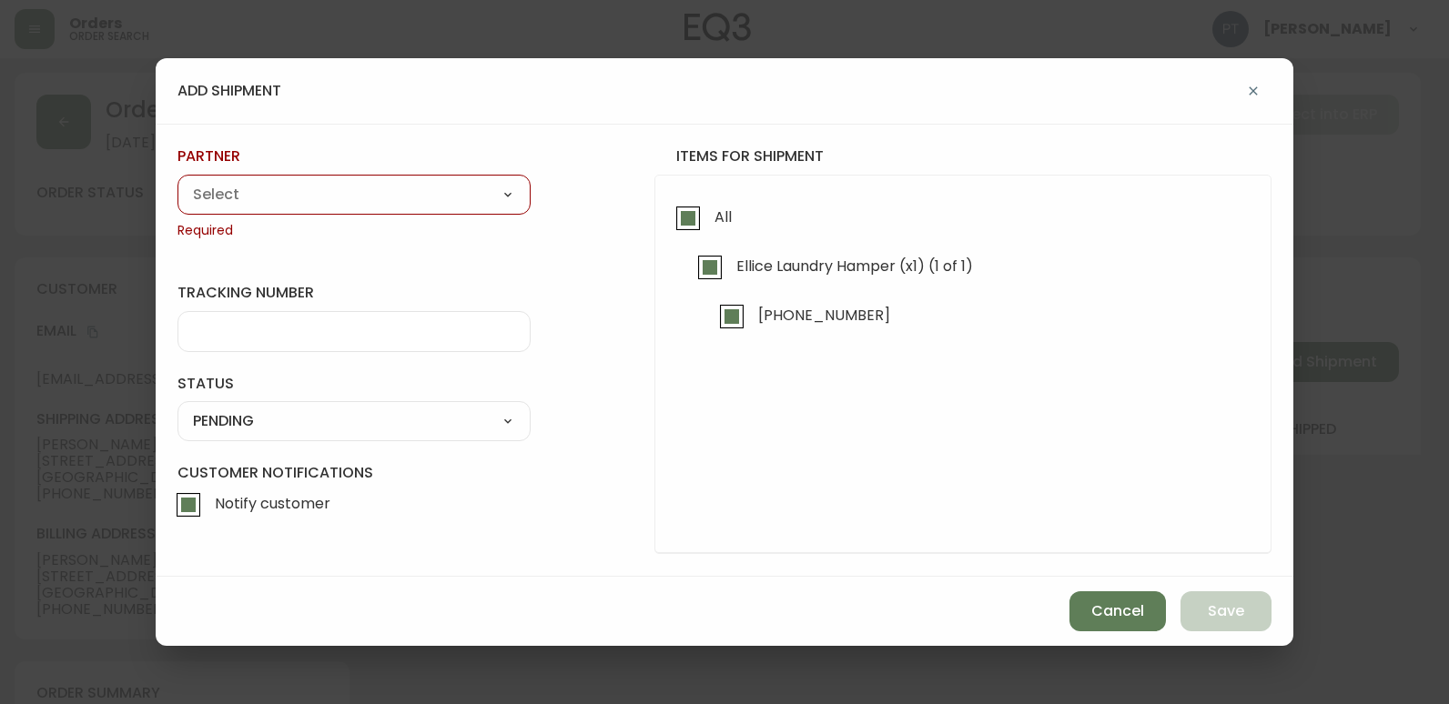
drag, startPoint x: 373, startPoint y: 180, endPoint x: 372, endPoint y: 206, distance: 25.5
click at [373, 181] on select "A Move to Remember LLC ABF Freight Alero [PERSON_NAME] Canada Post CDS Ceva Log…" at bounding box center [353, 194] width 353 height 27
select select "cjy0a9taa01x001669l98m63c"
click at [177, 181] on select "A Move to Remember LLC ABF Freight Alero [PERSON_NAME] Canada Post CDS Ceva Log…" at bounding box center [353, 194] width 353 height 27
type input "FedEx"
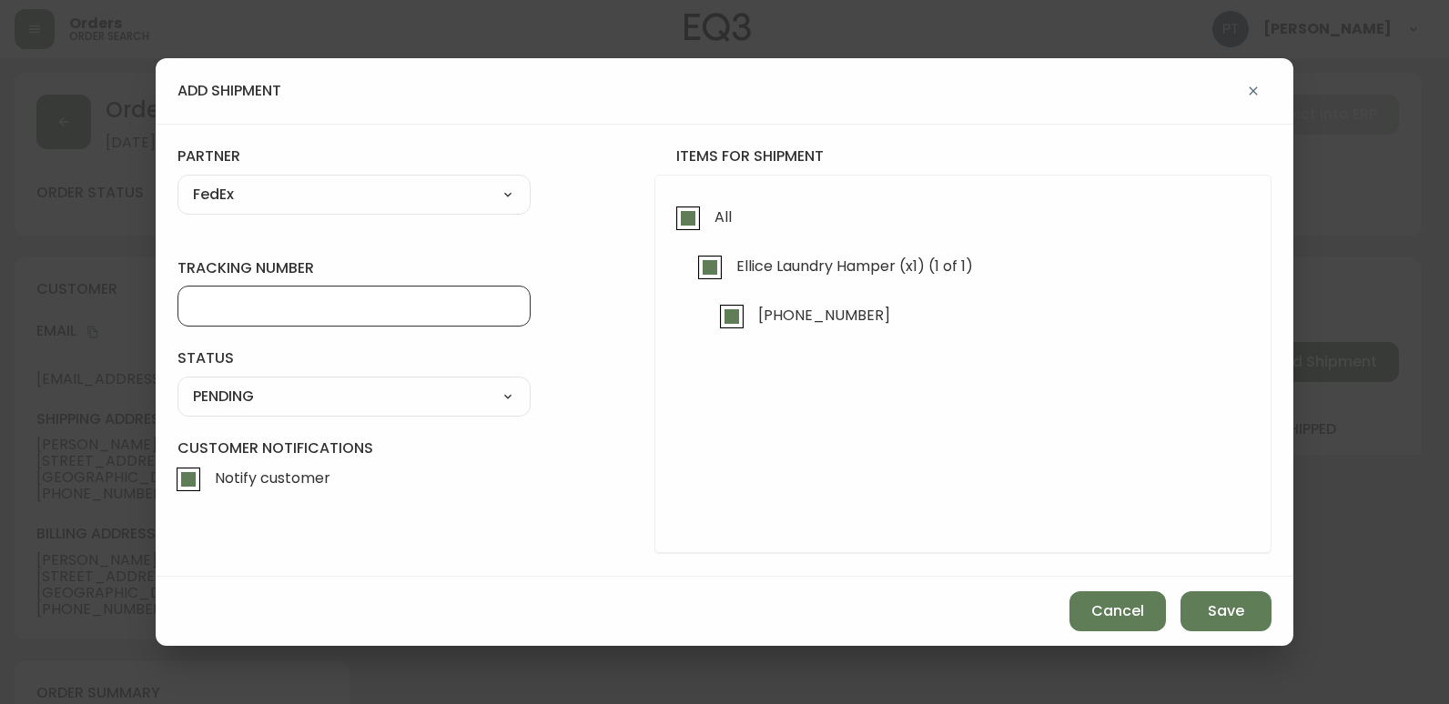
click at [369, 308] on input "tracking number" at bounding box center [354, 306] width 322 height 17
type input "902217263010"
click at [402, 408] on select "SHIPPED PENDING CANCELLED" at bounding box center [353, 396] width 353 height 27
click at [177, 383] on select "SHIPPED PENDING CANCELLED" at bounding box center [353, 396] width 353 height 27
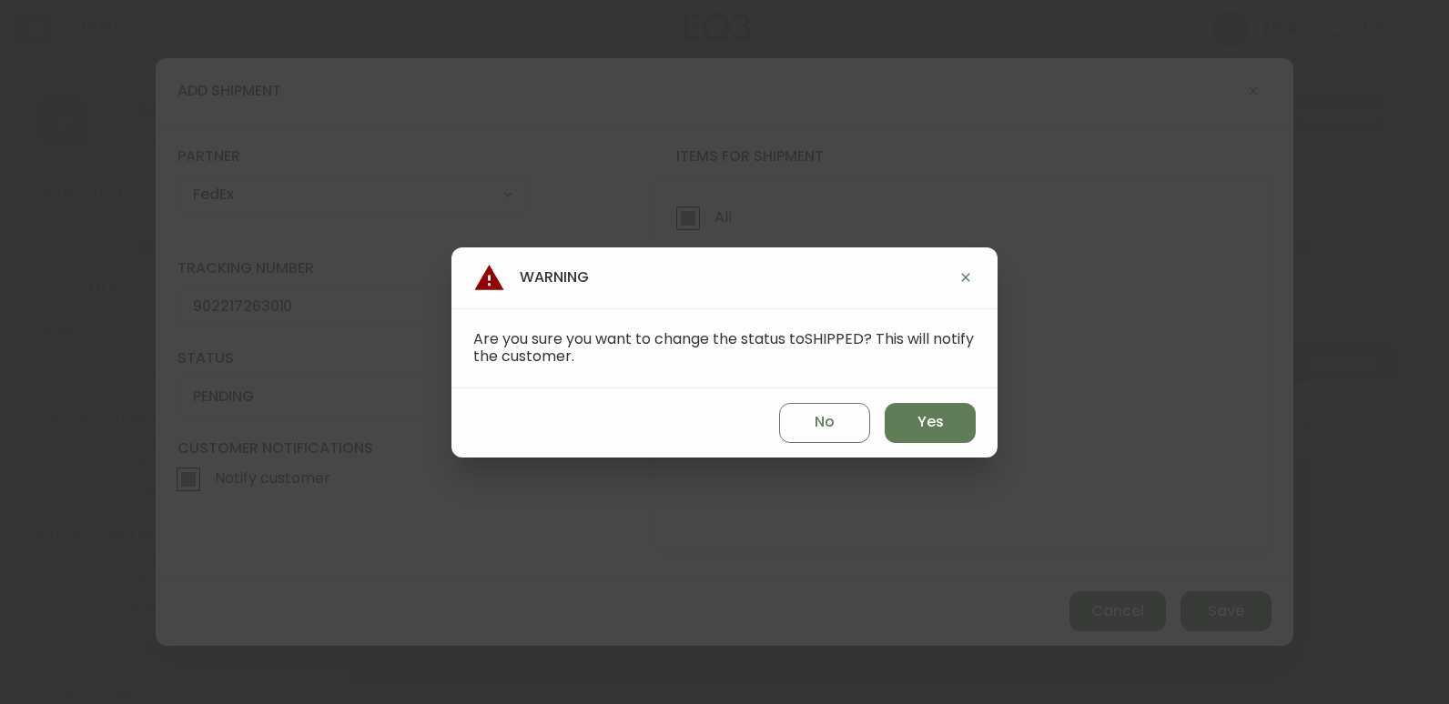
select select "PENDING"
click at [951, 413] on button "Yes" at bounding box center [929, 423] width 91 height 40
type input "SHIPPED"
select select "SHIPPED"
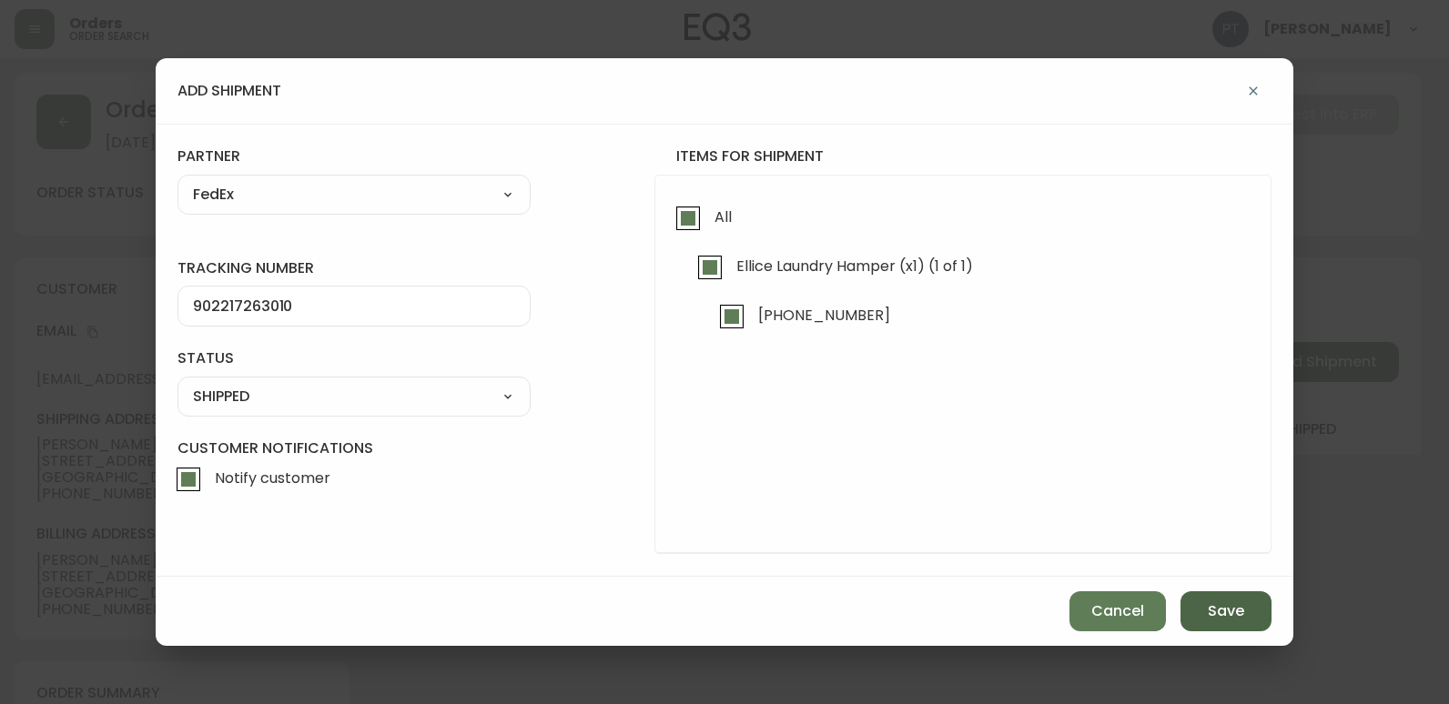
click at [1222, 608] on span "Save" at bounding box center [1226, 611] width 36 height 20
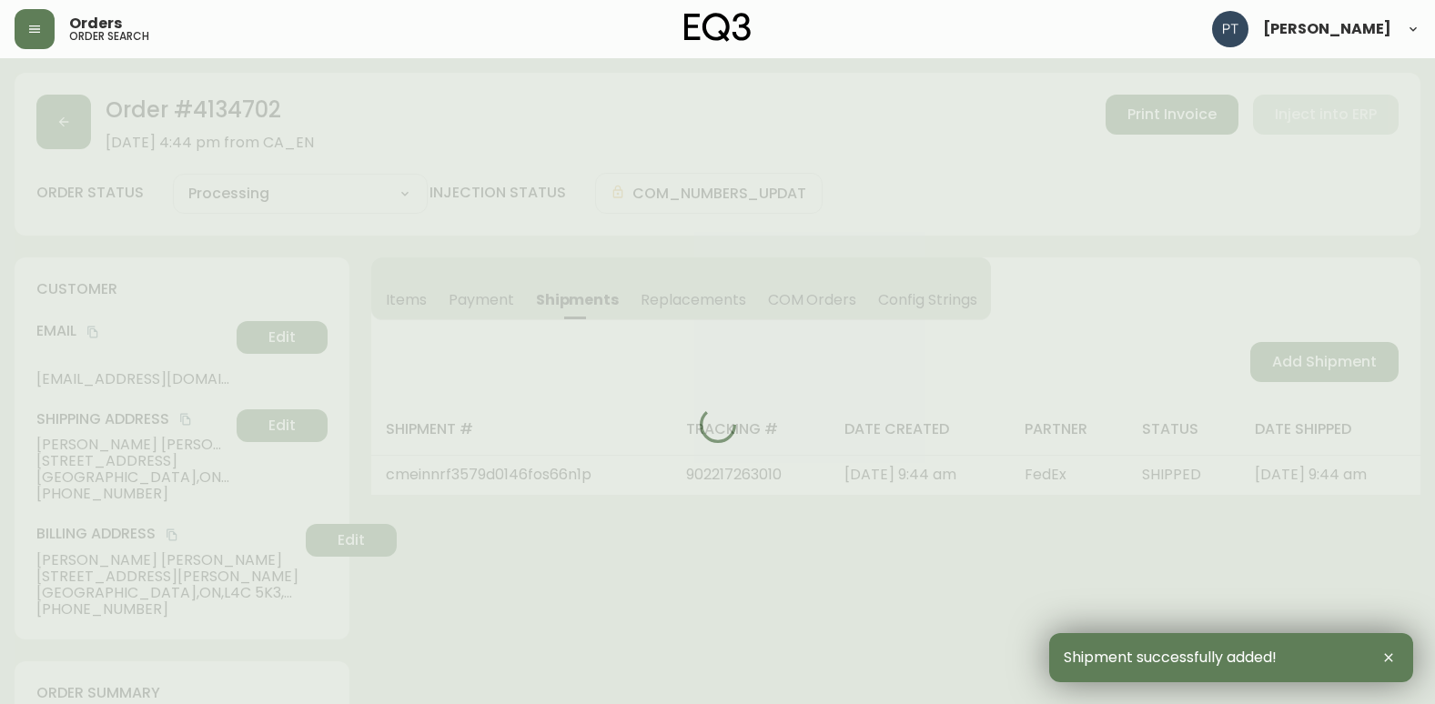
type input "Fully Shipped"
select select "FULLY_SHIPPED"
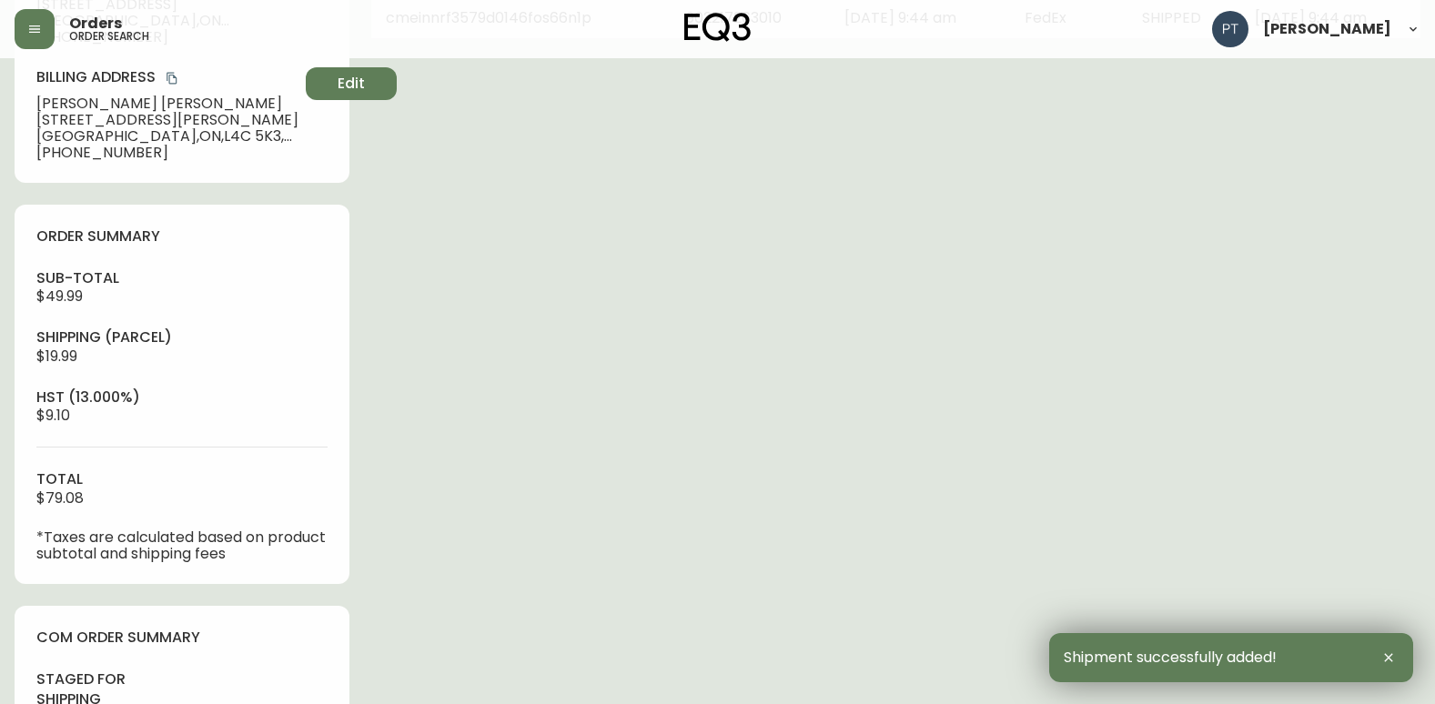
scroll to position [728, 0]
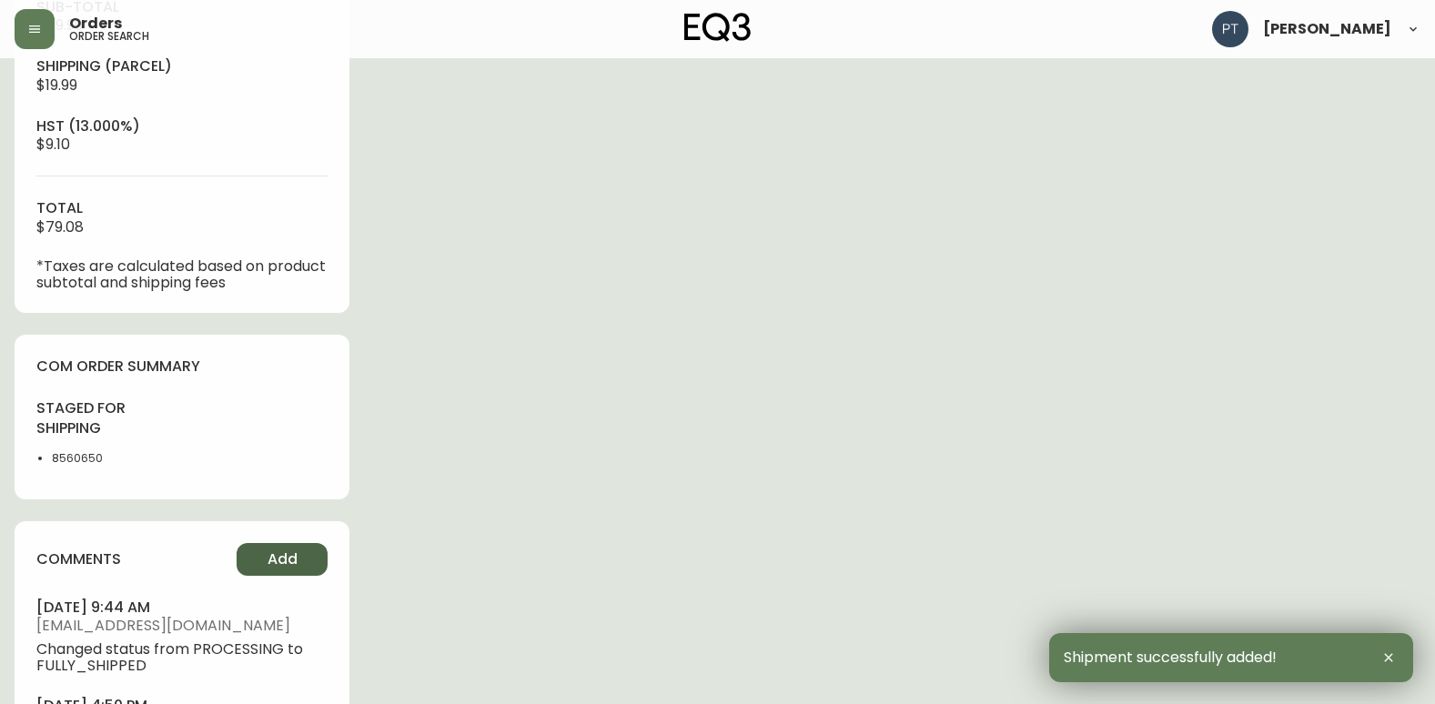
click at [277, 547] on button "Add" at bounding box center [282, 559] width 91 height 33
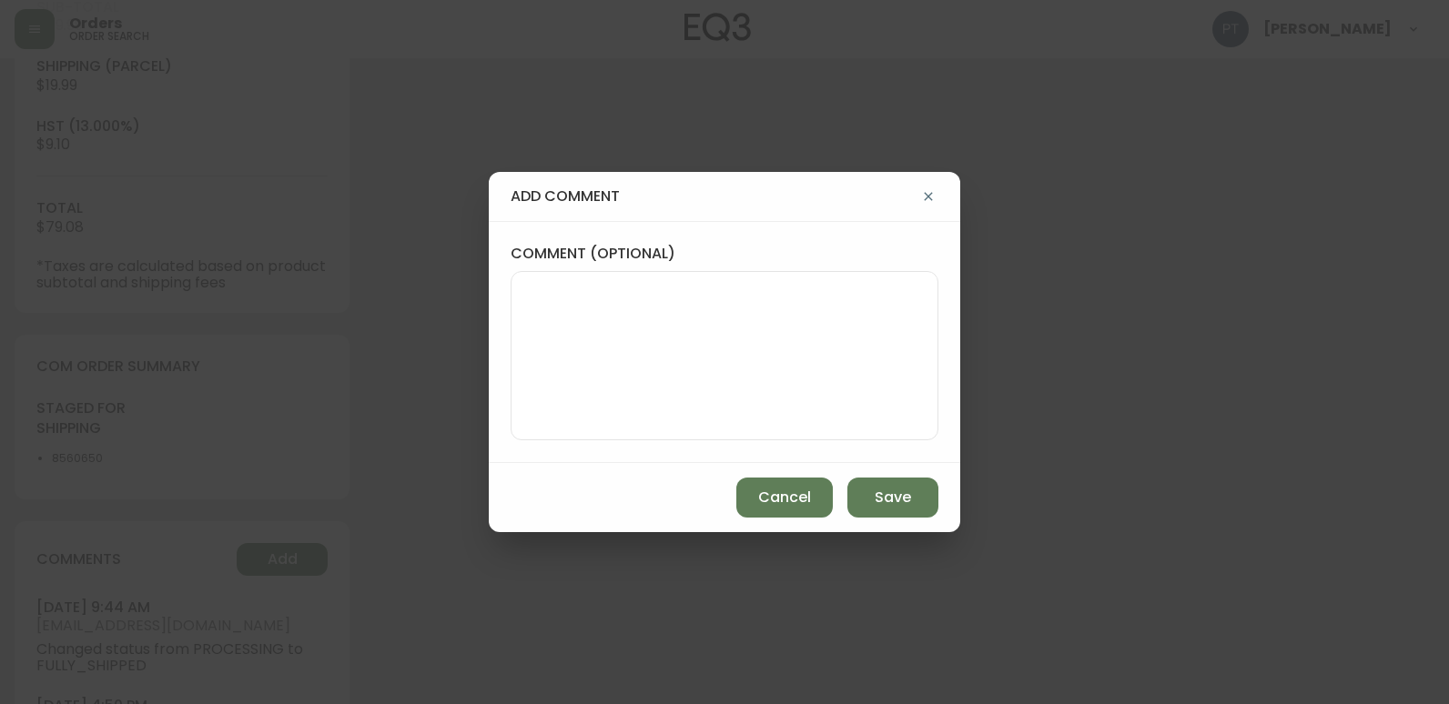
click at [757, 318] on textarea "comment (optional)" at bounding box center [724, 356] width 397 height 146
type textarea "CH"
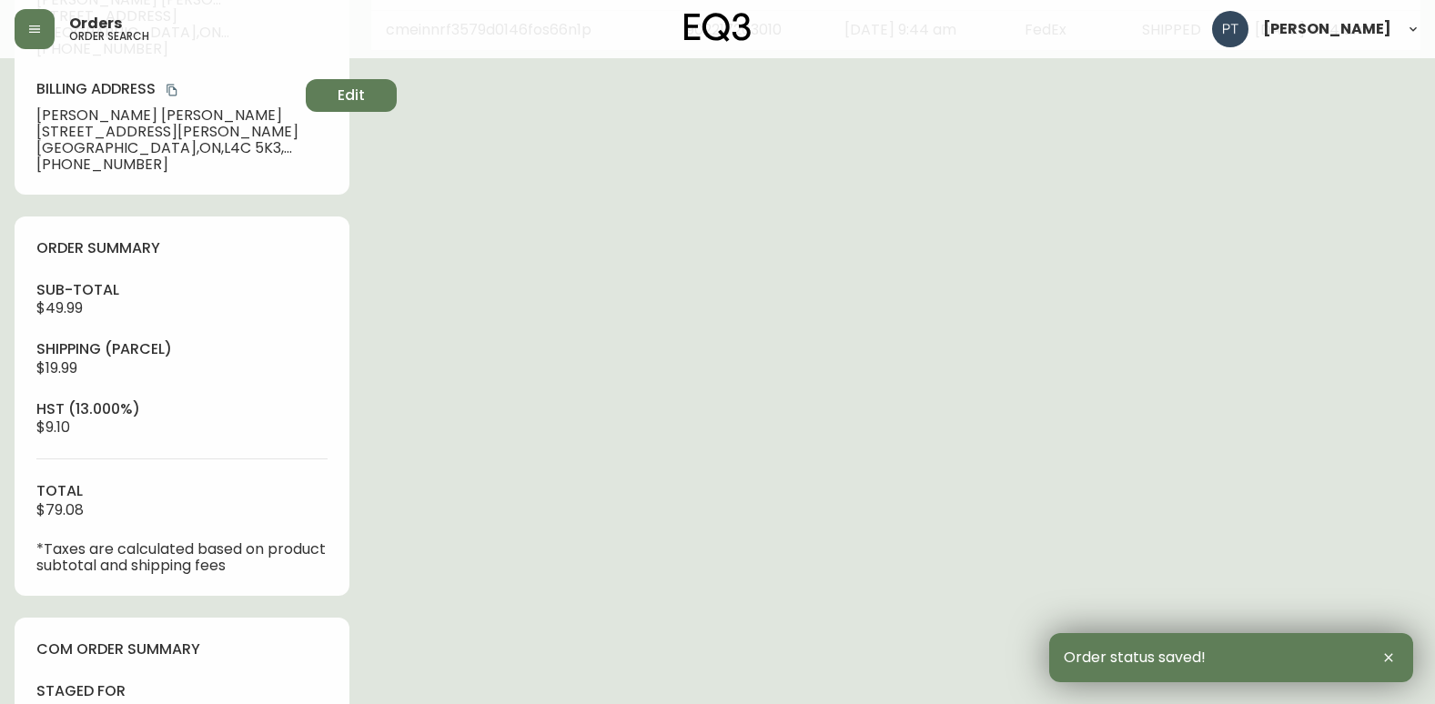
scroll to position [0, 0]
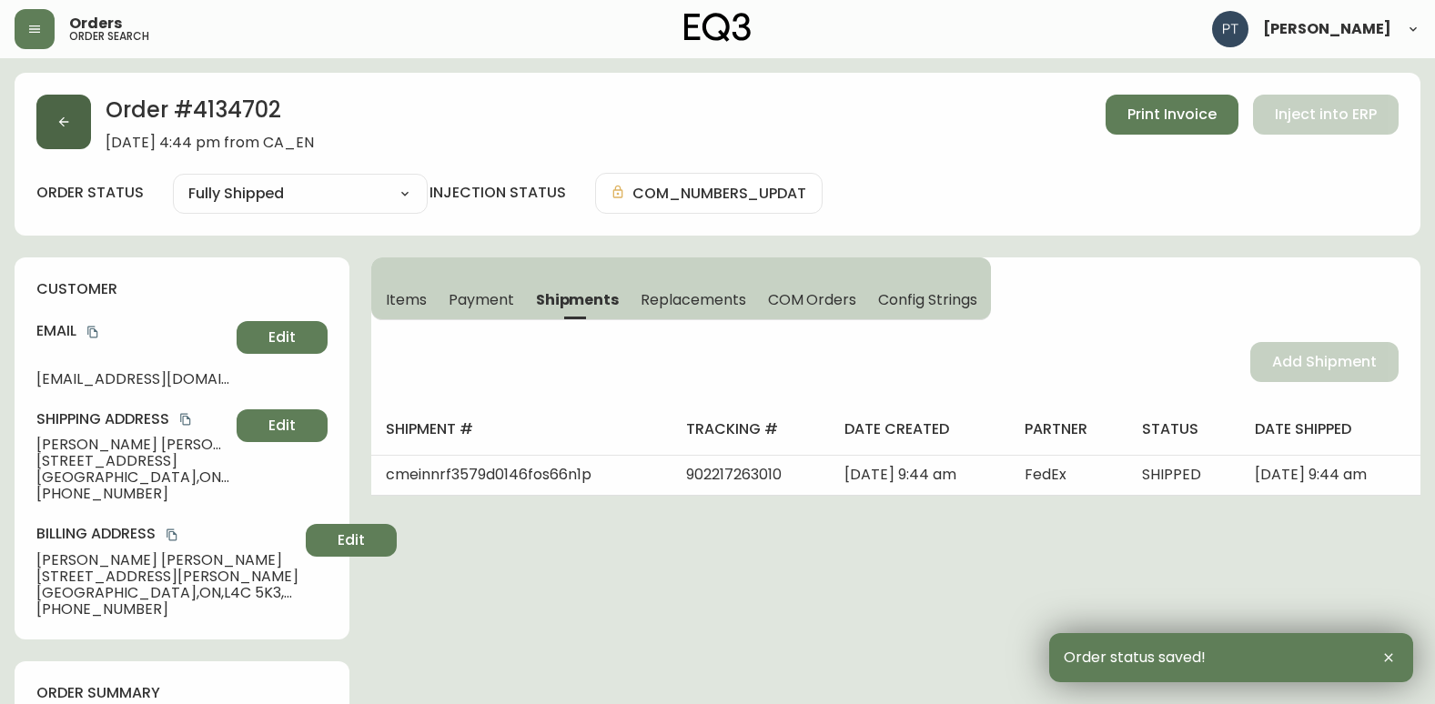
click at [45, 117] on button "button" at bounding box center [63, 122] width 55 height 55
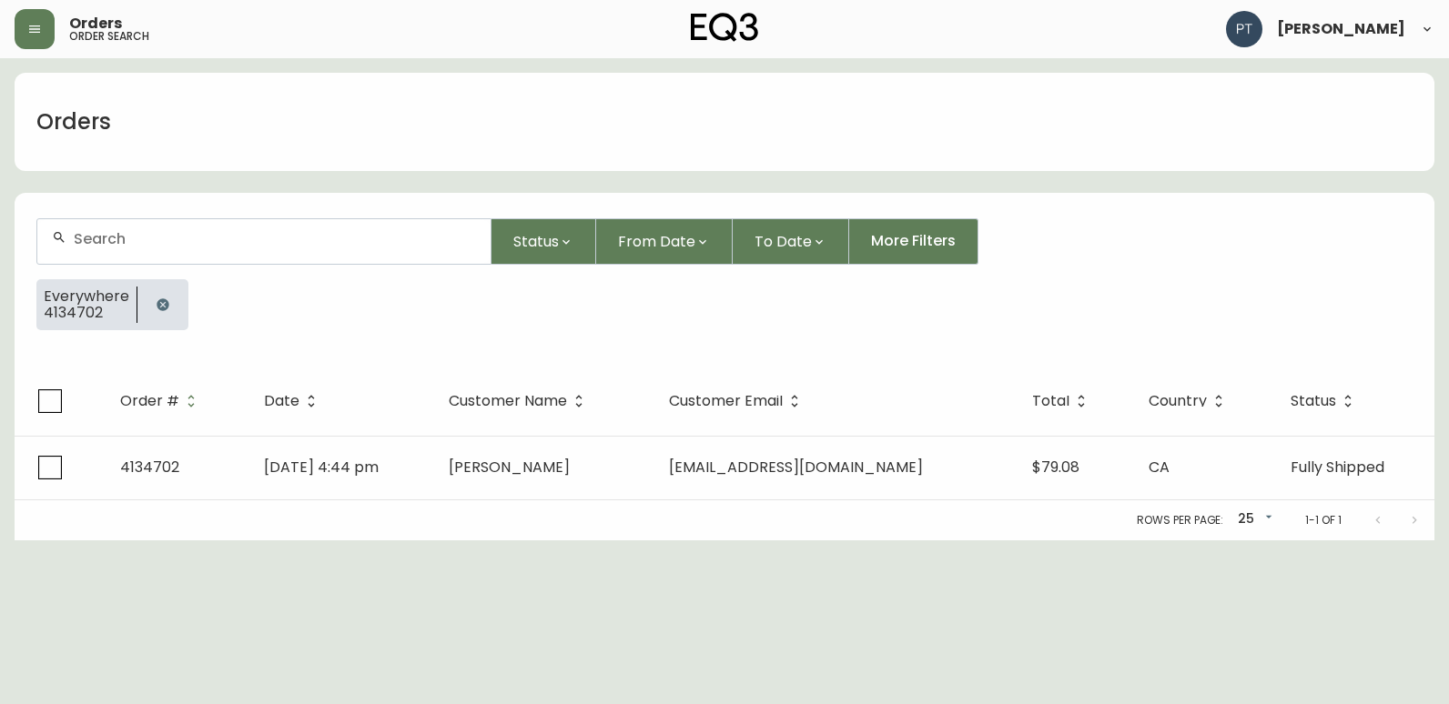
click at [214, 257] on div at bounding box center [263, 241] width 453 height 45
type input "4134707"
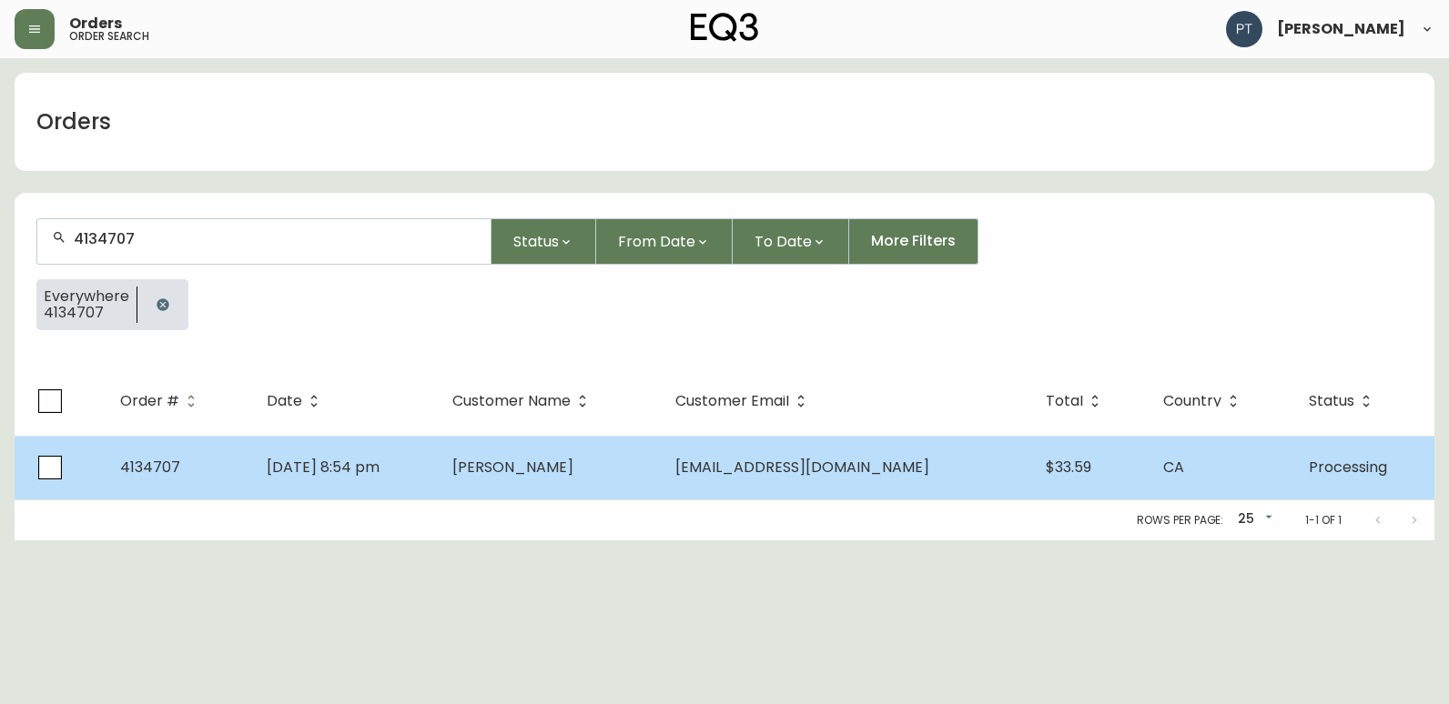
click at [419, 473] on td "[DATE] 8:54 pm" at bounding box center [345, 468] width 186 height 64
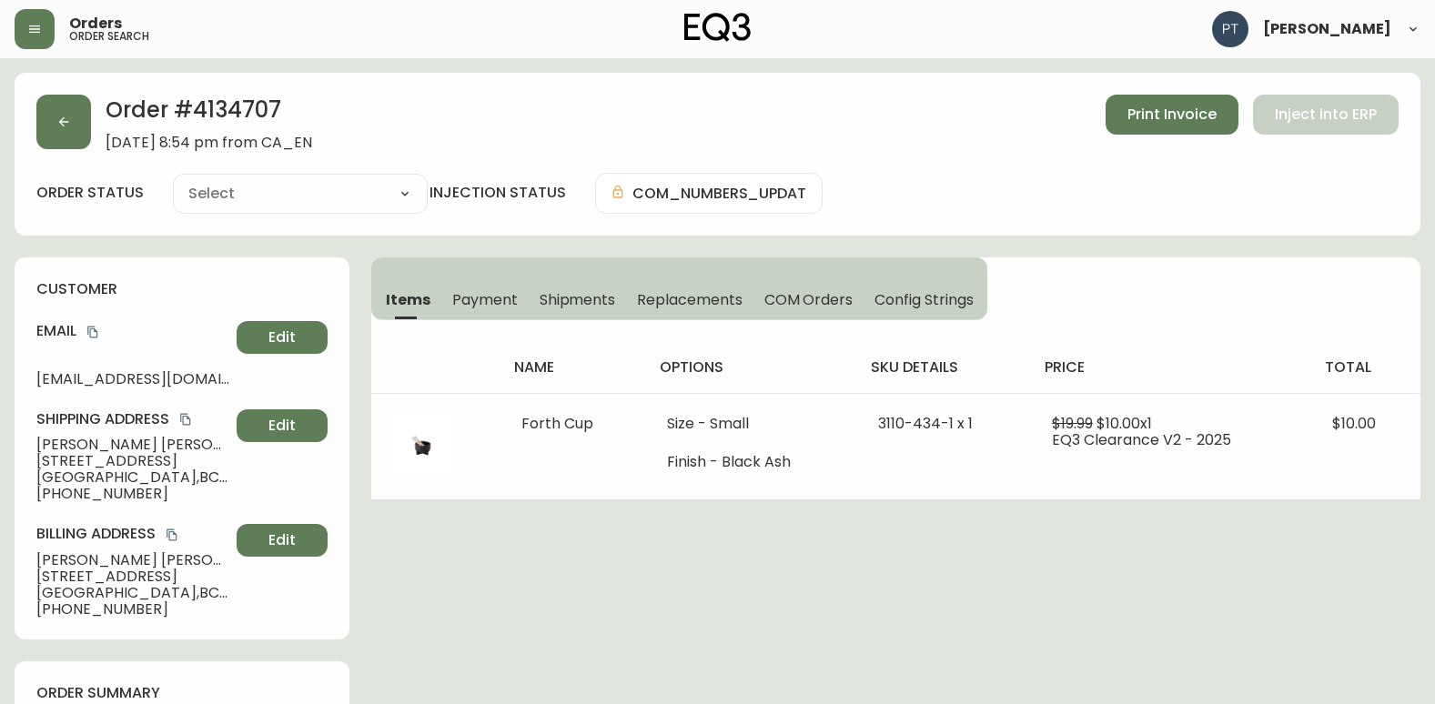
type input "Processing"
select select "PROCESSING"
click at [587, 290] on span "Shipments" at bounding box center [578, 299] width 76 height 19
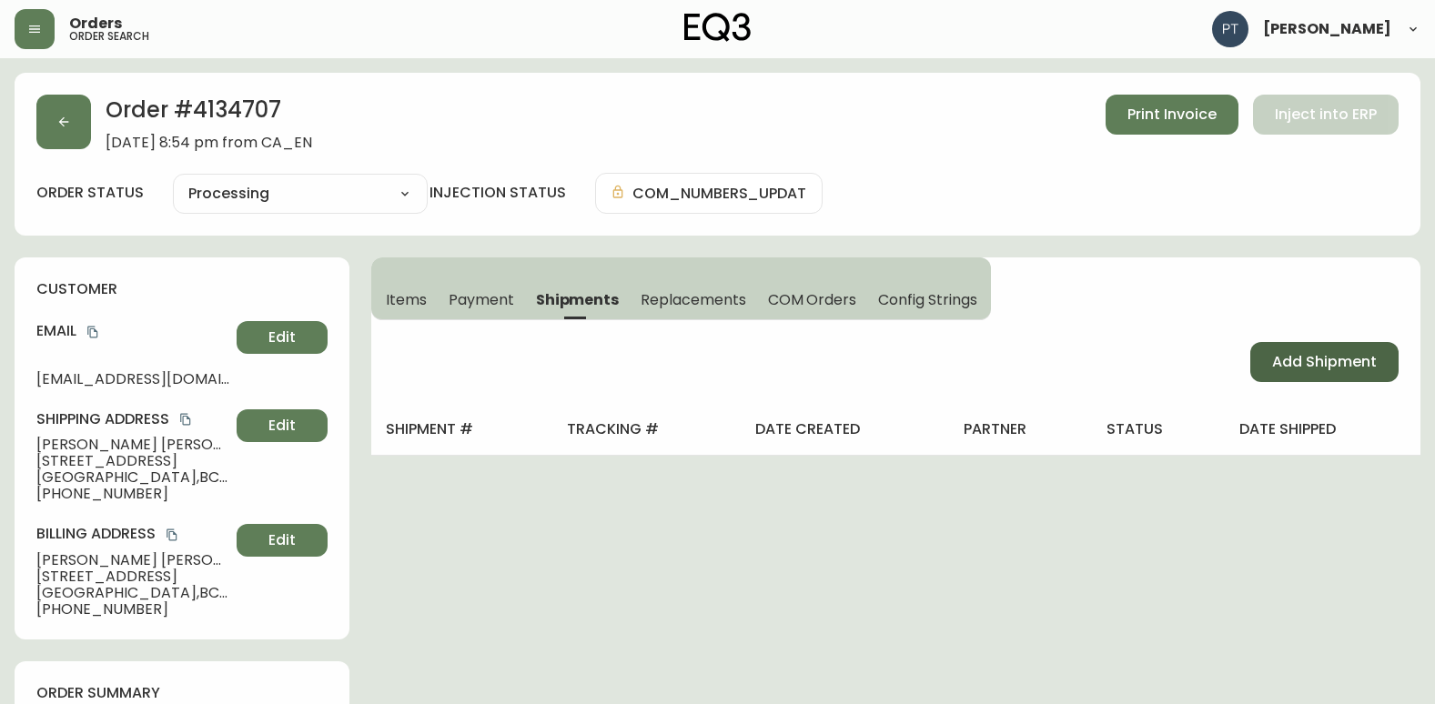
click at [1338, 367] on span "Add Shipment" at bounding box center [1324, 362] width 105 height 20
select select "PENDING"
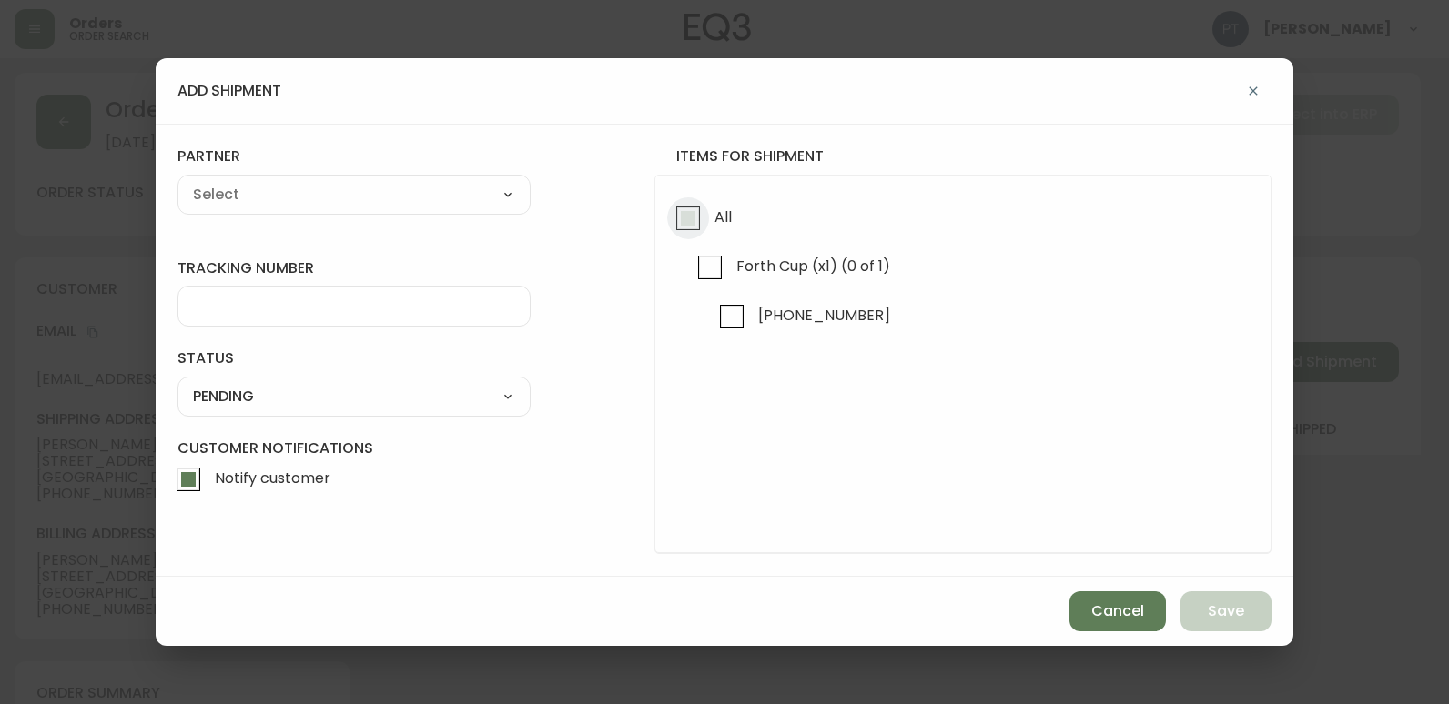
click at [682, 209] on input "All" at bounding box center [688, 218] width 42 height 42
checkbox input "true"
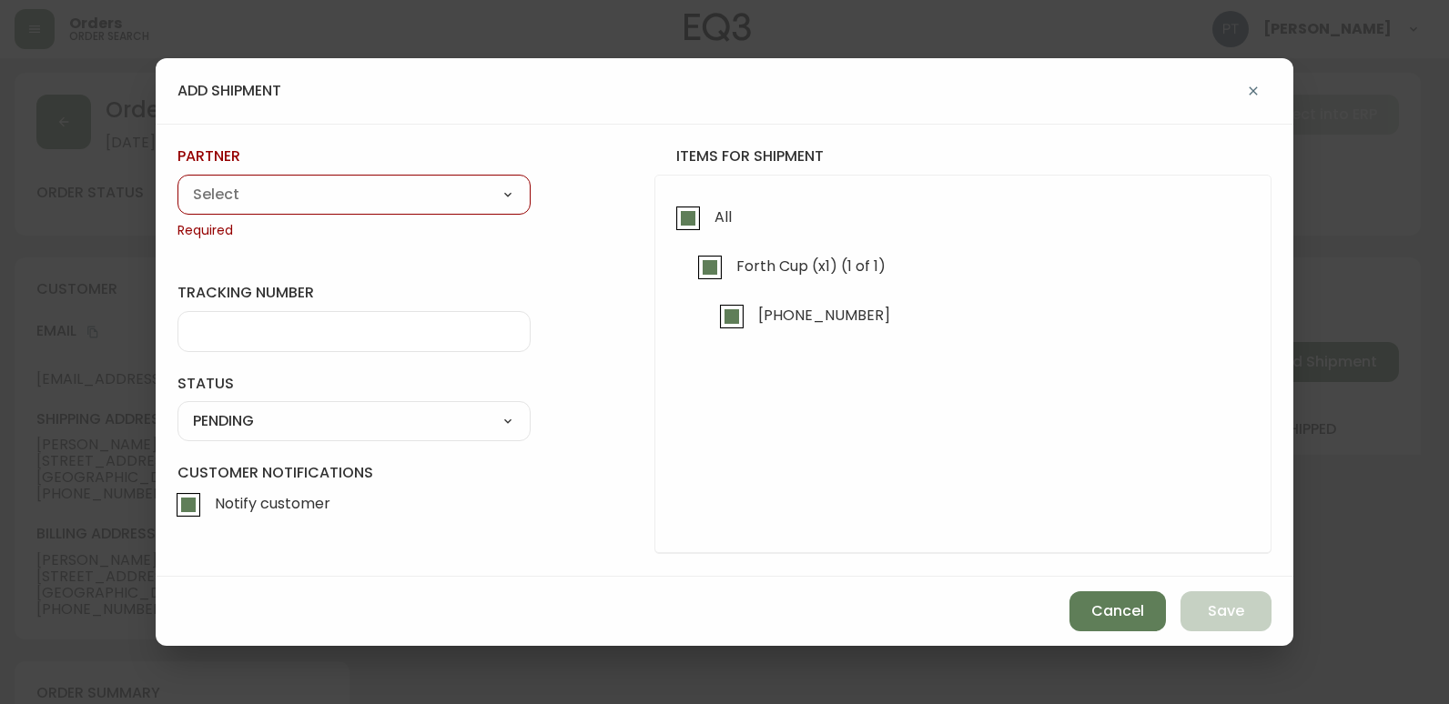
click at [405, 204] on select "A Move to Remember LLC ABF Freight Alero [PERSON_NAME] Canada Post CDS Ceva Log…" at bounding box center [353, 194] width 353 height 27
select select "cjy0a9taa01x001669l98m63c"
click at [177, 181] on select "A Move to Remember LLC ABF Freight Alero [PERSON_NAME] Canada Post CDS Ceva Log…" at bounding box center [353, 194] width 353 height 27
type input "FedEx"
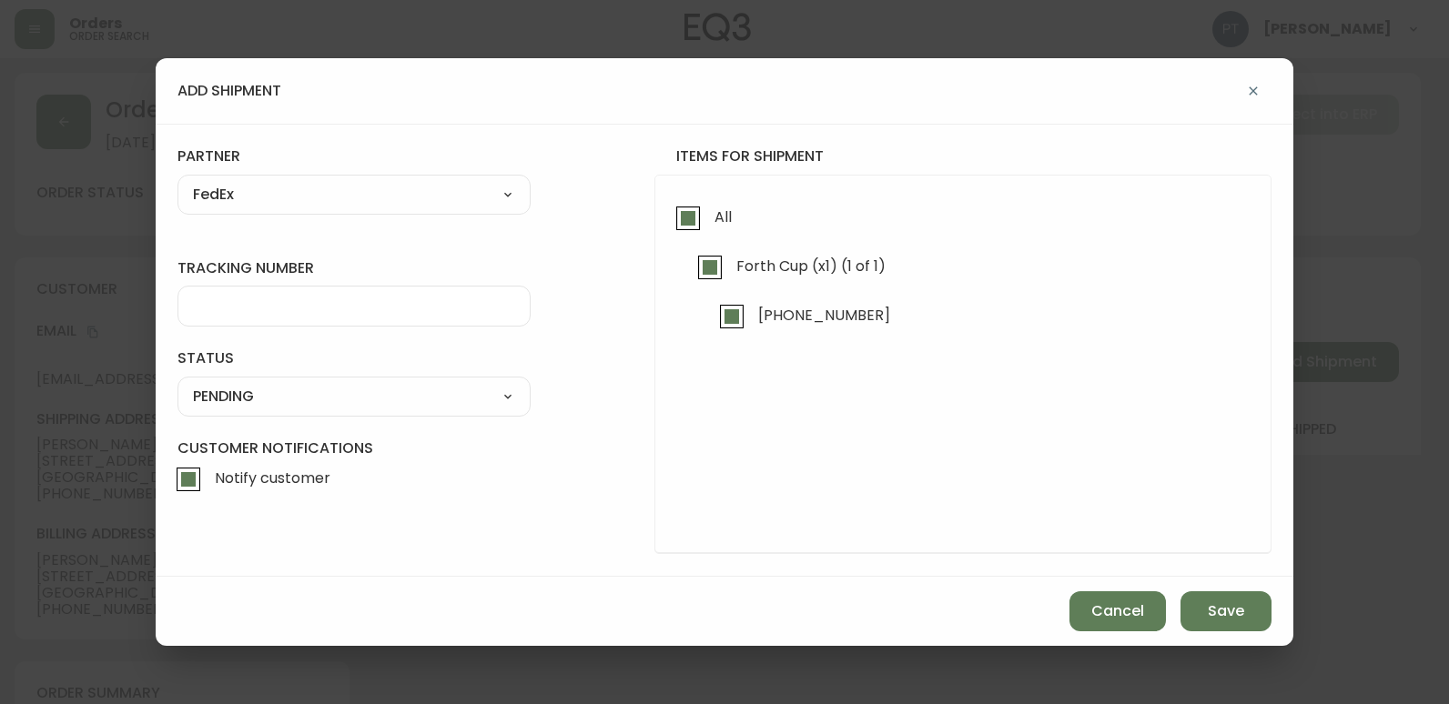
click at [426, 308] on input "tracking number" at bounding box center [354, 306] width 322 height 17
type input "902217263020"
drag, startPoint x: 427, startPoint y: 380, endPoint x: 427, endPoint y: 395, distance: 14.6
click at [427, 383] on div "SHIPPED PENDING CANCELLED" at bounding box center [353, 397] width 353 height 40
click at [427, 399] on select "SHIPPED PENDING CANCELLED" at bounding box center [353, 396] width 353 height 27
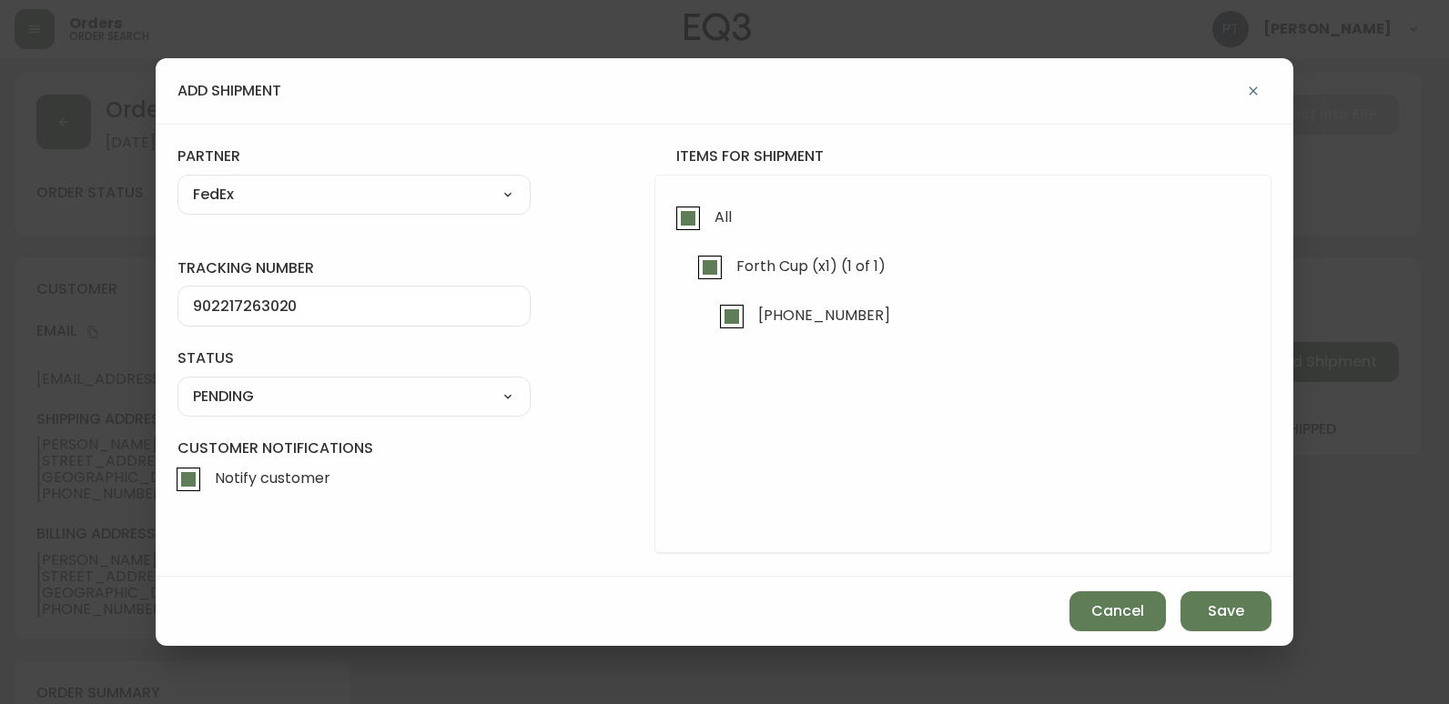
click at [177, 383] on select "SHIPPED PENDING CANCELLED" at bounding box center [353, 396] width 353 height 27
select select "PENDING"
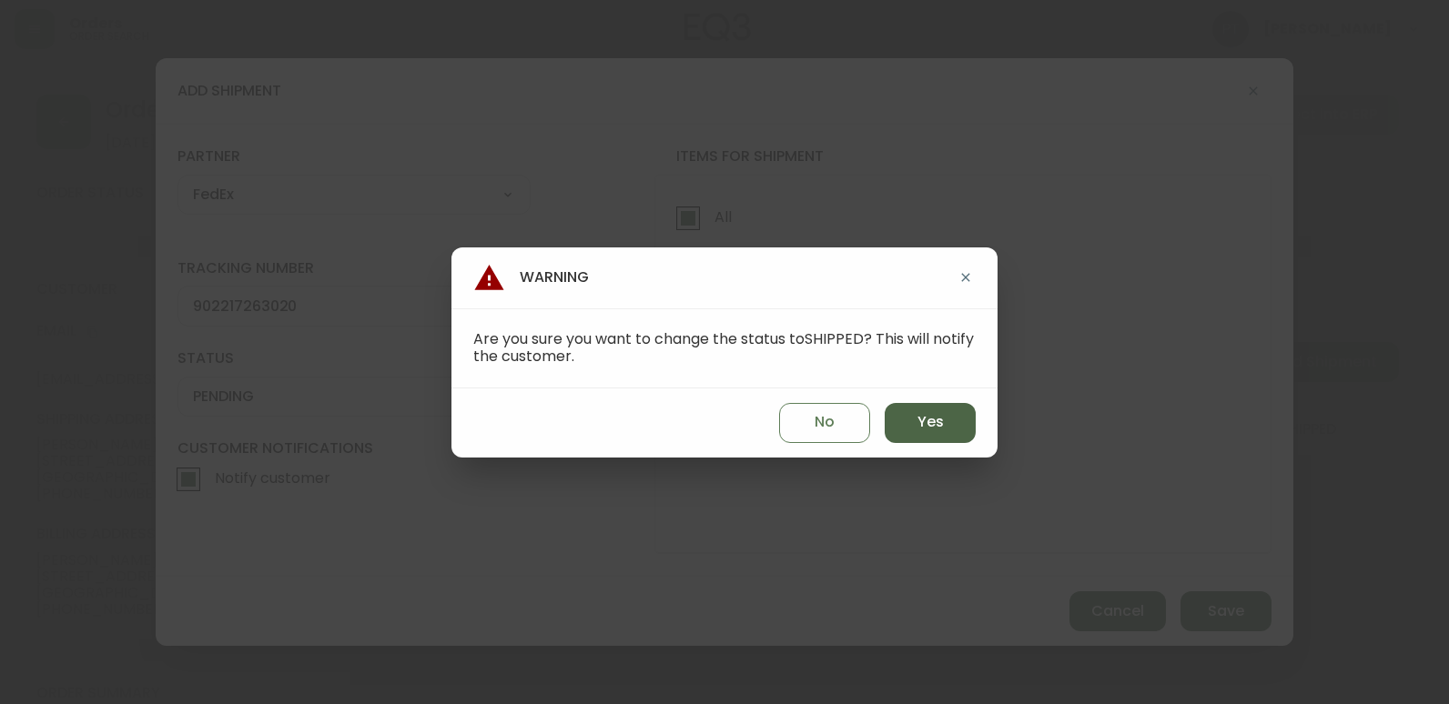
click at [890, 419] on button "Yes" at bounding box center [929, 423] width 91 height 40
type input "SHIPPED"
select select "SHIPPED"
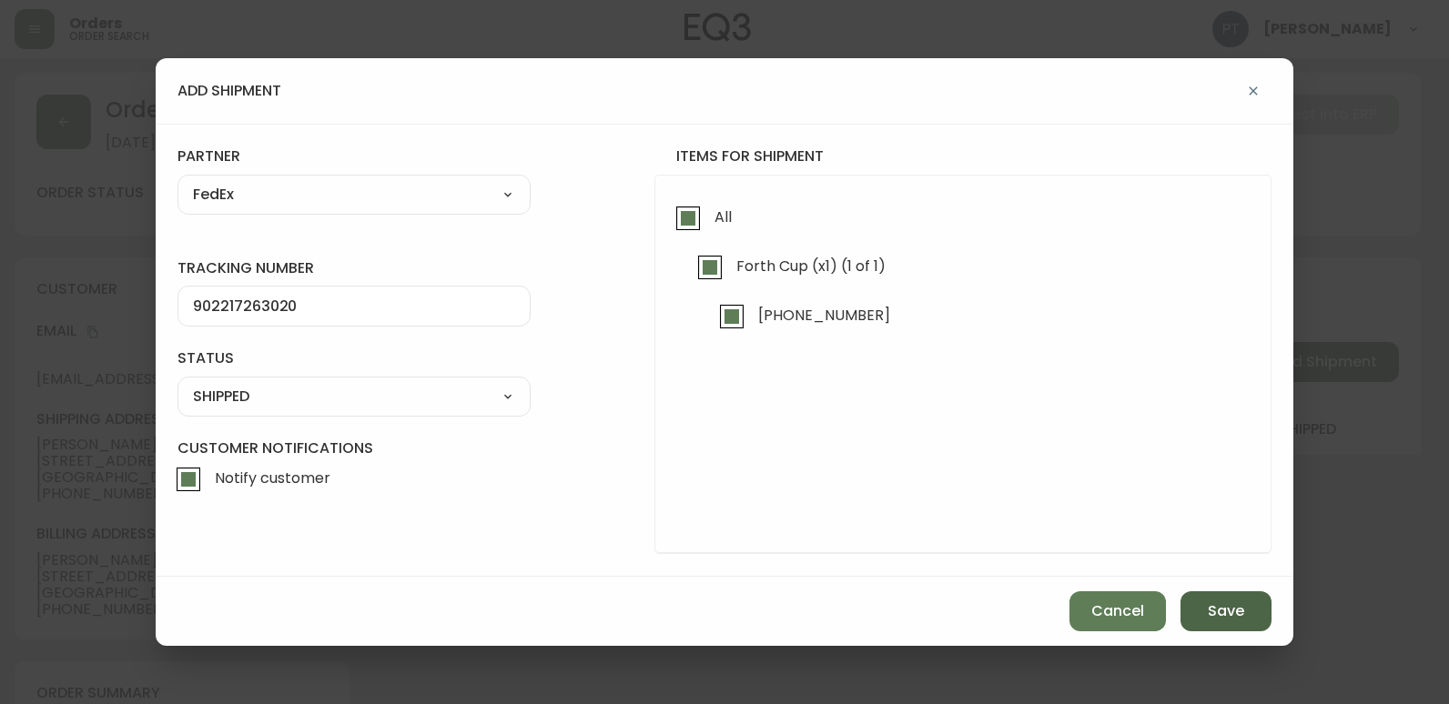
click at [1248, 623] on button "Save" at bounding box center [1225, 611] width 91 height 40
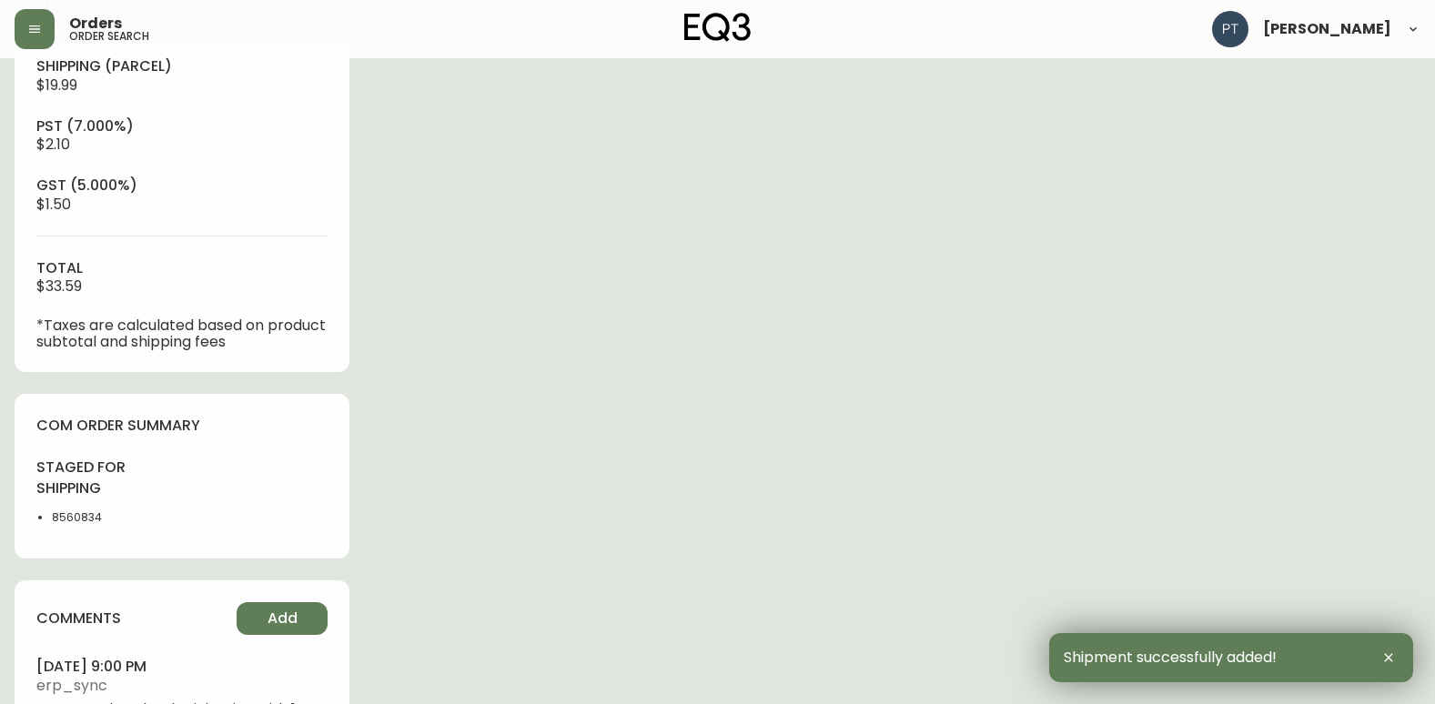
type input "Fully Shipped"
select select "FULLY_SHIPPED"
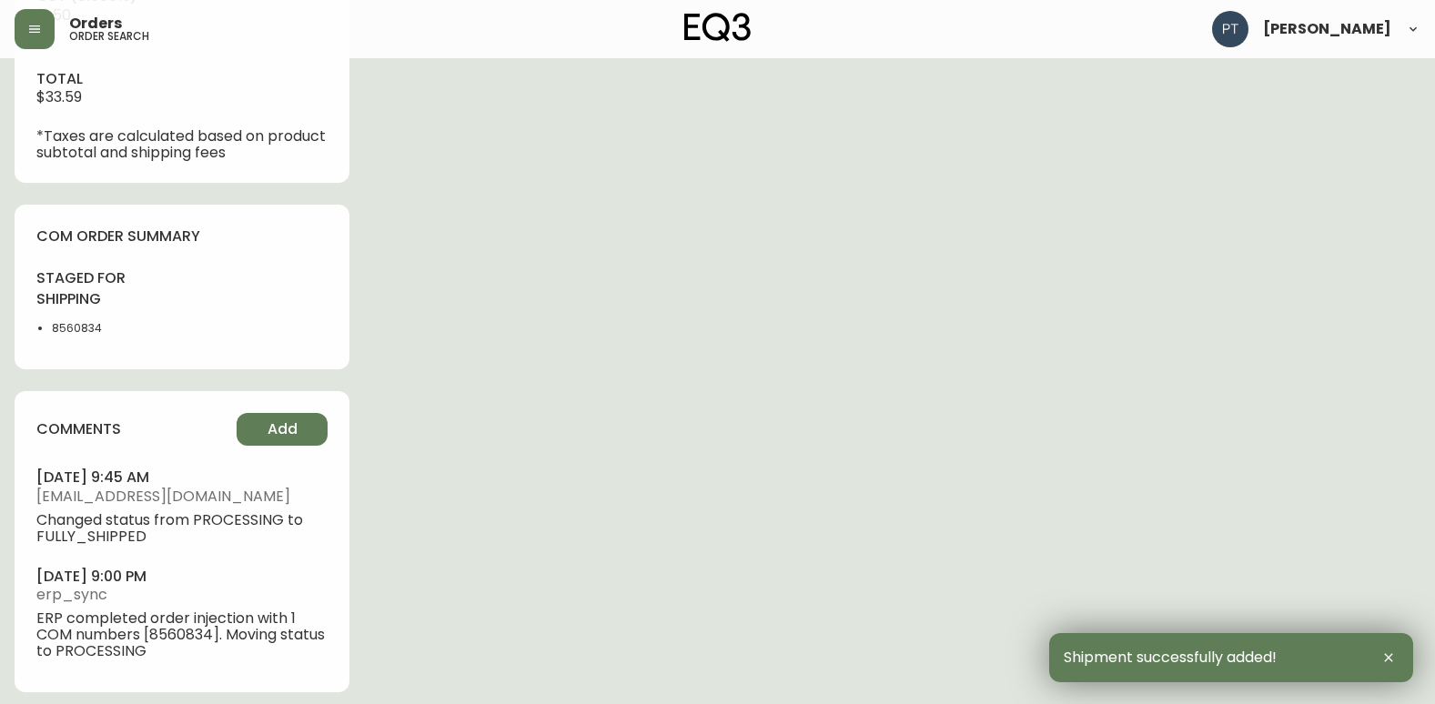
scroll to position [920, 0]
click at [325, 423] on button "Add" at bounding box center [282, 426] width 91 height 33
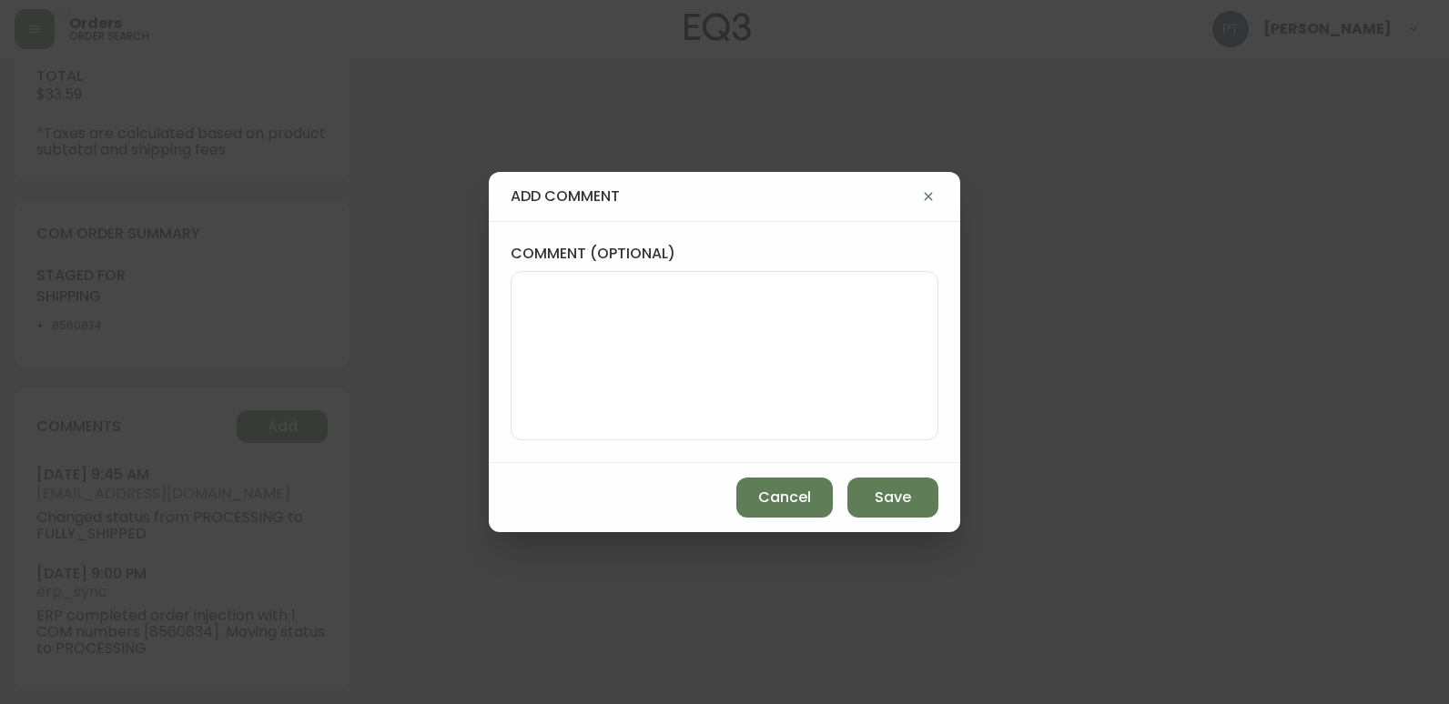
click at [568, 318] on textarea "comment (optional)" at bounding box center [724, 356] width 397 height 146
type textarea "CH"
click at [237, 410] on button "Add" at bounding box center [282, 426] width 91 height 33
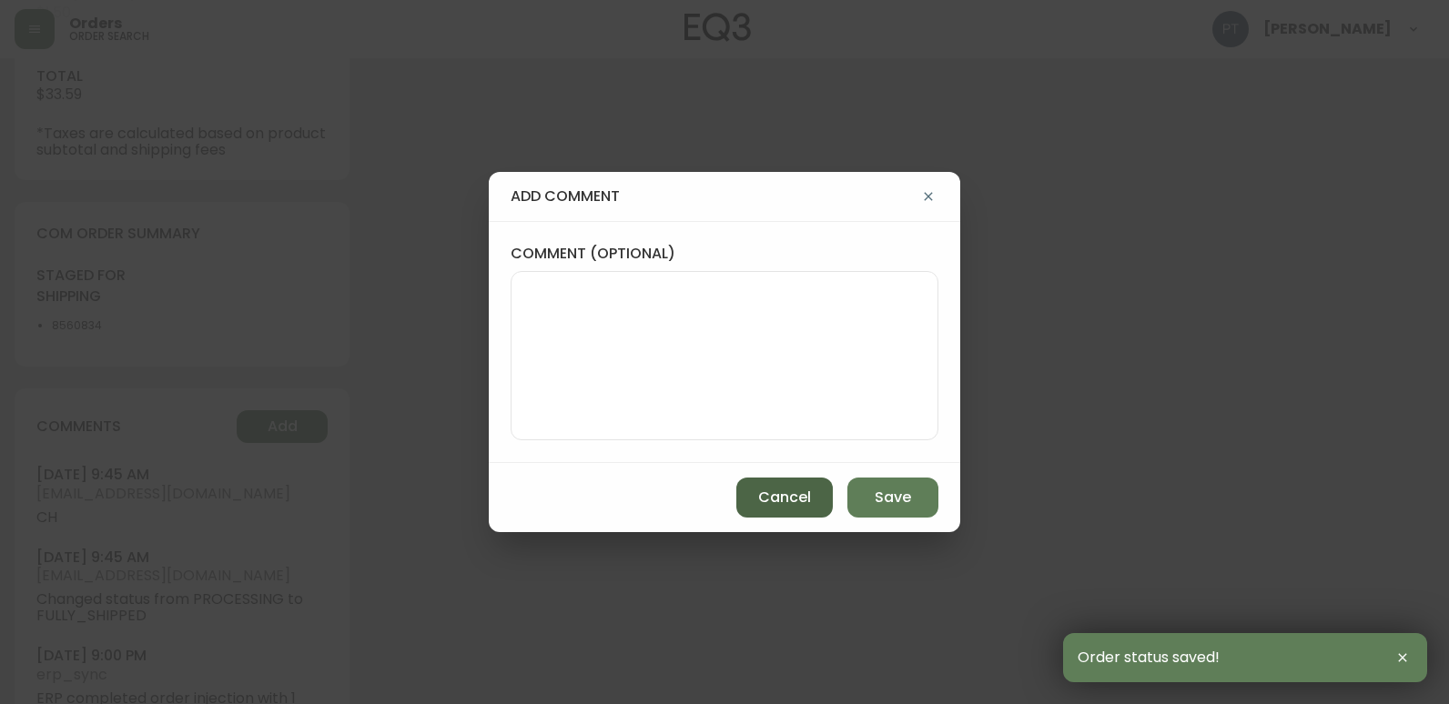
click at [759, 501] on span "Cancel" at bounding box center [784, 498] width 53 height 20
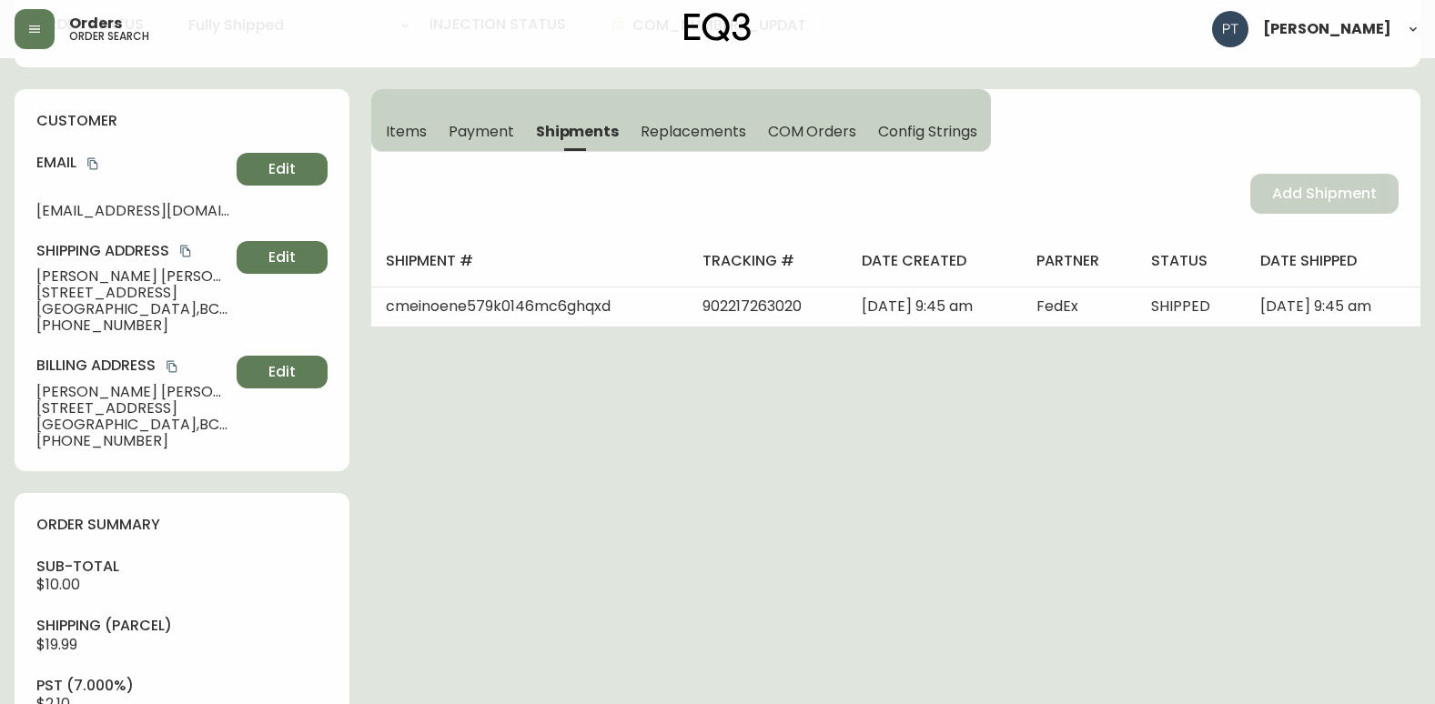
scroll to position [0, 0]
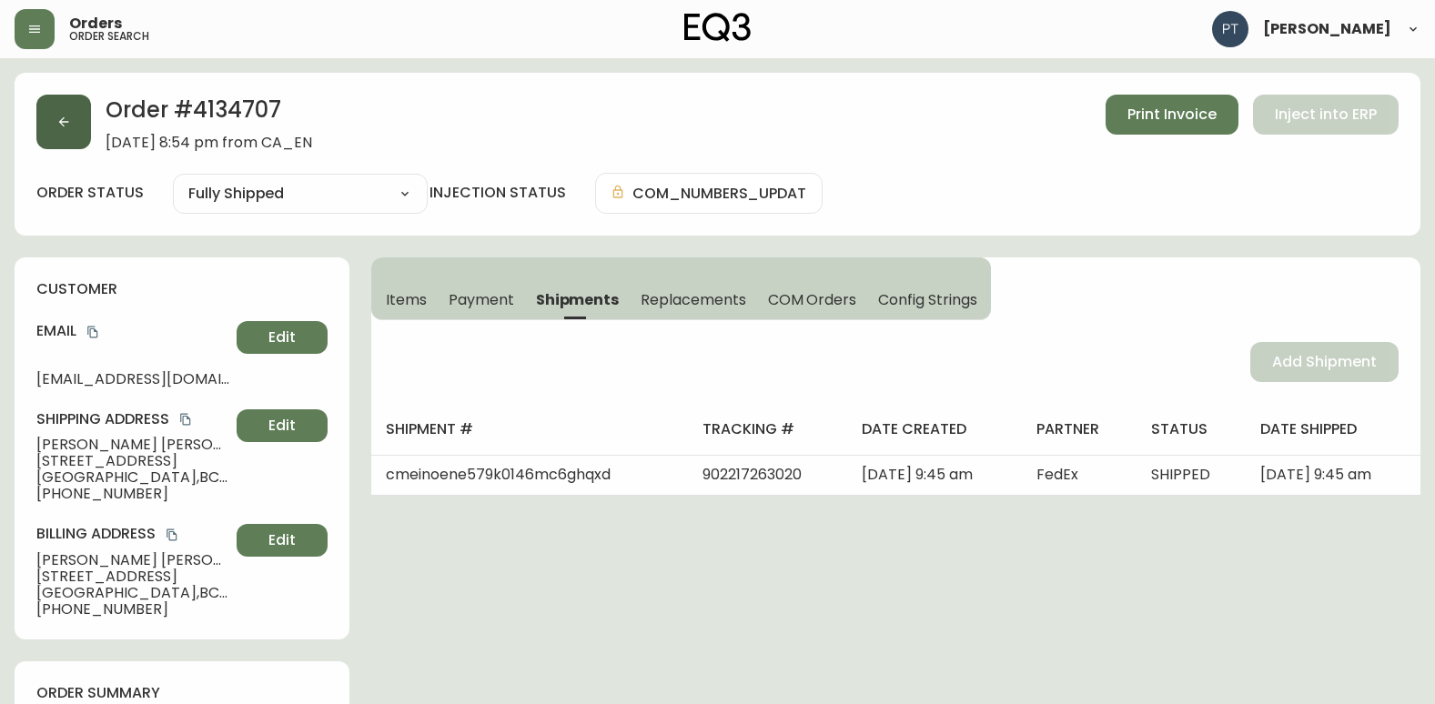
click at [52, 121] on button "button" at bounding box center [63, 122] width 55 height 55
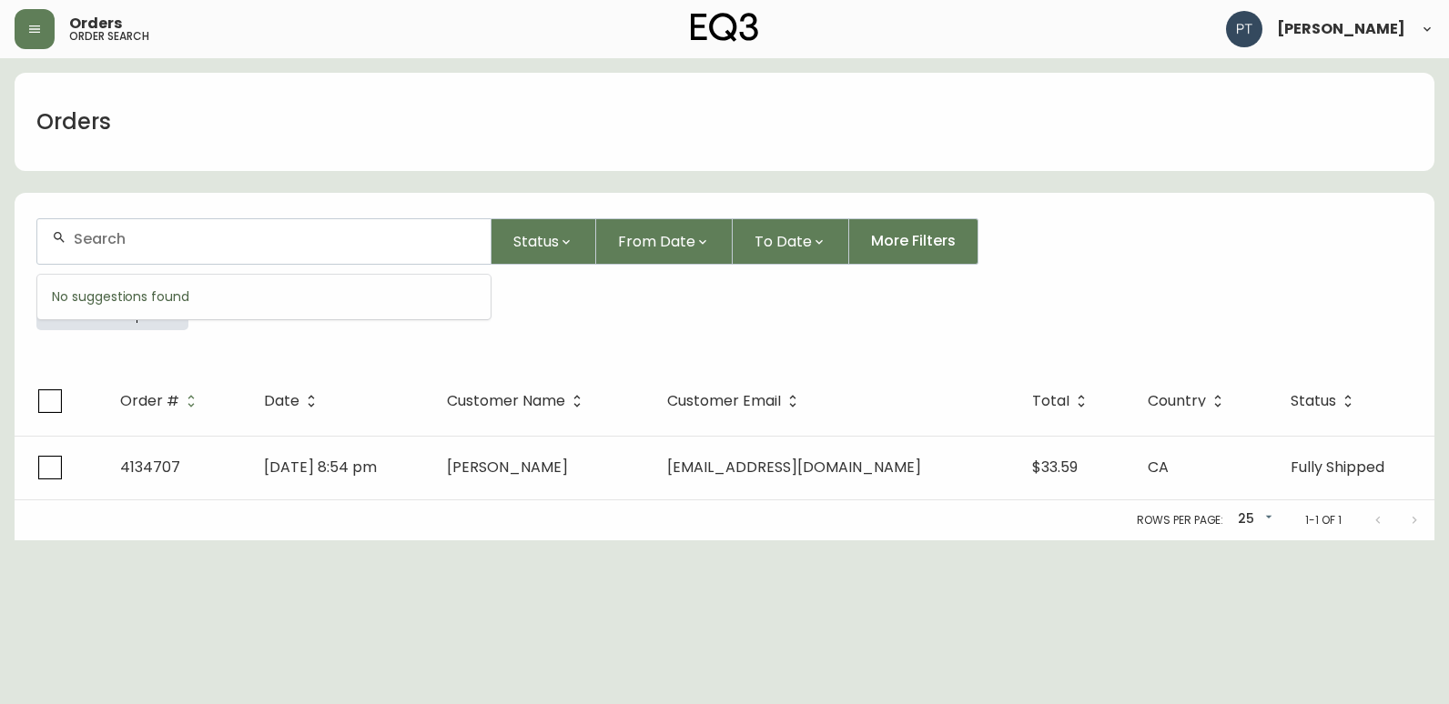
click at [230, 247] on input "text" at bounding box center [275, 238] width 402 height 17
type input "4134699"
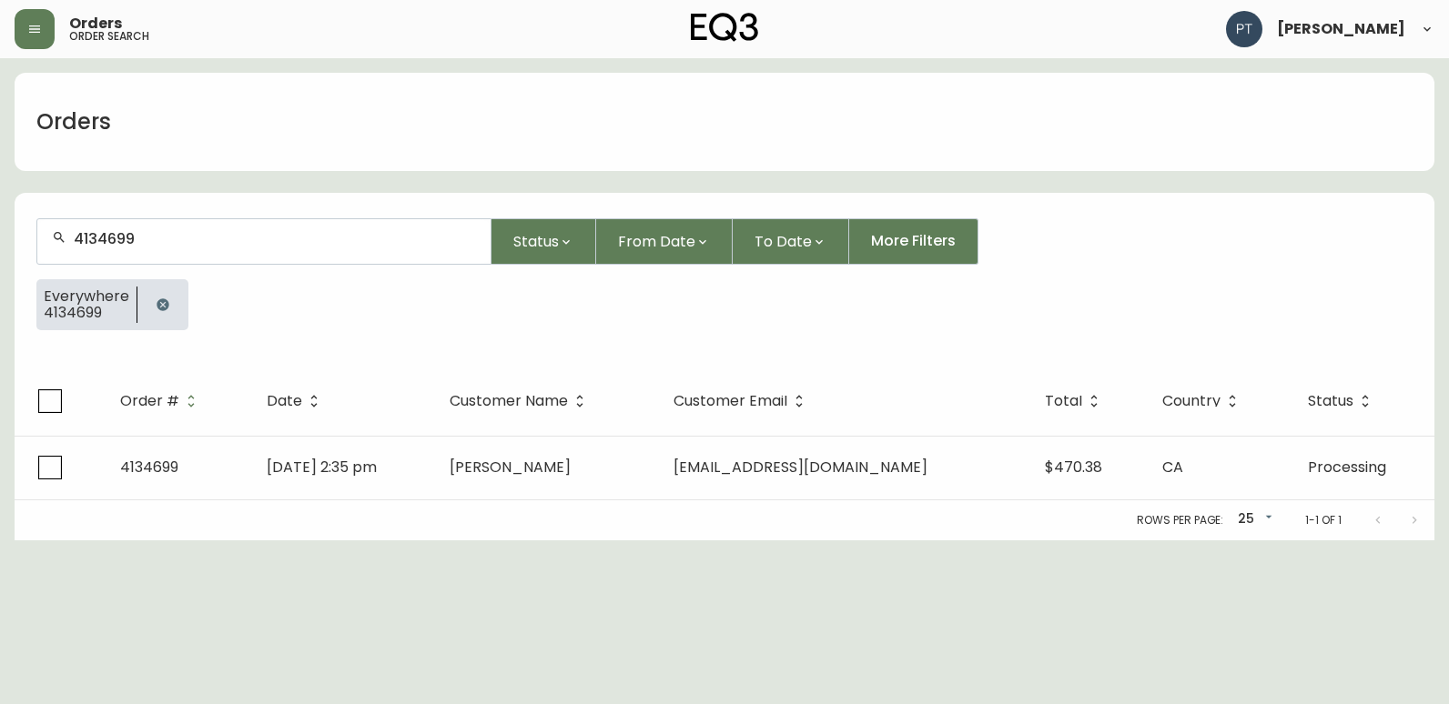
click at [435, 389] on th "Date" at bounding box center [343, 401] width 183 height 69
click at [540, 541] on html "Orders order search [PERSON_NAME] Orders 4134699 Status From Date To Date More …" at bounding box center [724, 270] width 1449 height 541
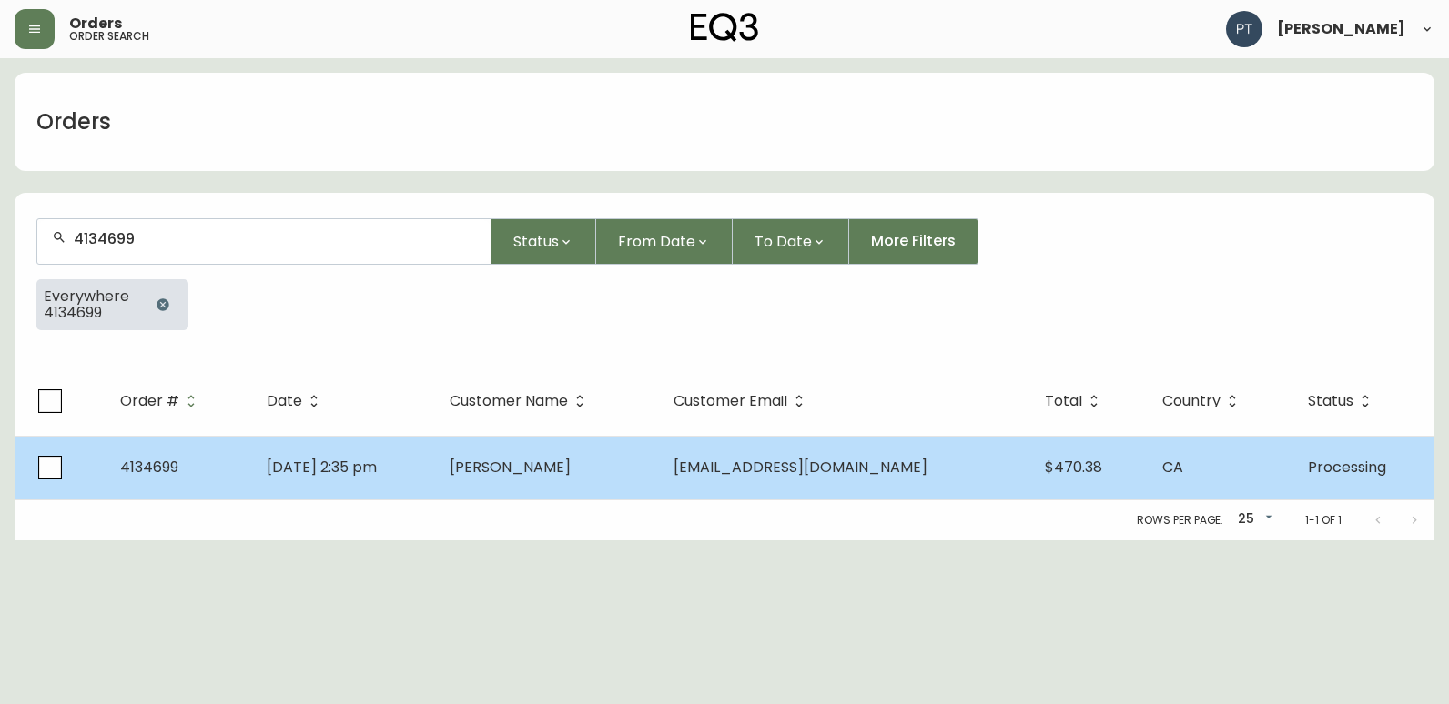
click at [551, 501] on div "Rows per page: 25 25 1-1 of 1" at bounding box center [725, 520] width 1420 height 40
click at [563, 465] on span "[PERSON_NAME]" at bounding box center [510, 467] width 121 height 21
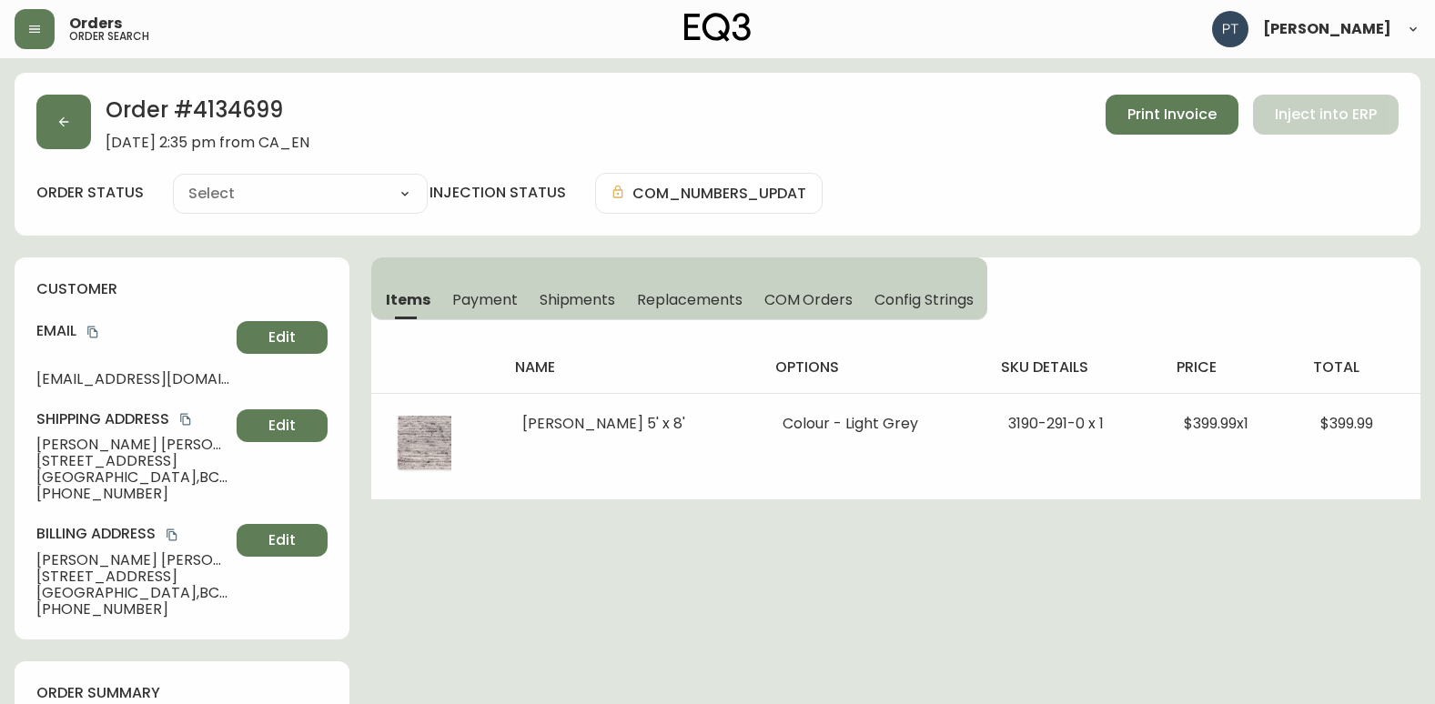
type input "Processing"
select select "PROCESSING"
click at [543, 291] on span "Shipments" at bounding box center [578, 299] width 76 height 19
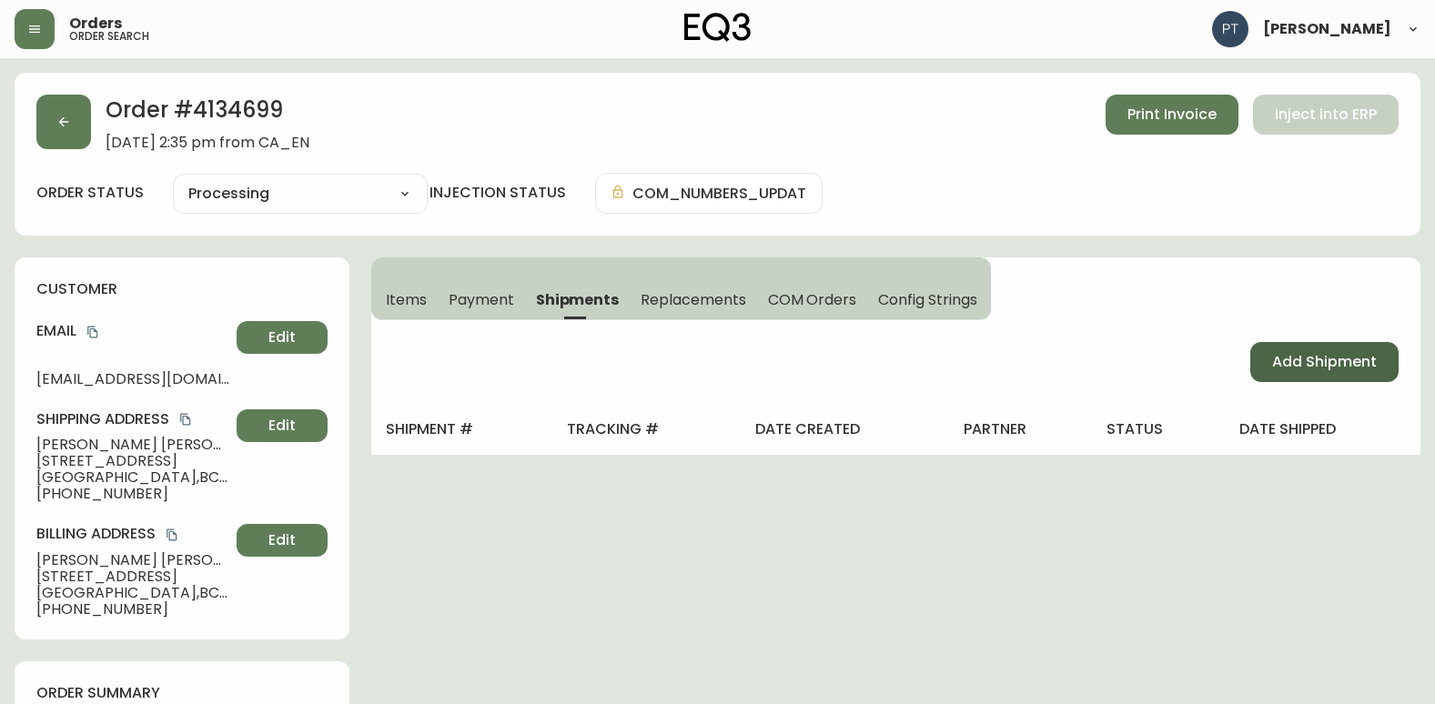
click at [1279, 357] on span "Add Shipment" at bounding box center [1324, 362] width 105 height 20
select select "PENDING"
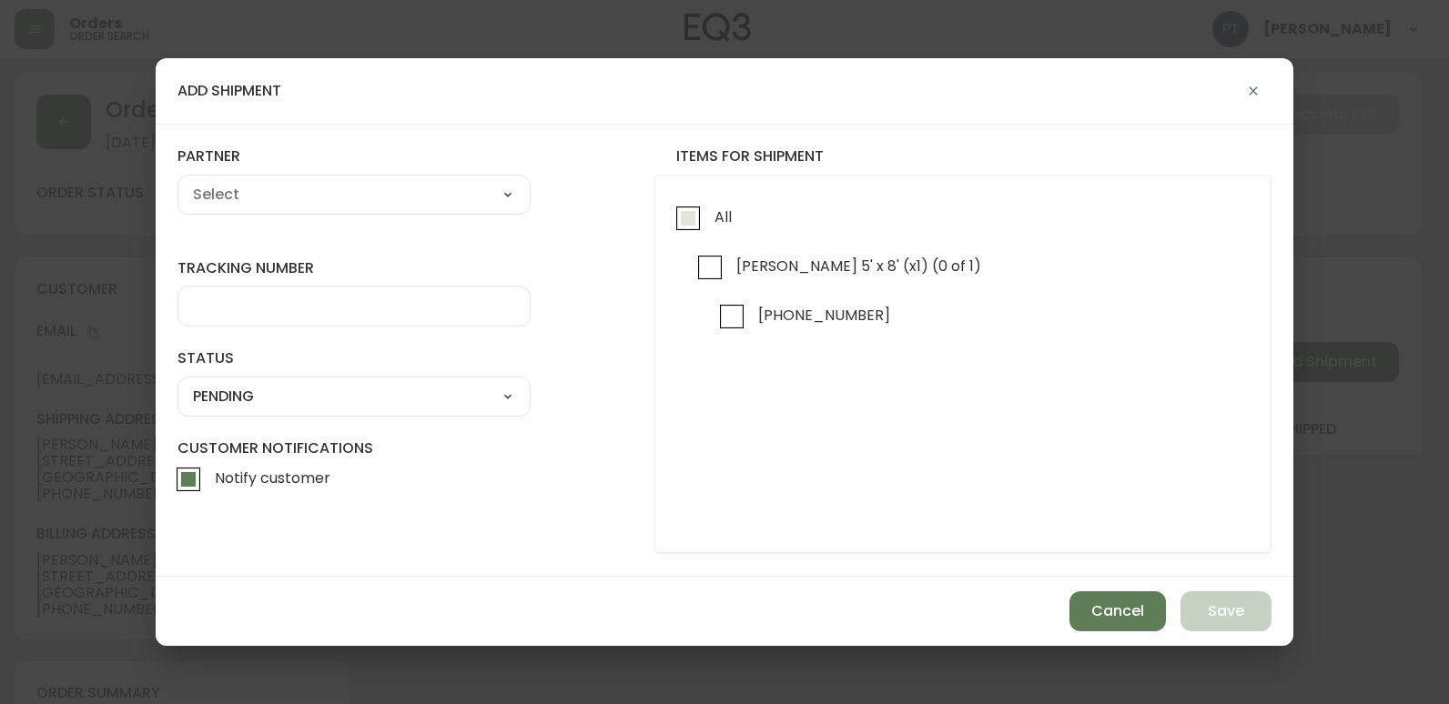
click at [692, 238] on input "All" at bounding box center [688, 218] width 42 height 42
checkbox input "true"
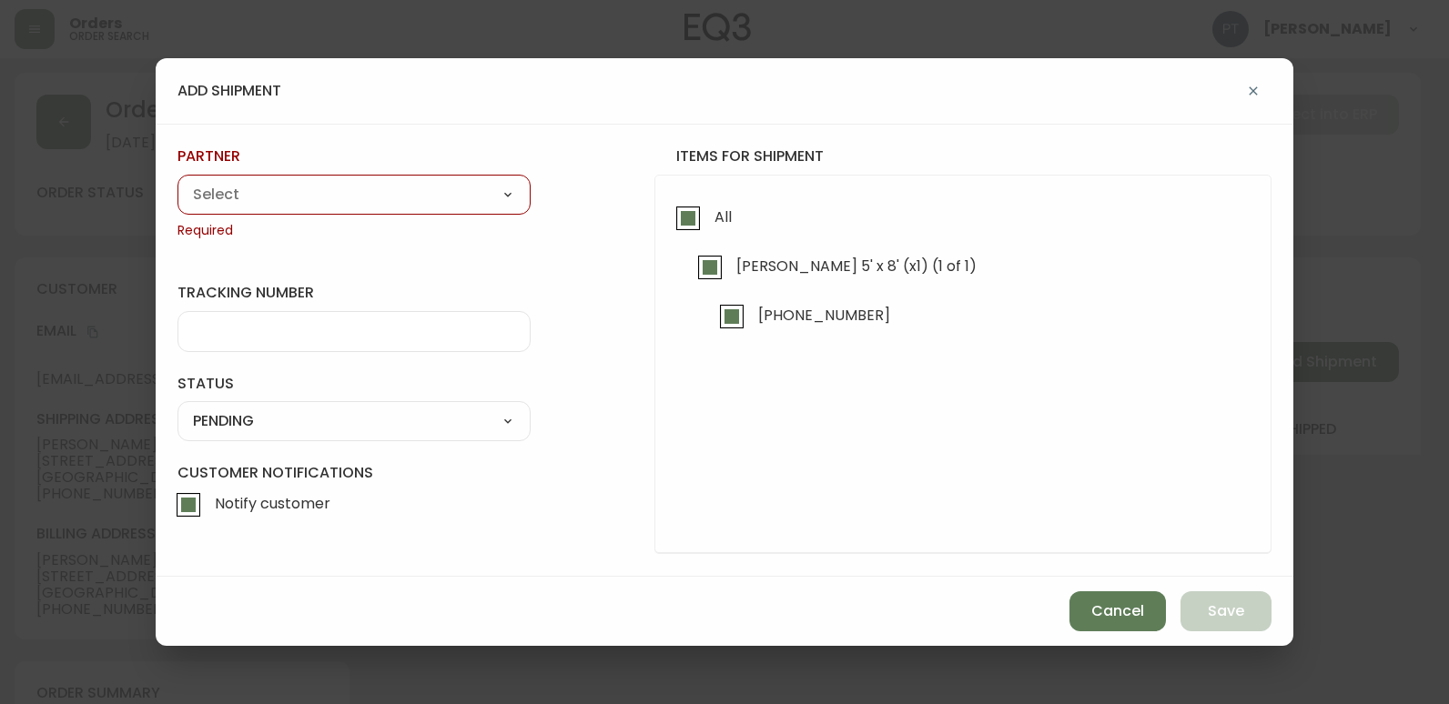
drag, startPoint x: 387, startPoint y: 200, endPoint x: 388, endPoint y: 209, distance: 9.1
click at [387, 200] on select "A Move to Remember LLC ABF Freight Alero [PERSON_NAME] Canada Post CDS Ceva Log…" at bounding box center [353, 194] width 353 height 27
select select "cjy0a9taa01x001669l98m63c"
click at [177, 181] on select "A Move to Remember LLC ABF Freight Alero [PERSON_NAME] Canada Post CDS Ceva Log…" at bounding box center [353, 194] width 353 height 27
type input "FedEx"
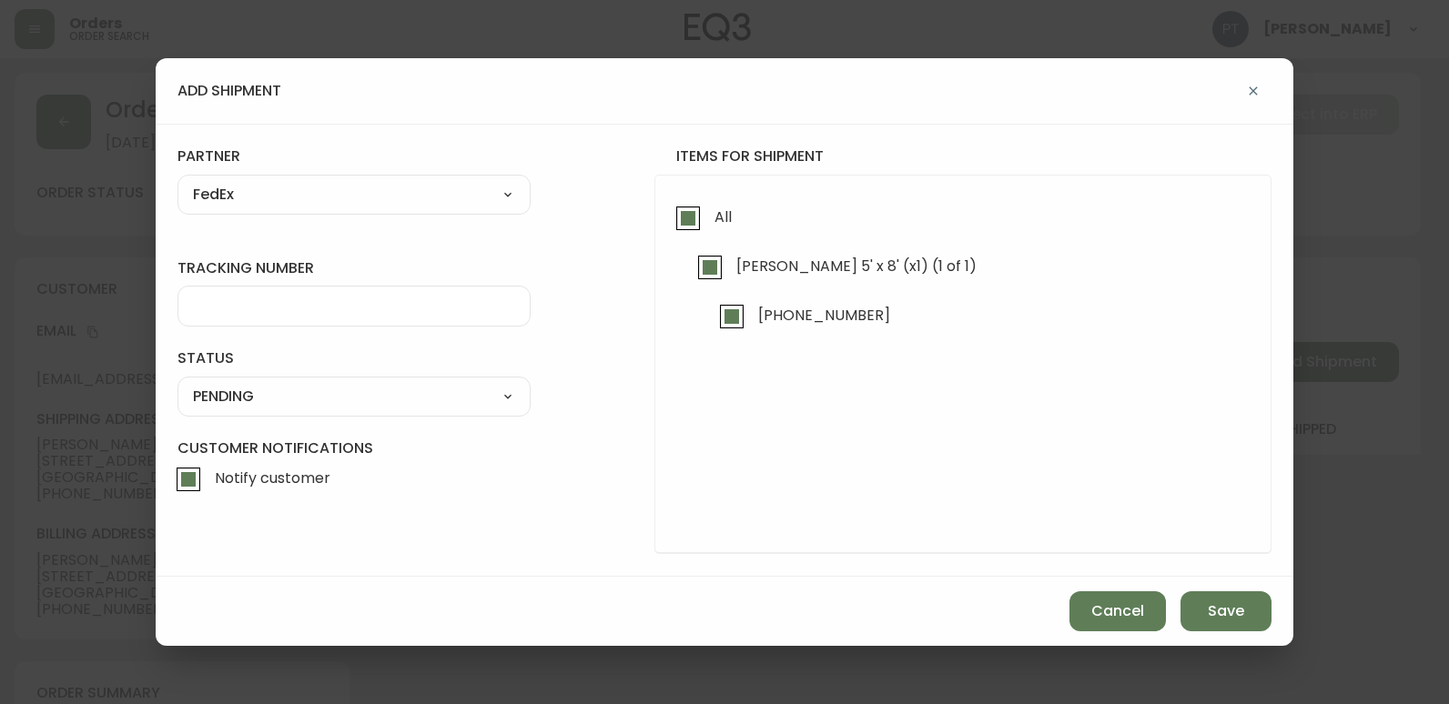
click at [295, 316] on div at bounding box center [353, 306] width 353 height 41
type input "902217263031"
click at [311, 375] on div "status PENDING SHIPPED PENDING CANCELLED" at bounding box center [353, 382] width 353 height 67
click at [318, 405] on select "SHIPPED PENDING CANCELLED" at bounding box center [353, 396] width 353 height 27
click at [177, 383] on select "SHIPPED PENDING CANCELLED" at bounding box center [353, 396] width 353 height 27
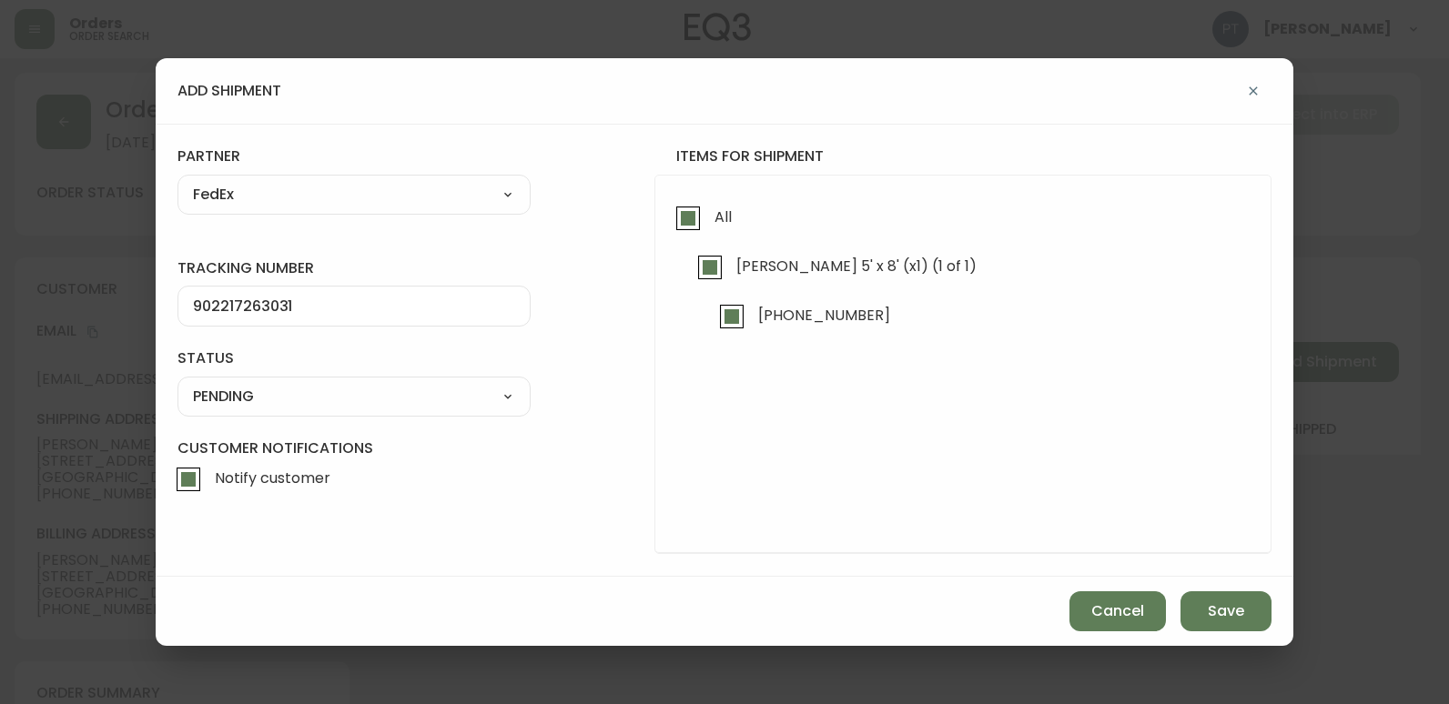
select select "PENDING"
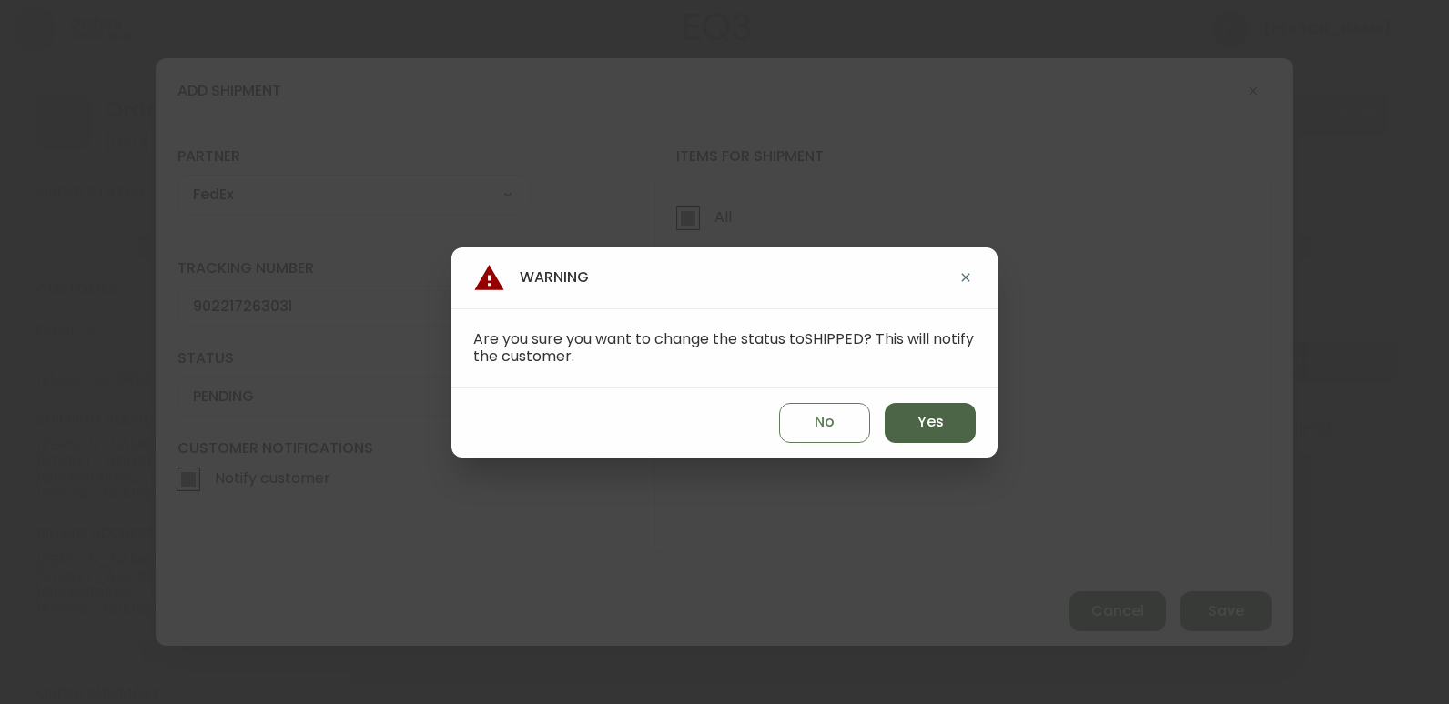
click at [957, 412] on button "Yes" at bounding box center [929, 423] width 91 height 40
type input "SHIPPED"
select select "SHIPPED"
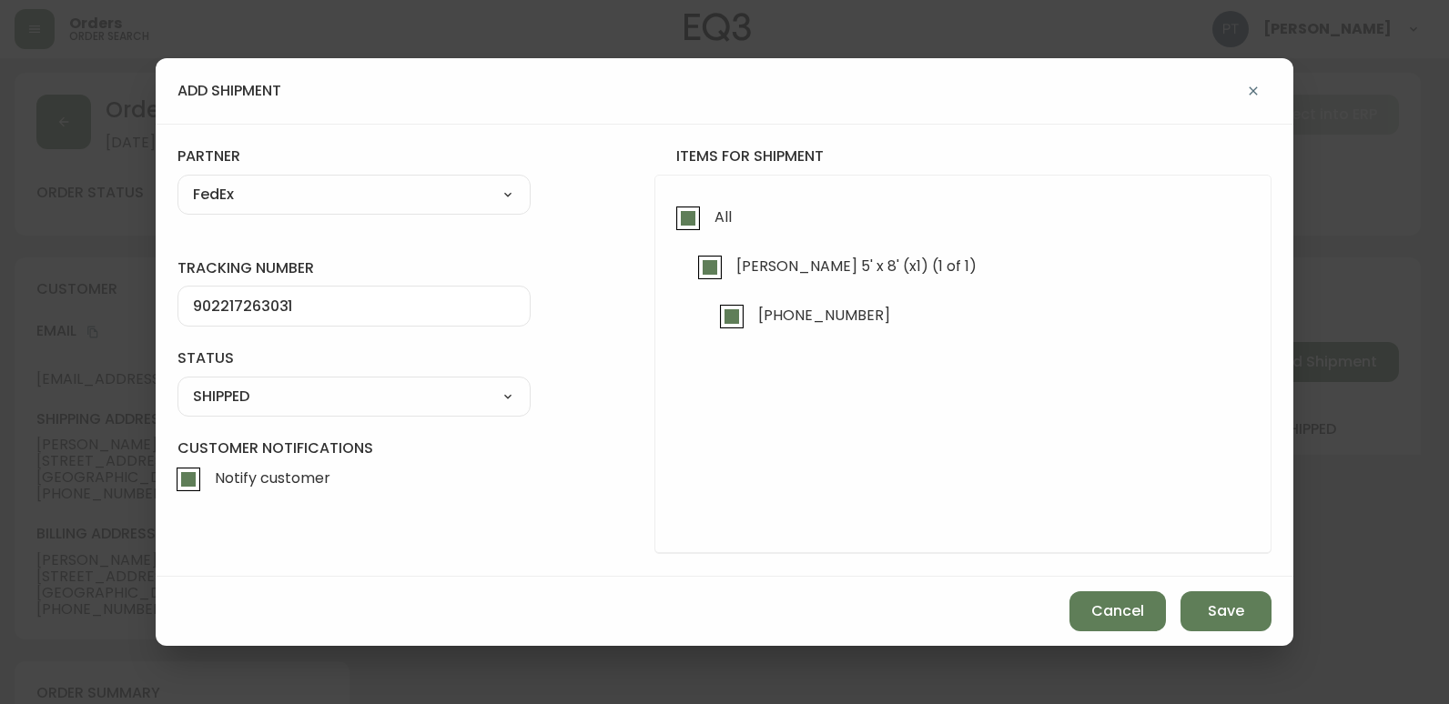
click at [1282, 675] on div "add shipment tracking number 902217263031 status SHIPPED SHIPPED PENDING CANCEL…" at bounding box center [724, 352] width 1449 height 704
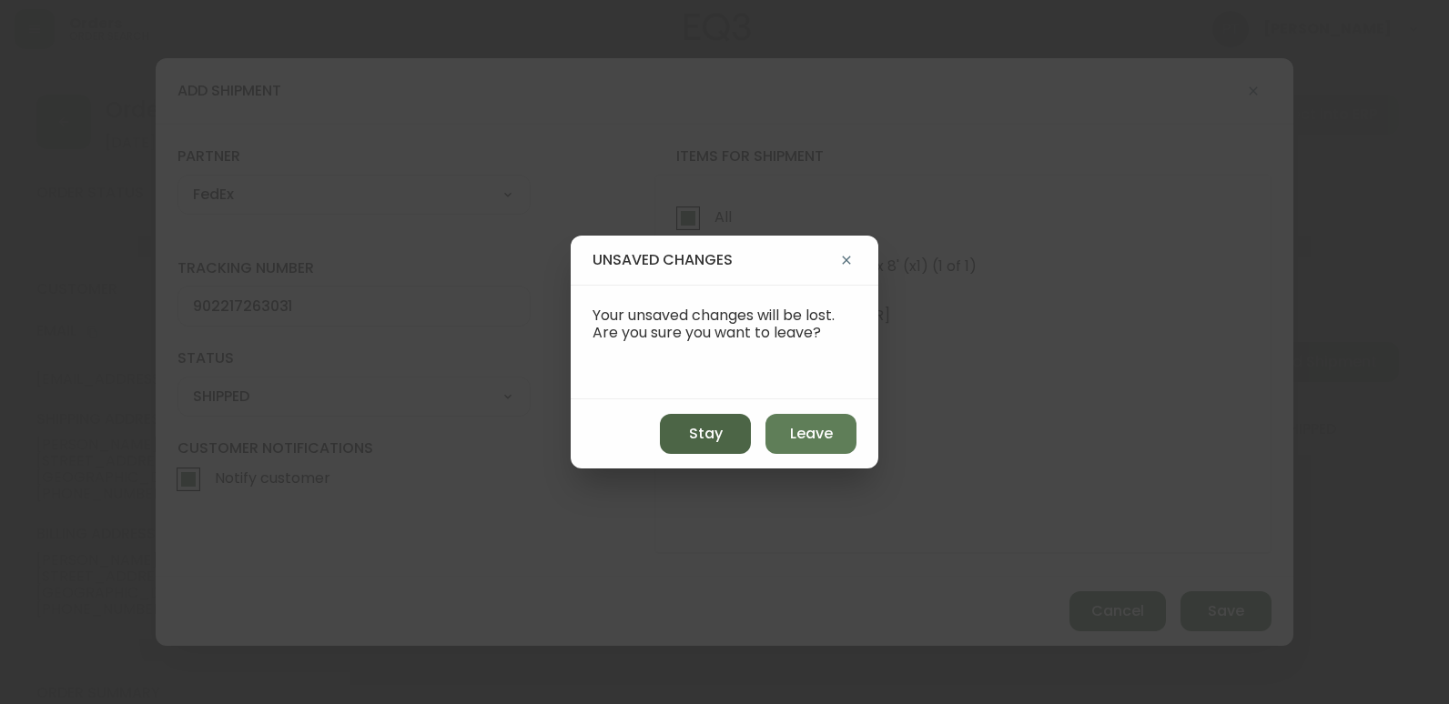
click at [717, 430] on span "Stay" at bounding box center [706, 434] width 34 height 20
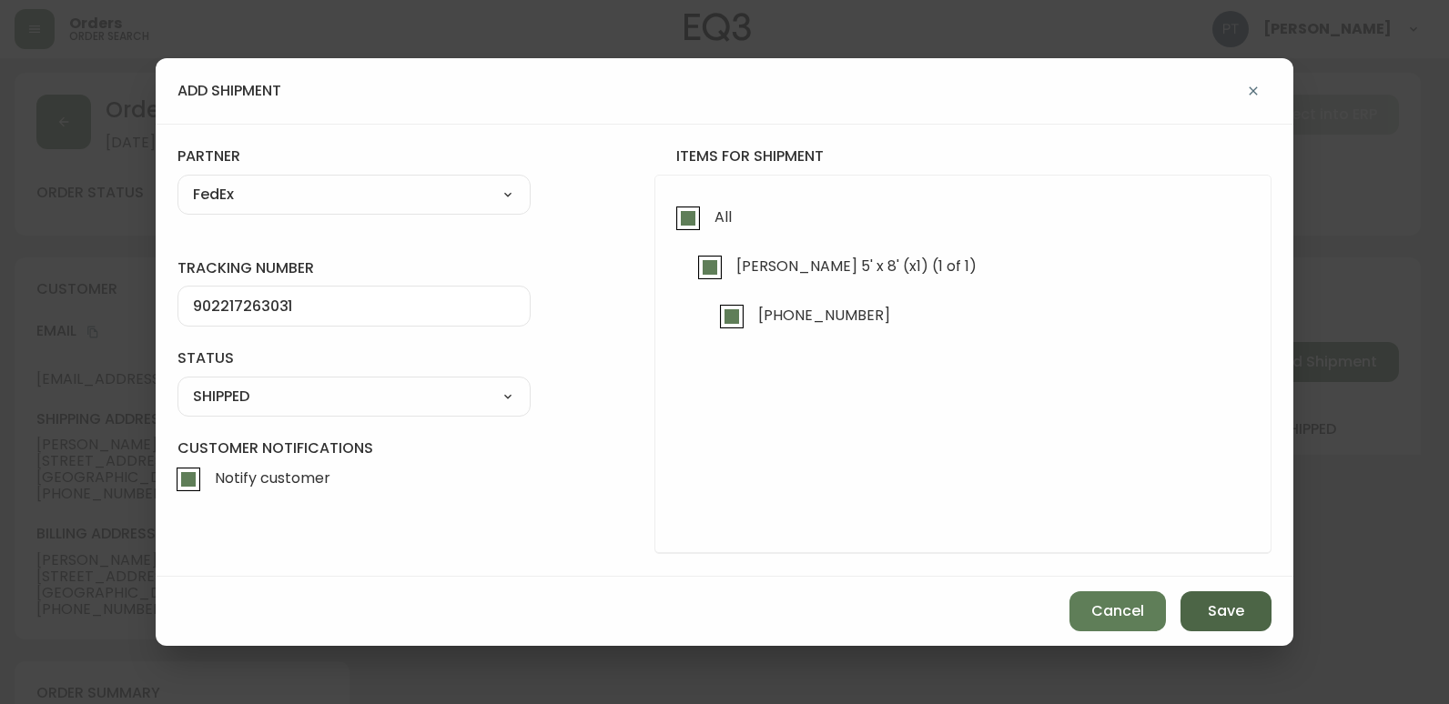
click at [1224, 610] on span "Save" at bounding box center [1226, 611] width 36 height 20
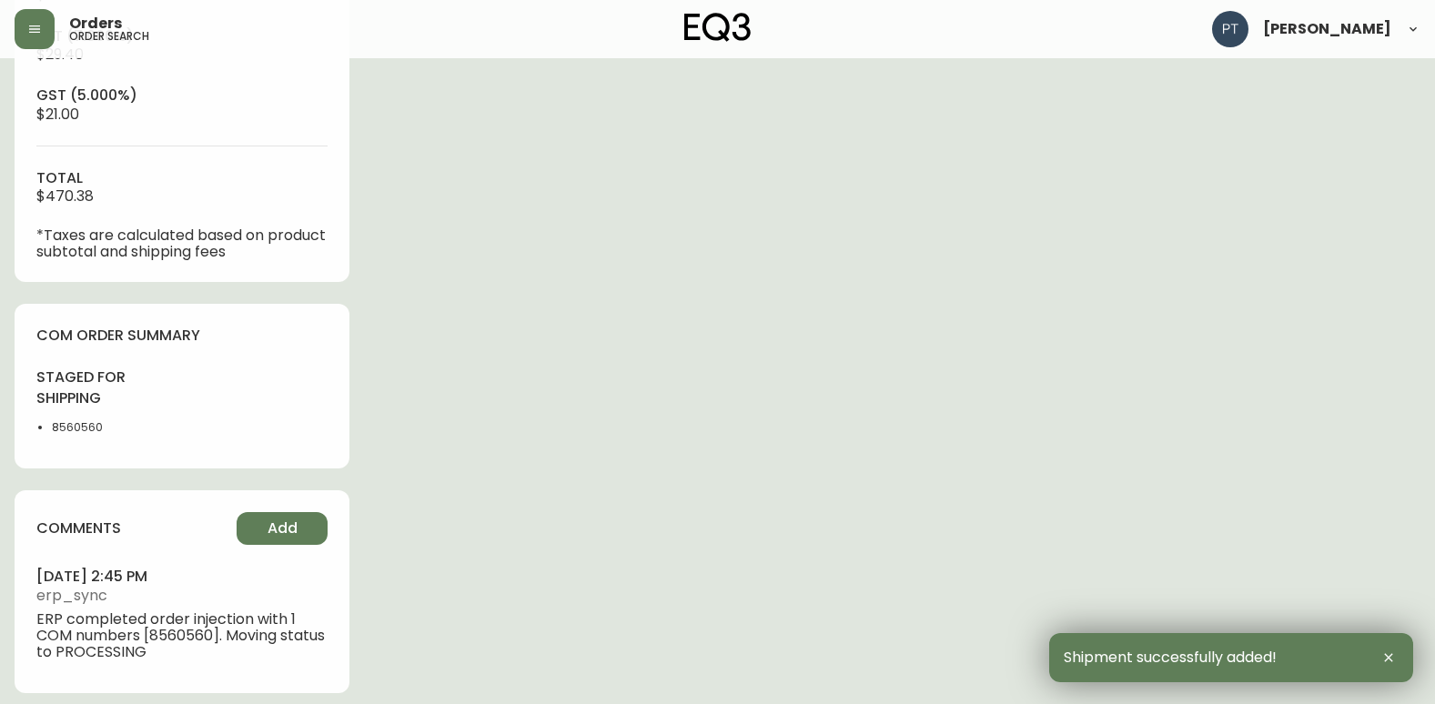
scroll to position [829, 0]
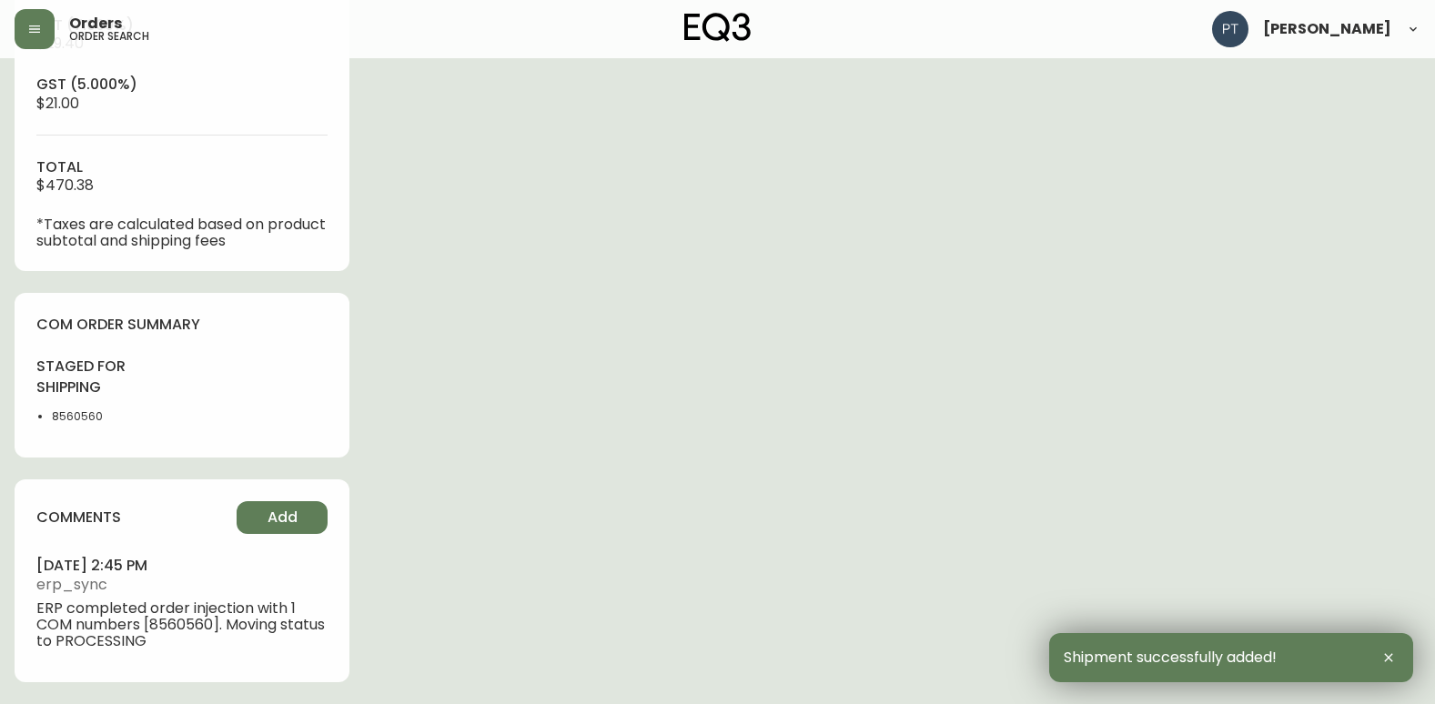
type input "Fully Shipped"
select select "FULLY_SHIPPED"
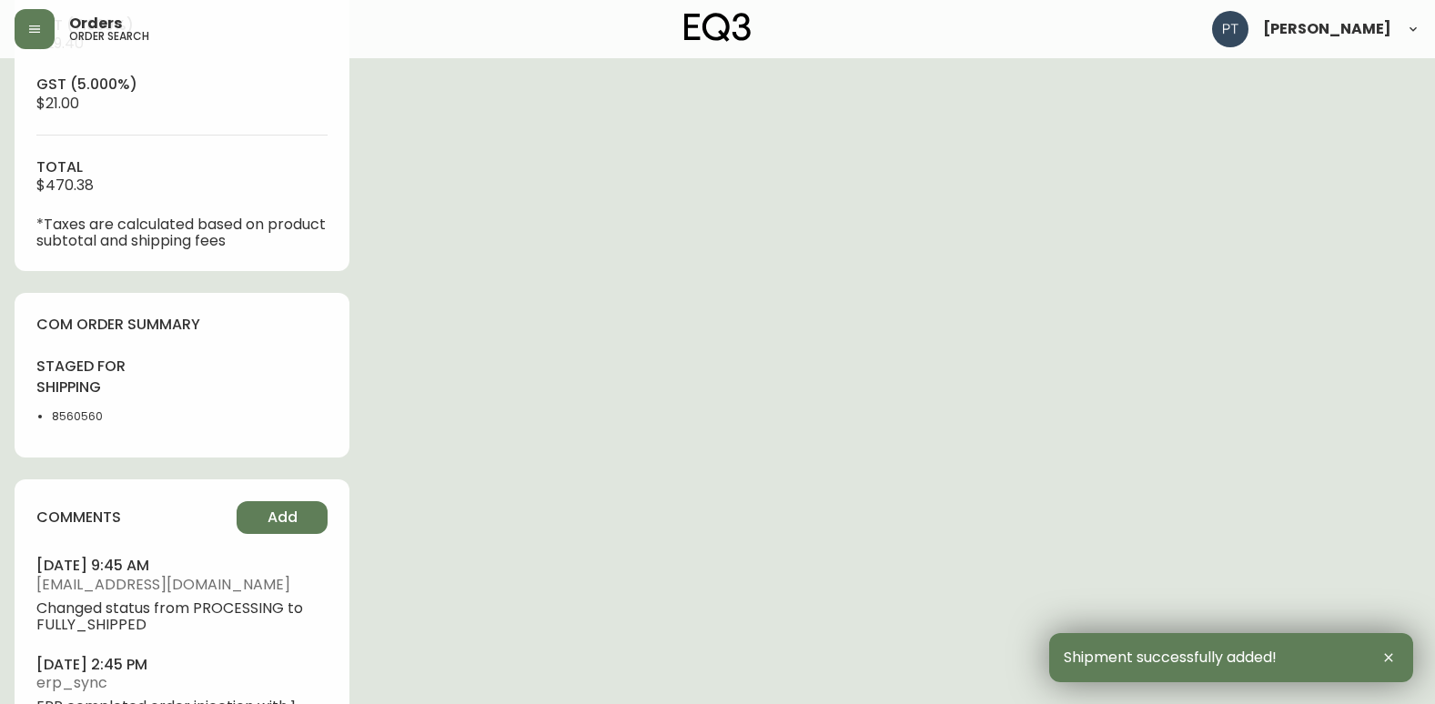
click at [268, 498] on div "comments Add [DATE] 9:45 am [EMAIL_ADDRESS][DOMAIN_NAME] Changed status from PR…" at bounding box center [182, 630] width 335 height 301
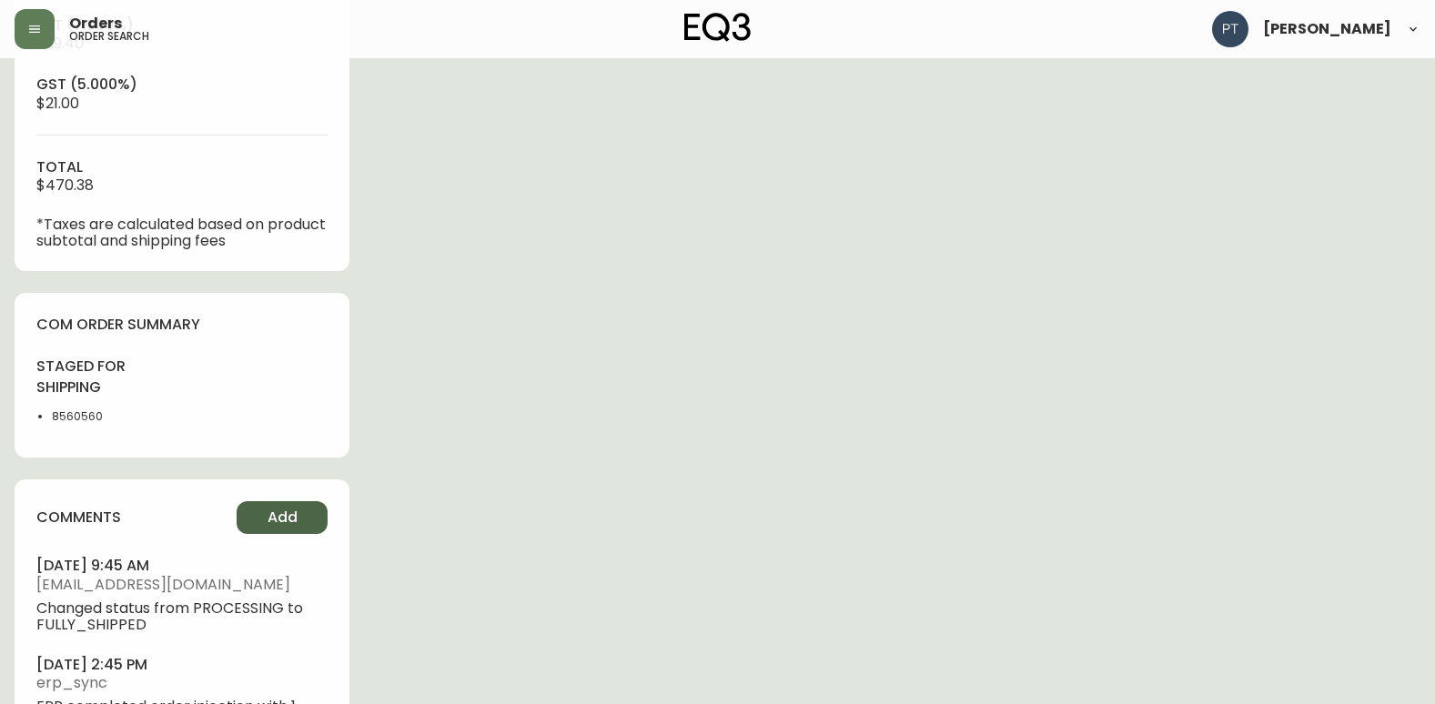
click at [274, 510] on span "Add" at bounding box center [283, 518] width 30 height 20
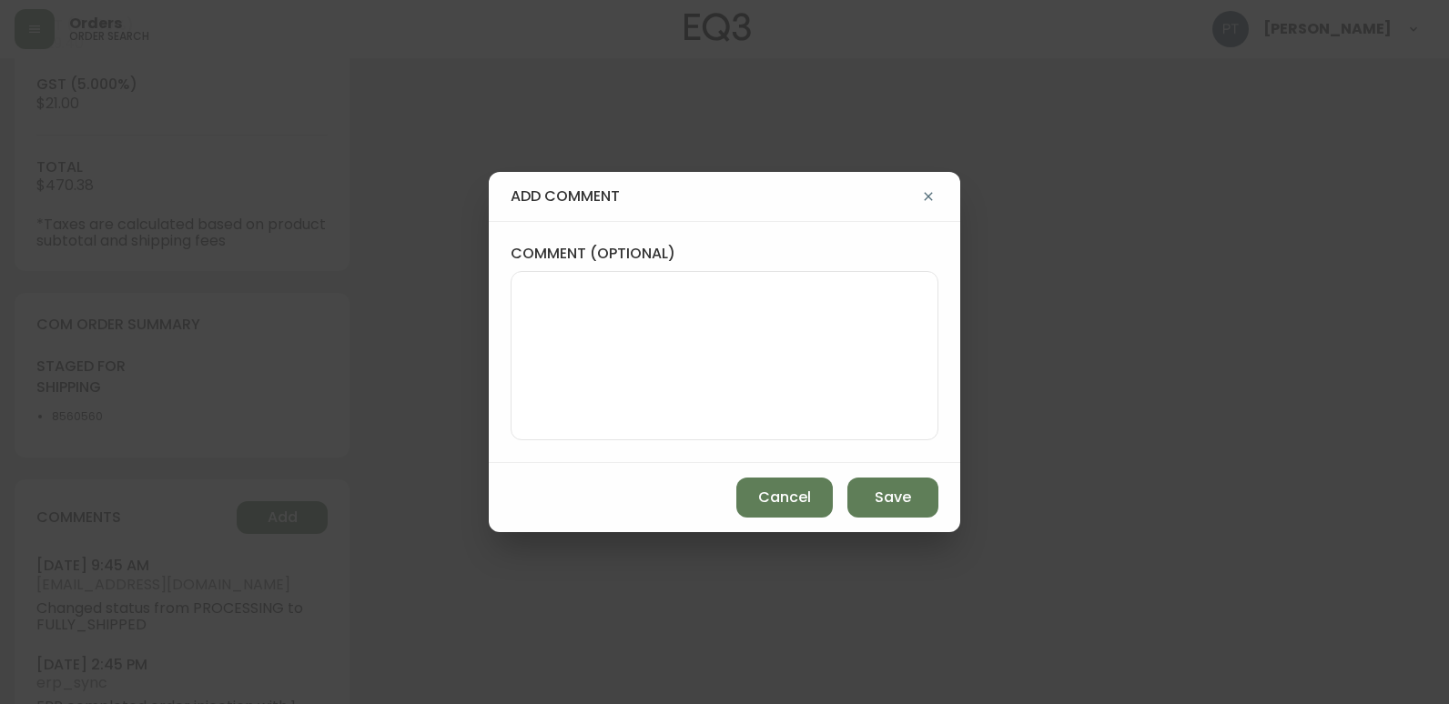
click at [569, 323] on textarea "comment (optional)" at bounding box center [724, 356] width 397 height 146
type textarea "CH"
click at [237, 501] on button "Add" at bounding box center [282, 517] width 91 height 33
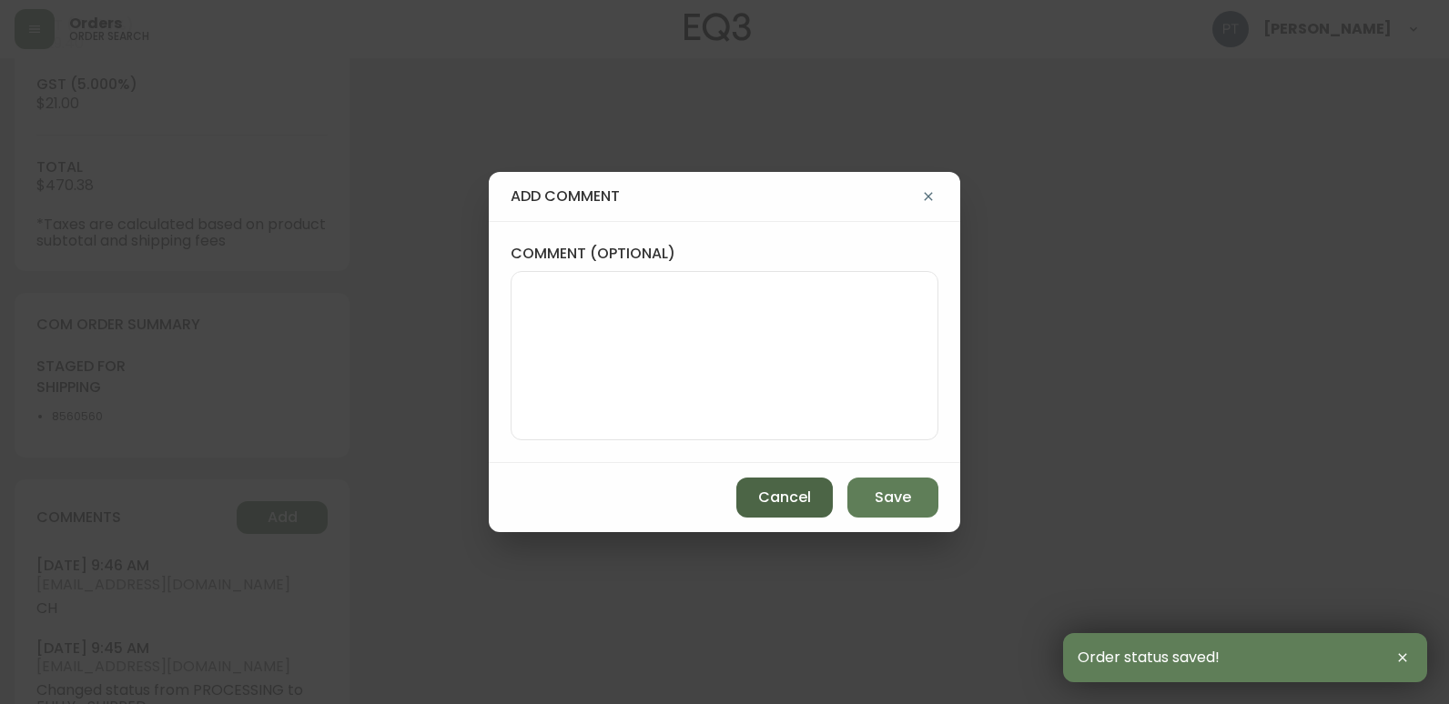
click at [751, 484] on button "Cancel" at bounding box center [784, 498] width 96 height 40
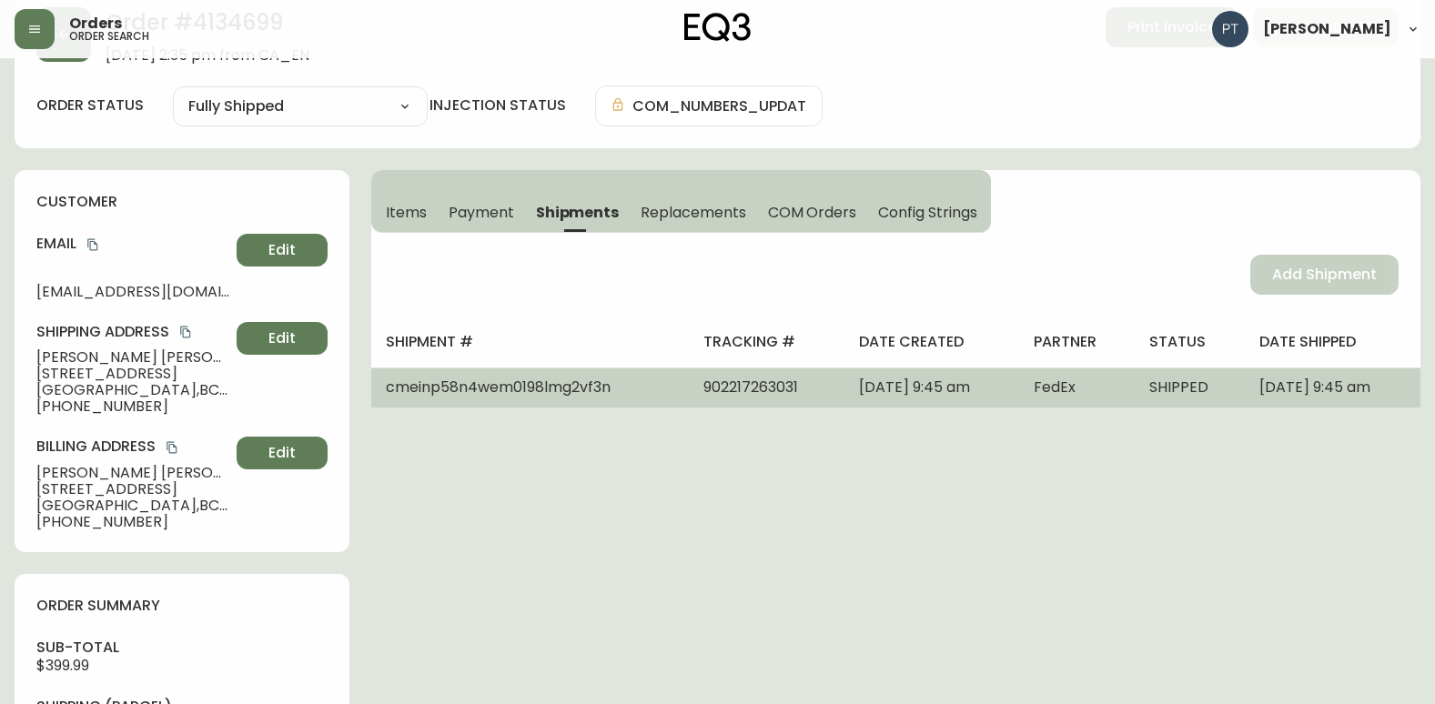
scroll to position [0, 0]
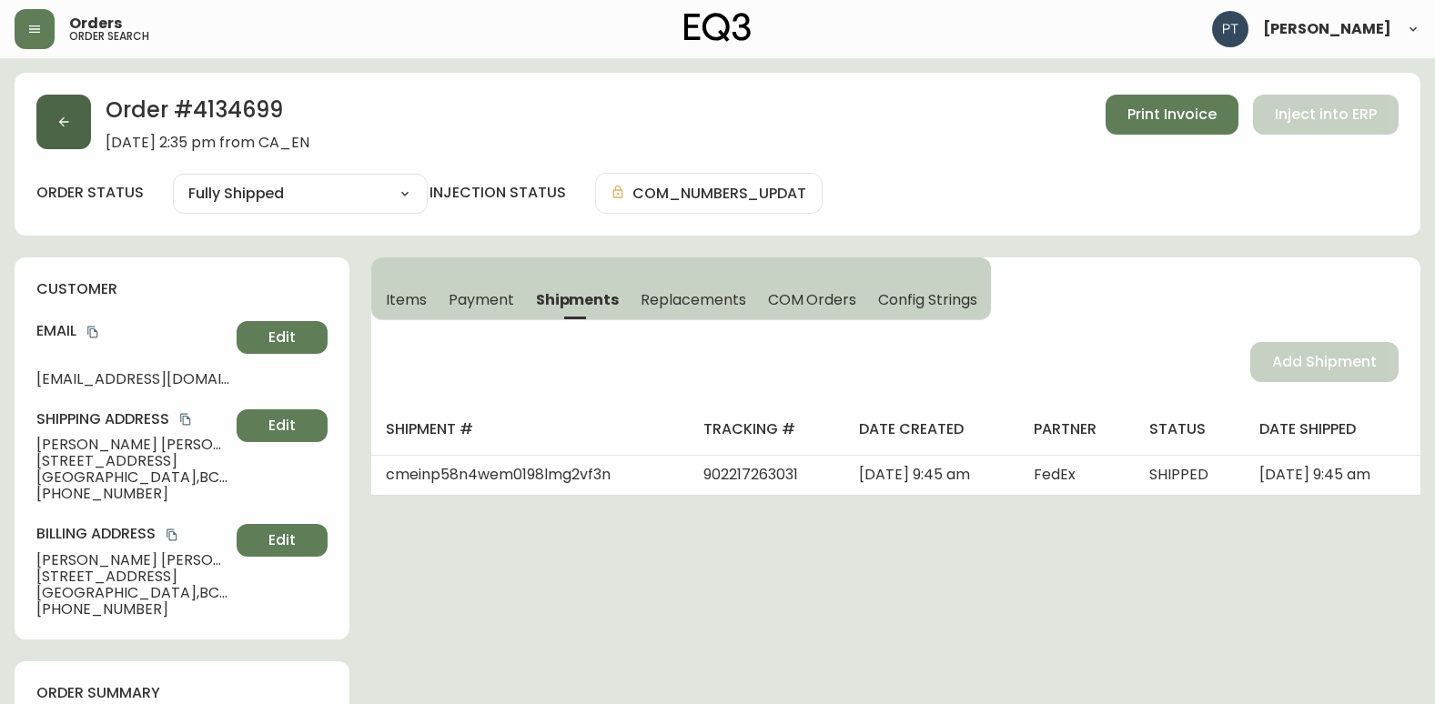
click at [66, 128] on icon "button" at bounding box center [63, 122] width 15 height 15
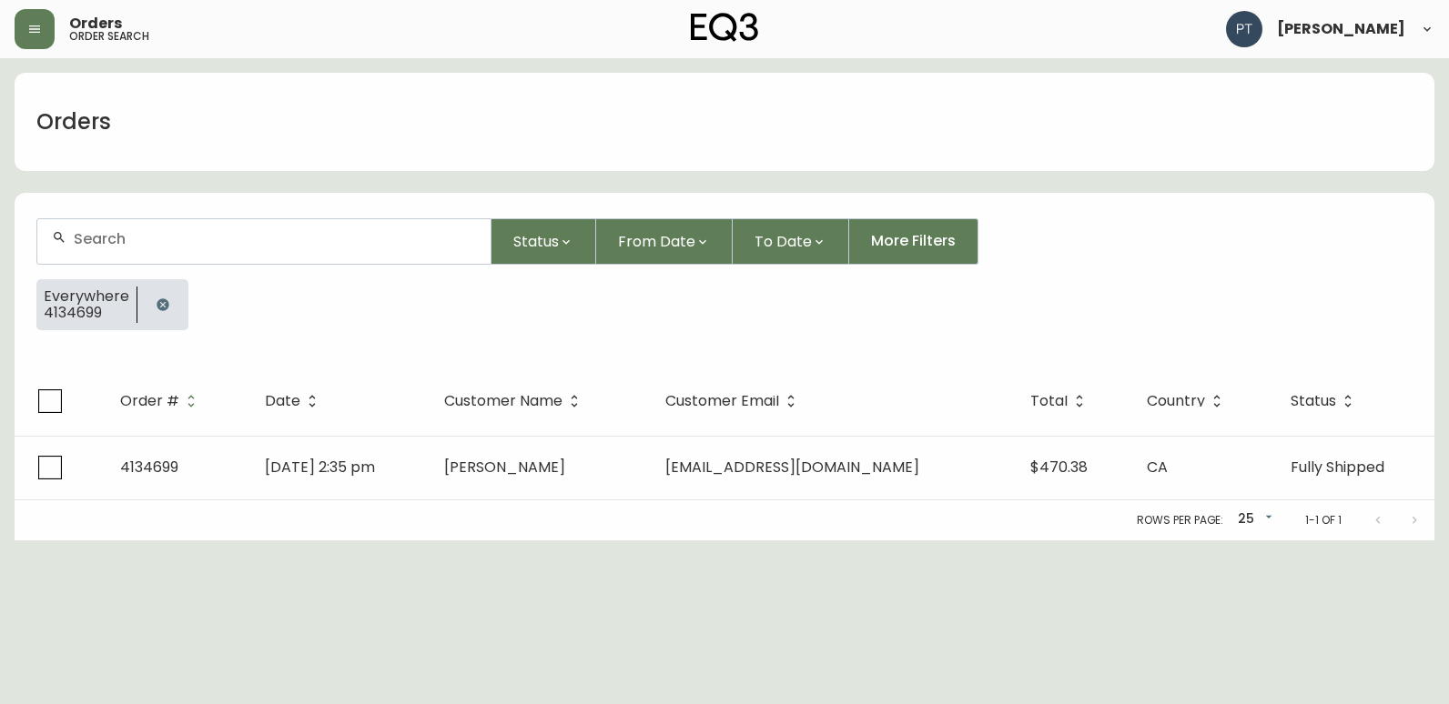
click at [245, 229] on div at bounding box center [263, 241] width 453 height 45
type input "4134694"
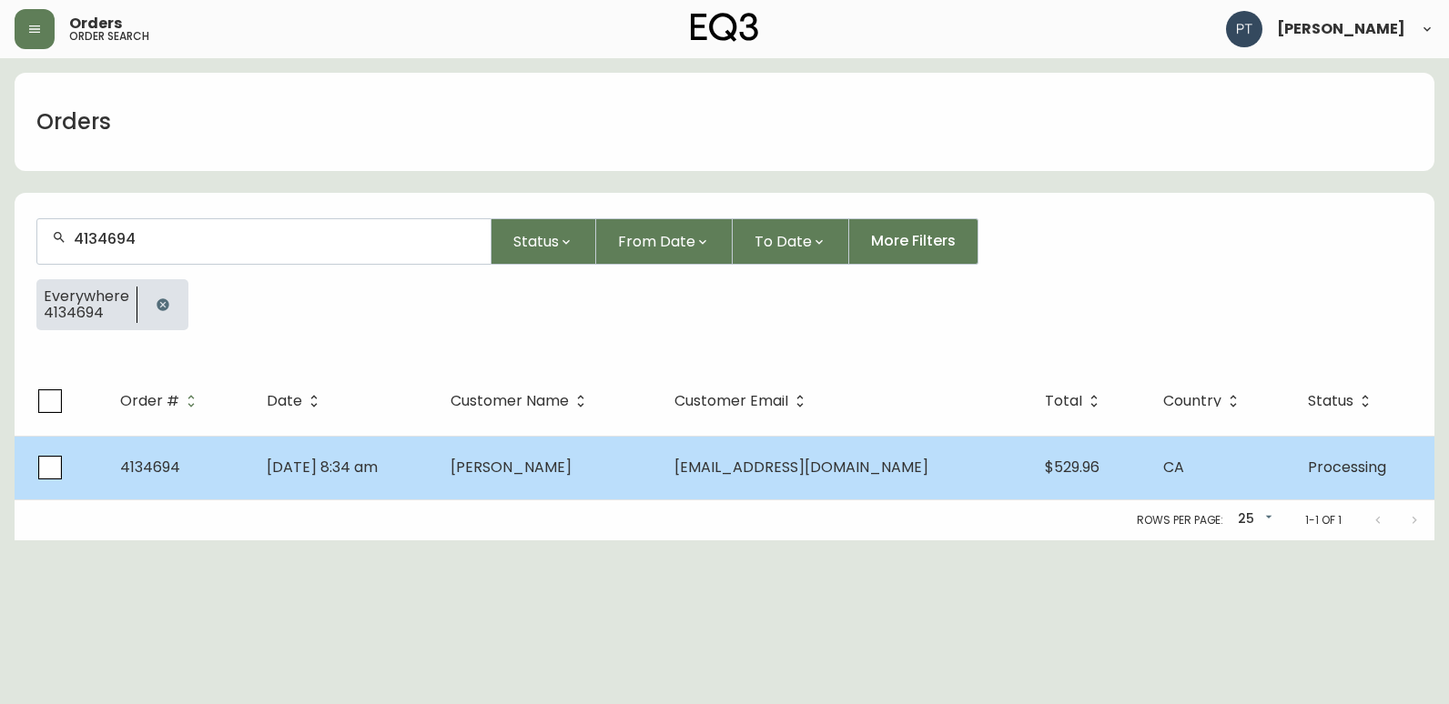
click at [638, 493] on td "[PERSON_NAME]" at bounding box center [548, 468] width 224 height 64
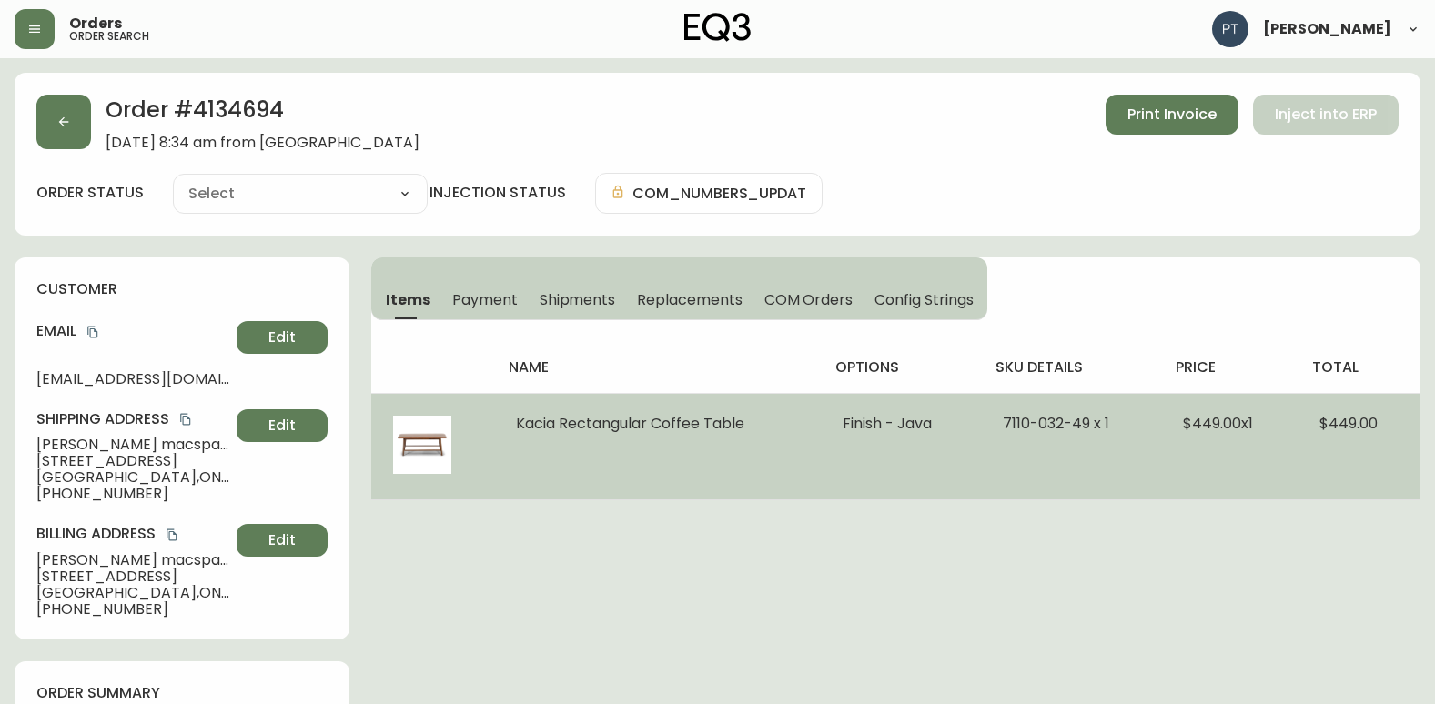
type input "Processing"
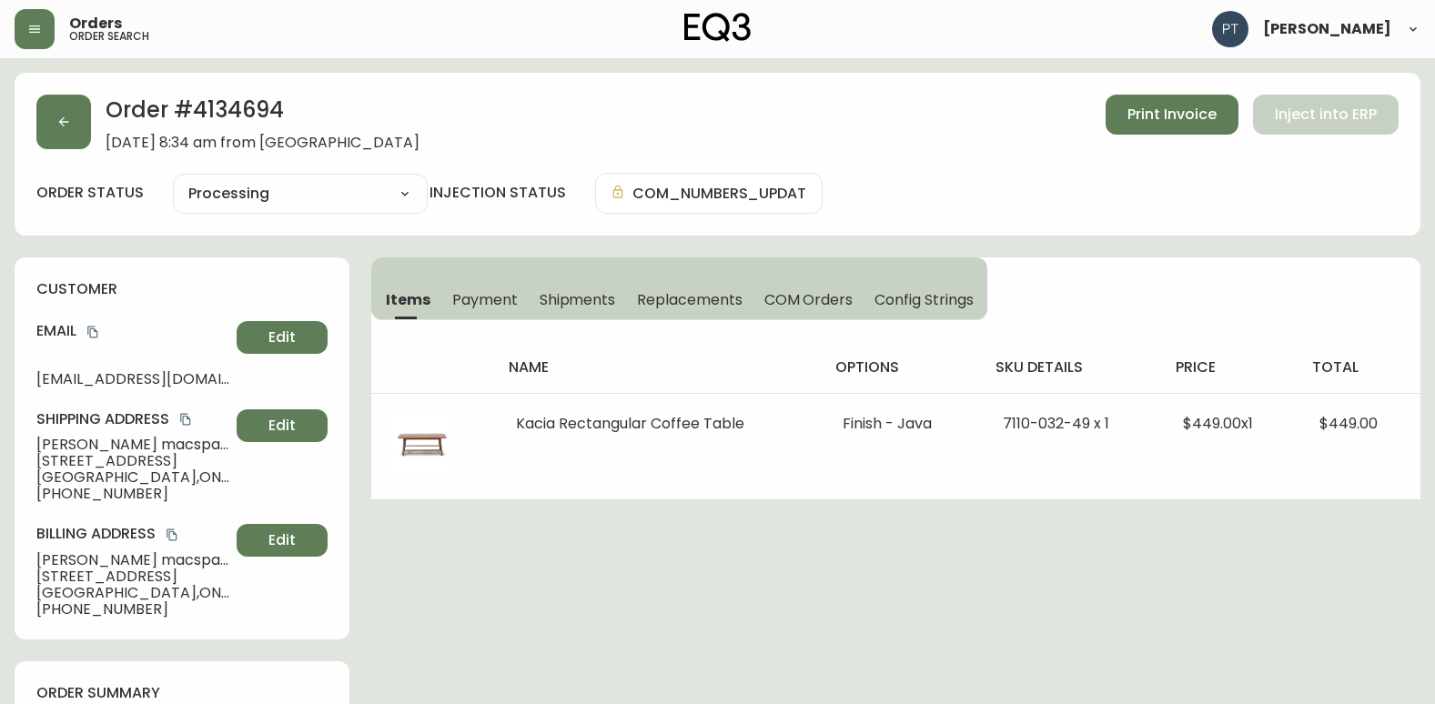
select select "PROCESSING"
click at [550, 306] on span "Shipments" at bounding box center [578, 299] width 76 height 19
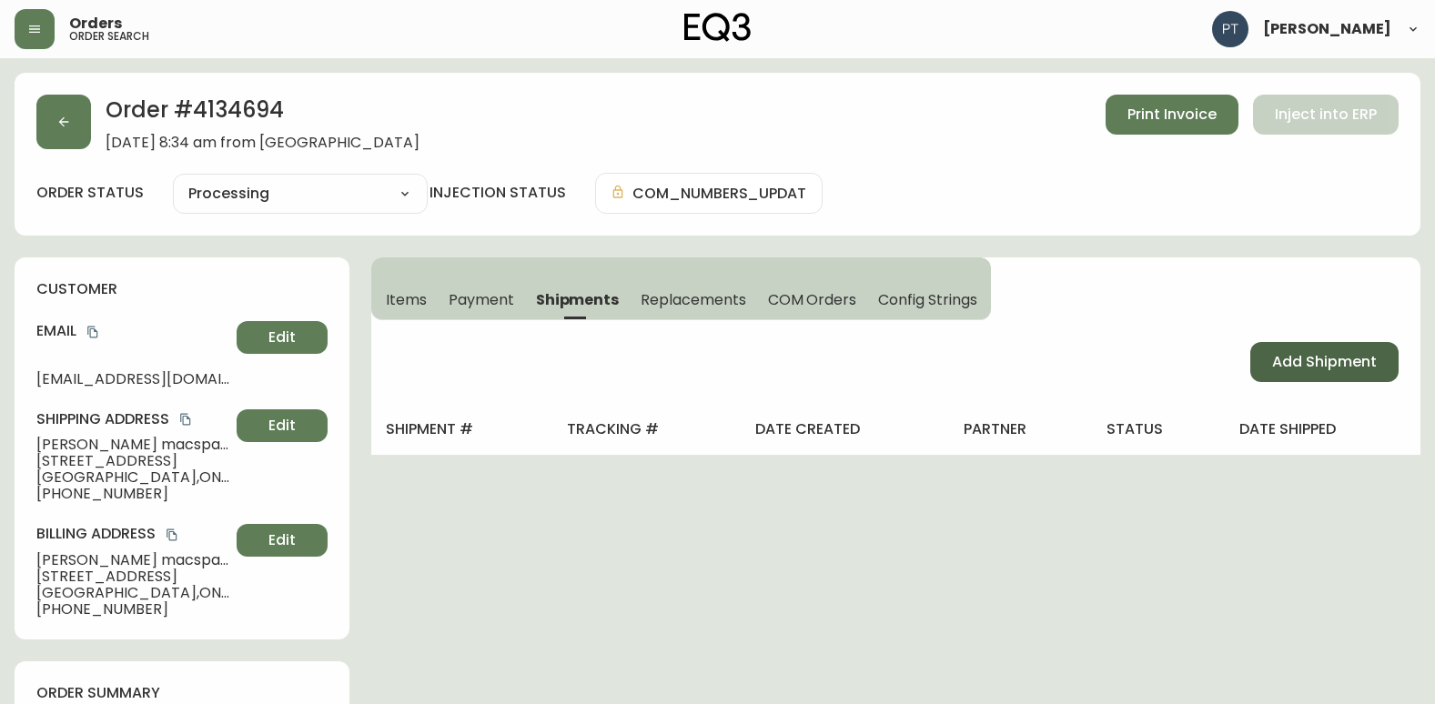
click at [1326, 367] on span "Add Shipment" at bounding box center [1324, 362] width 105 height 20
select select "PENDING"
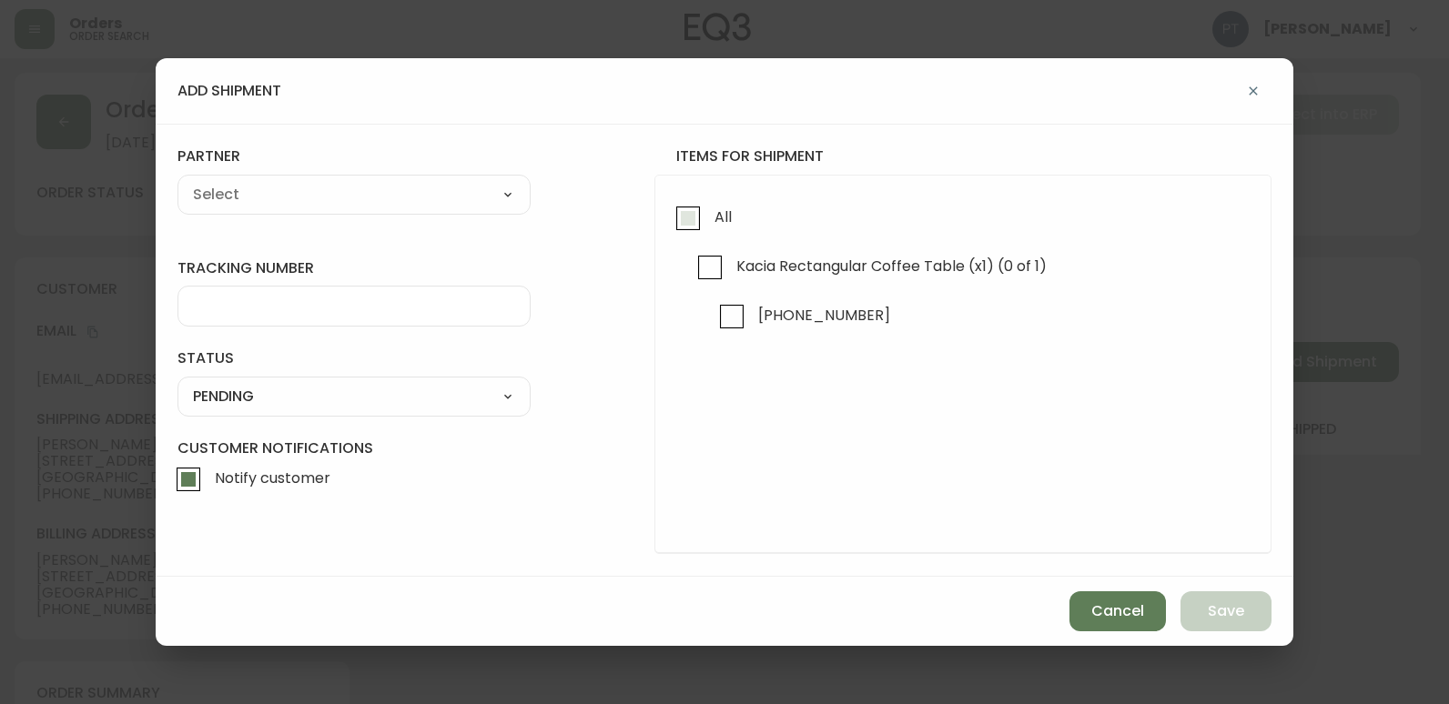
click at [677, 217] on input "All" at bounding box center [688, 218] width 42 height 42
checkbox input "true"
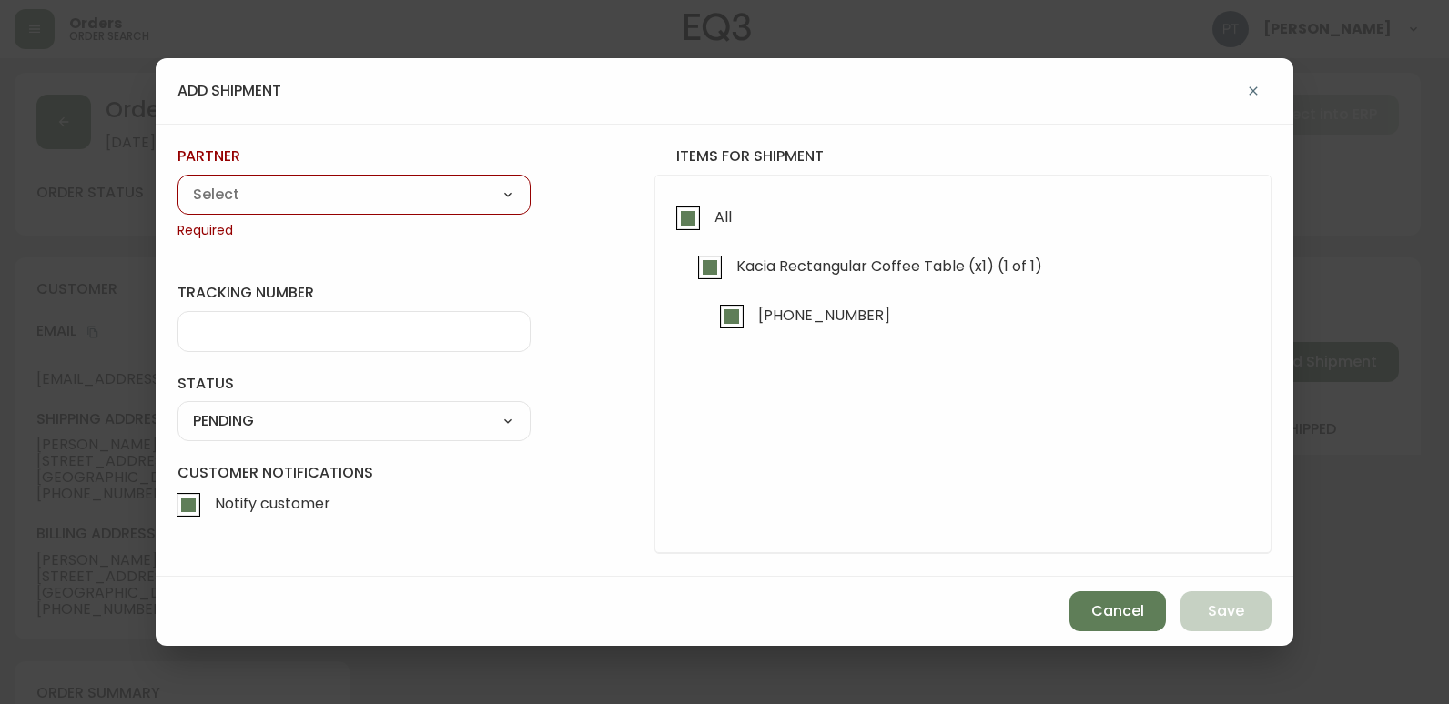
click at [505, 209] on div "A Move to Remember LLC ABF Freight Alero [PERSON_NAME] Canada Post CDS Ceva Log…" at bounding box center [353, 195] width 353 height 40
click at [472, 192] on select "A Move to Remember LLC ABF Freight Alero [PERSON_NAME] Canada Post CDS Ceva Log…" at bounding box center [353, 194] width 353 height 27
select select "cjy0a9taa01x001669l98m63c"
click at [177, 181] on select "A Move to Remember LLC ABF Freight Alero [PERSON_NAME] Canada Post CDS Ceva Log…" at bounding box center [353, 194] width 353 height 27
type input "FedEx"
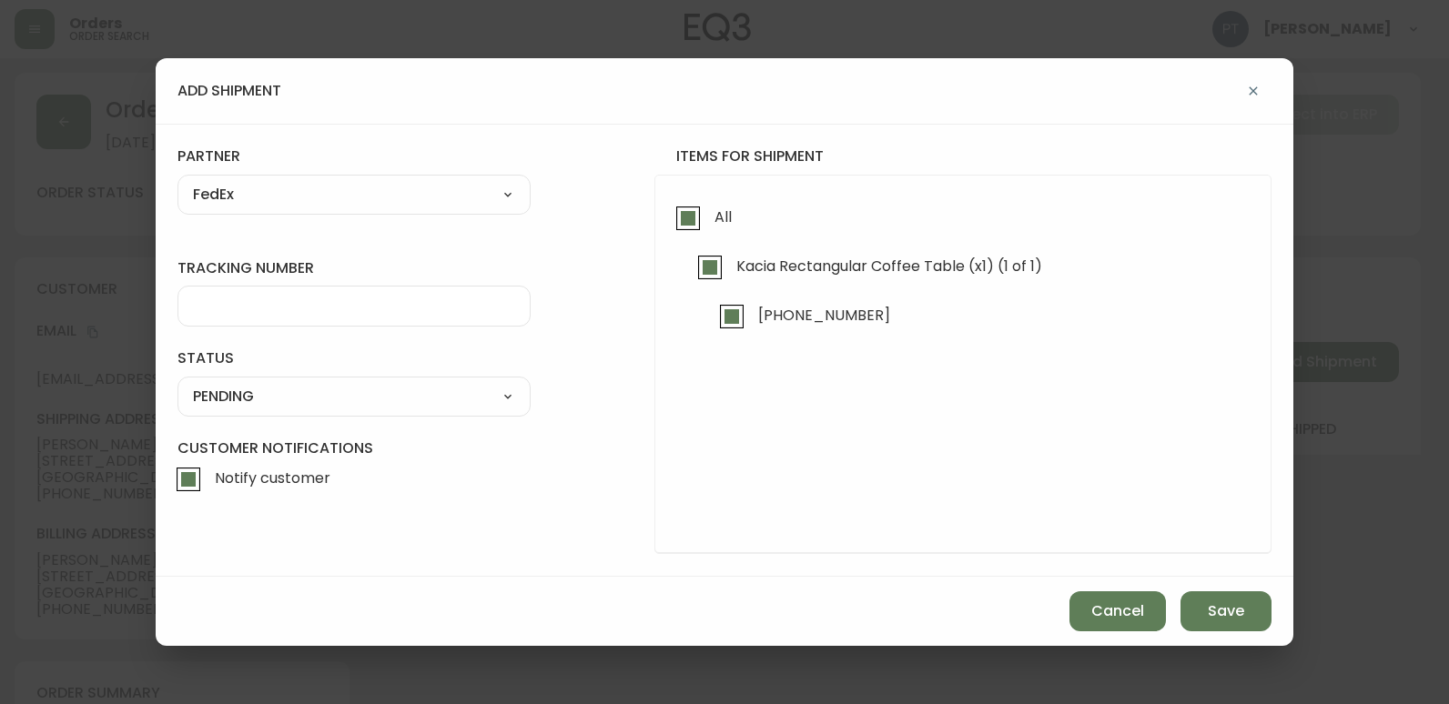
click at [354, 286] on div "tracking number" at bounding box center [353, 292] width 353 height 68
click at [354, 293] on div at bounding box center [353, 306] width 353 height 41
type input "902217263053"
click at [424, 405] on select "SHIPPED PENDING CANCELLED" at bounding box center [353, 396] width 353 height 27
click at [177, 383] on select "SHIPPED PENDING CANCELLED" at bounding box center [353, 396] width 353 height 27
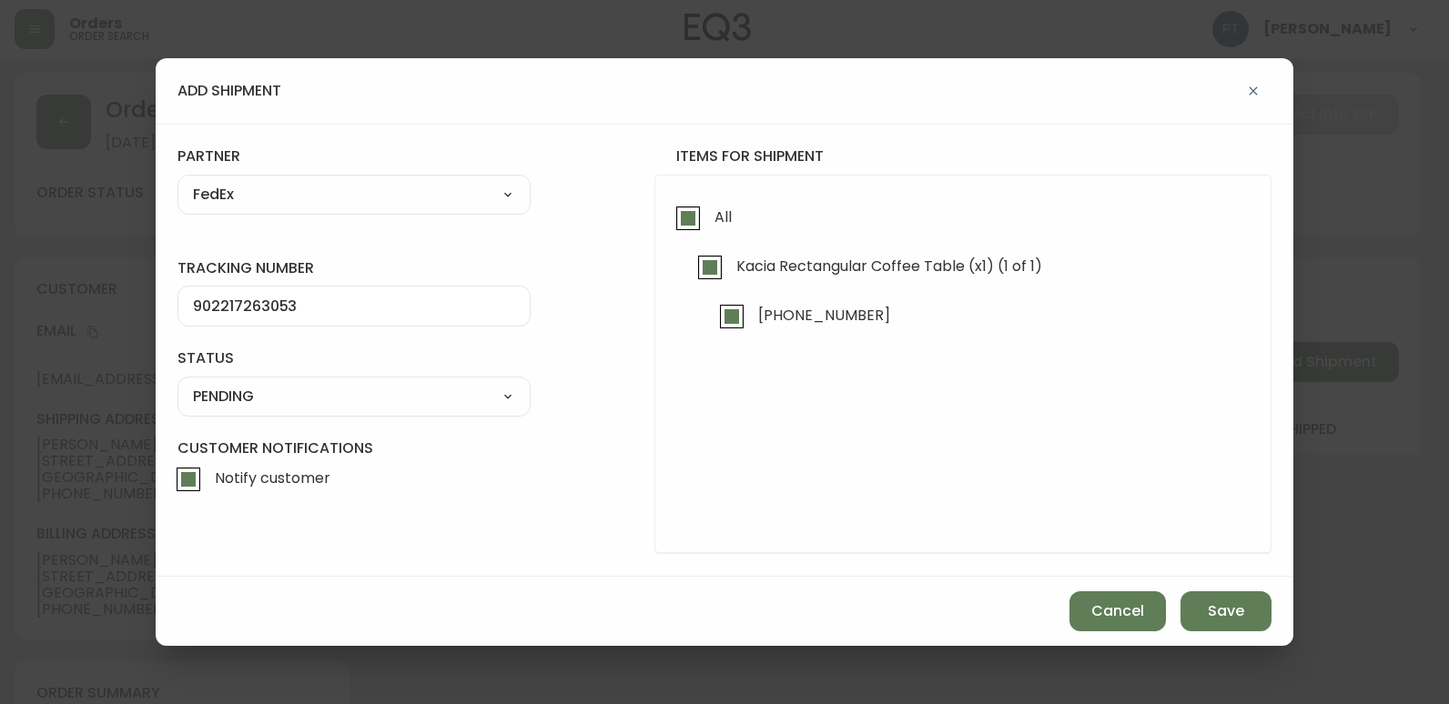
select select "PENDING"
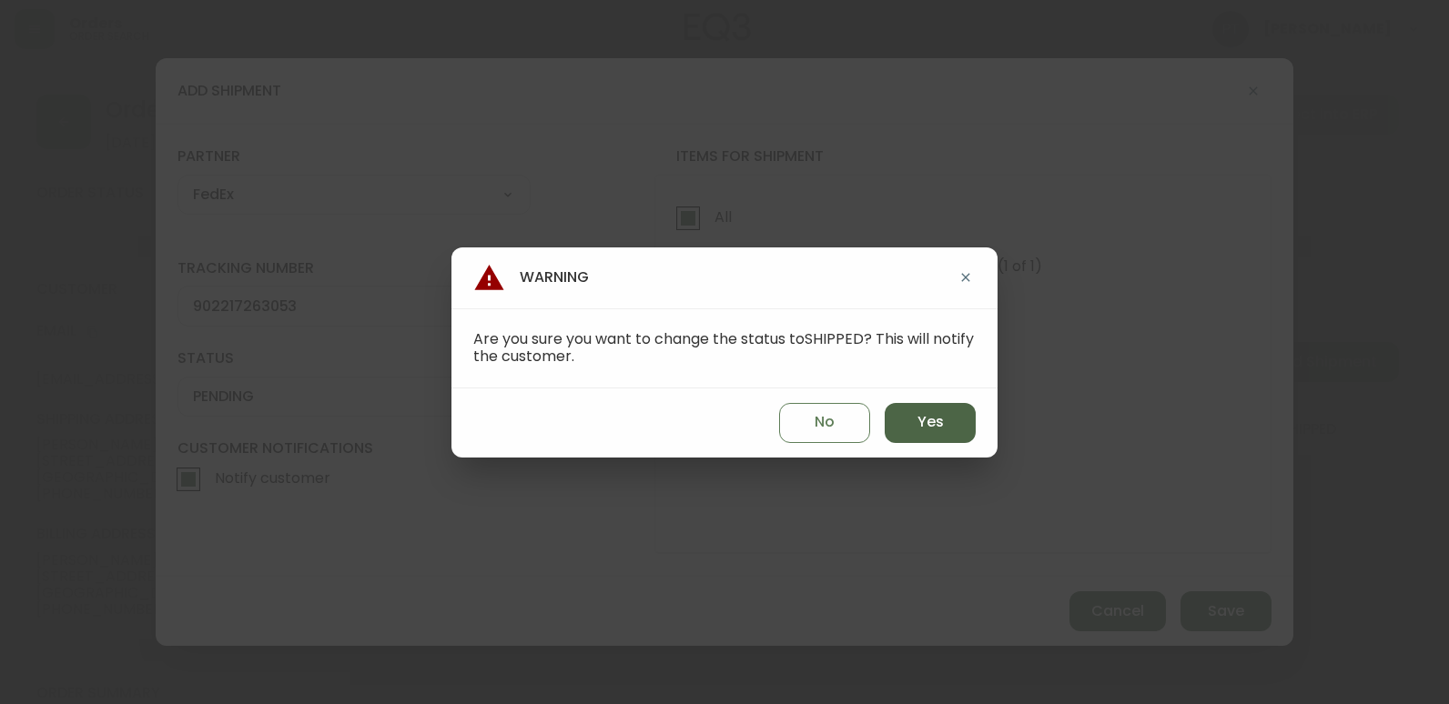
click at [944, 442] on button "Yes" at bounding box center [929, 423] width 91 height 40
type input "SHIPPED"
select select "SHIPPED"
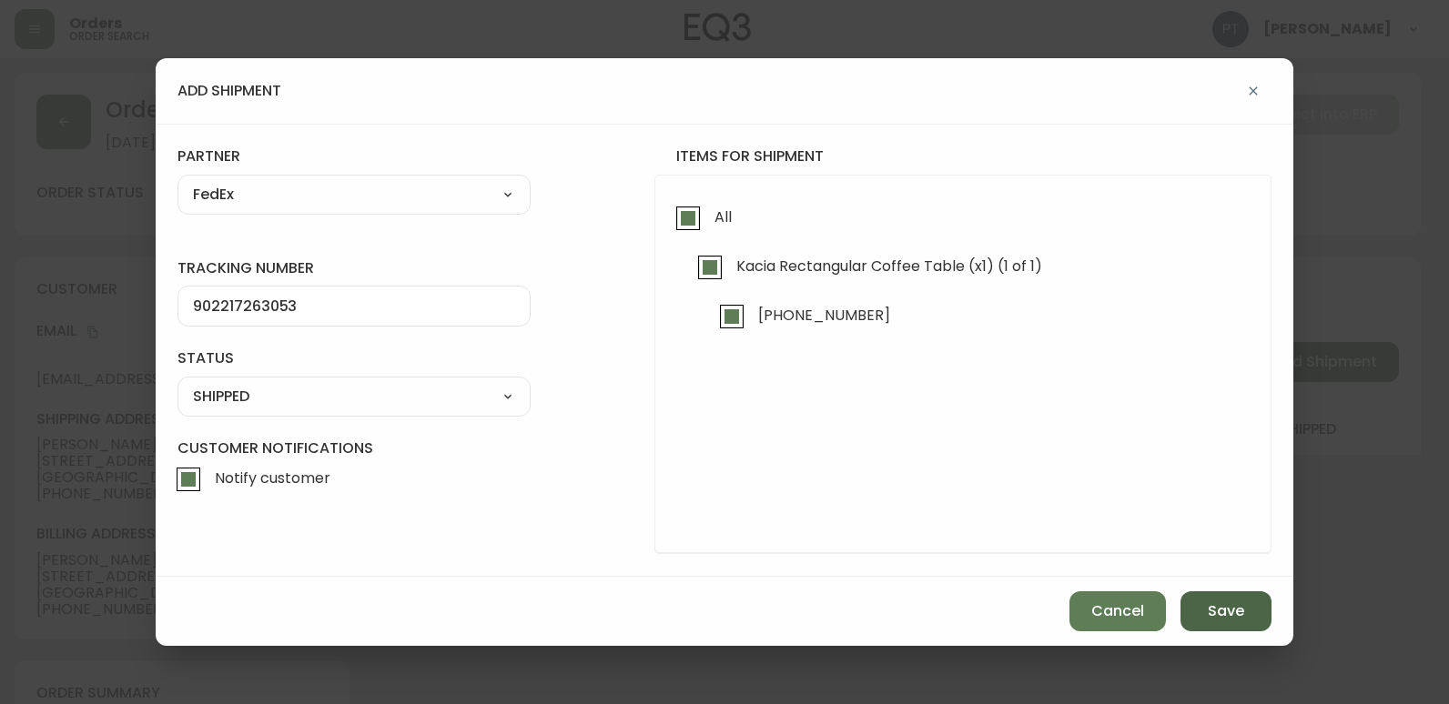
click at [1228, 594] on button "Save" at bounding box center [1225, 611] width 91 height 40
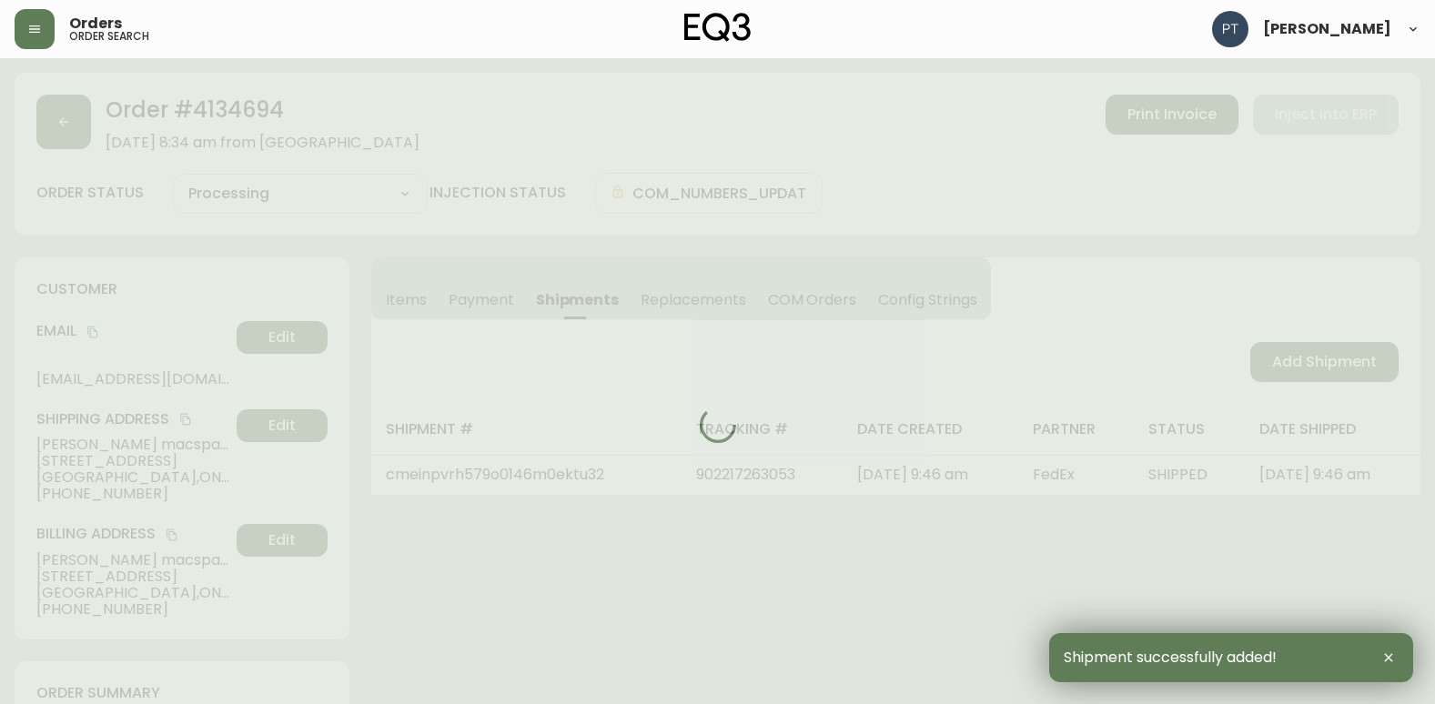
type input "Fully Shipped"
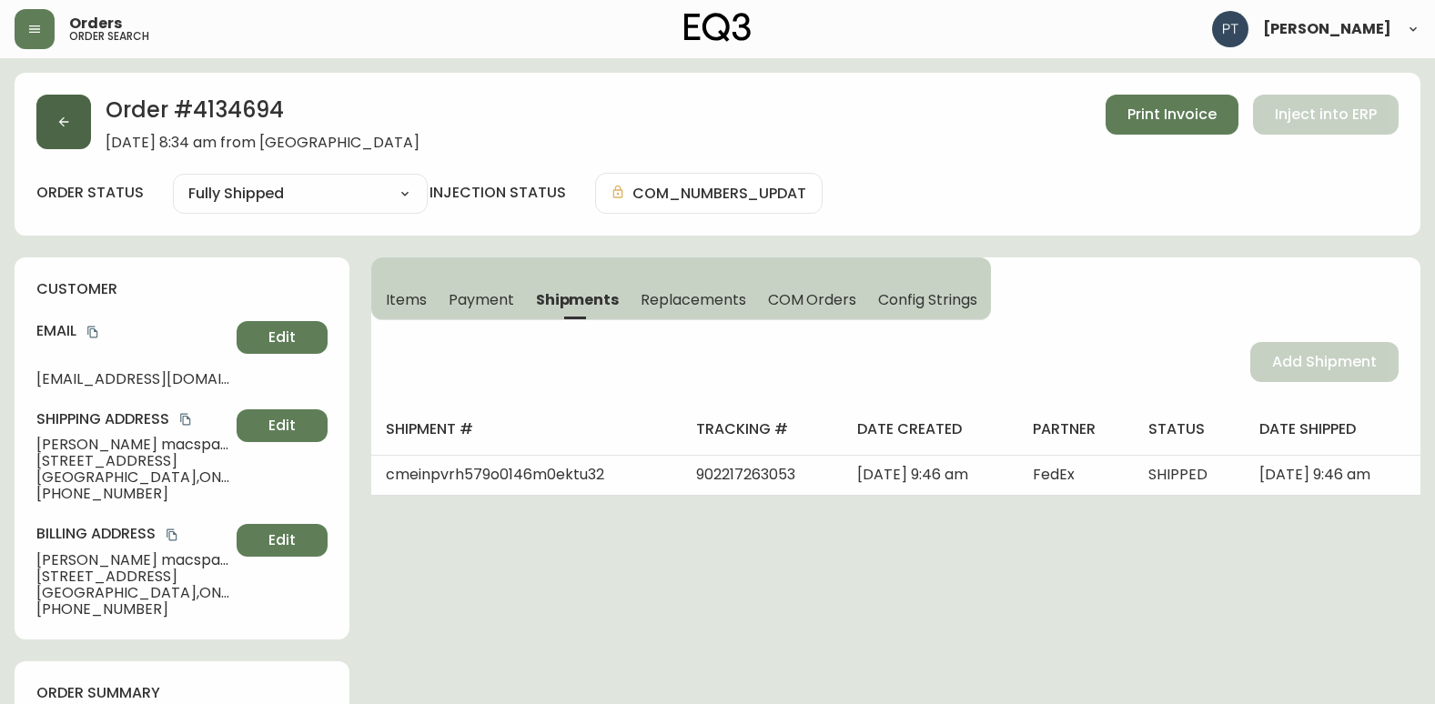
click at [45, 116] on button "button" at bounding box center [63, 122] width 55 height 55
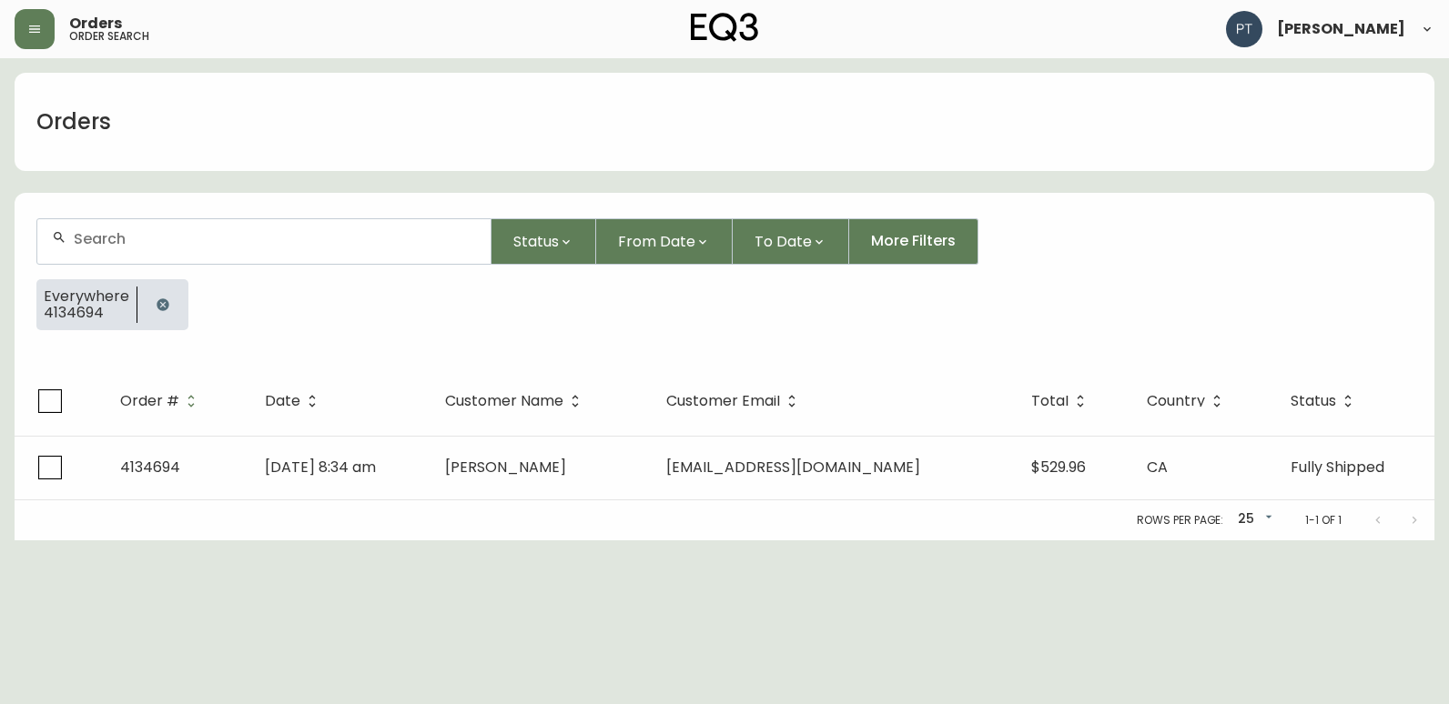
click at [158, 301] on icon "button" at bounding box center [163, 304] width 12 height 12
